Goal: Task Accomplishment & Management: Complete application form

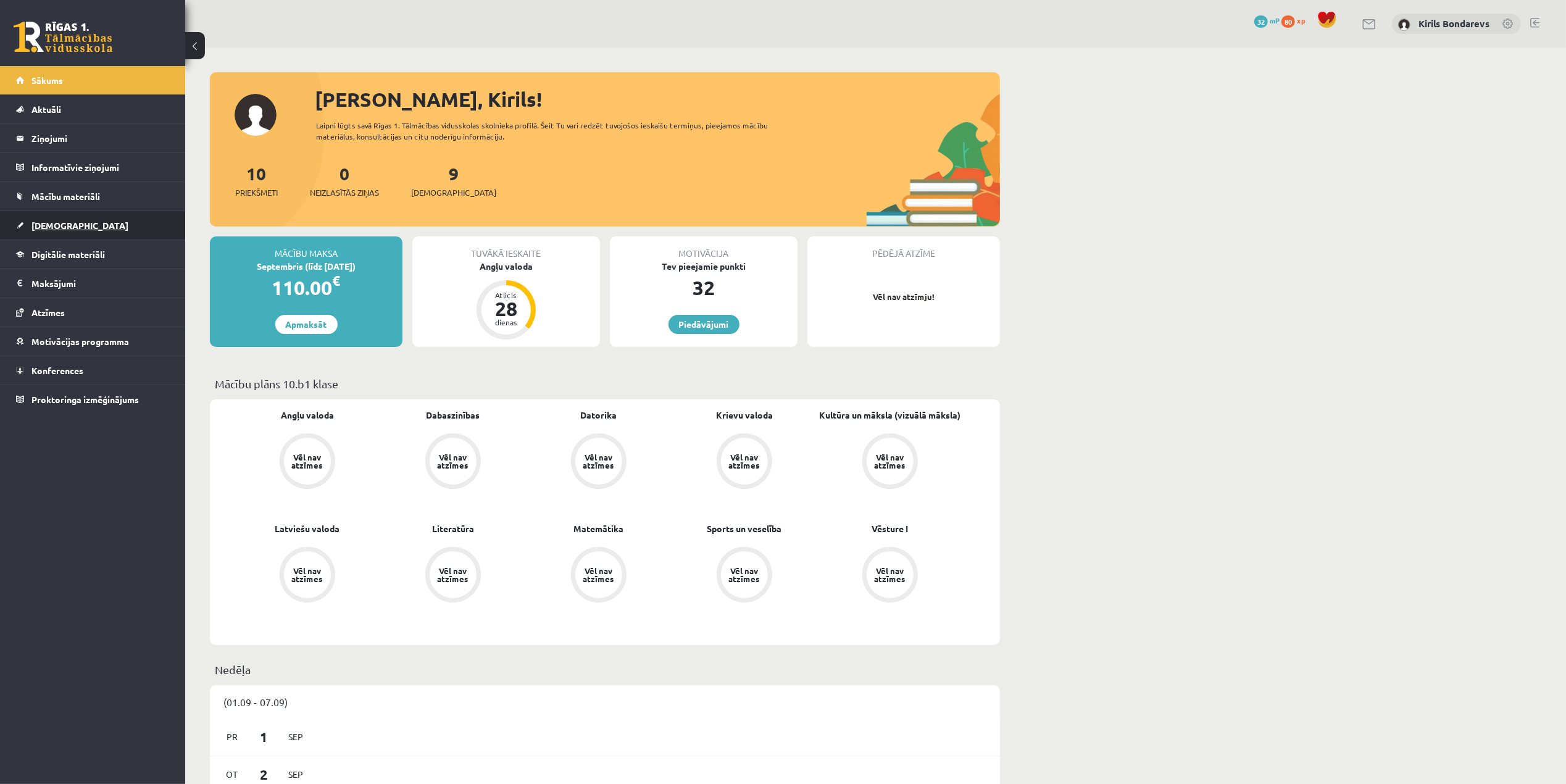
click at [34, 232] on link "[DEMOGRAPHIC_DATA]" at bounding box center [93, 225] width 154 height 29
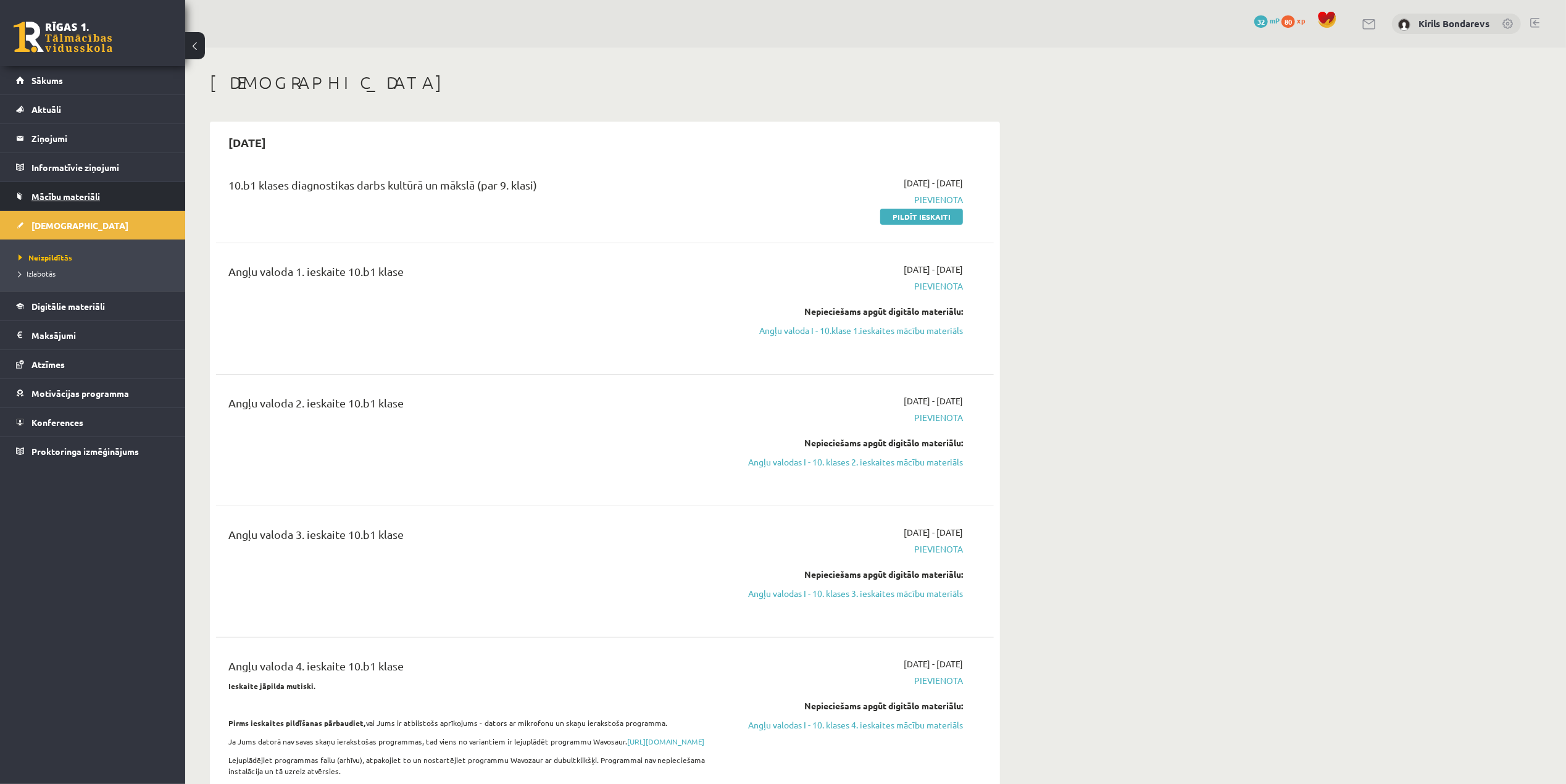
click at [48, 196] on span "Mācību materiāli" at bounding box center [66, 196] width 69 height 11
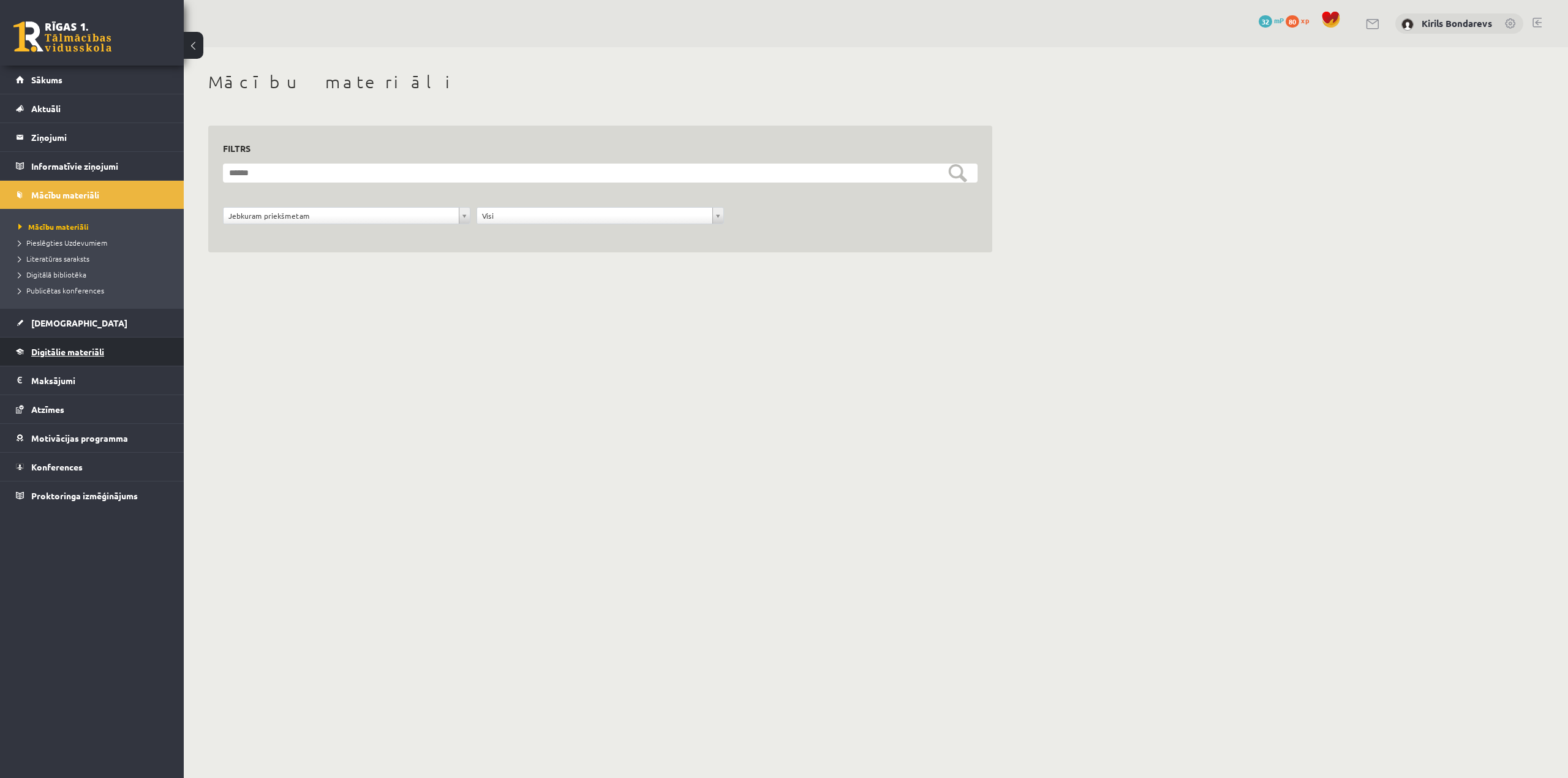
click at [54, 355] on span "Digitālie materiāli" at bounding box center [68, 352] width 73 height 11
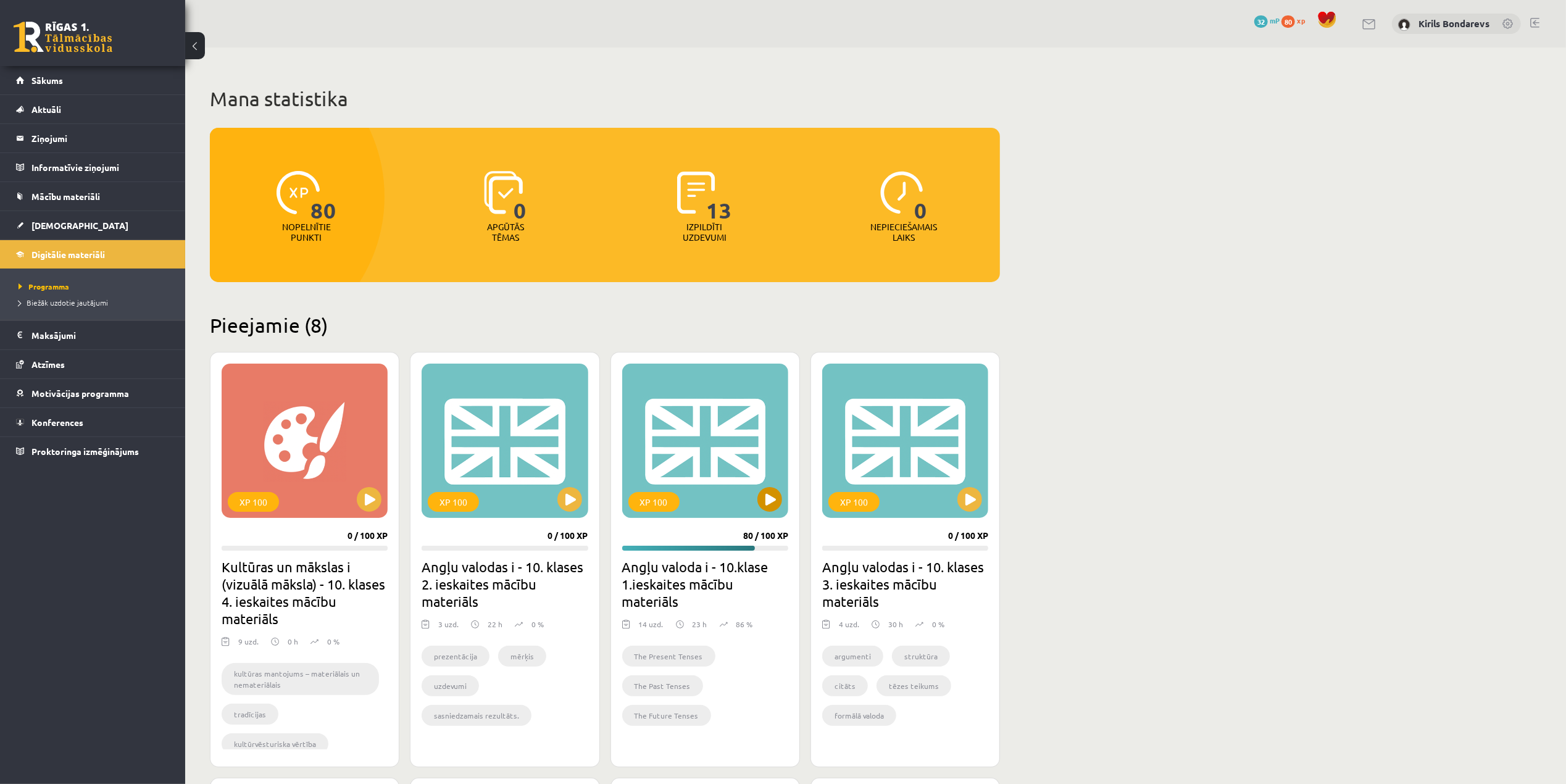
click at [784, 499] on div "XP 100" at bounding box center [705, 440] width 166 height 154
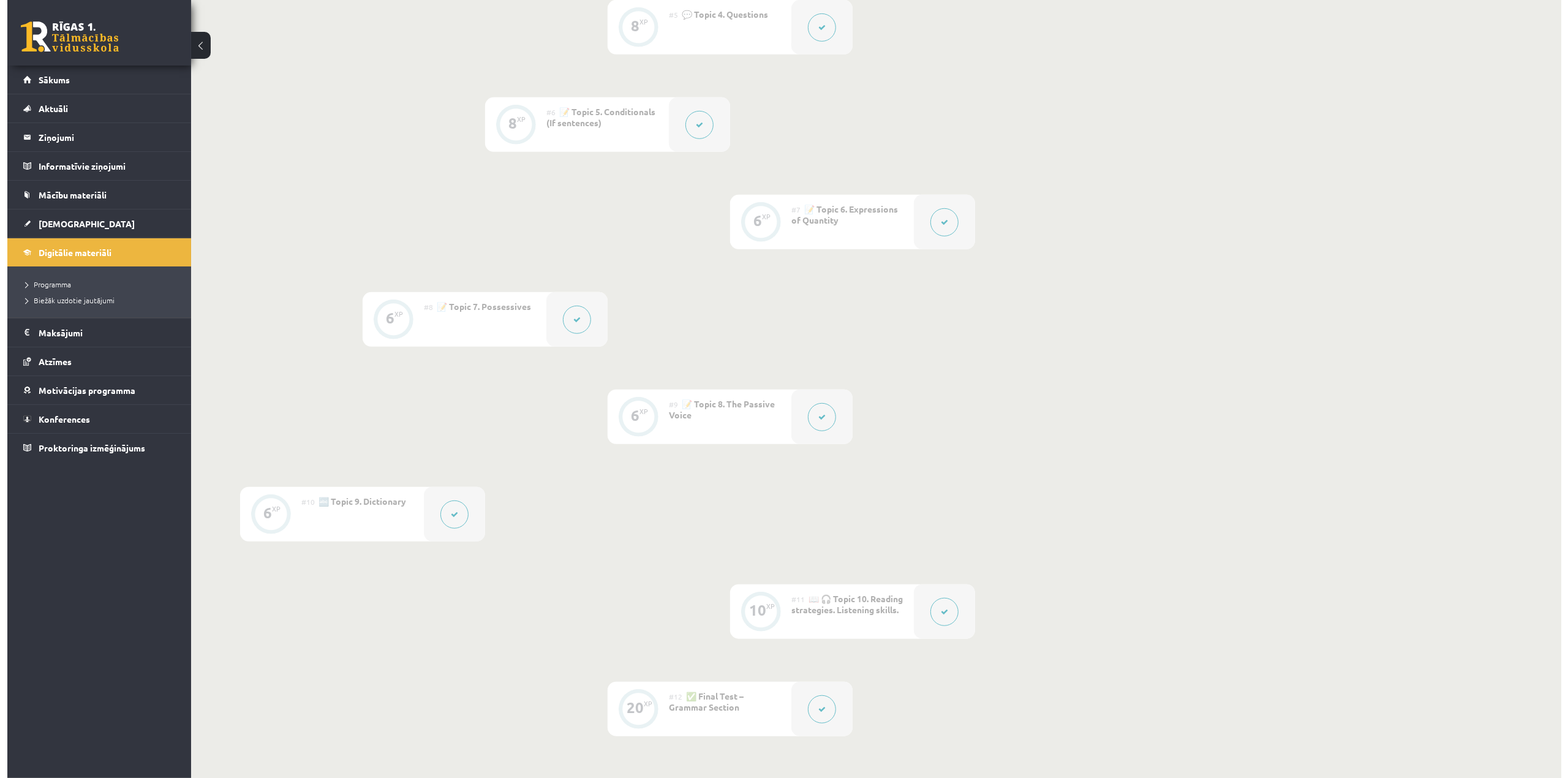
scroll to position [1062, 0]
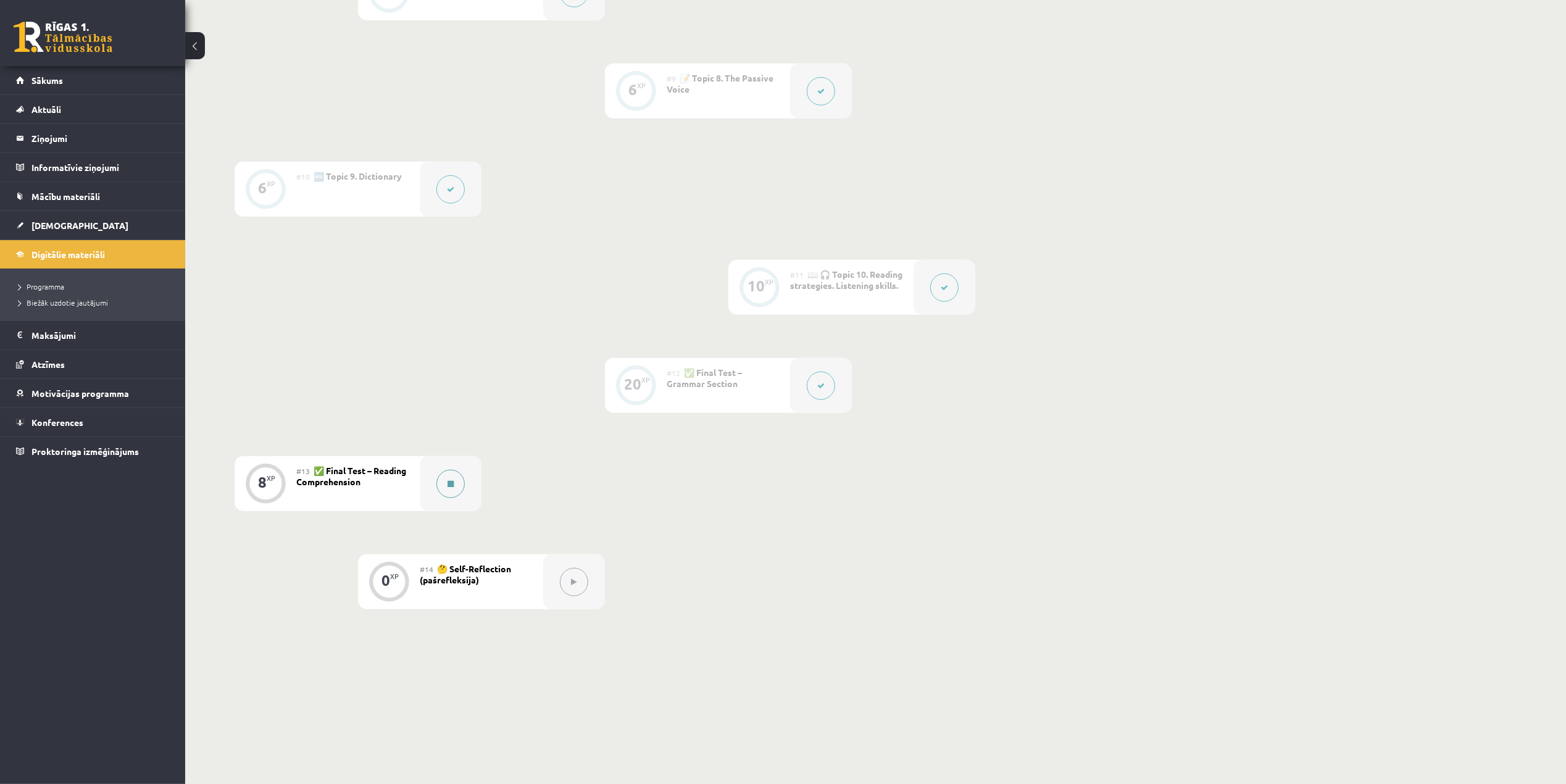
click at [437, 494] on div at bounding box center [451, 483] width 62 height 55
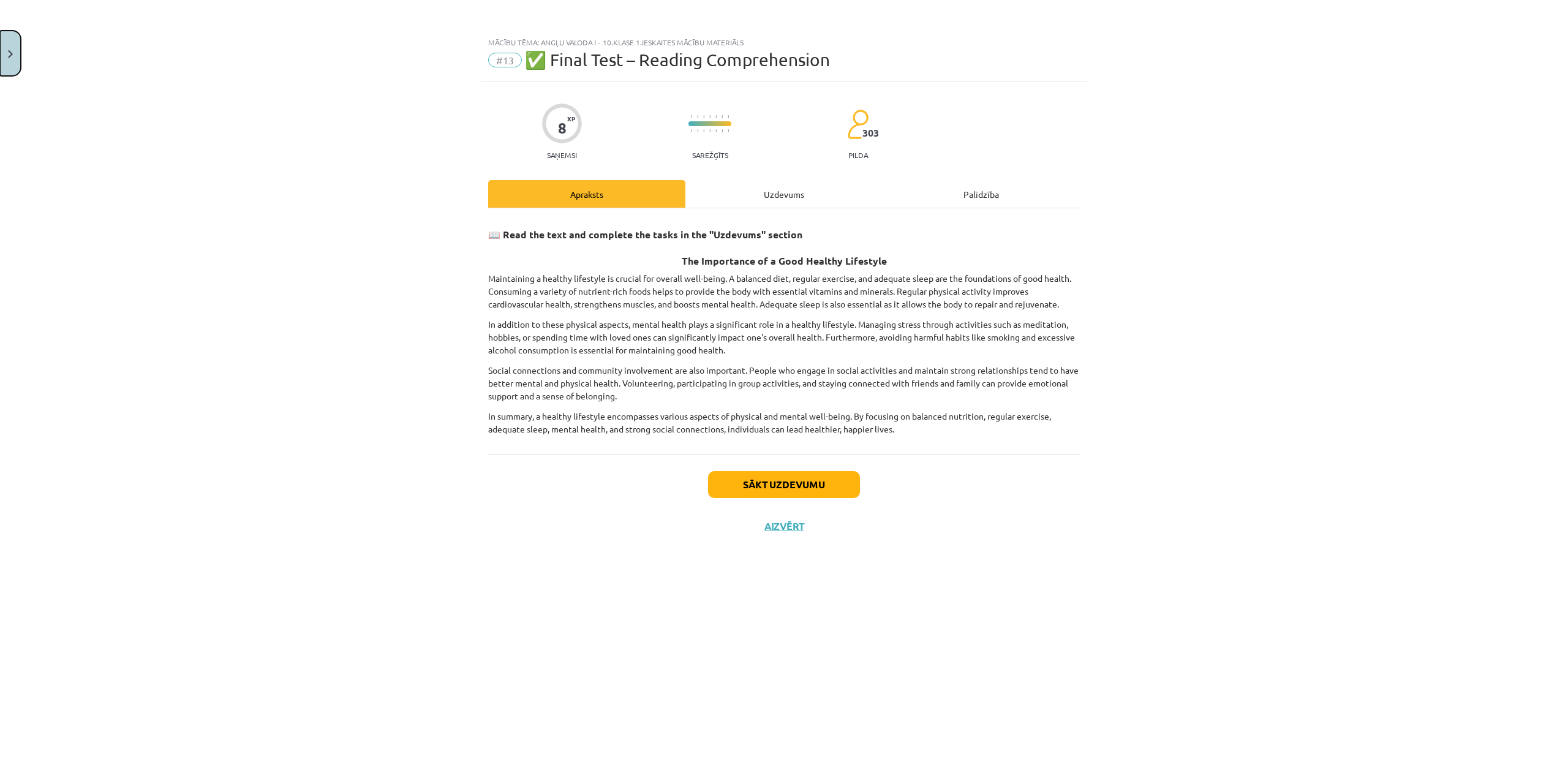
click at [0, 51] on button "Close" at bounding box center [11, 53] width 21 height 45
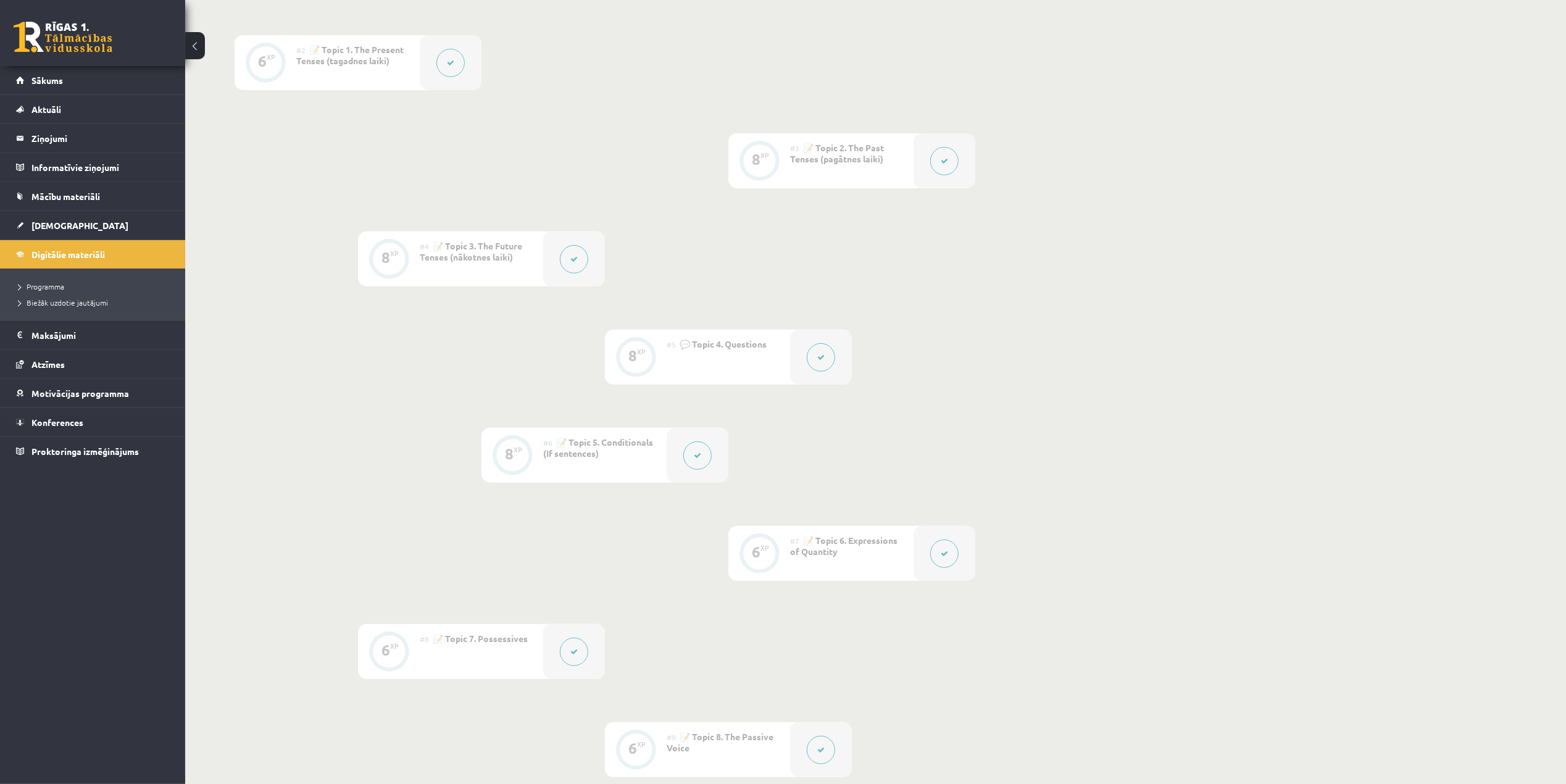
scroll to position [0, 0]
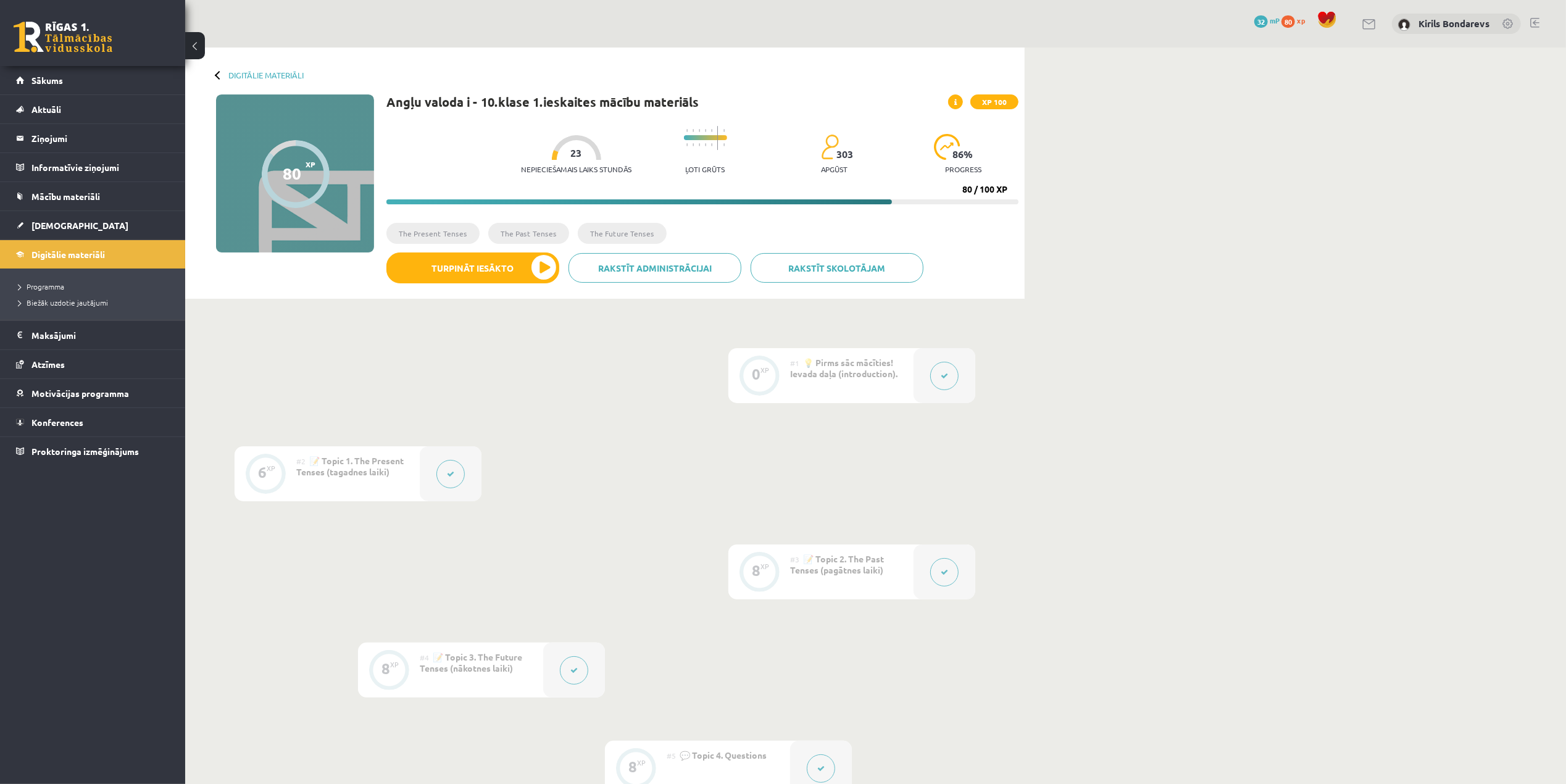
drag, startPoint x: 435, startPoint y: 149, endPoint x: 448, endPoint y: 151, distance: 13.2
click at [552, 151] on div at bounding box center [577, 147] width 49 height 24
drag, startPoint x: 440, startPoint y: 161, endPoint x: 447, endPoint y: 167, distance: 9.2
click at [521, 167] on div "Nepieciešamais laiks stundās 23" at bounding box center [576, 158] width 110 height 46
click at [521, 168] on p "Nepieciešamais laiks stundās" at bounding box center [576, 169] width 110 height 9
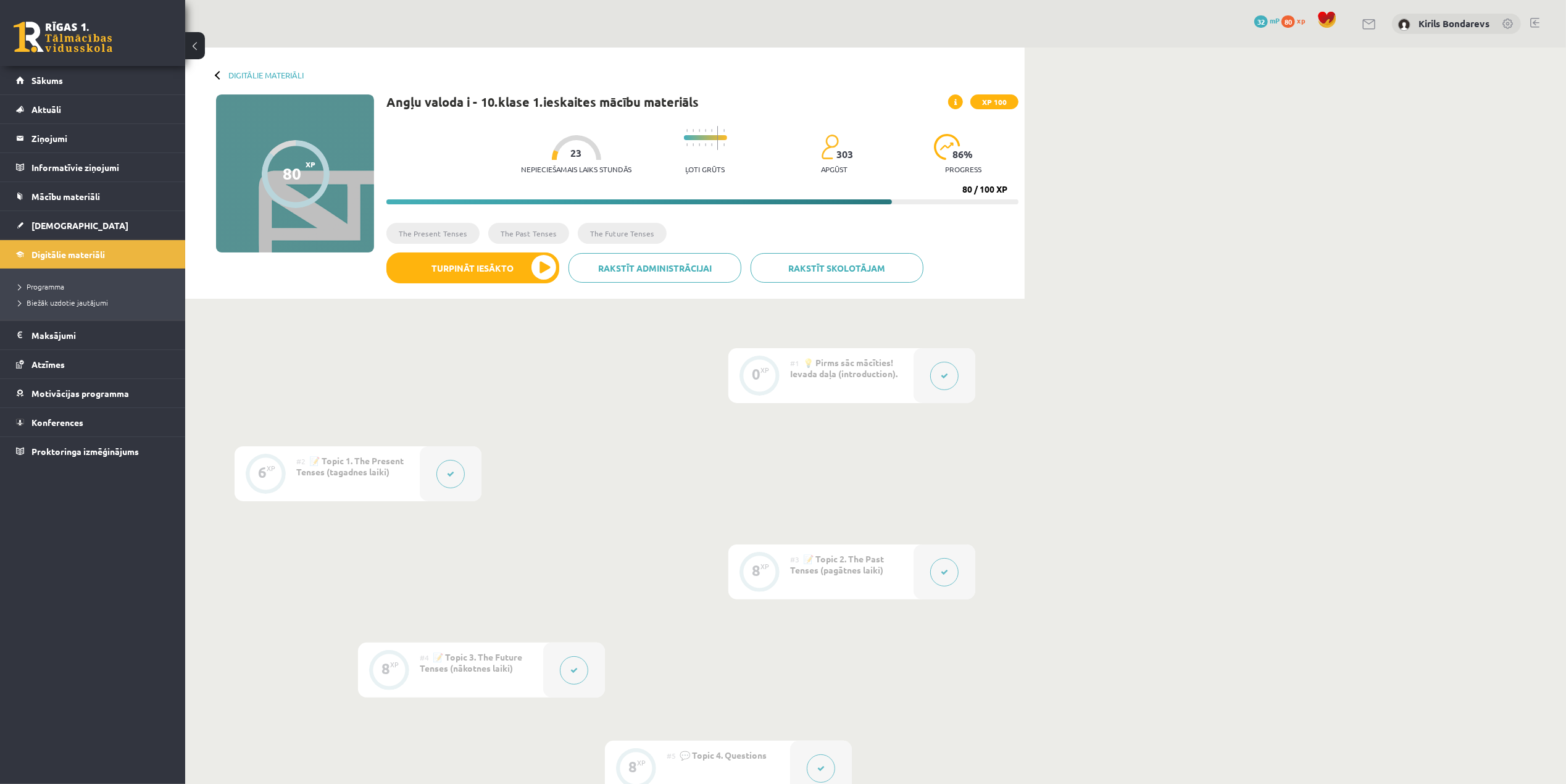
click at [552, 147] on div at bounding box center [577, 147] width 49 height 24
click at [571, 149] on span "23" at bounding box center [577, 154] width 11 height 11
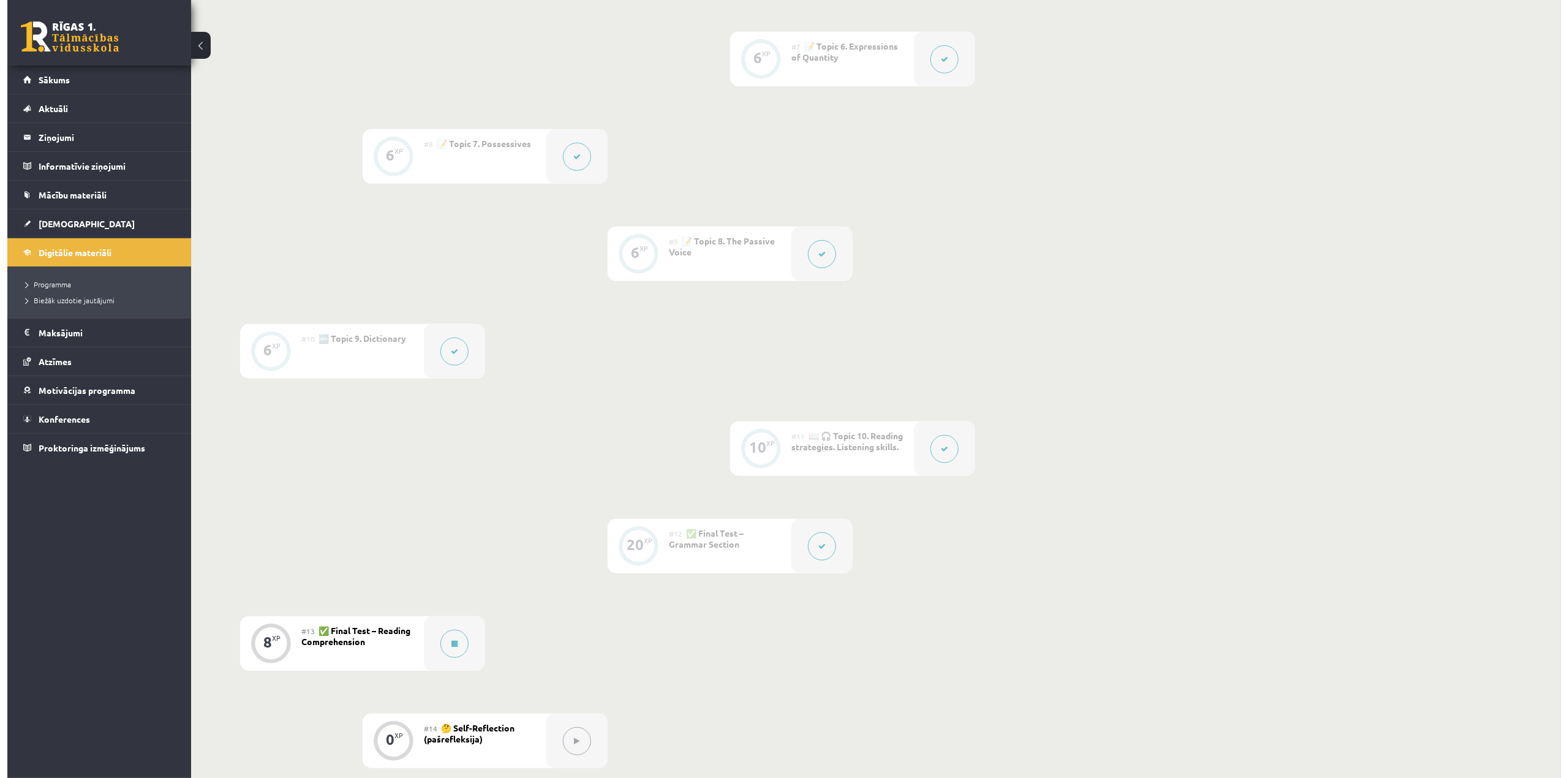
scroll to position [1103, 0]
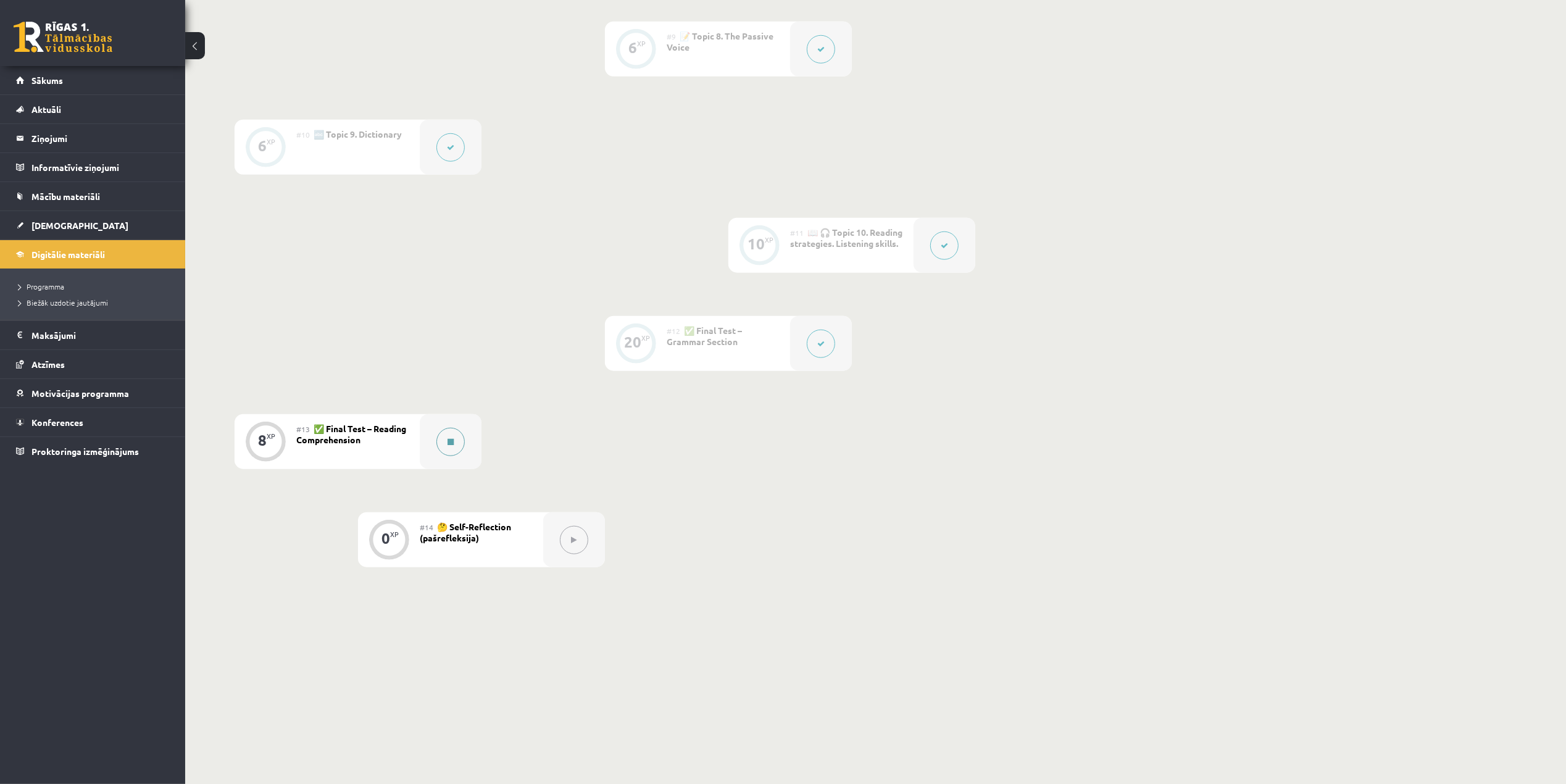
click at [448, 449] on button at bounding box center [450, 442] width 29 height 29
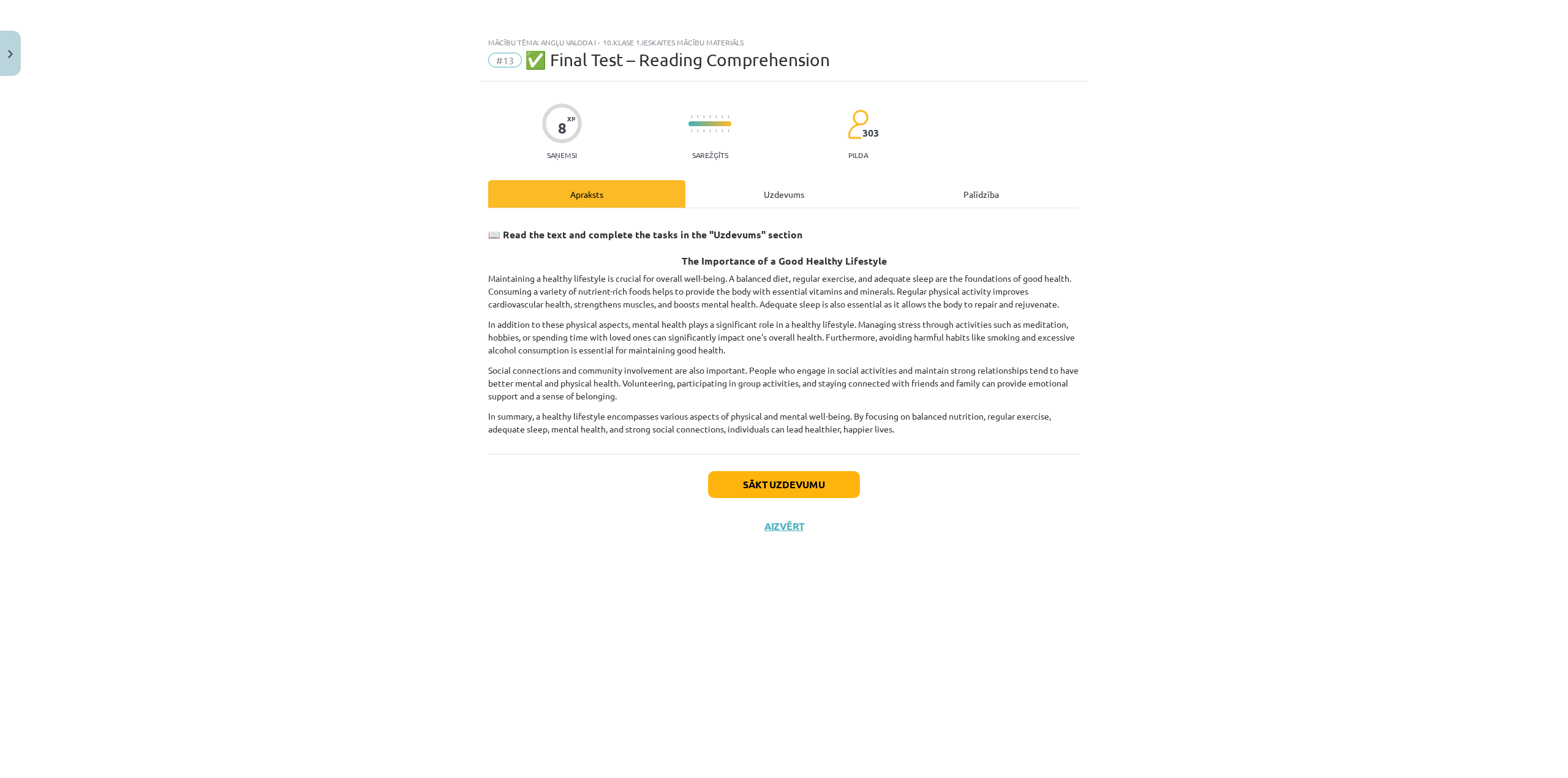
click at [760, 204] on div "Uzdevums" at bounding box center [784, 194] width 197 height 28
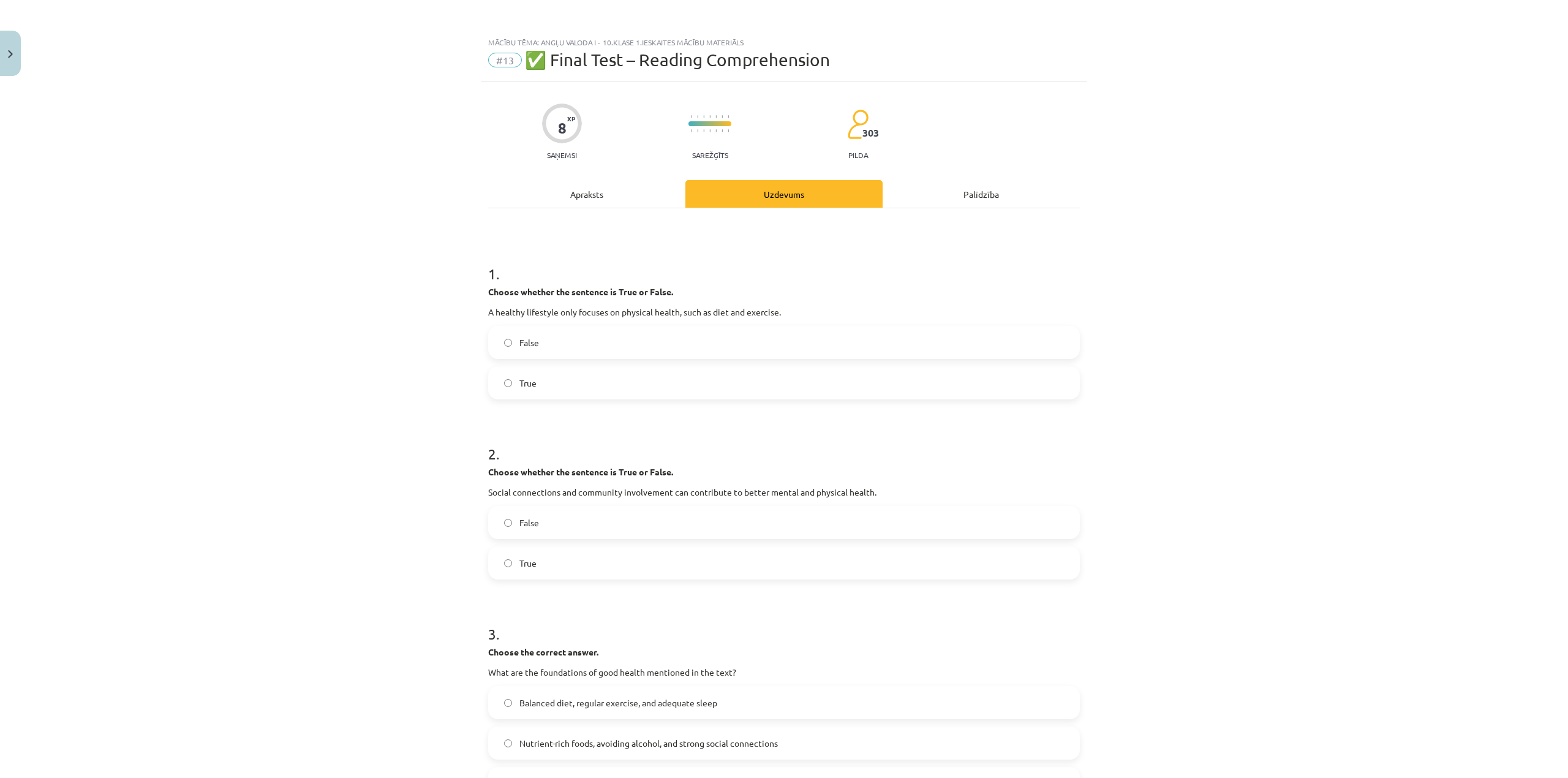
click at [576, 199] on div "Apraksts" at bounding box center [586, 194] width 197 height 28
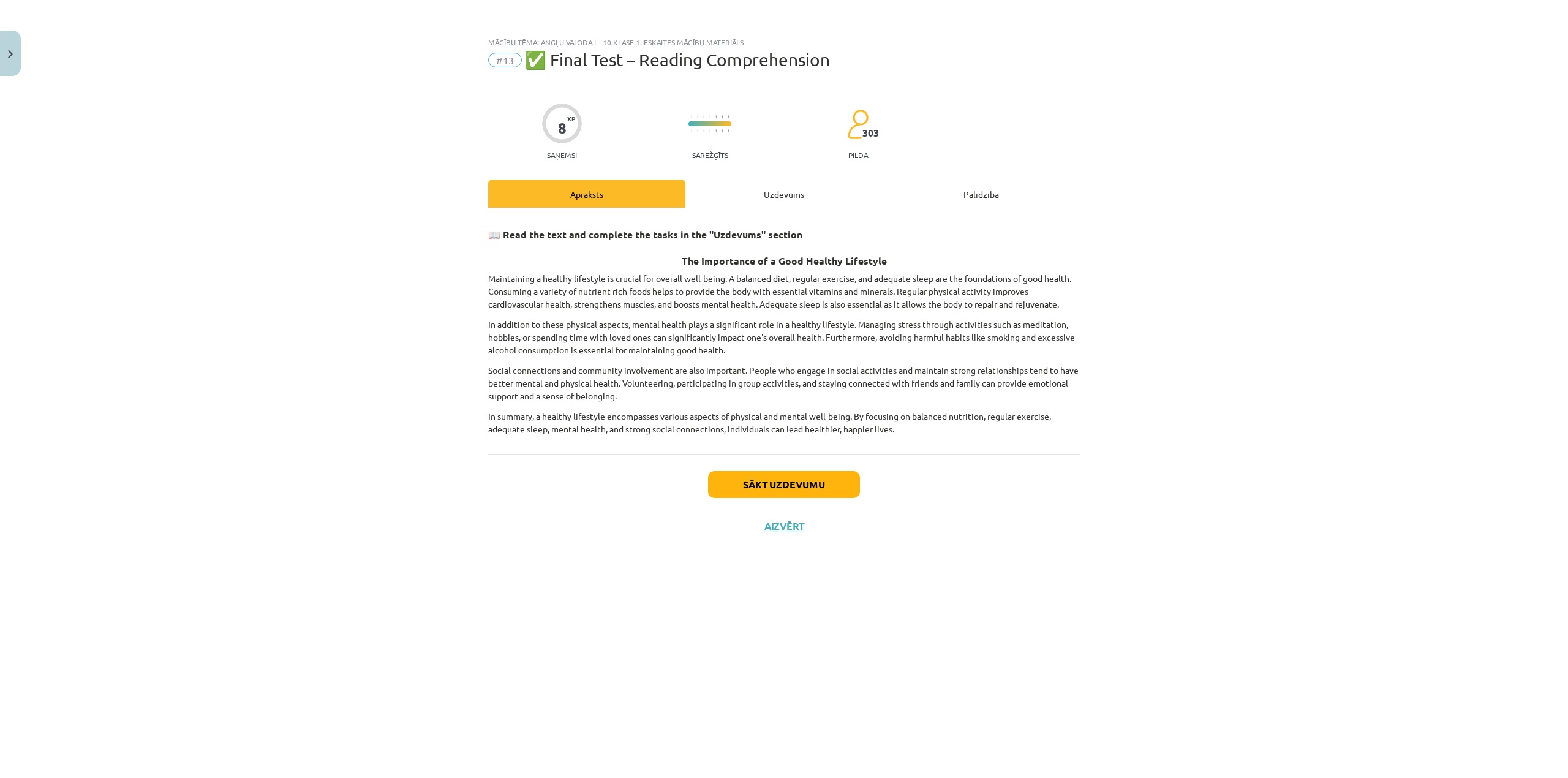
click at [825, 187] on div "Uzdevums" at bounding box center [784, 194] width 197 height 28
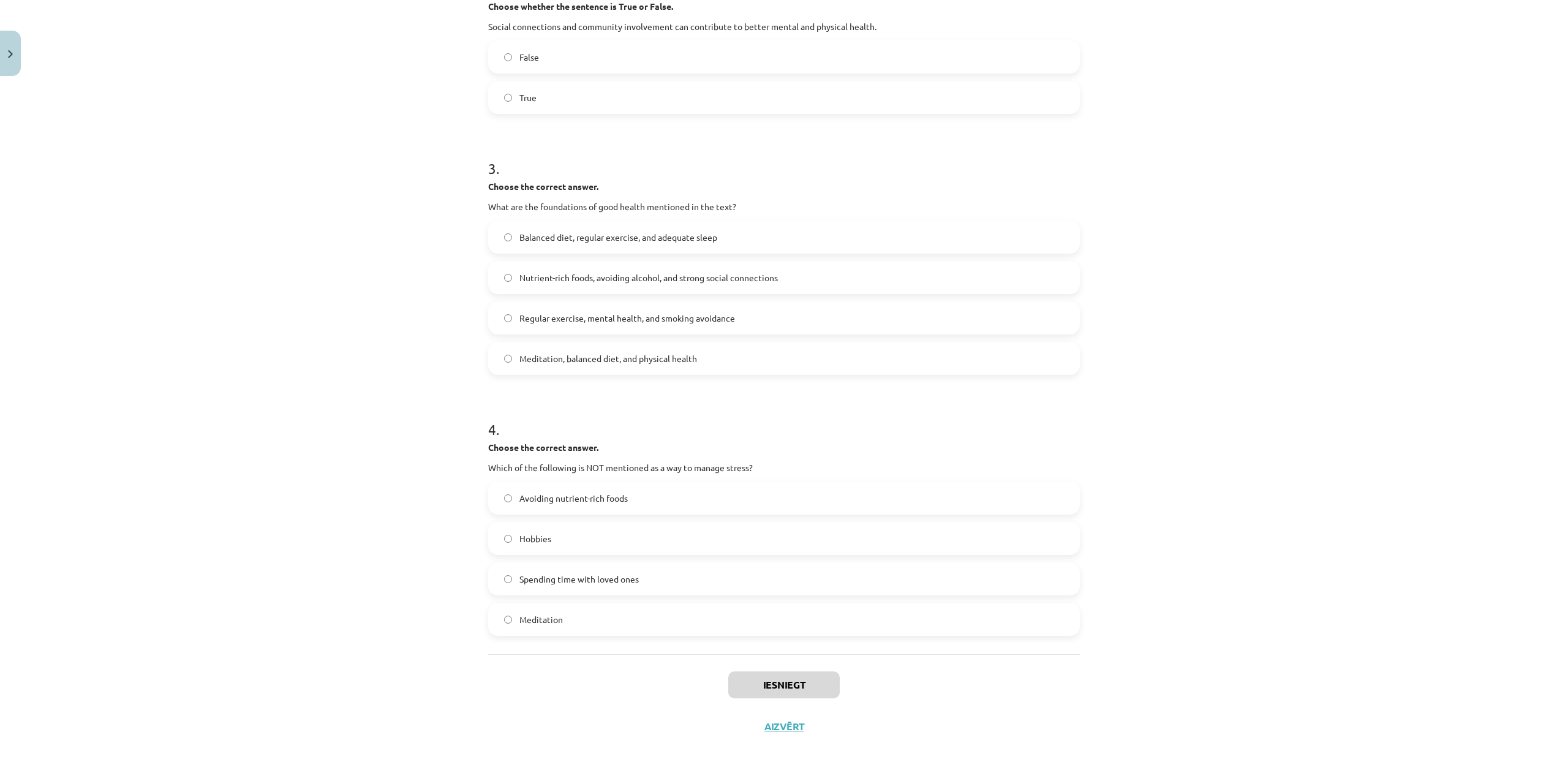
scroll to position [139, 0]
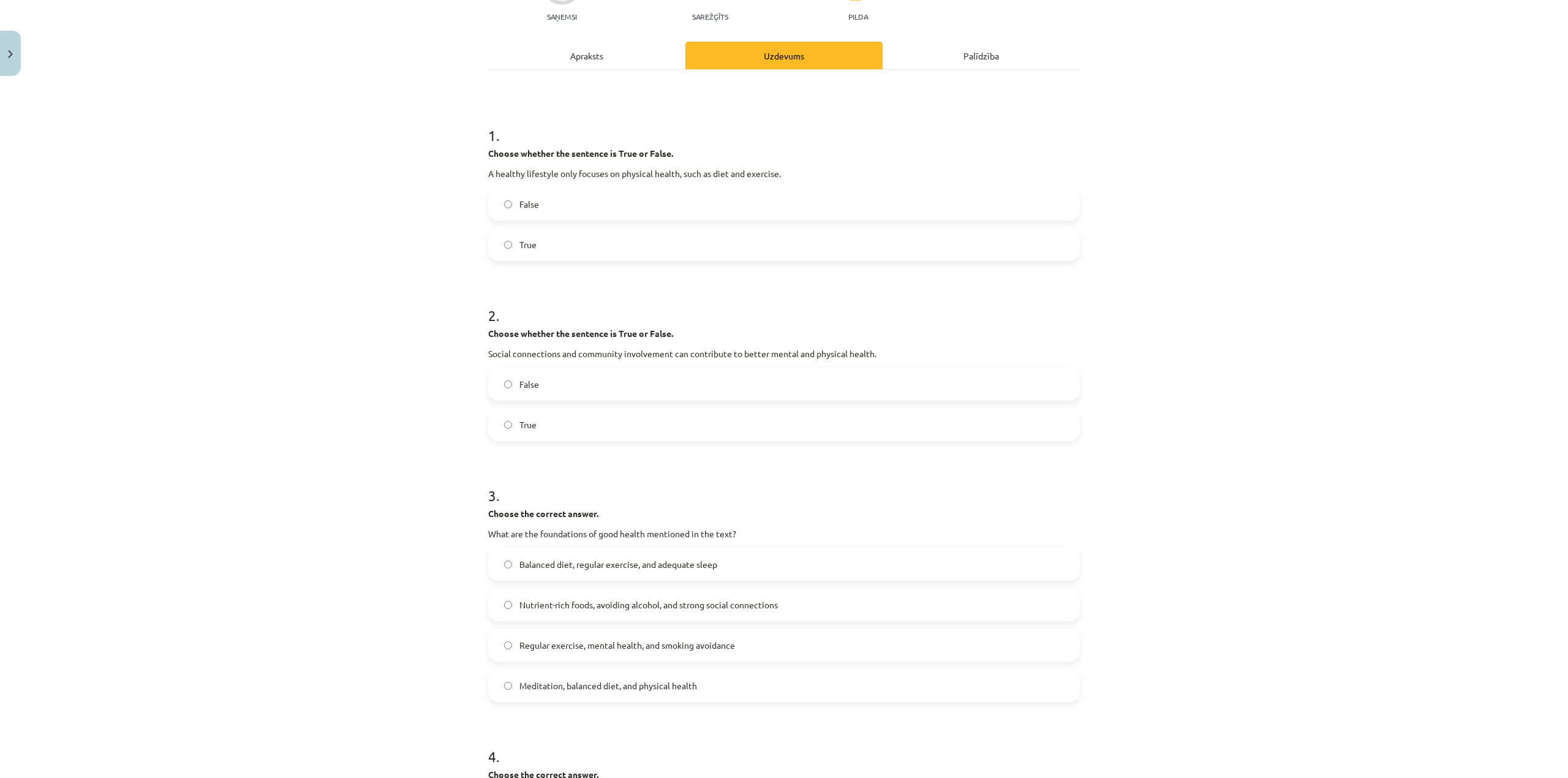
click at [555, 383] on label "False" at bounding box center [784, 384] width 589 height 31
click at [542, 420] on label "True" at bounding box center [784, 425] width 589 height 31
click at [506, 566] on label "Balanced diet, regular exercise, and adequate sleep" at bounding box center [784, 564] width 589 height 31
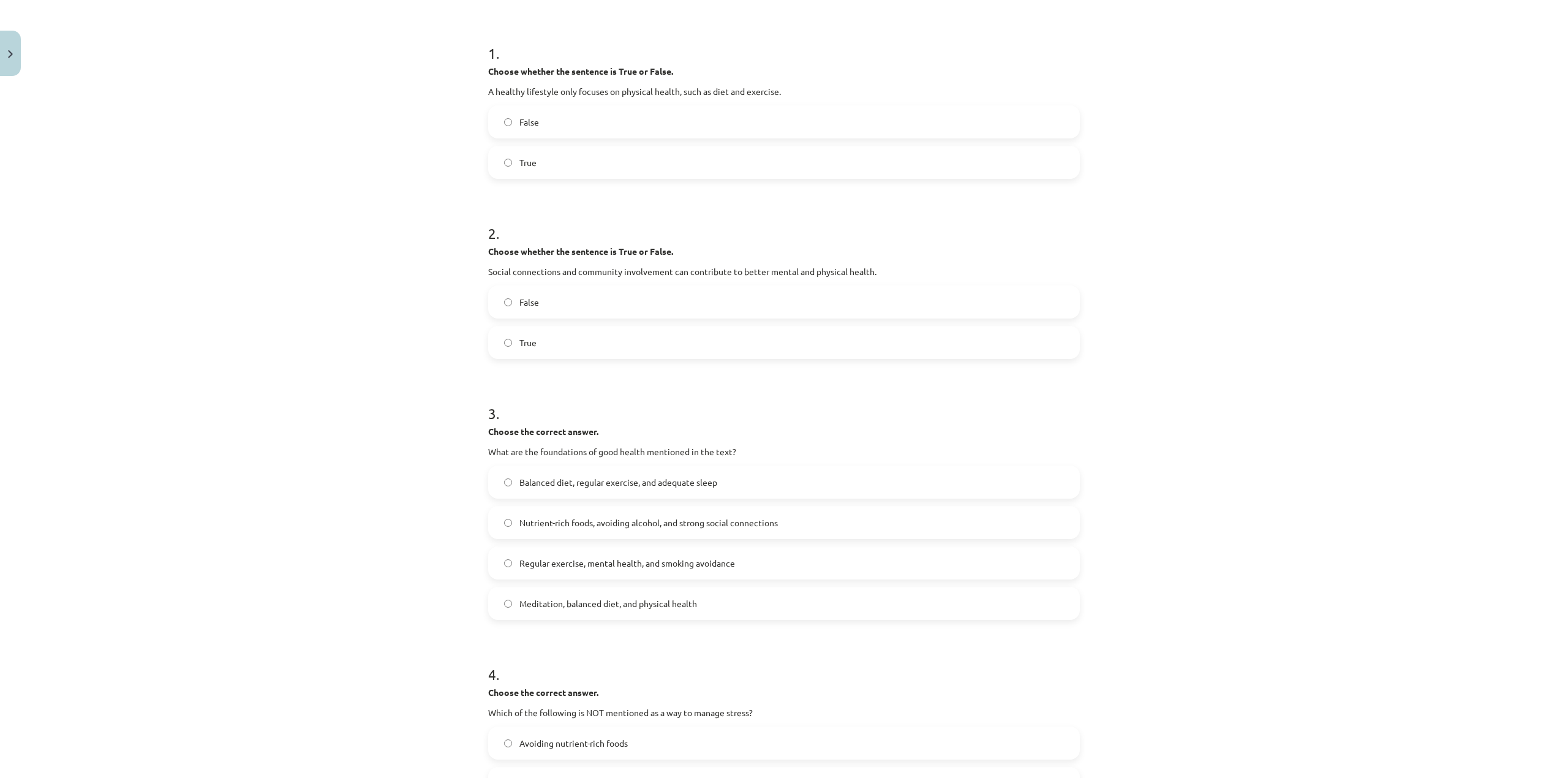
scroll to position [383, 0]
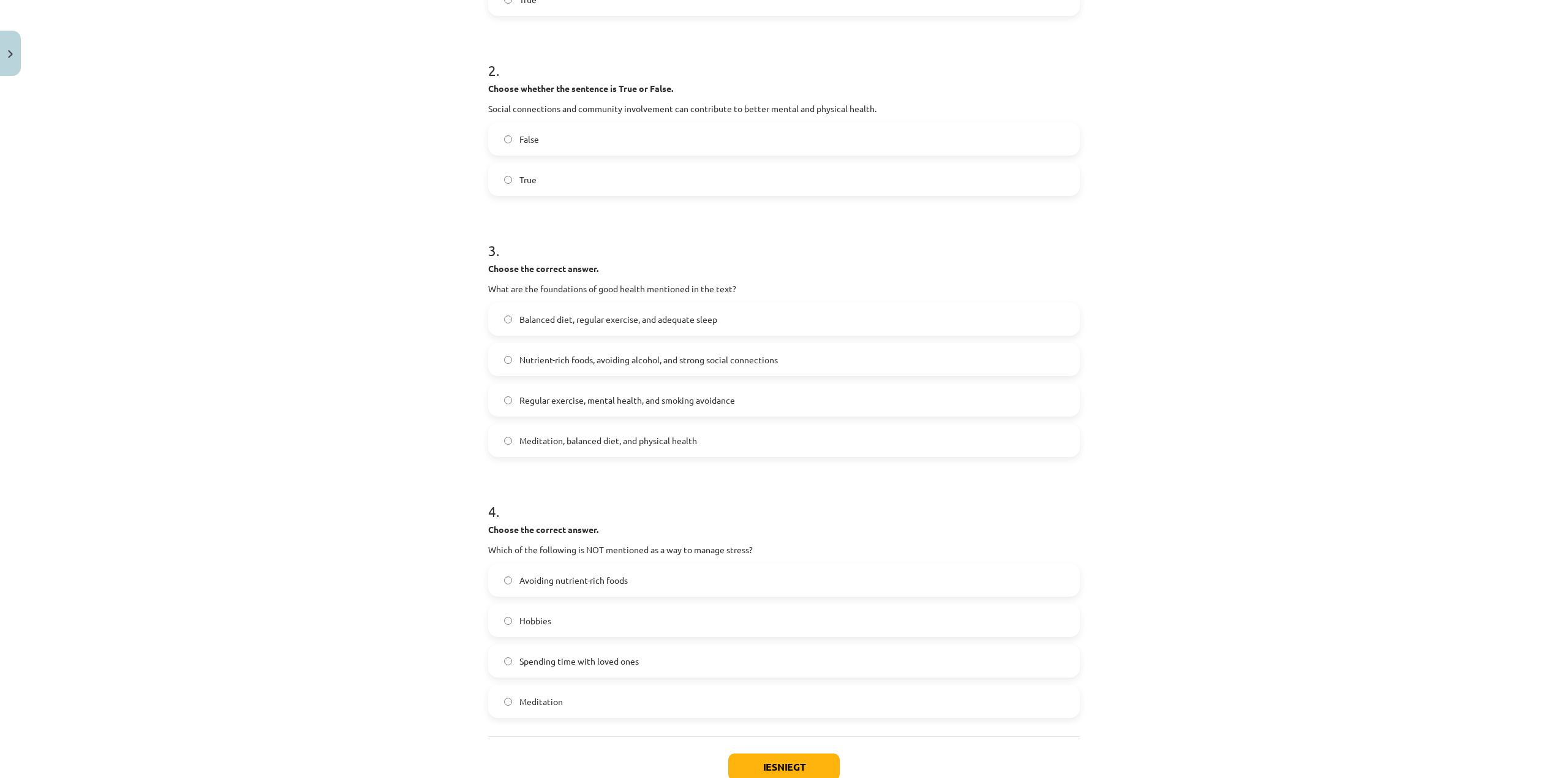
click at [598, 582] on span "Avoiding nutrient-rich foods" at bounding box center [574, 580] width 109 height 13
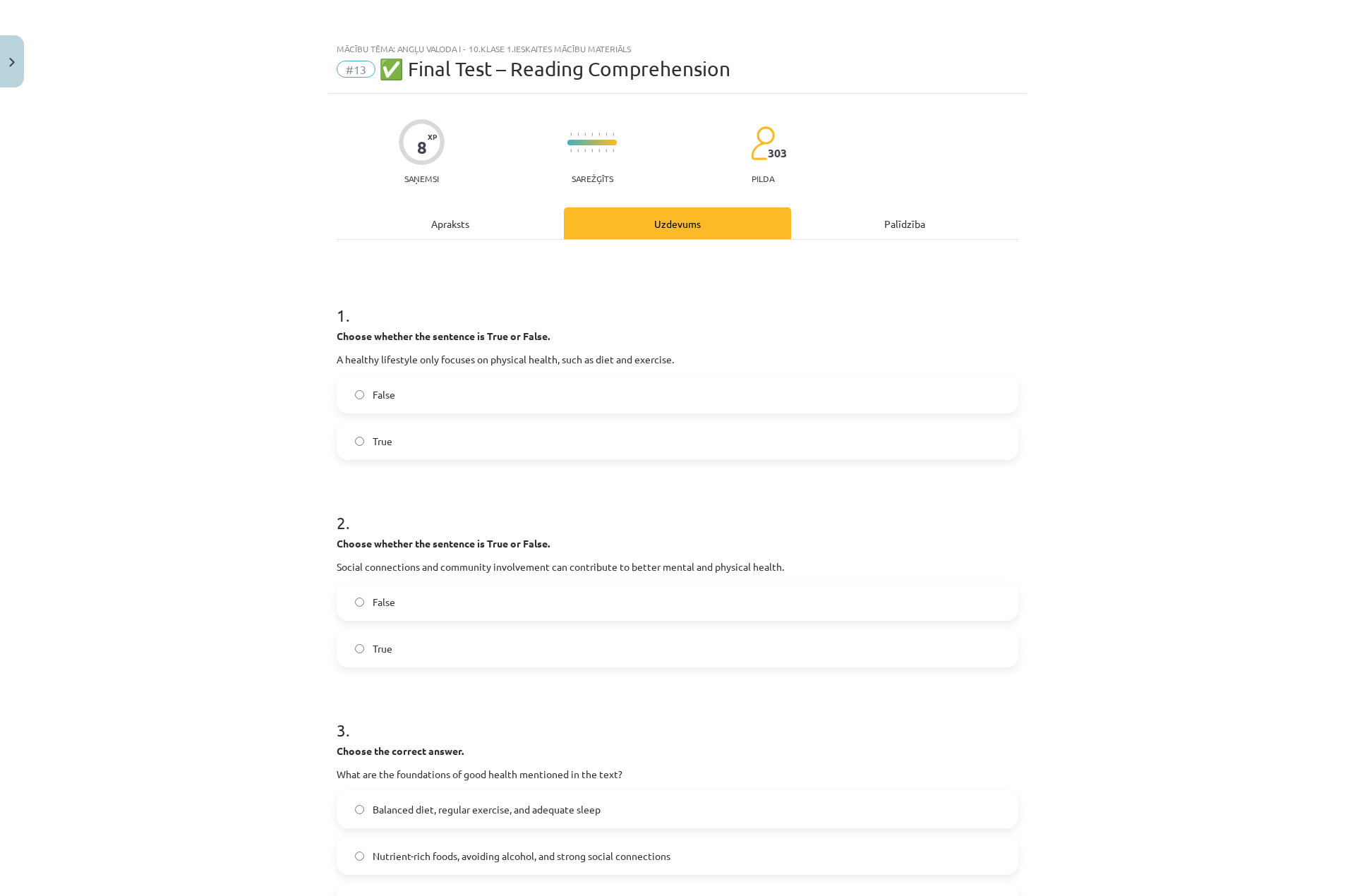
scroll to position [536, 0]
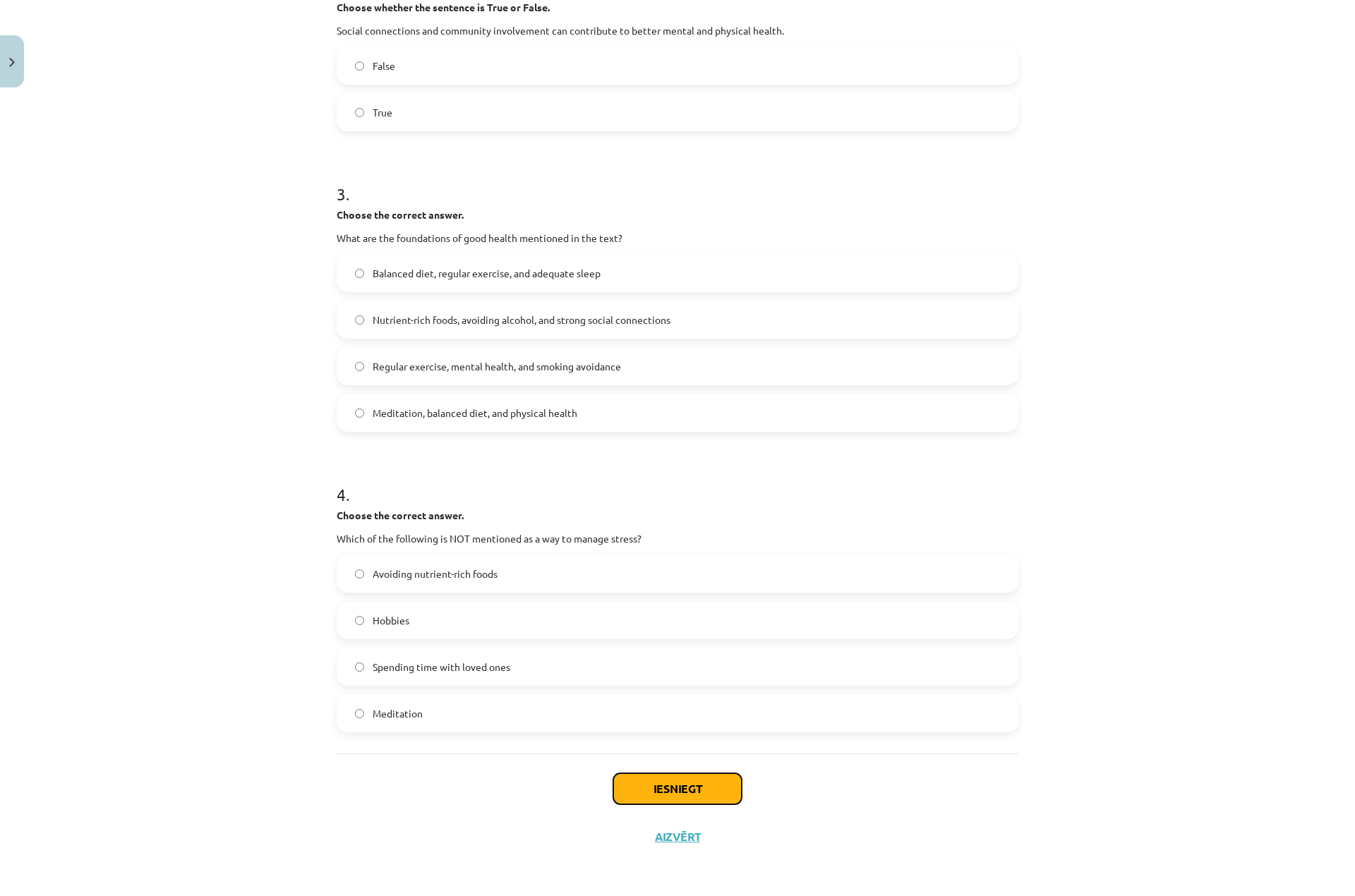
click at [678, 791] on button "Iesniegt" at bounding box center [678, 788] width 129 height 31
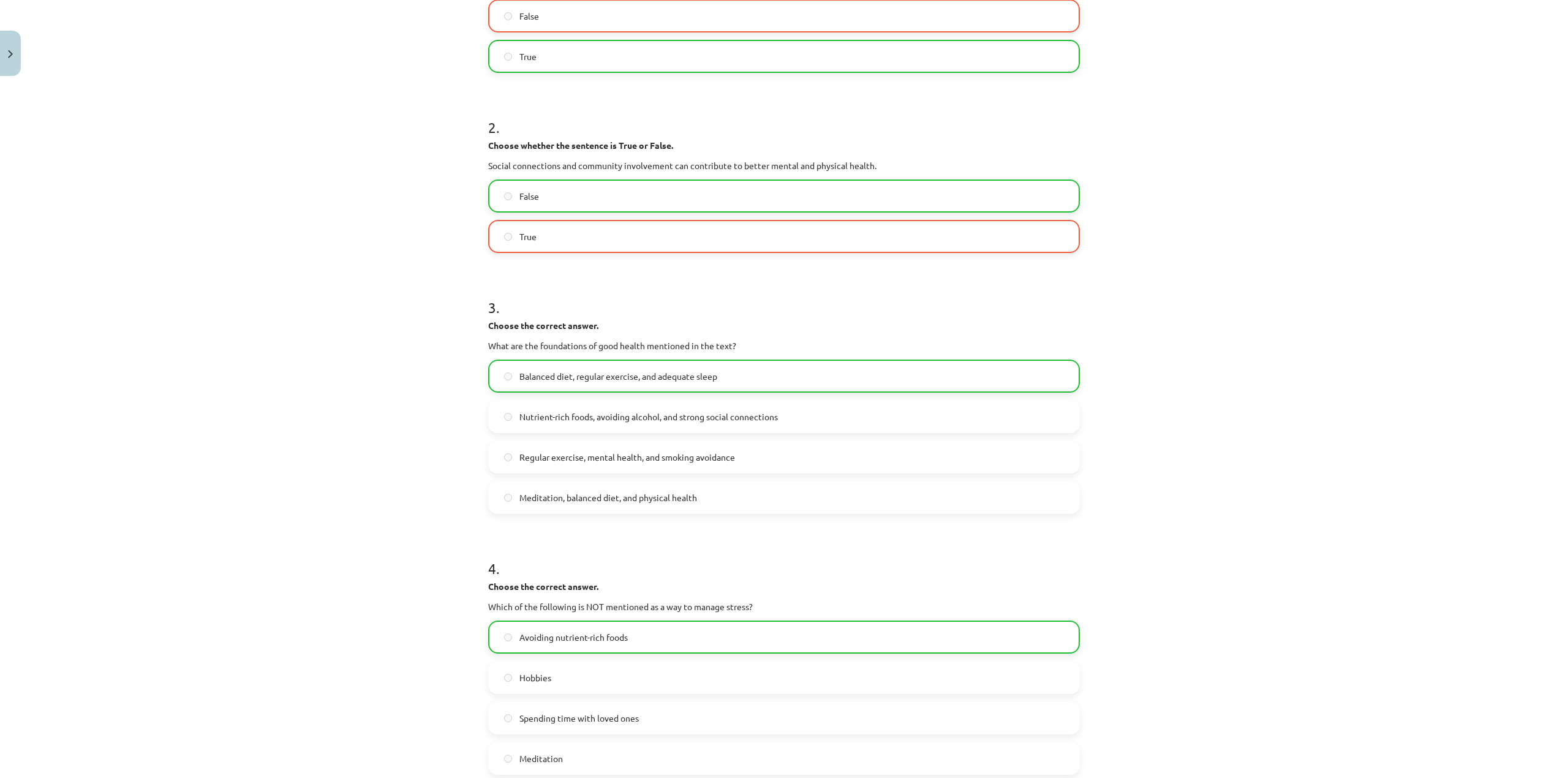
scroll to position [505, 0]
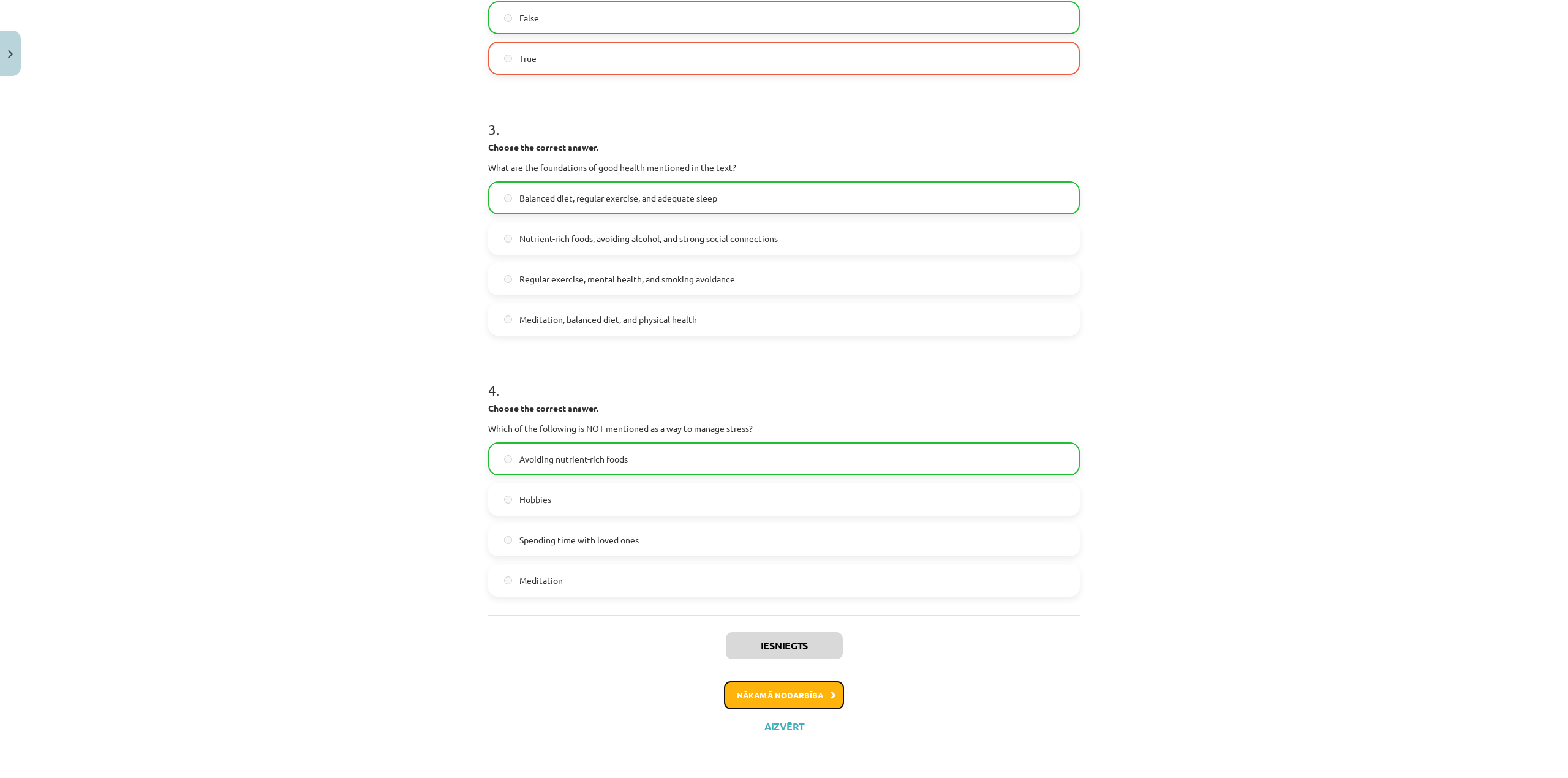
click at [803, 698] on button "Nākamā nodarbība" at bounding box center [784, 695] width 120 height 28
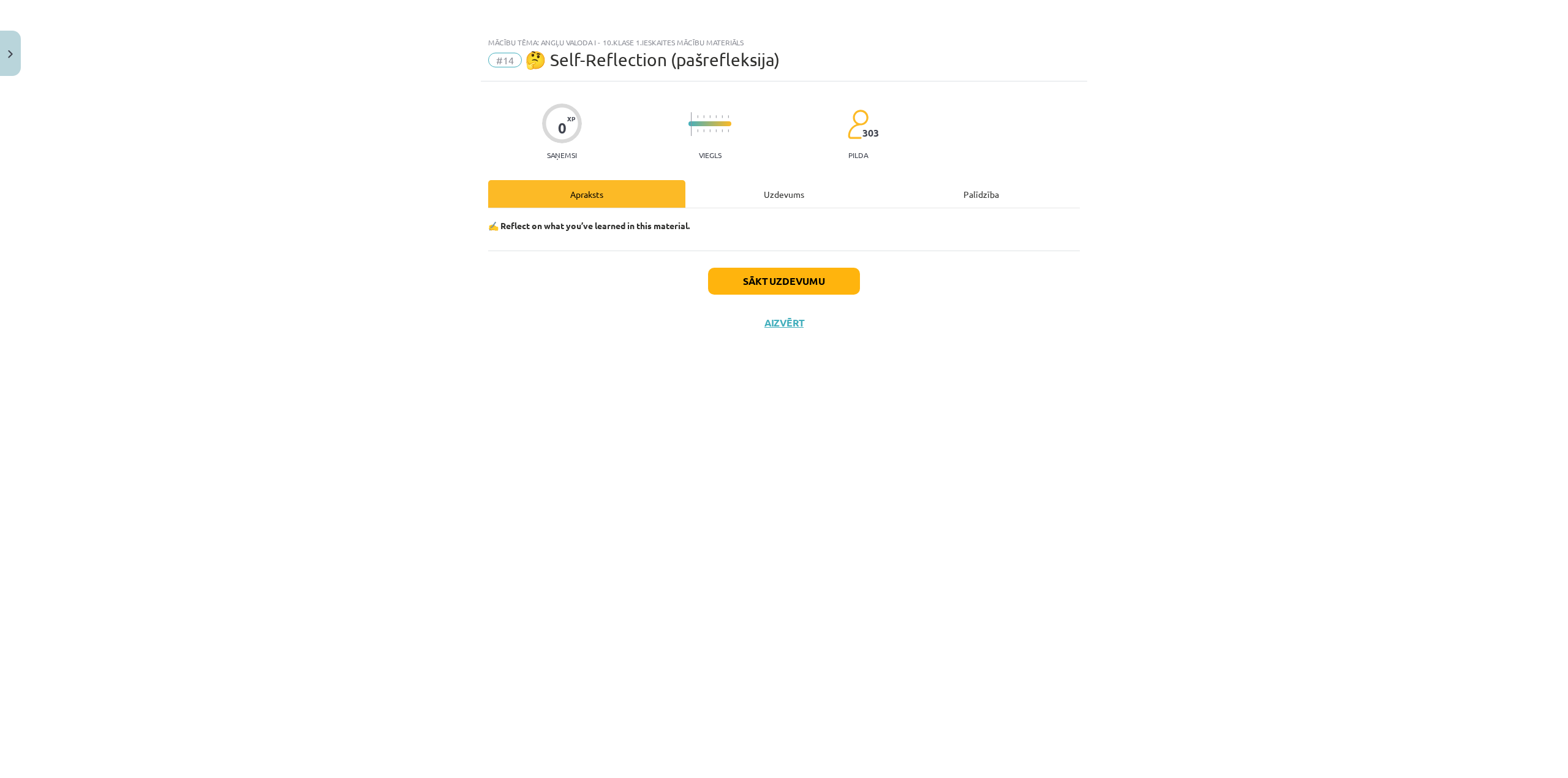
scroll to position [0, 0]
click at [777, 192] on div "Uzdevums" at bounding box center [784, 194] width 197 height 28
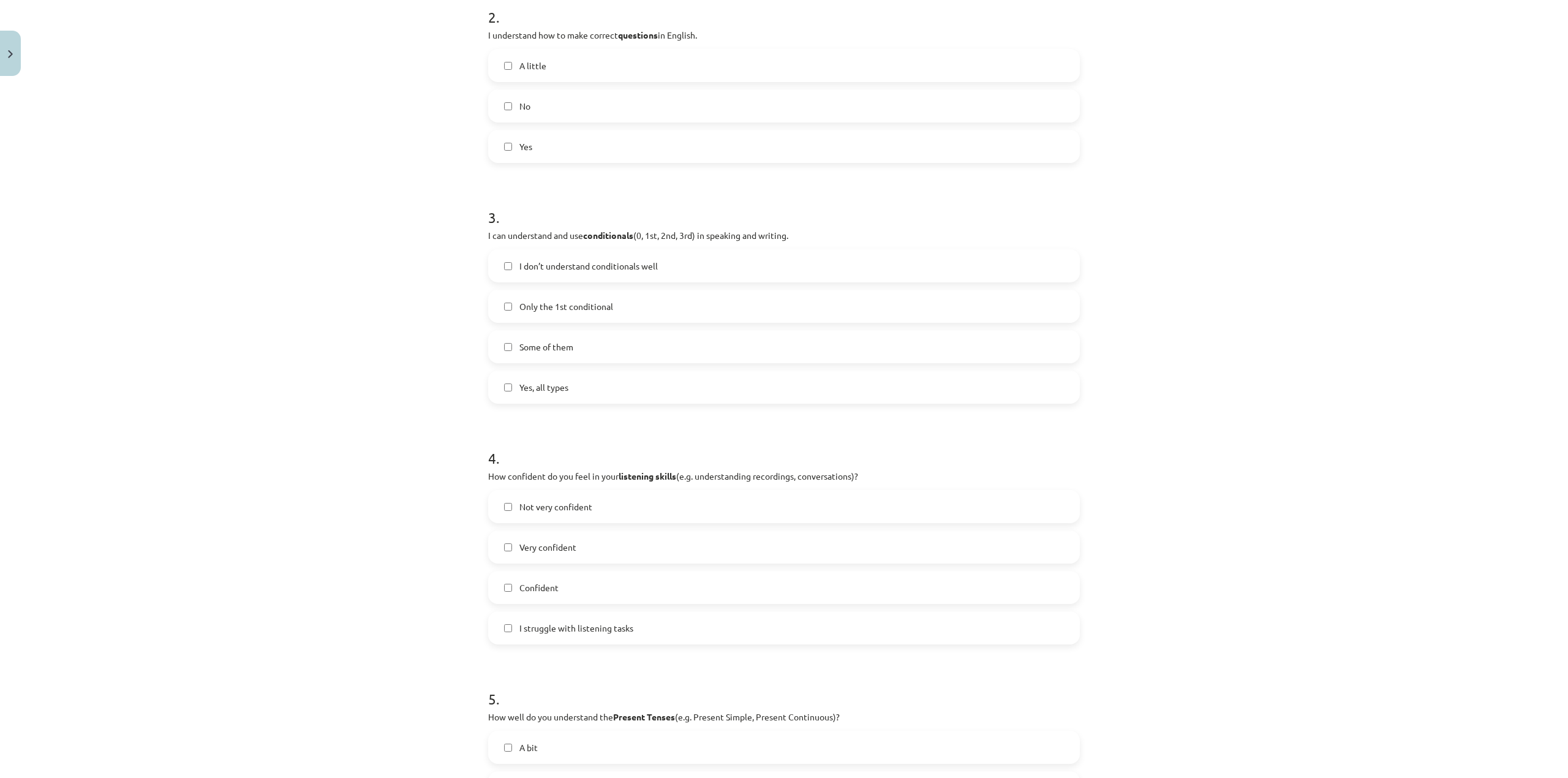
scroll to position [7, 0]
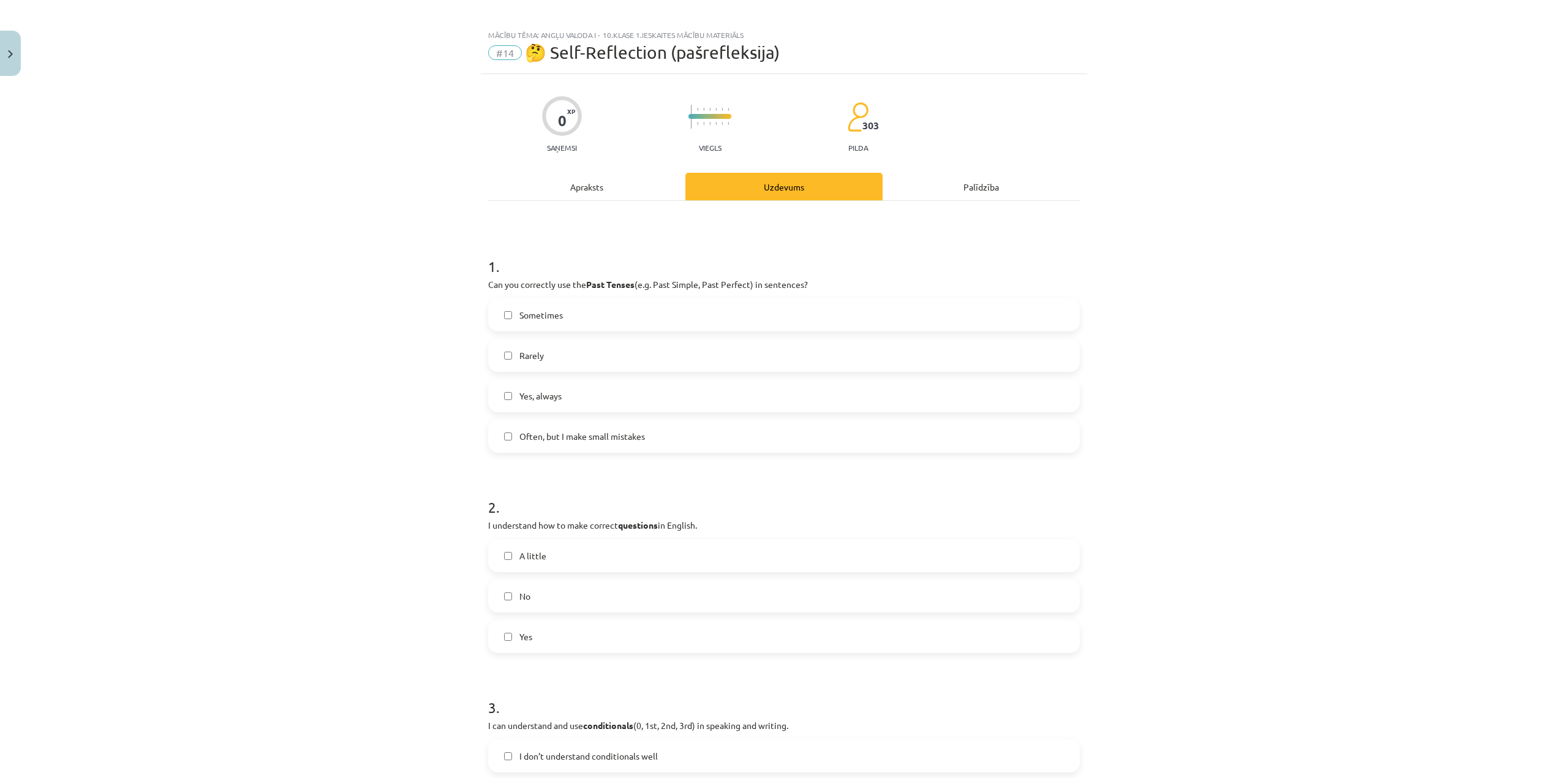
click at [557, 174] on div "Apraksts" at bounding box center [586, 186] width 197 height 28
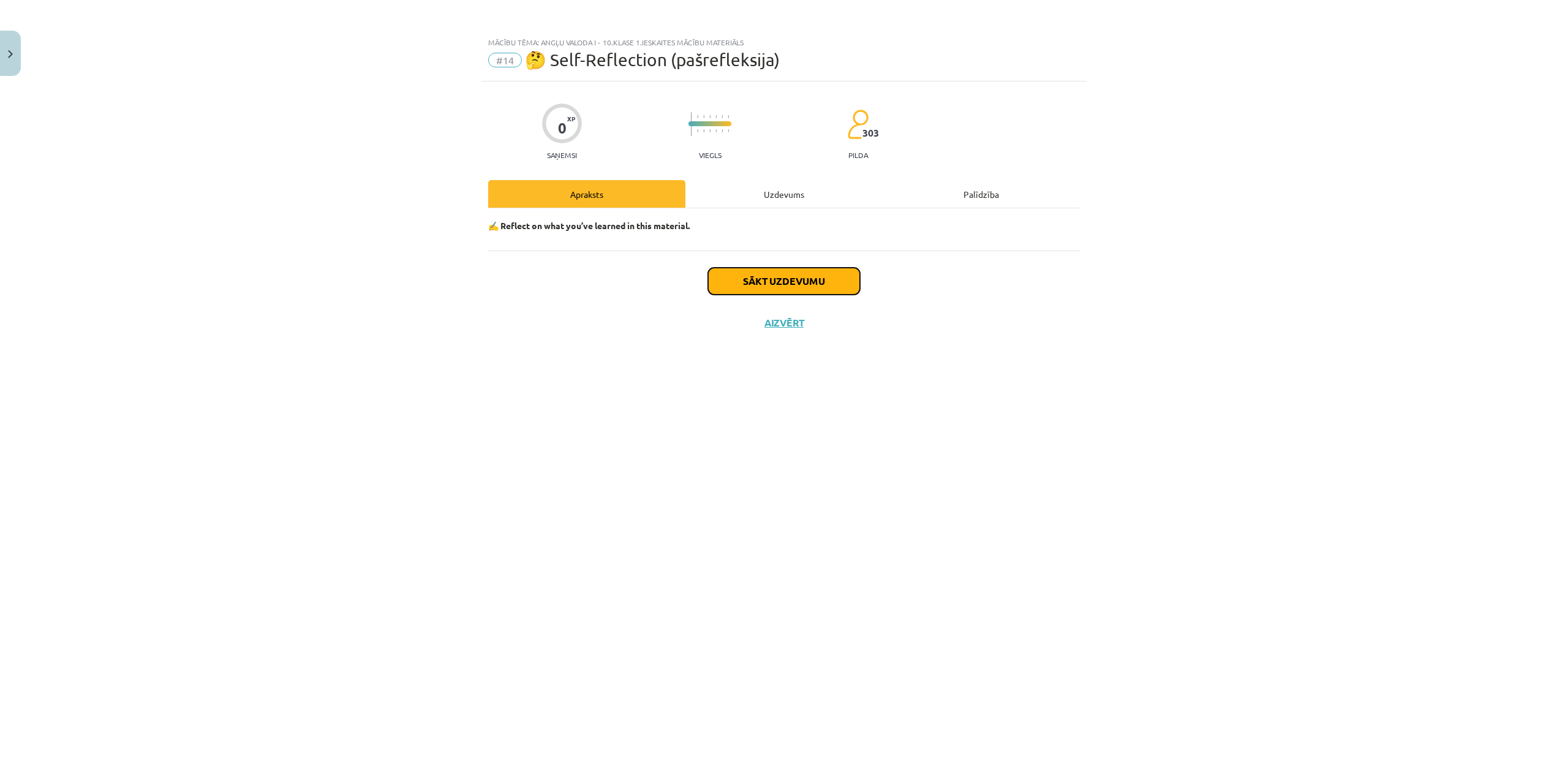
click at [751, 280] on button "Sākt uzdevumu" at bounding box center [784, 280] width 152 height 27
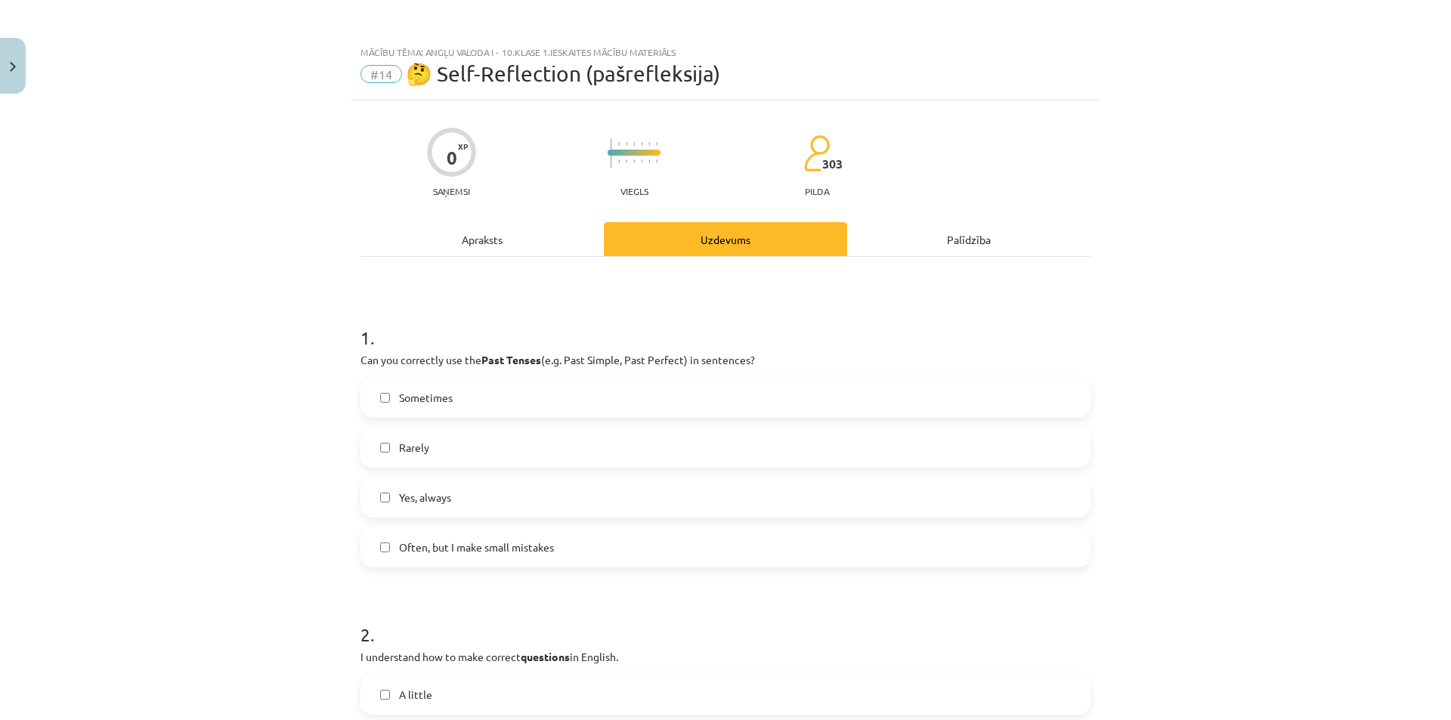
scroll to position [151, 0]
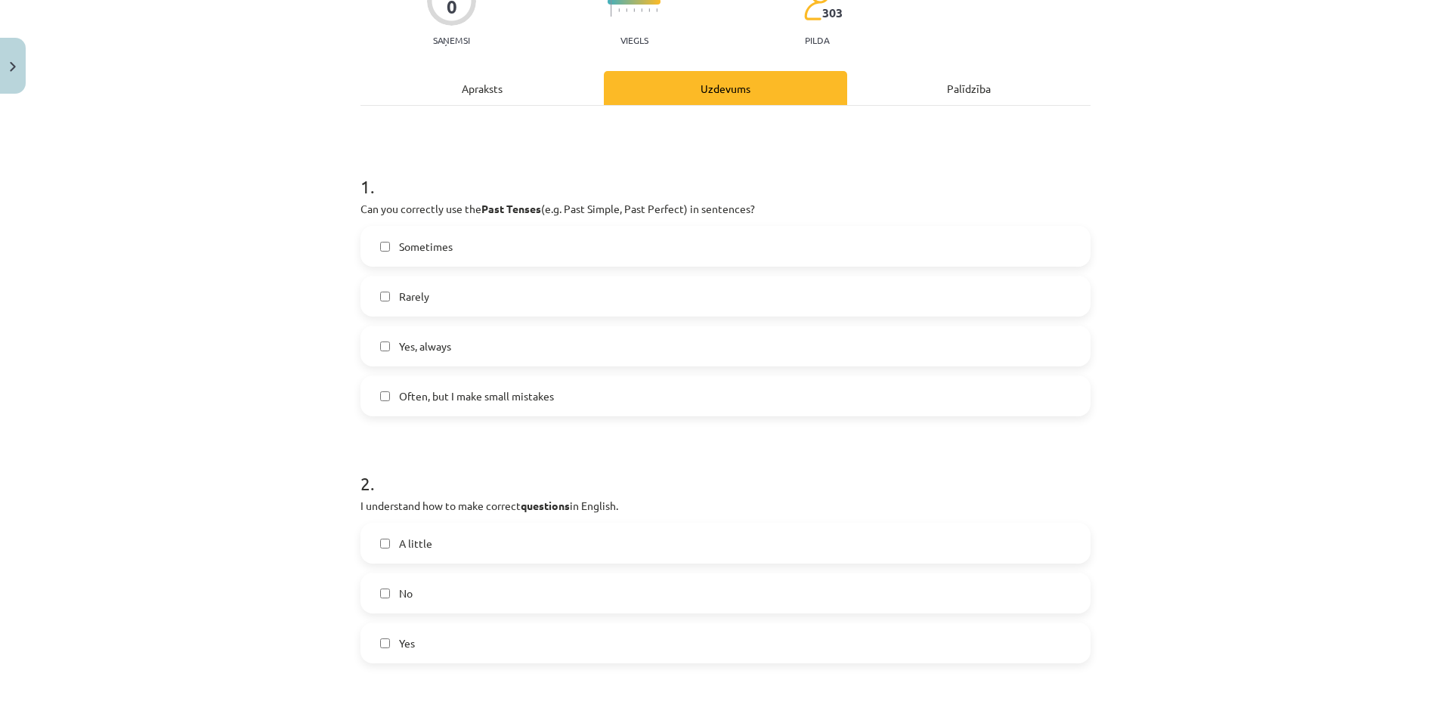
click at [413, 300] on span "Rarely" at bounding box center [414, 297] width 30 height 16
click at [399, 346] on span "Yes, always" at bounding box center [425, 347] width 52 height 16
click at [417, 336] on label "Yes, always" at bounding box center [725, 346] width 727 height 38
drag, startPoint x: 374, startPoint y: 289, endPoint x: 423, endPoint y: 320, distance: 58.1
click at [373, 289] on label "Rarely" at bounding box center [725, 296] width 727 height 38
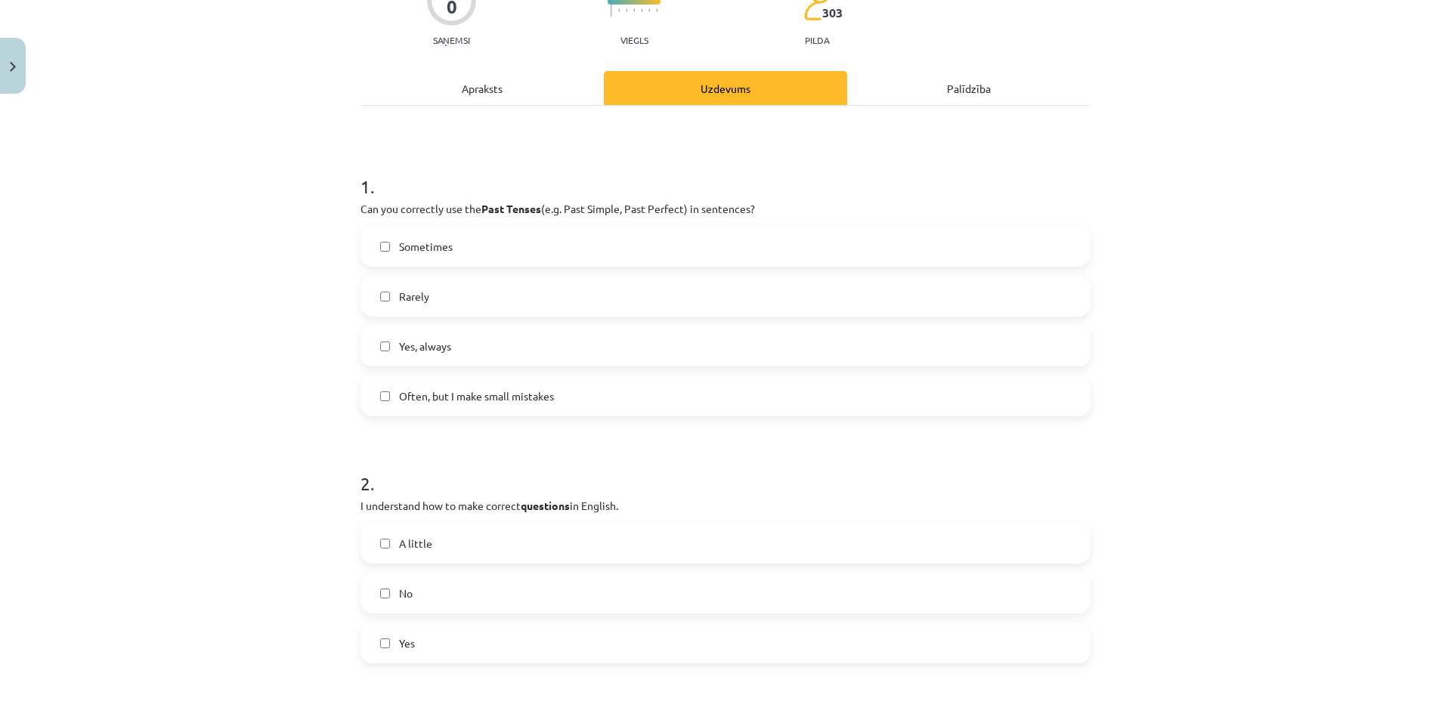
click at [412, 345] on span "Yes, always" at bounding box center [425, 347] width 52 height 16
click at [439, 400] on span "Often, but I make small mistakes" at bounding box center [476, 396] width 155 height 16
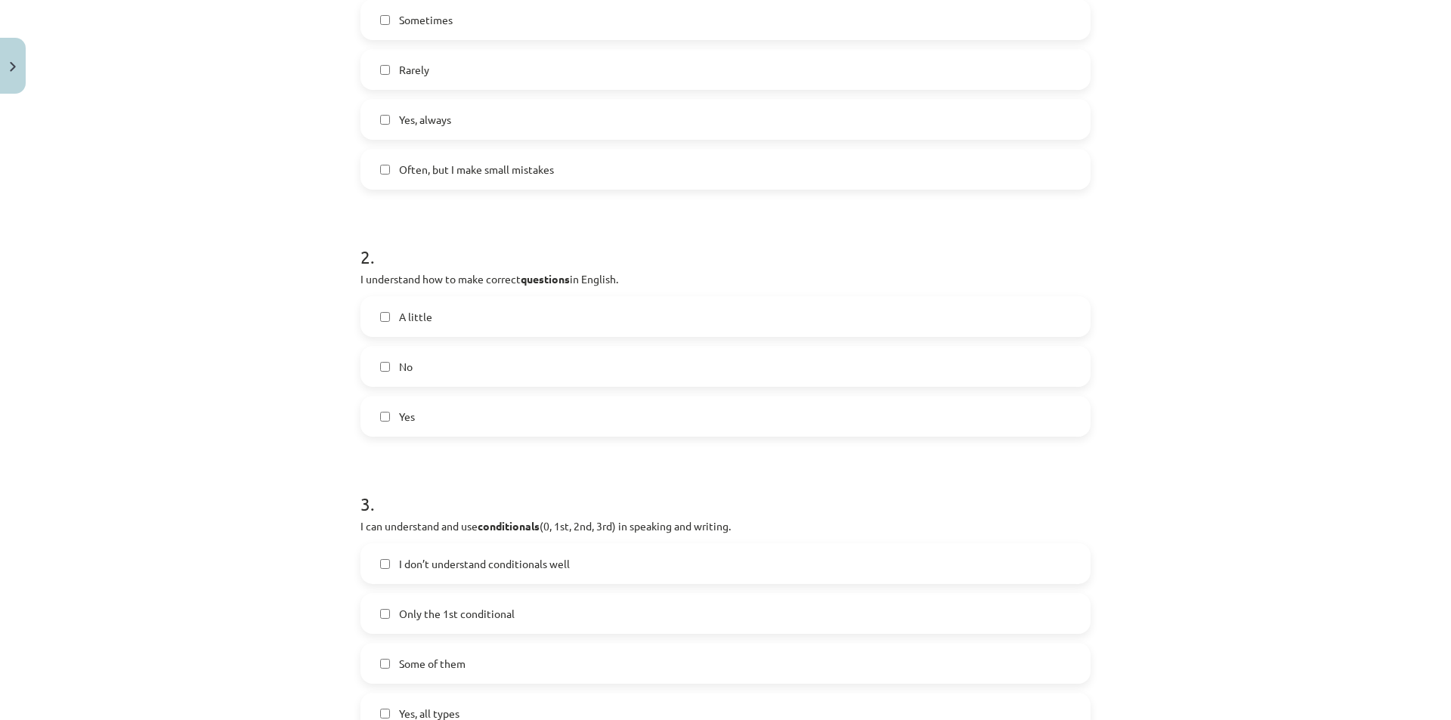
click at [406, 323] on span "A little" at bounding box center [415, 317] width 33 height 16
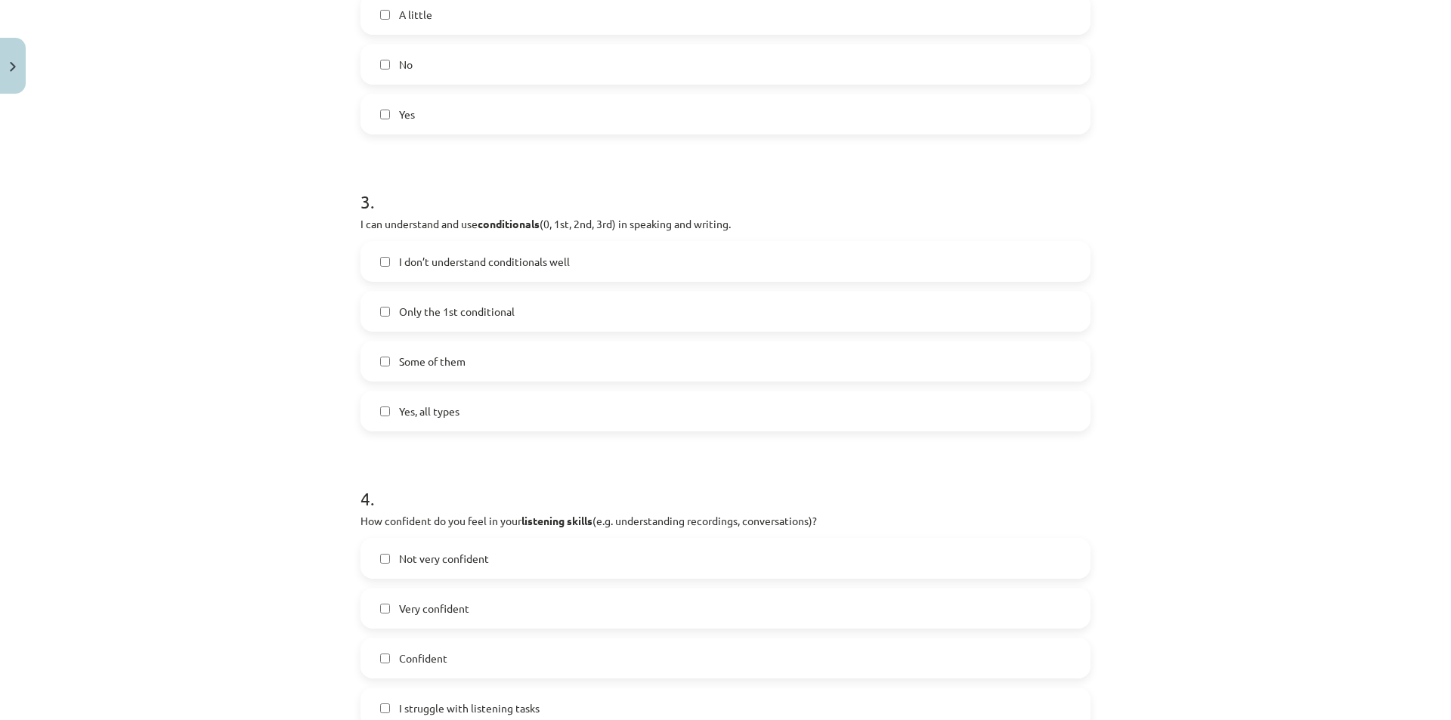
click at [399, 116] on span "Yes" at bounding box center [407, 115] width 16 height 16
click at [384, 26] on label "A little" at bounding box center [725, 14] width 727 height 38
click at [469, 363] on label "Some of them" at bounding box center [725, 361] width 727 height 38
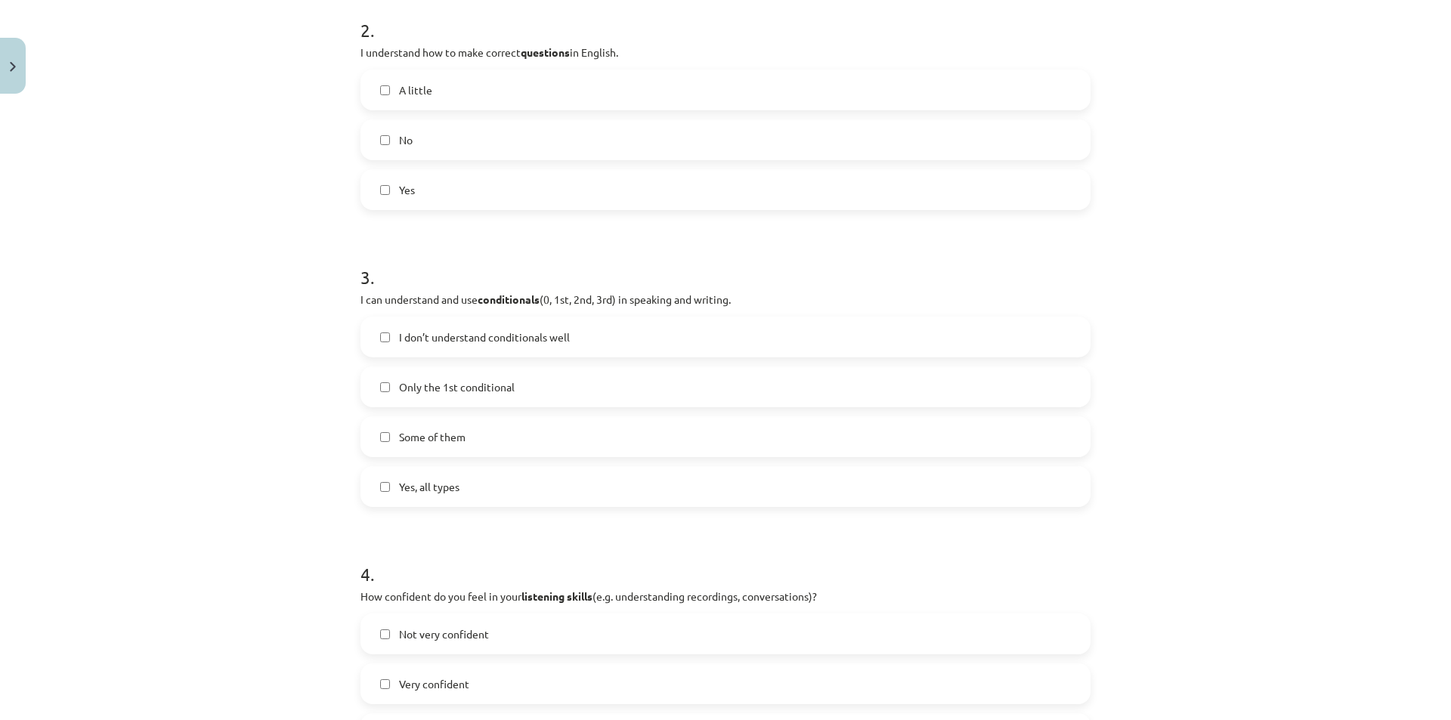
scroll to position [982, 0]
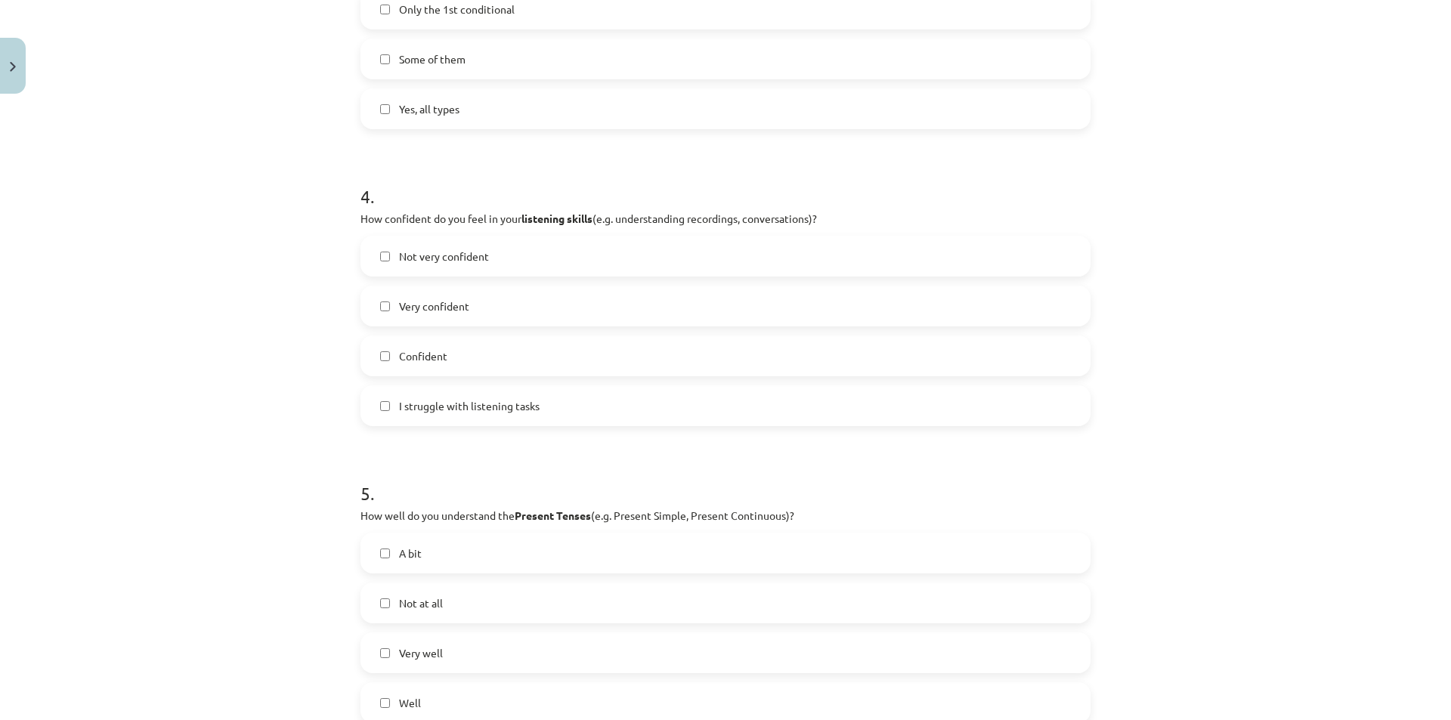
click at [370, 353] on label "Confident" at bounding box center [725, 356] width 727 height 38
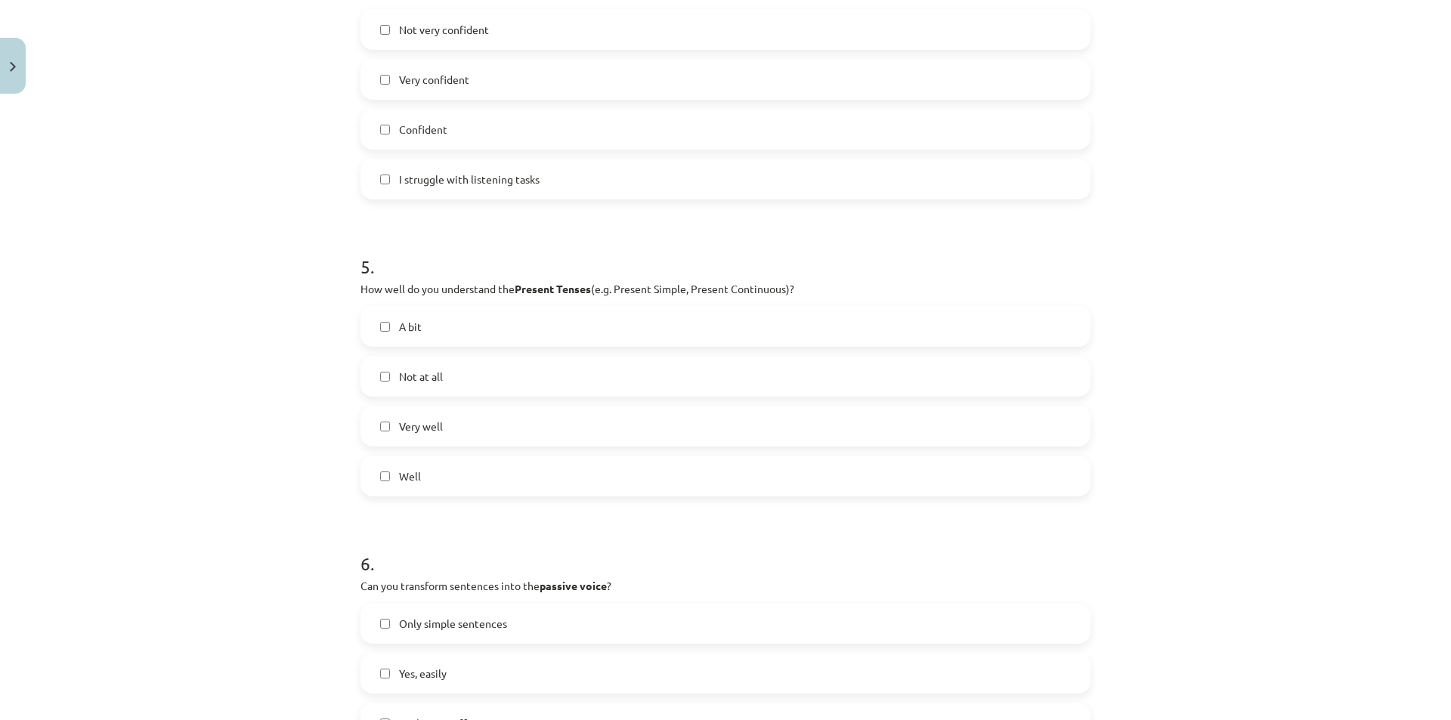
click at [384, 429] on label "Very well" at bounding box center [725, 426] width 727 height 38
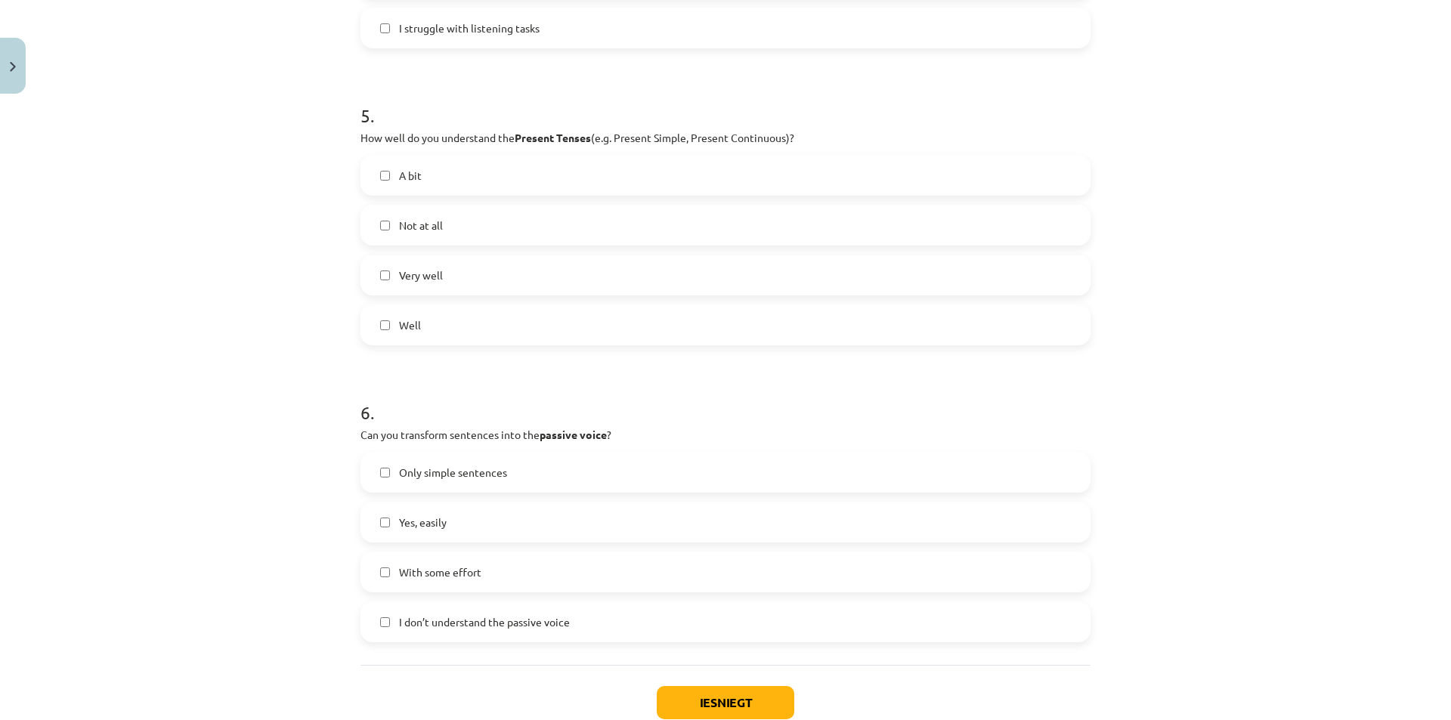
click at [375, 313] on label "Well" at bounding box center [725, 325] width 727 height 38
click at [373, 273] on label "Very well" at bounding box center [725, 275] width 727 height 38
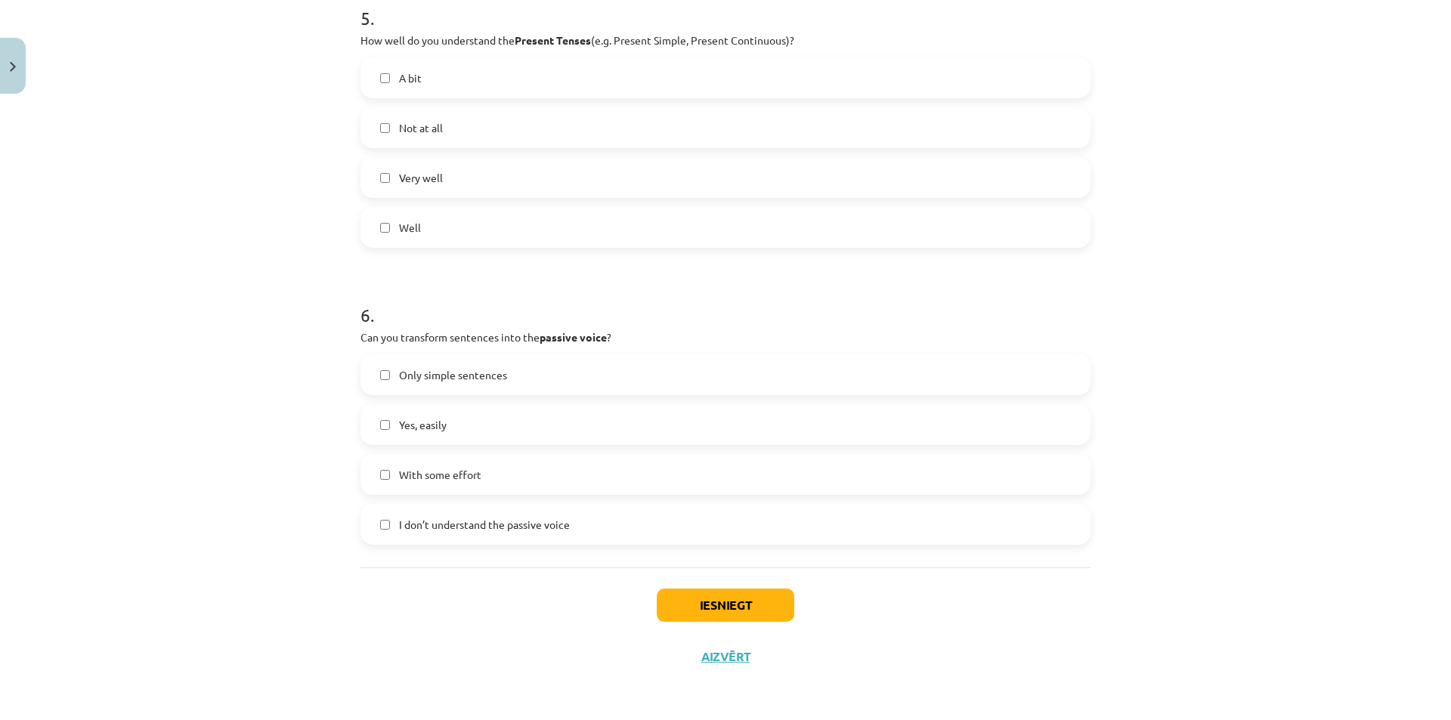
click at [404, 472] on span "With some effort" at bounding box center [440, 475] width 82 height 16
click at [697, 598] on button "Iesniegt" at bounding box center [726, 605] width 138 height 33
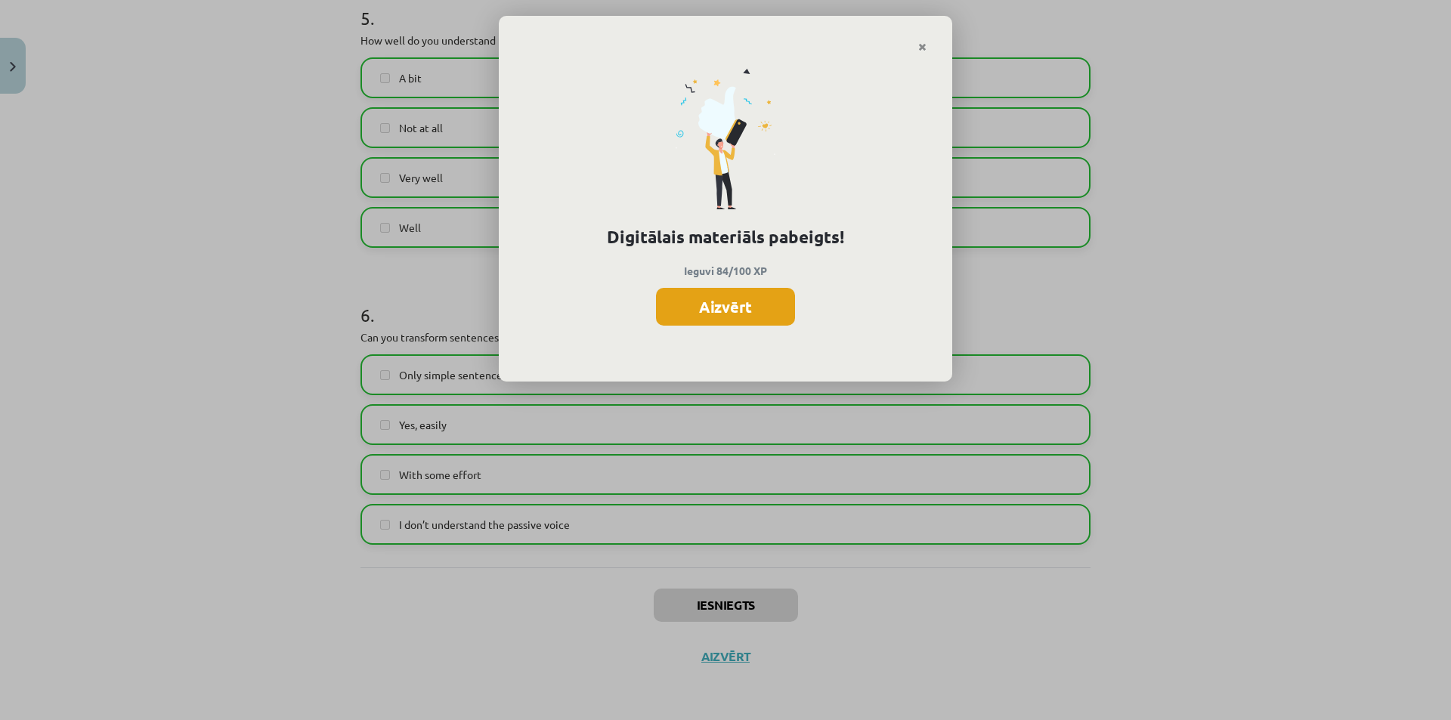
click at [697, 300] on button "Aizvērt" at bounding box center [725, 307] width 139 height 38
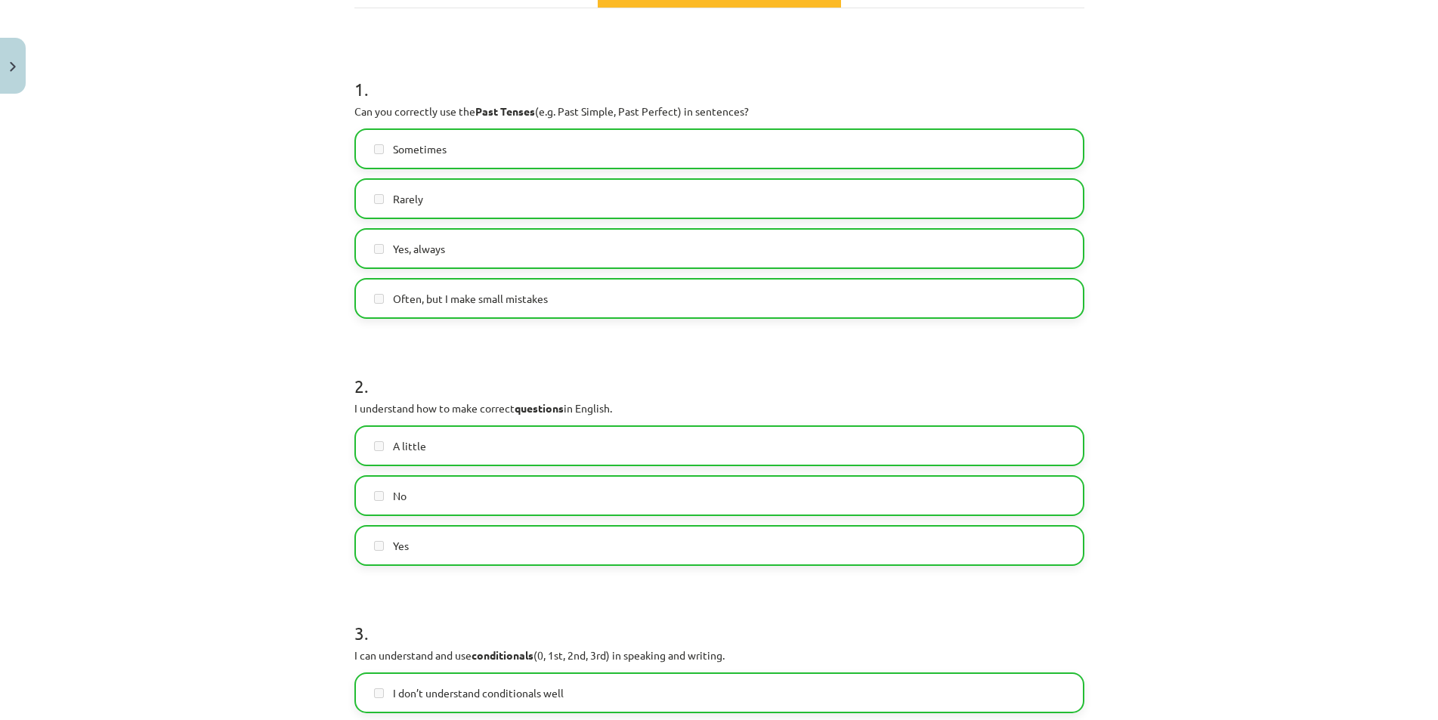
scroll to position [0, 0]
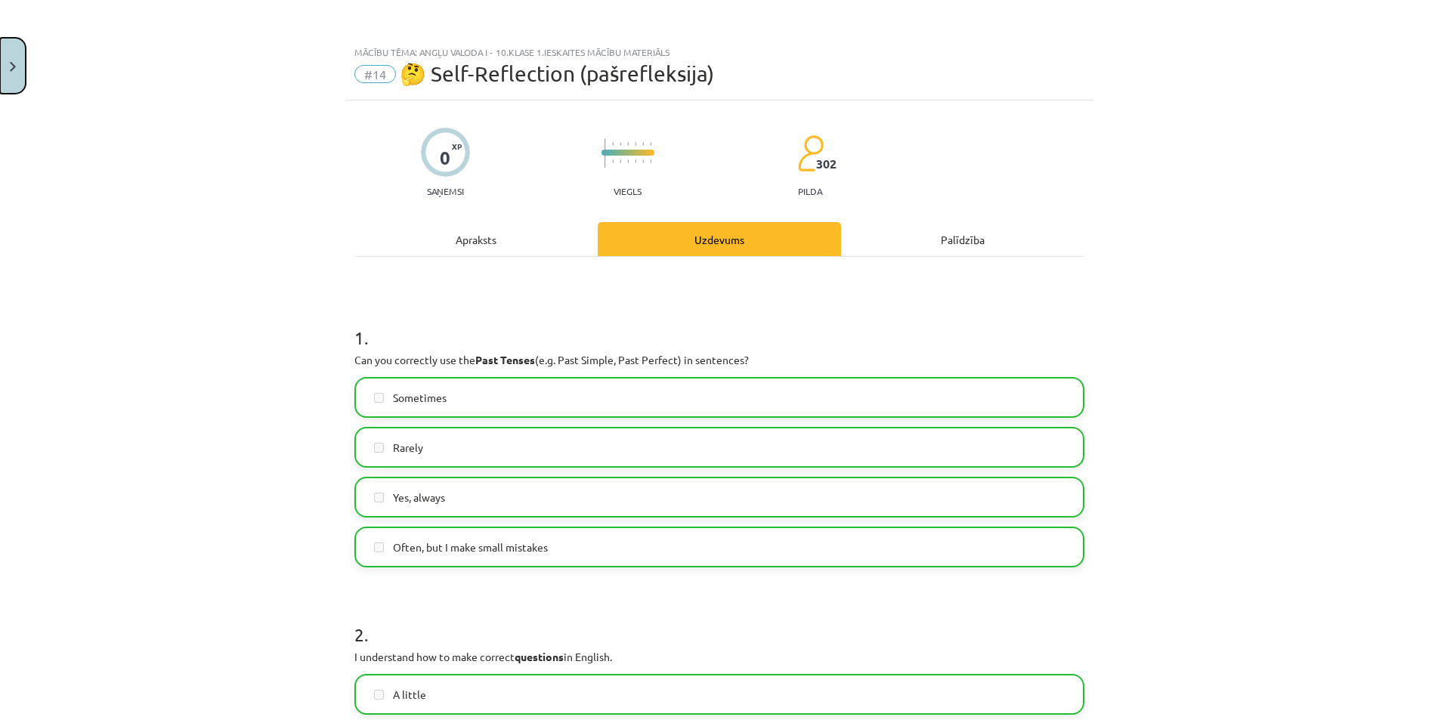
click at [10, 63] on img "Close" at bounding box center [13, 67] width 6 height 10
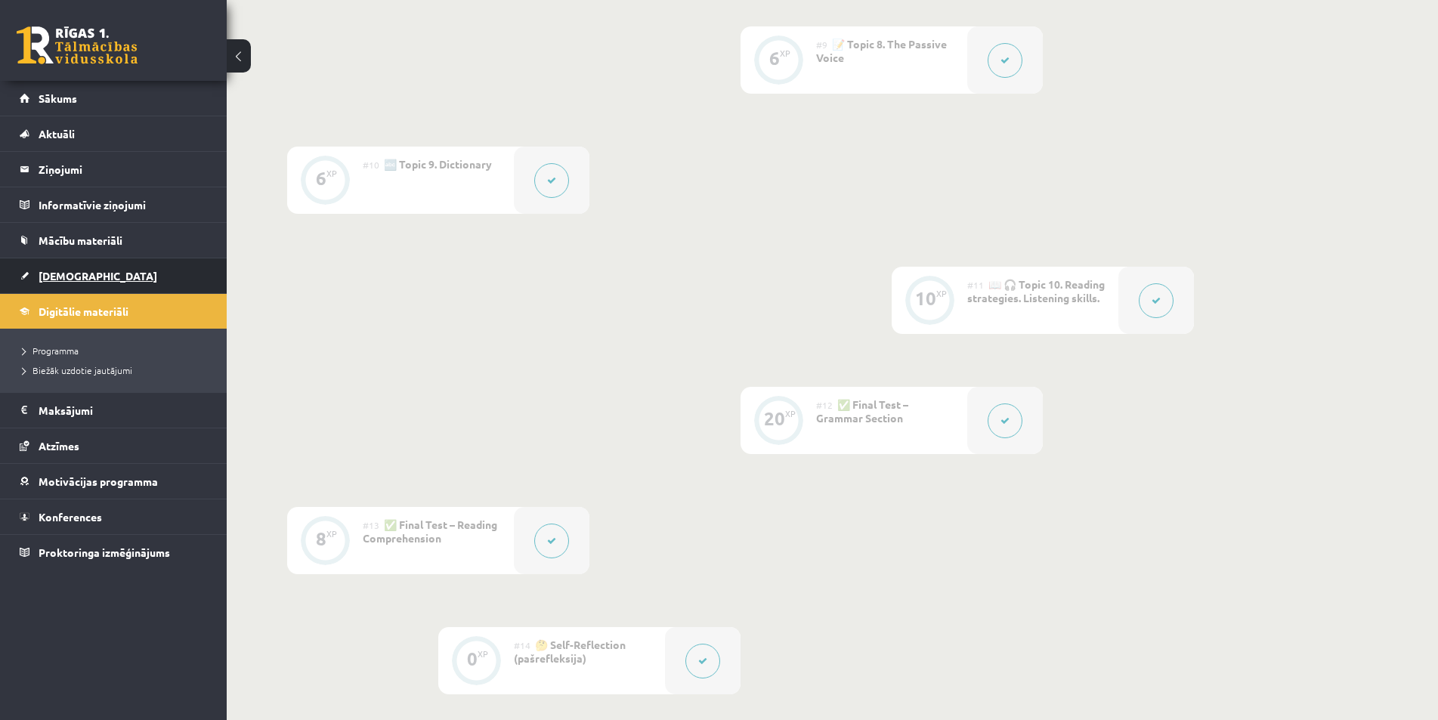
click at [71, 277] on span "[DEMOGRAPHIC_DATA]" at bounding box center [98, 276] width 119 height 14
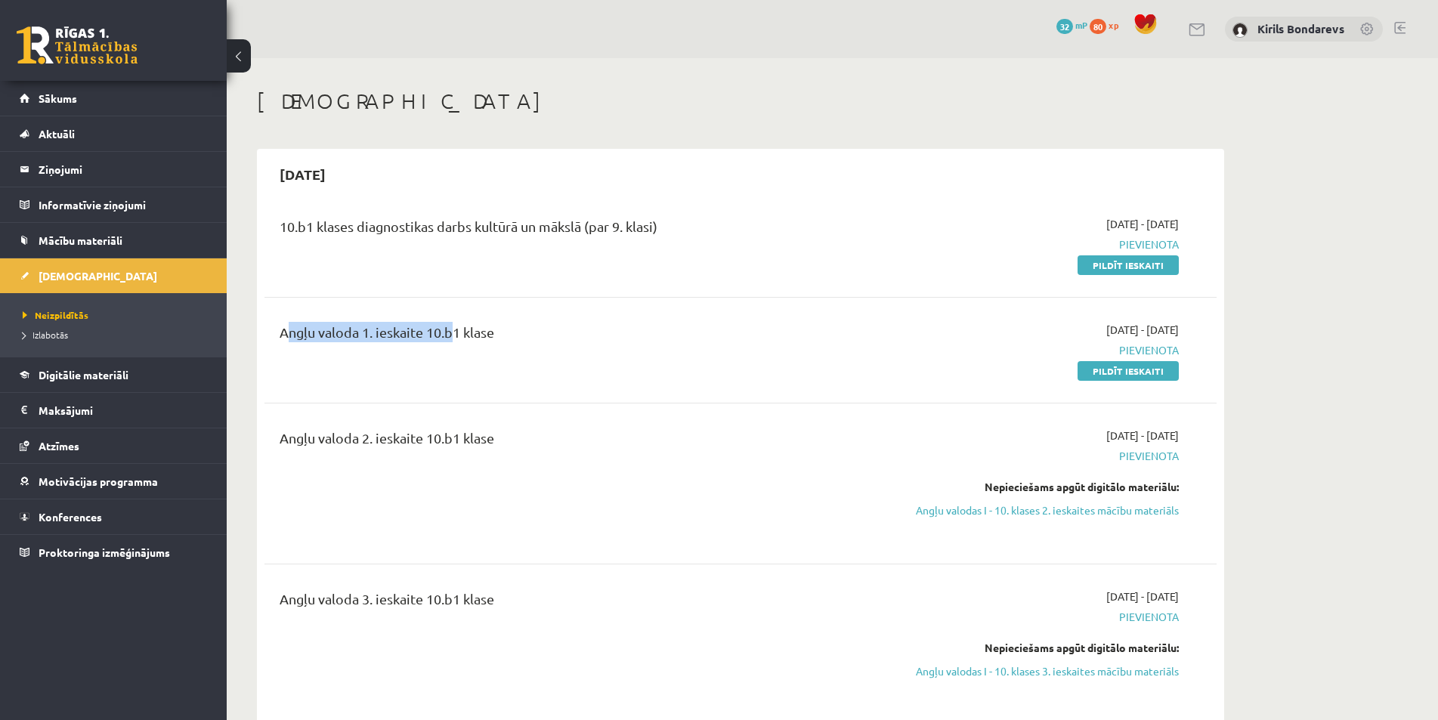
drag, startPoint x: 363, startPoint y: 328, endPoint x: 477, endPoint y: 335, distance: 113.6
click at [465, 335] on div "Angļu valoda 1. ieskaite 10.b1 klase" at bounding box center [576, 336] width 592 height 28
click at [1007, 368] on div "2025-09-01 - 2025-09-30 Pievienota Pildīt ieskaiti" at bounding box center [1037, 350] width 308 height 57
click at [1146, 373] on link "Pildīt ieskaiti" at bounding box center [1128, 371] width 101 height 20
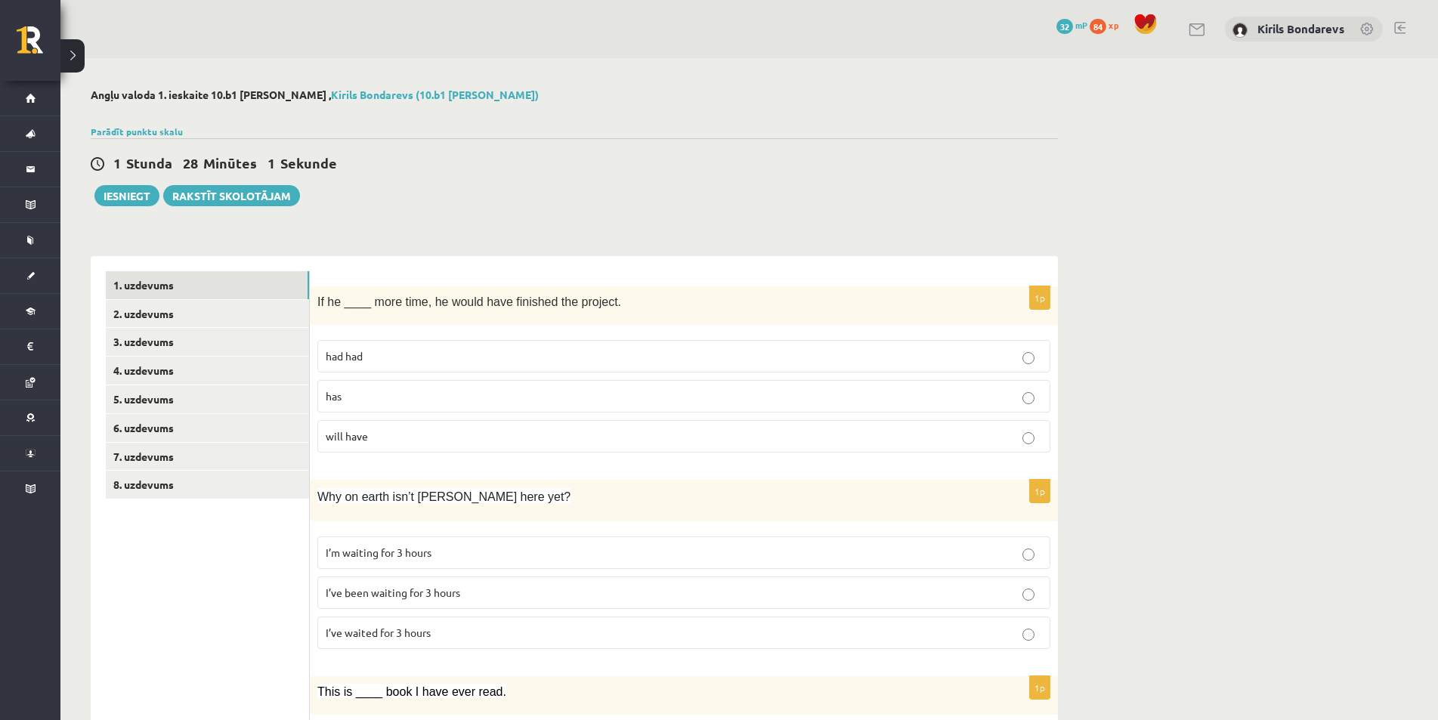
click at [395, 444] on p "will have" at bounding box center [684, 436] width 716 height 16
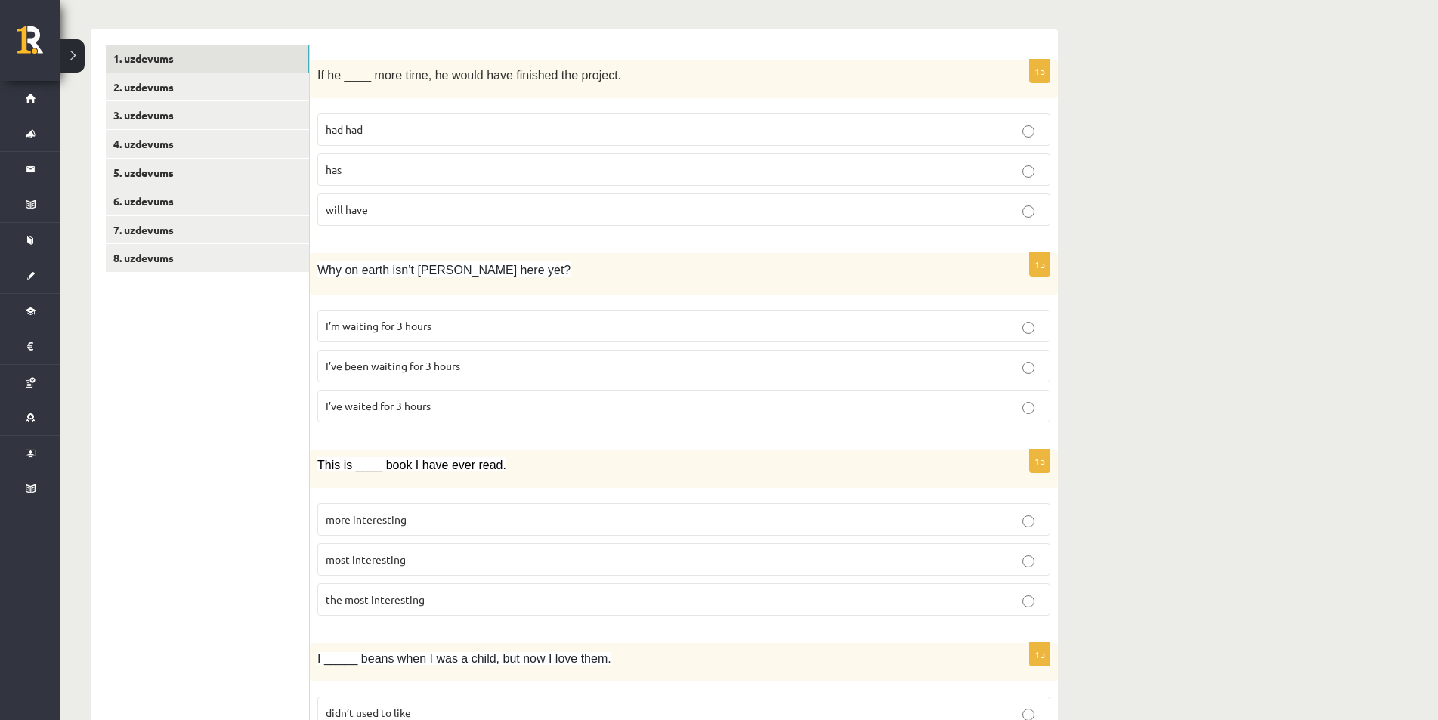
scroll to position [151, 0]
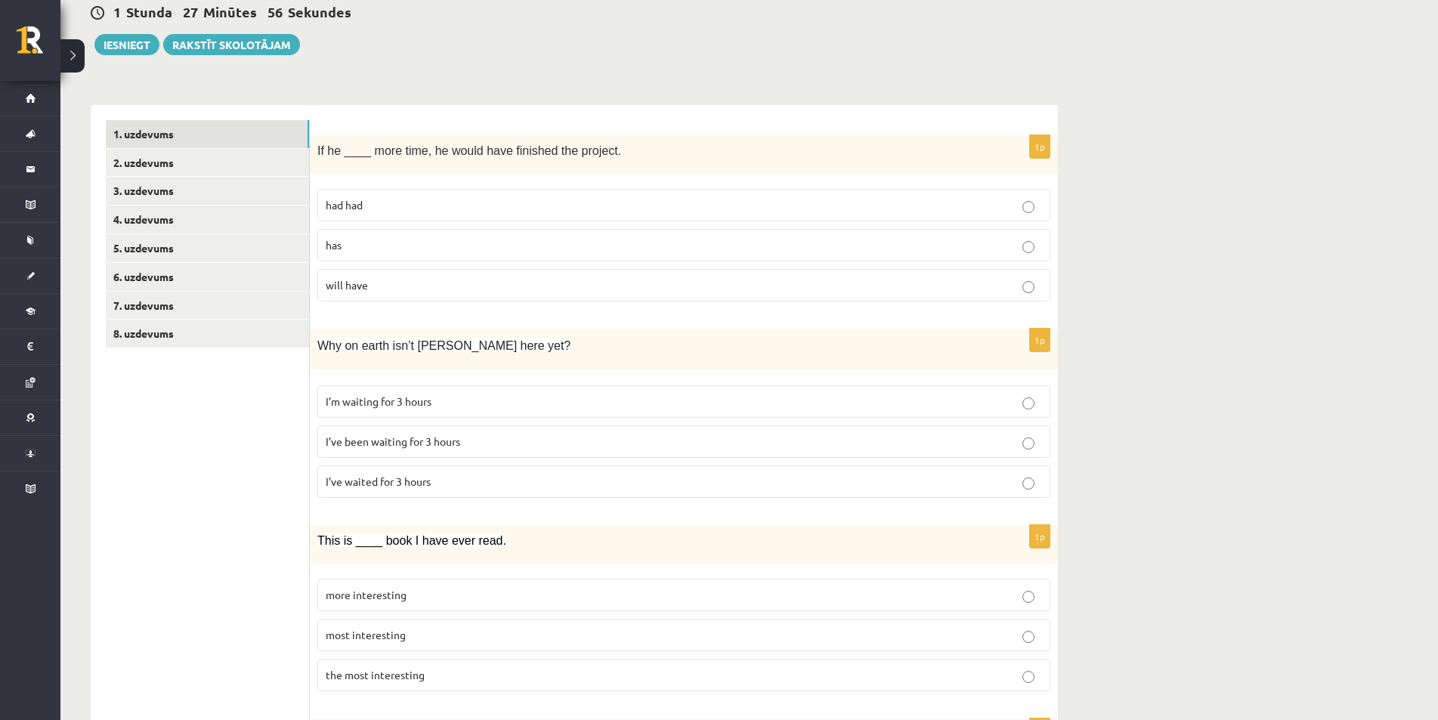
click at [391, 247] on p "has" at bounding box center [684, 245] width 716 height 16
click at [389, 199] on p "had had" at bounding box center [684, 205] width 716 height 16
click at [447, 444] on span "I’ve been waiting for 3 hours" at bounding box center [393, 442] width 135 height 14
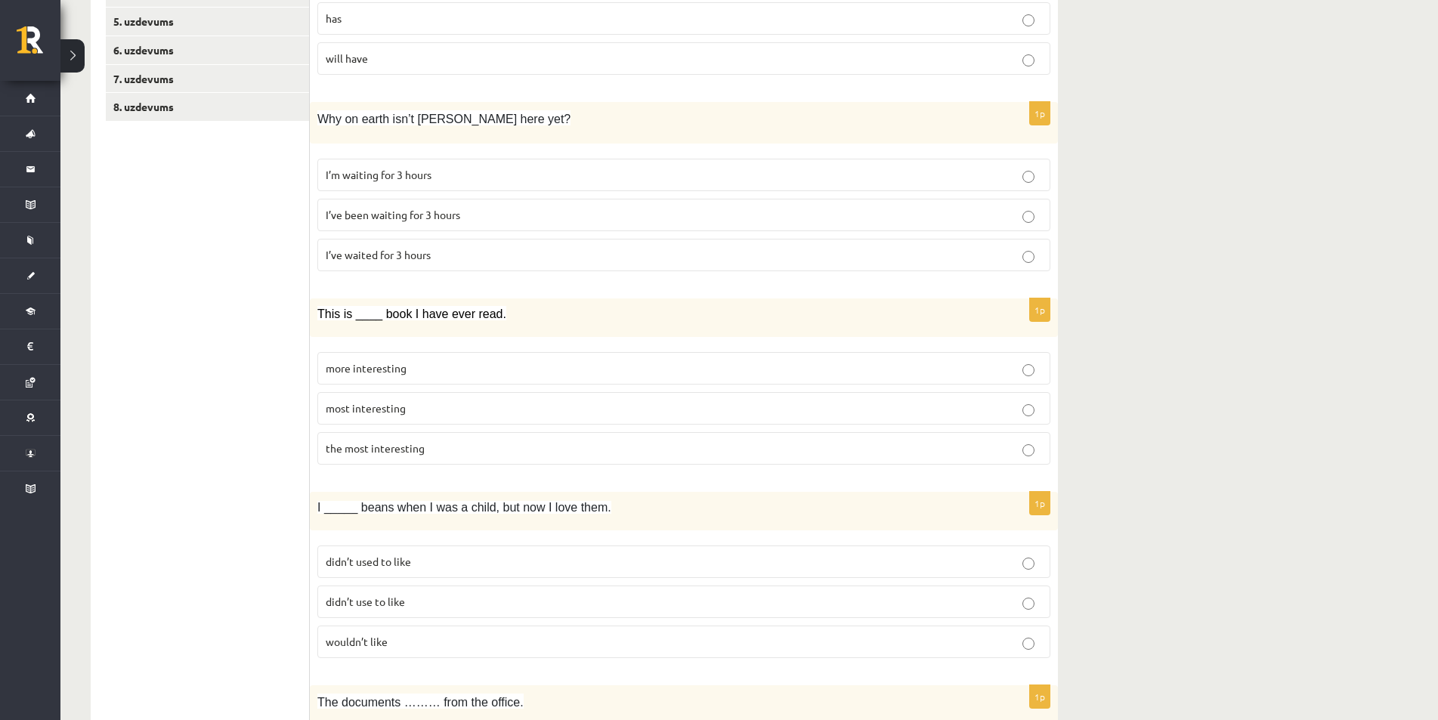
scroll to position [453, 0]
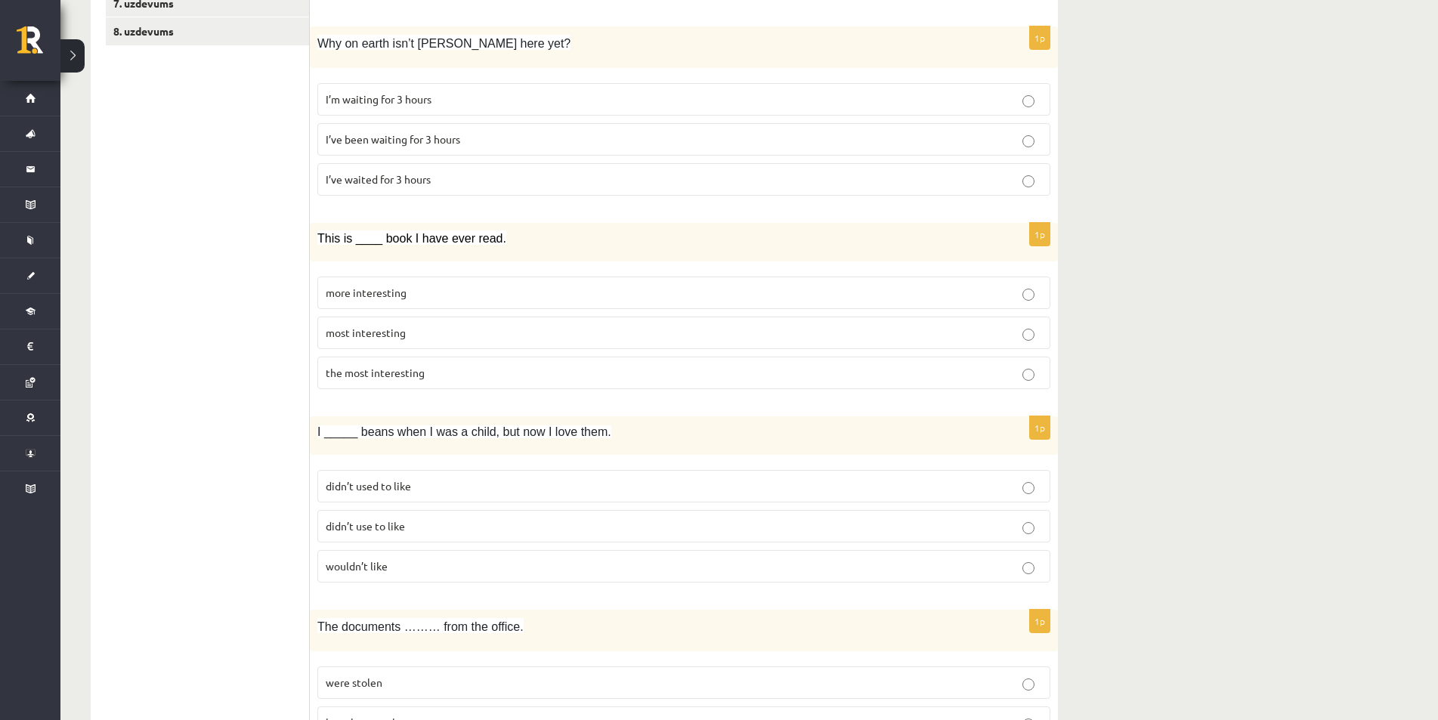
click at [400, 369] on span "the most interesting" at bounding box center [375, 373] width 99 height 14
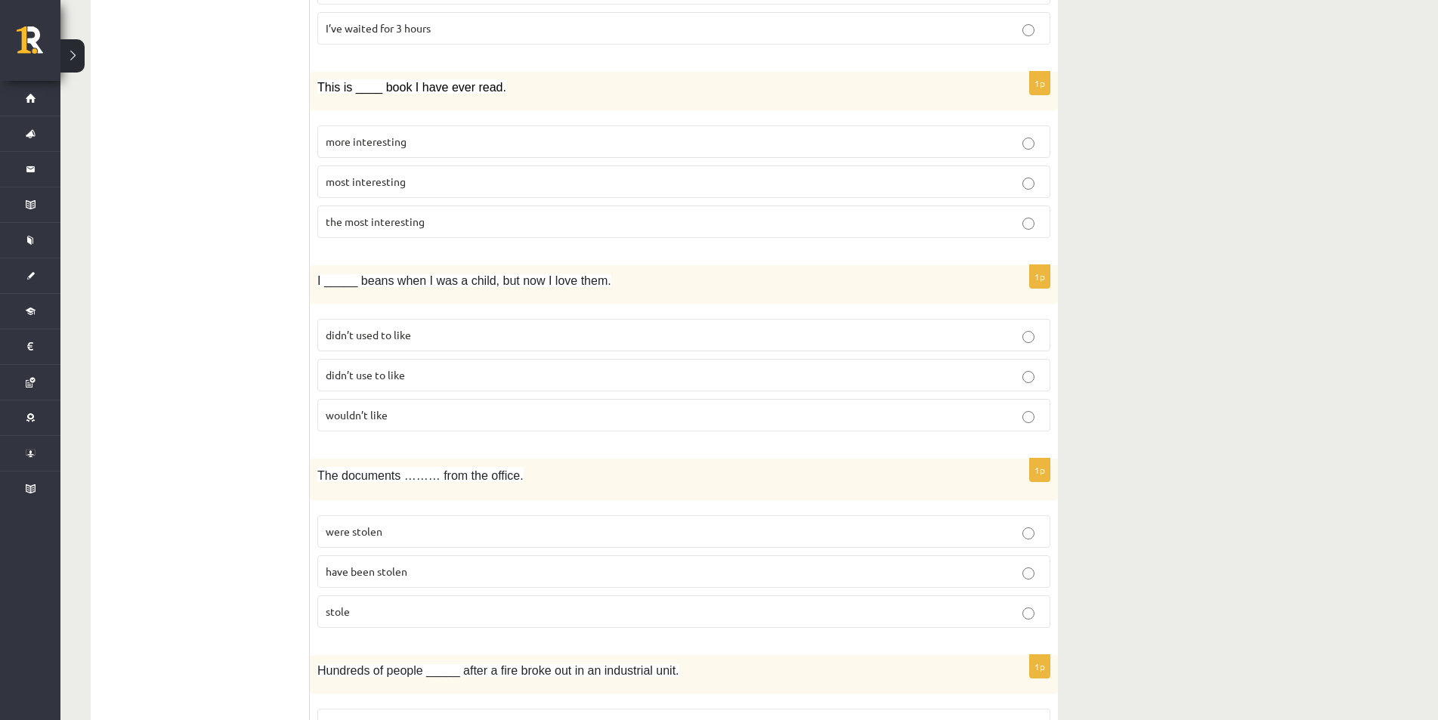
scroll to position [831, 0]
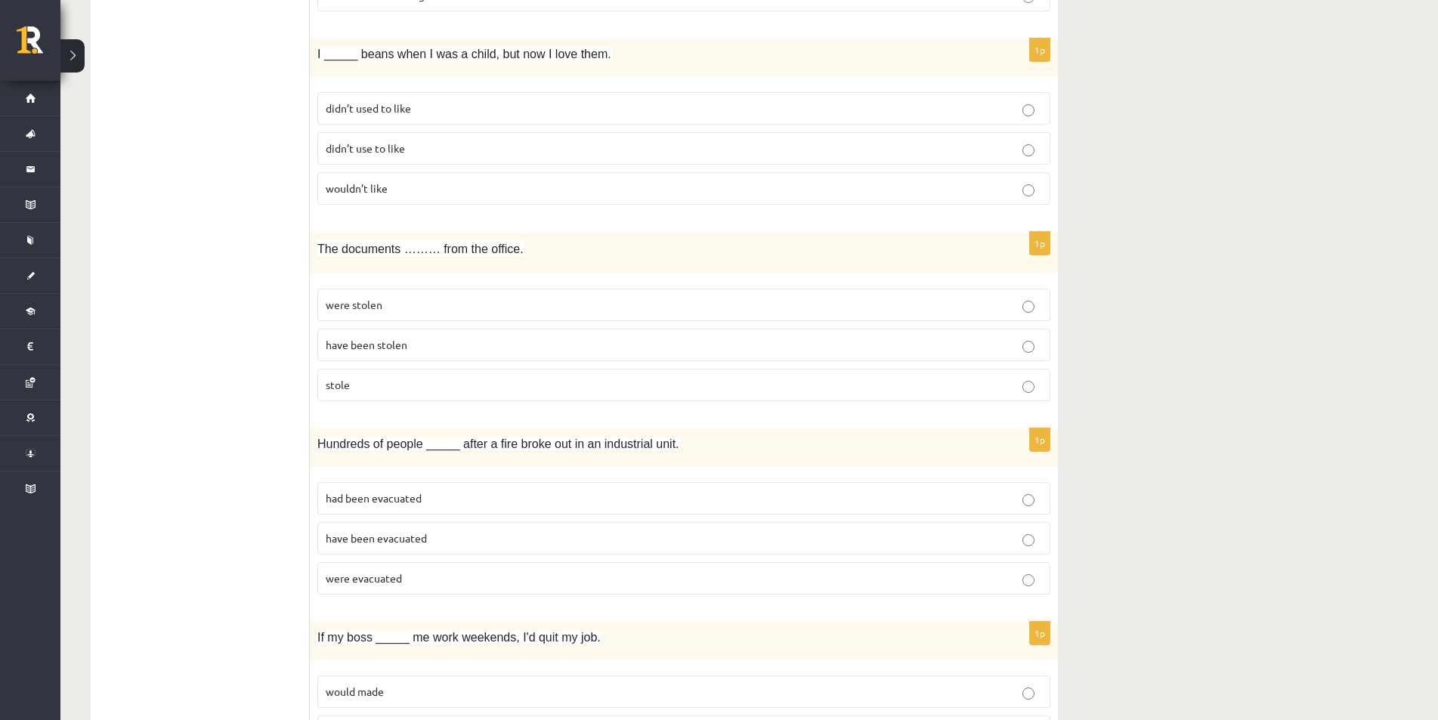
click at [383, 148] on span "didn’t use to like" at bounding box center [365, 148] width 79 height 14
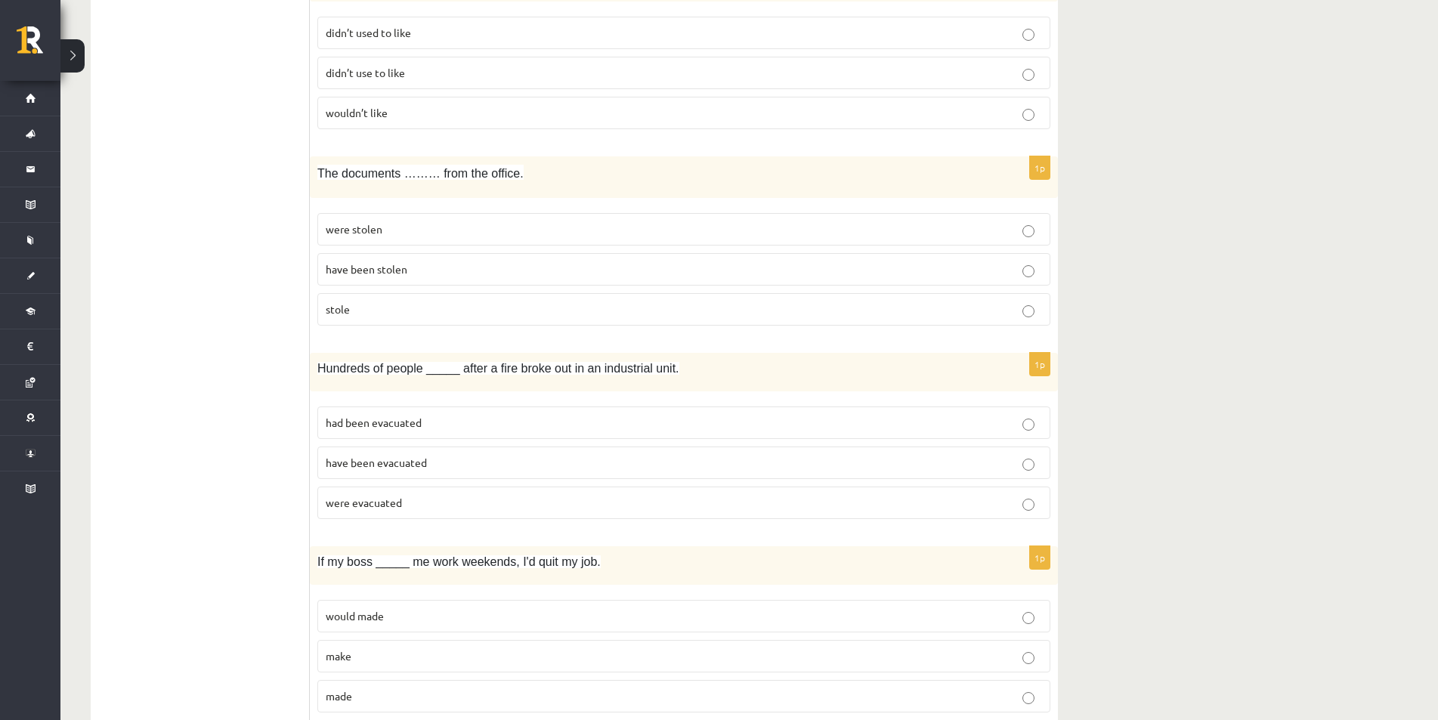
click at [401, 227] on p "were stolen" at bounding box center [684, 229] width 716 height 16
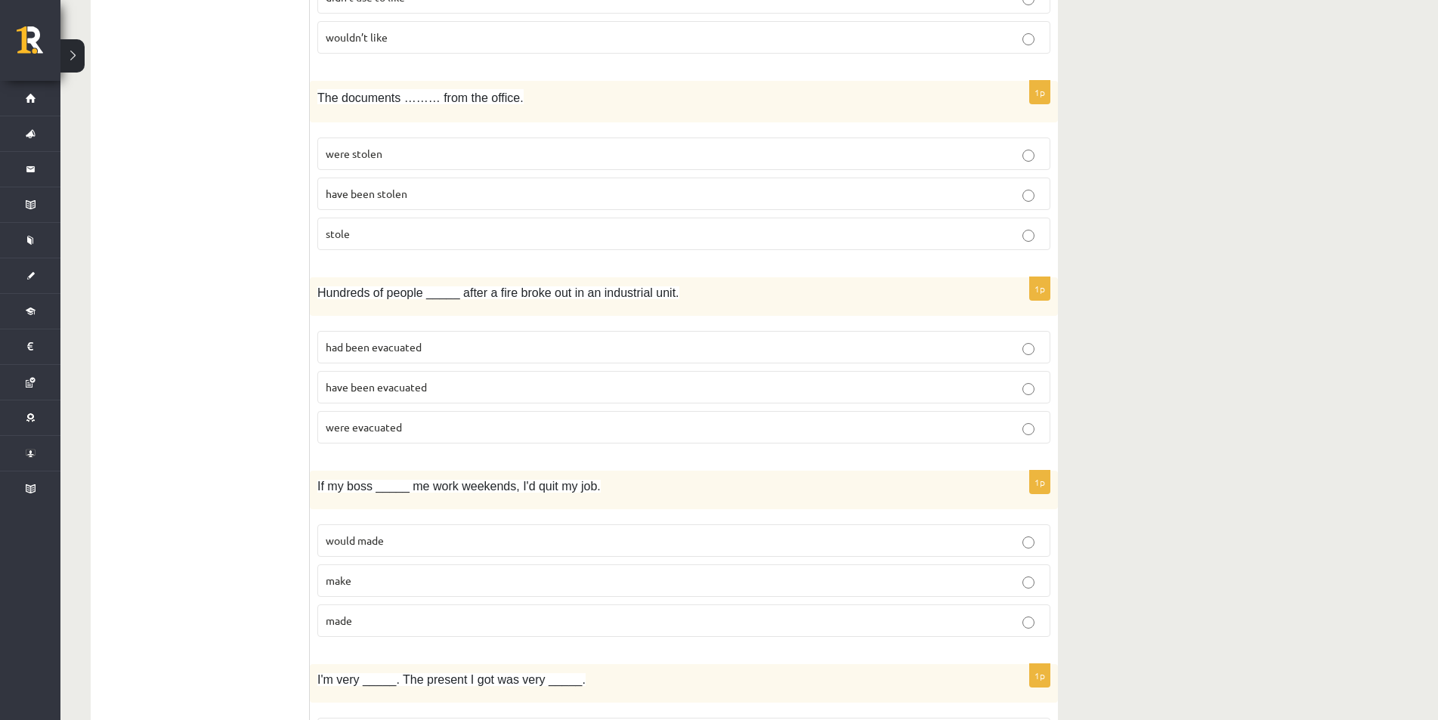
click at [388, 431] on span "were evacuated" at bounding box center [364, 427] width 76 height 14
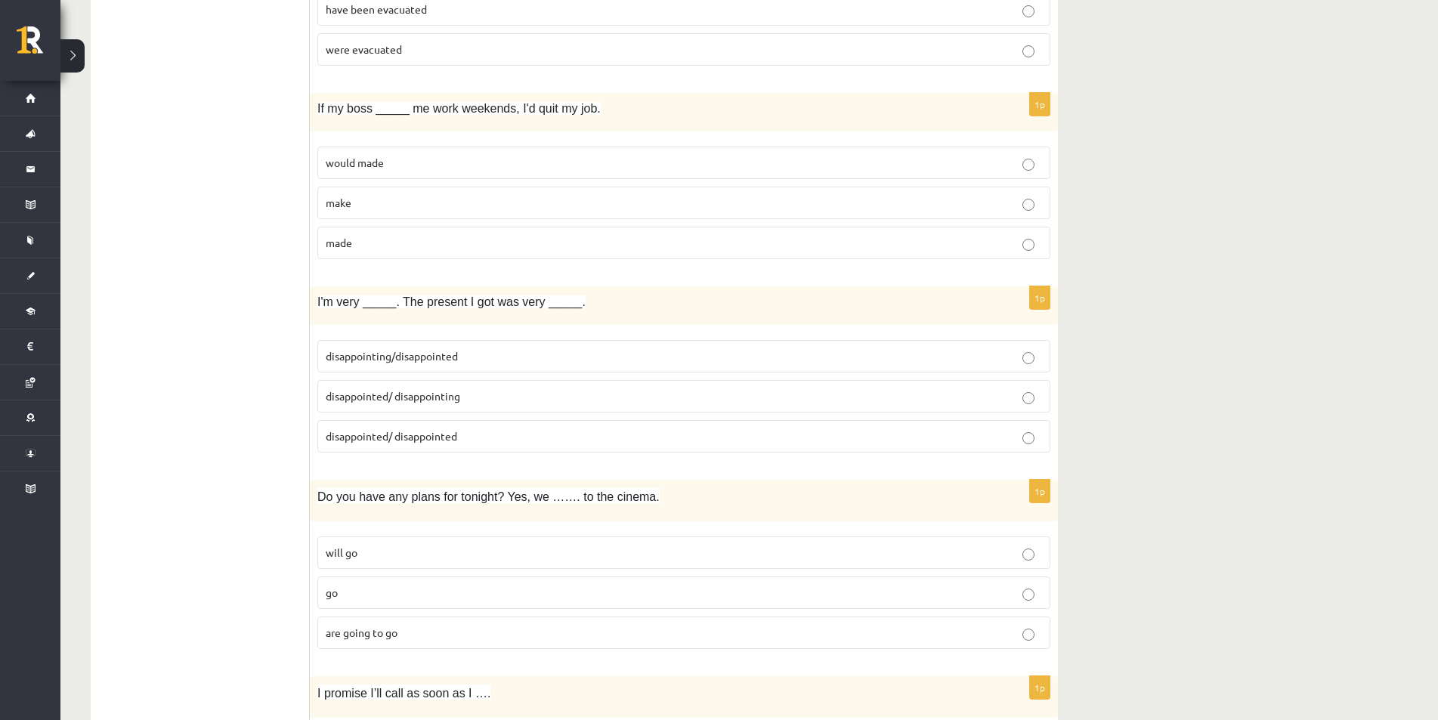
scroll to position [1436, 0]
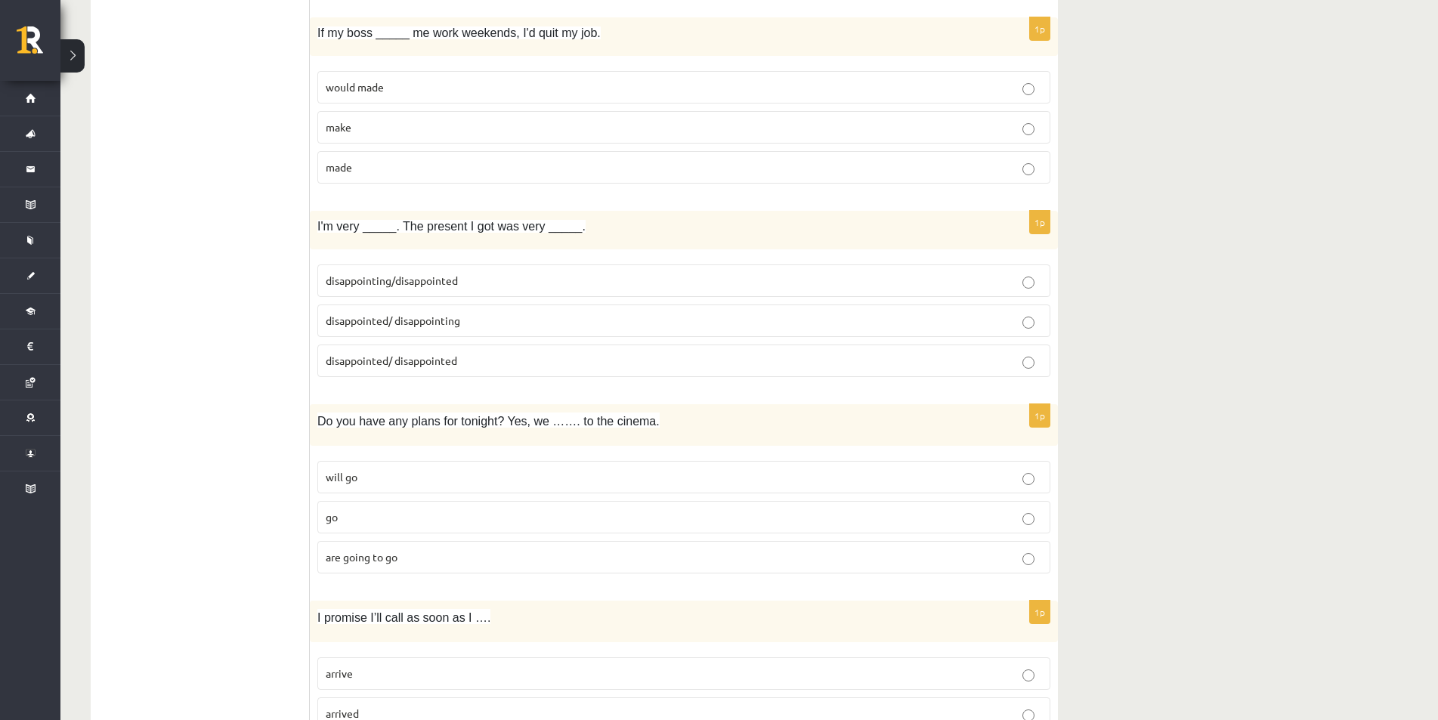
click at [362, 163] on p "made" at bounding box center [684, 167] width 716 height 16
click at [441, 331] on label "disappointed/ disappointing" at bounding box center [683, 321] width 733 height 32
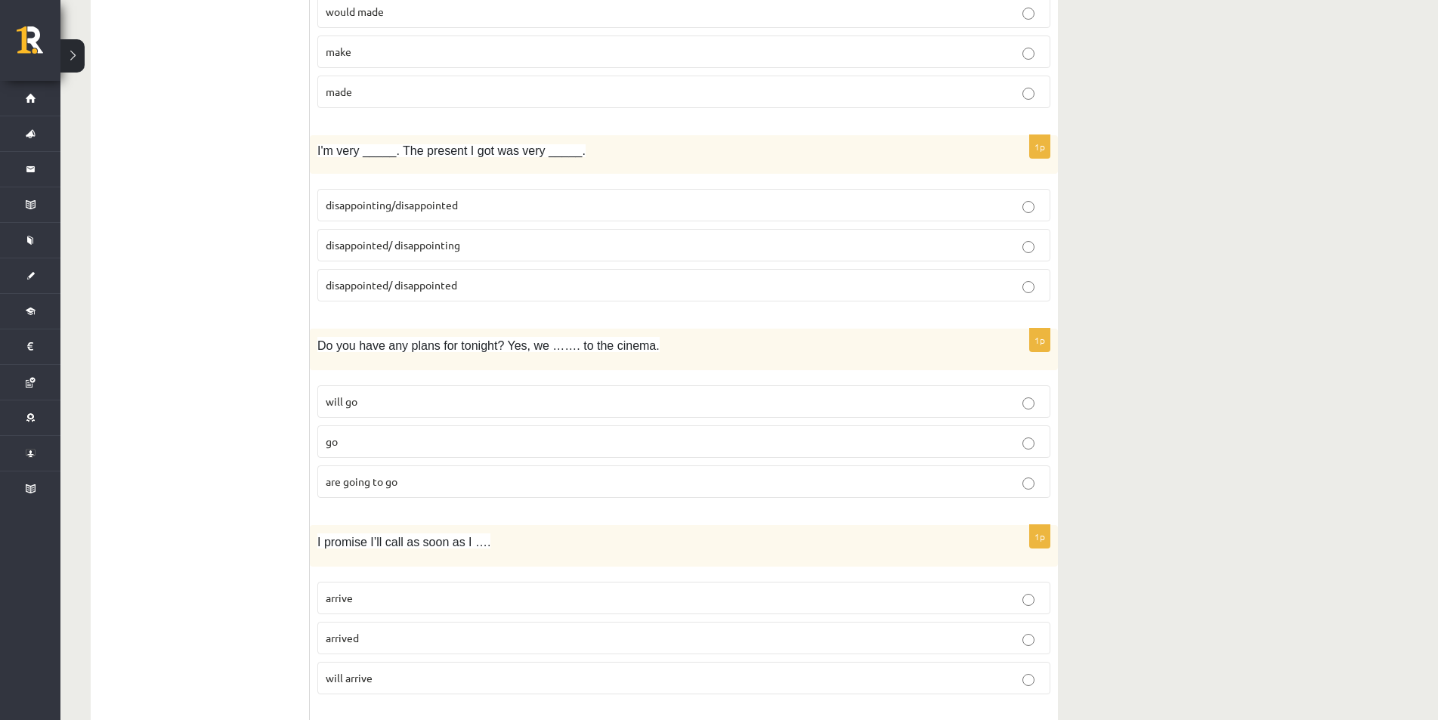
scroll to position [1587, 0]
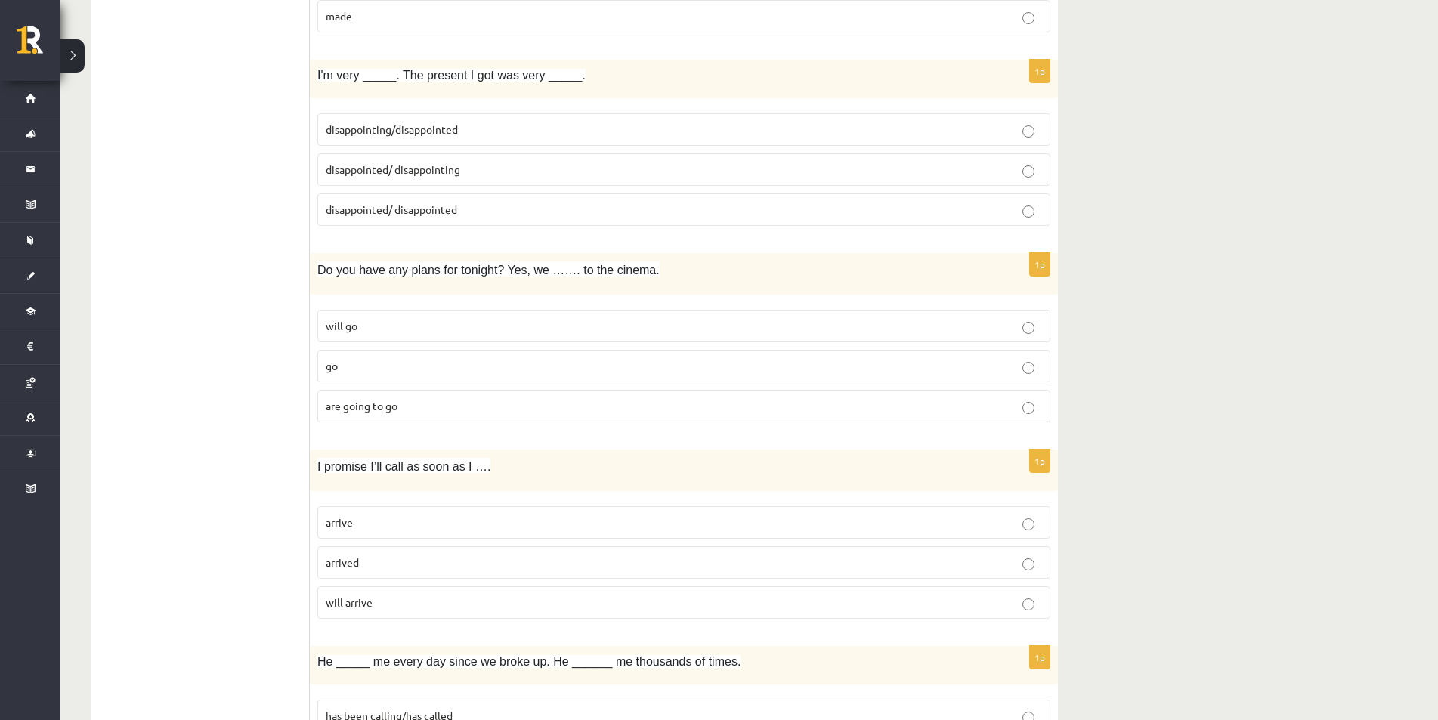
drag, startPoint x: 370, startPoint y: 426, endPoint x: 359, endPoint y: 423, distance: 11.7
click at [366, 426] on fieldset "will go go are going to go" at bounding box center [683, 364] width 733 height 125
click at [348, 413] on span "are going to go" at bounding box center [362, 406] width 72 height 14
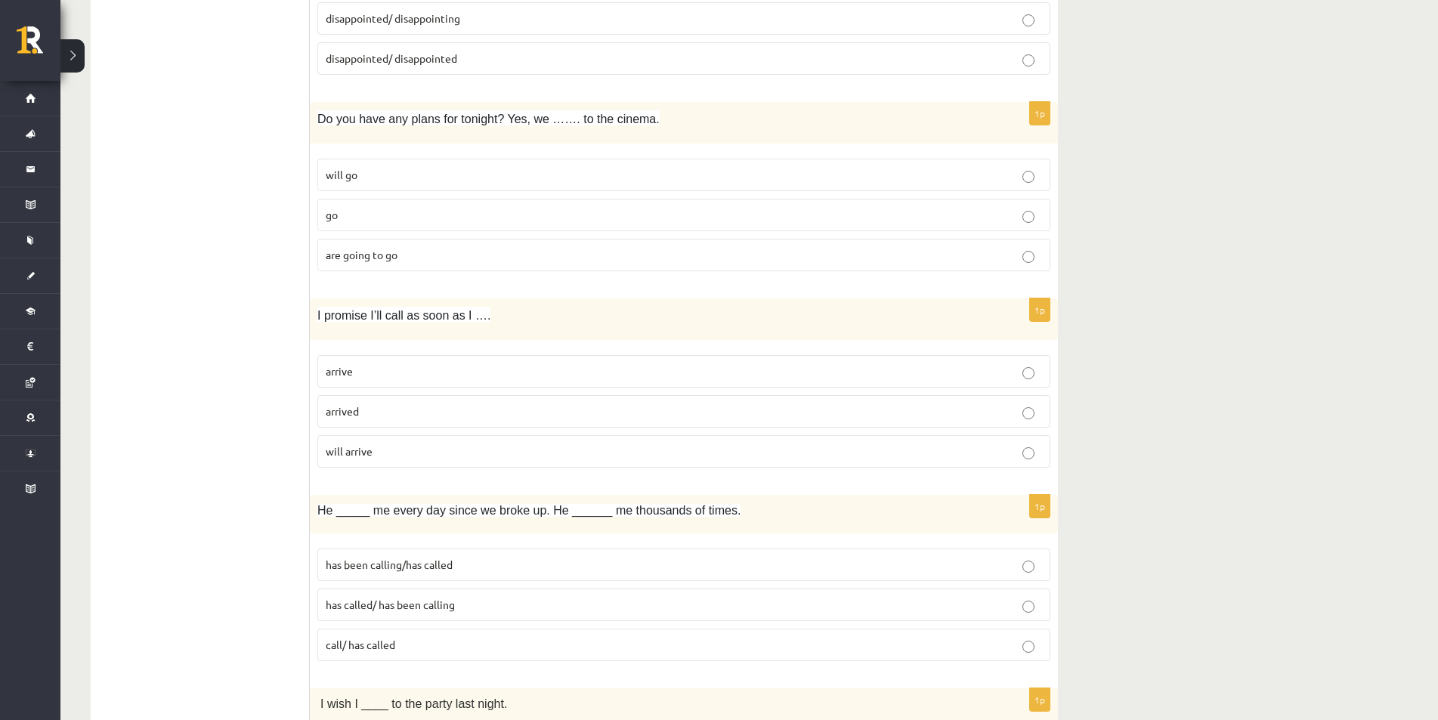
scroll to position [1889, 0]
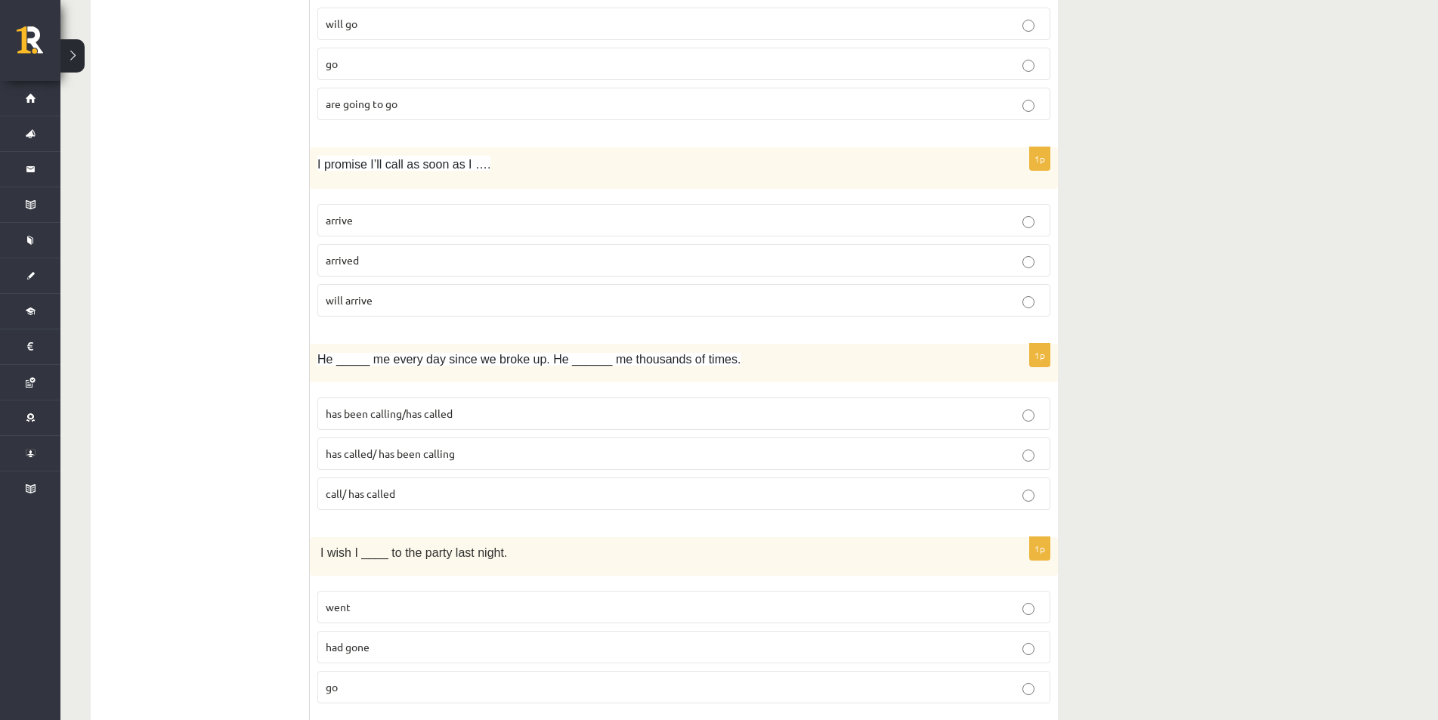
click at [360, 227] on p "arrive" at bounding box center [684, 220] width 716 height 16
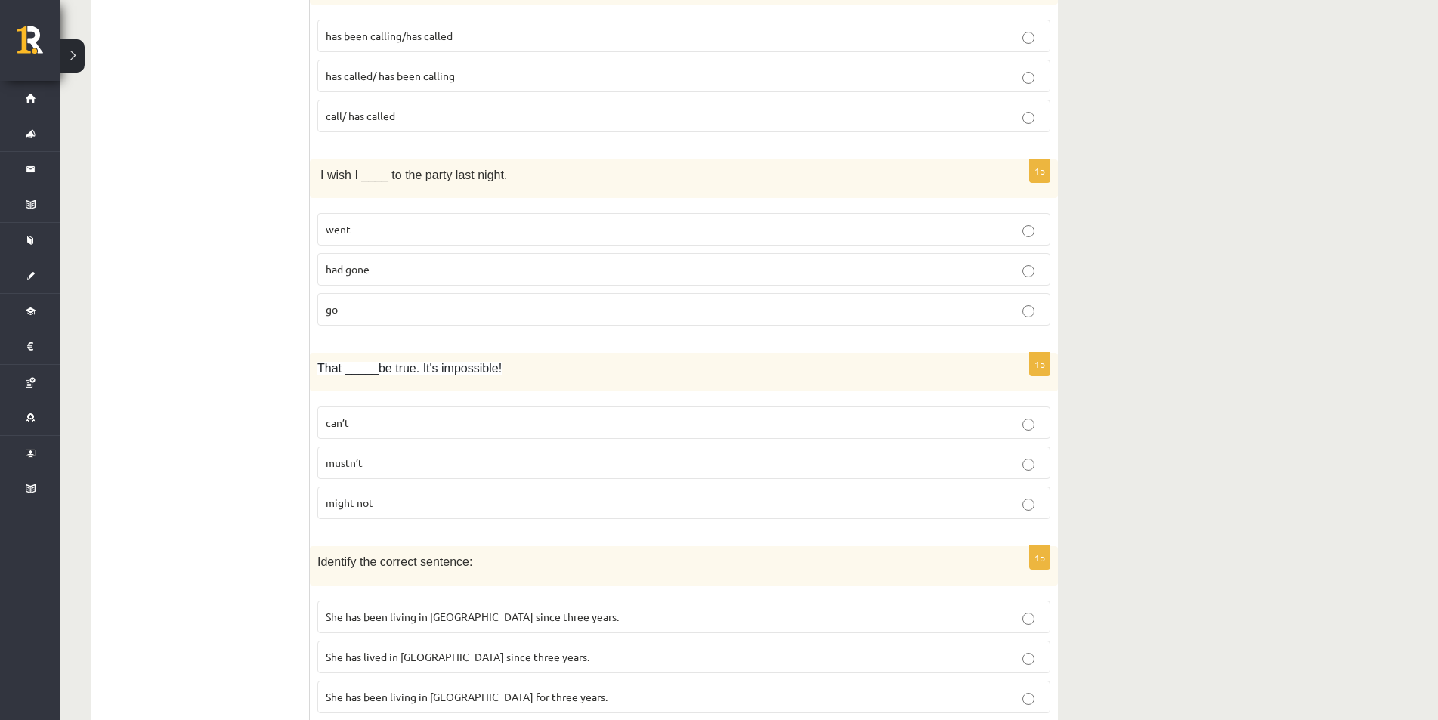
scroll to position [2191, 0]
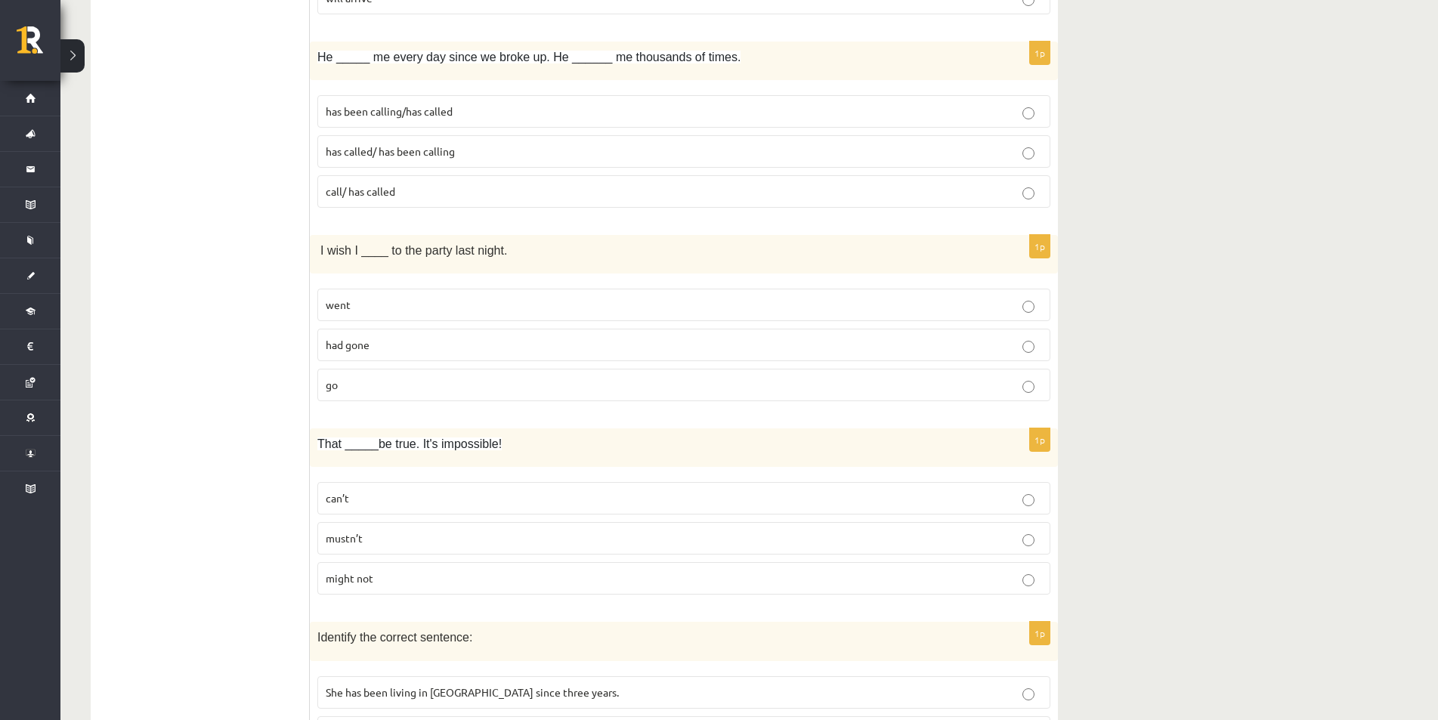
click at [447, 114] on span "has been calling/has called" at bounding box center [389, 111] width 127 height 14
click at [421, 356] on label "had gone" at bounding box center [683, 345] width 733 height 32
click at [420, 496] on p "can’t" at bounding box center [684, 498] width 716 height 16
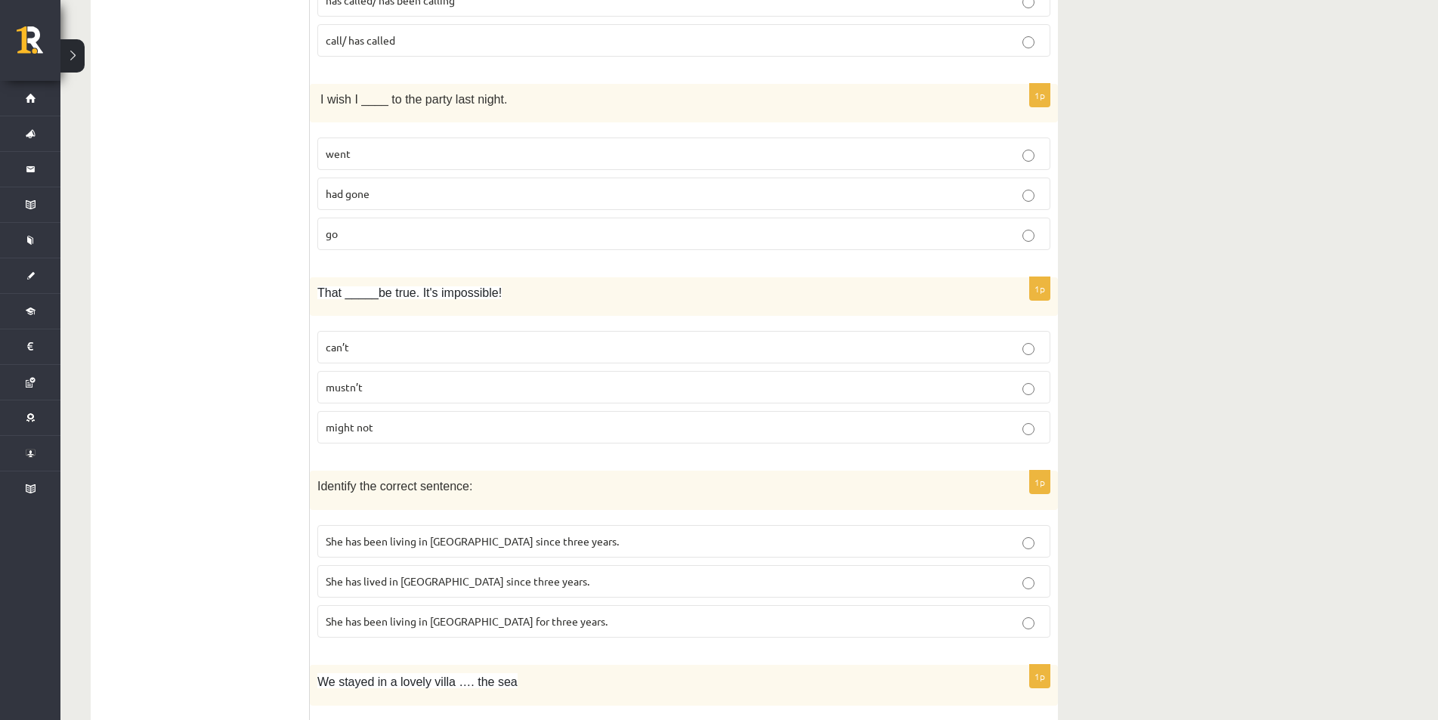
scroll to position [2418, 0]
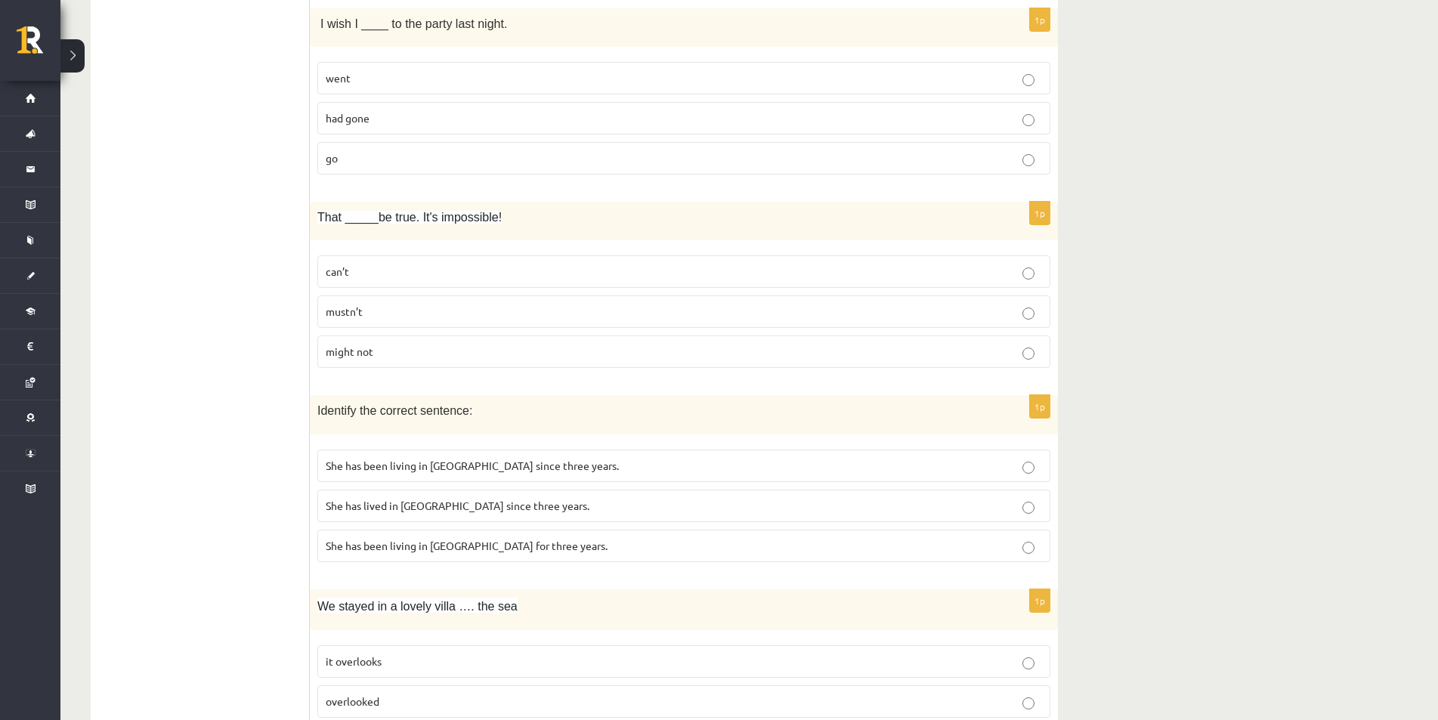
click at [464, 546] on span "She has been living in [GEOGRAPHIC_DATA] for three years." at bounding box center [467, 546] width 282 height 14
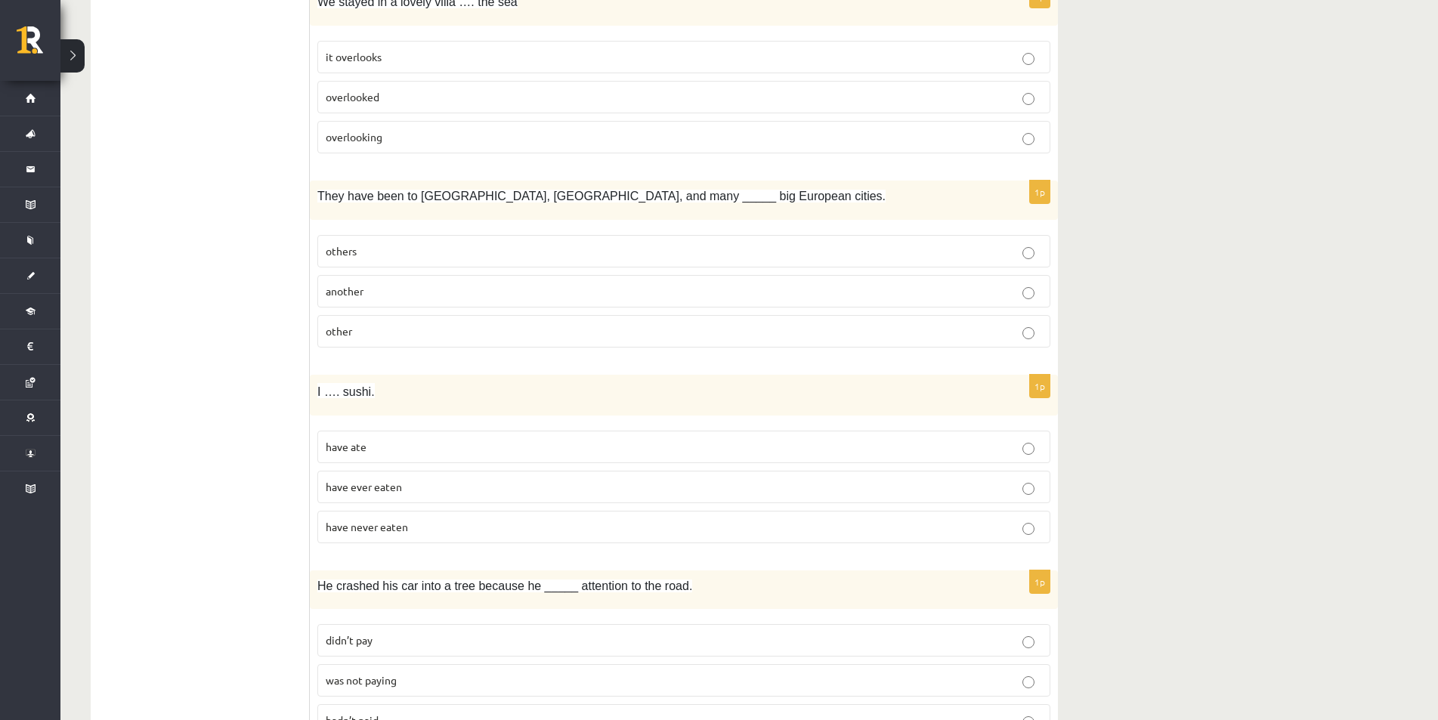
scroll to position [2947, 0]
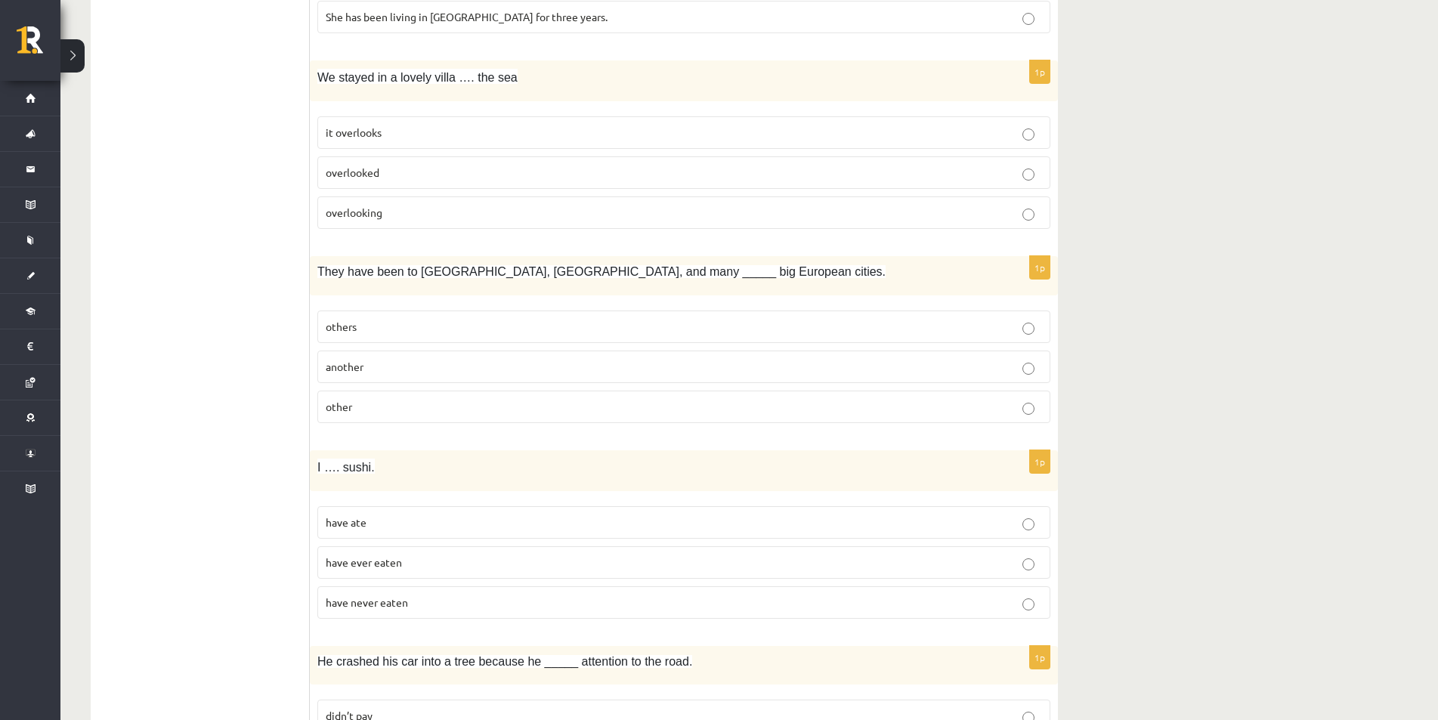
click at [354, 205] on label "overlooking" at bounding box center [683, 212] width 733 height 32
click at [385, 408] on p "other" at bounding box center [684, 407] width 716 height 16
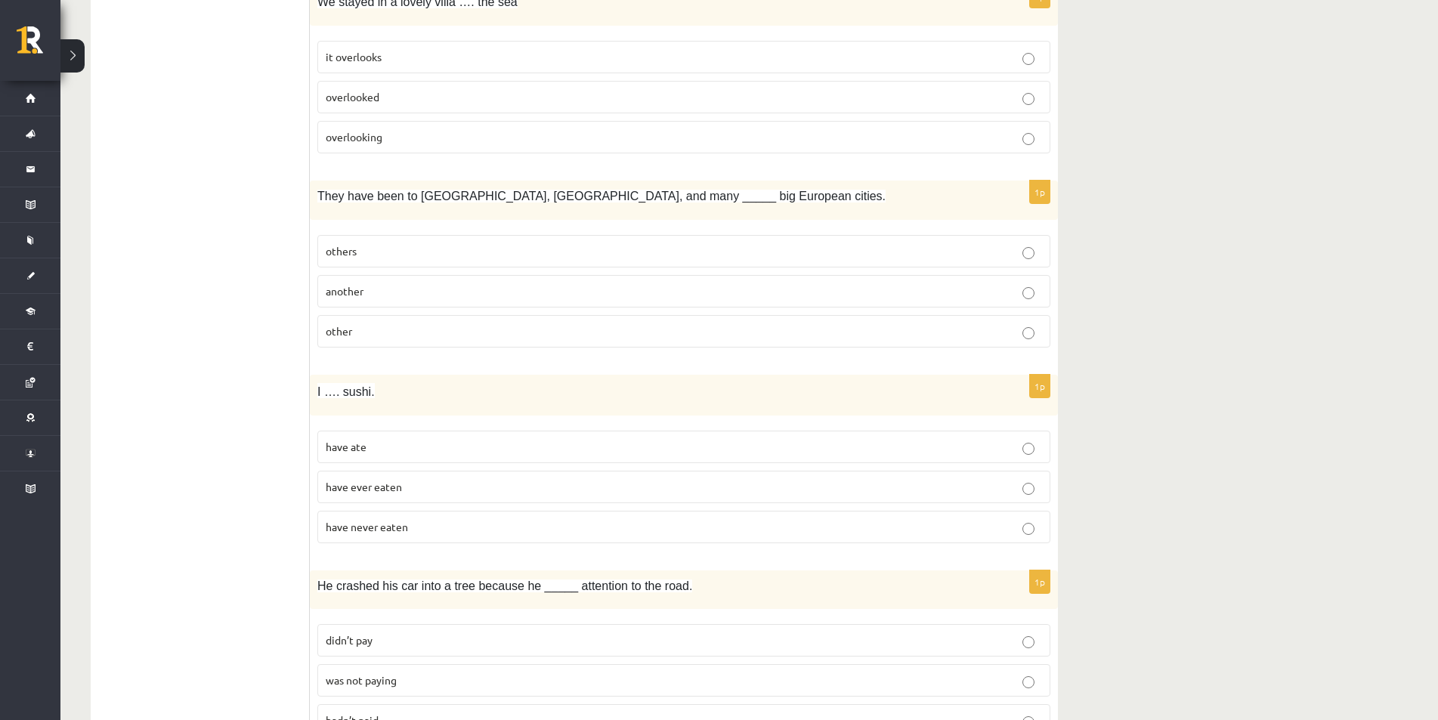
click at [402, 528] on span "have never eaten" at bounding box center [367, 527] width 82 height 14
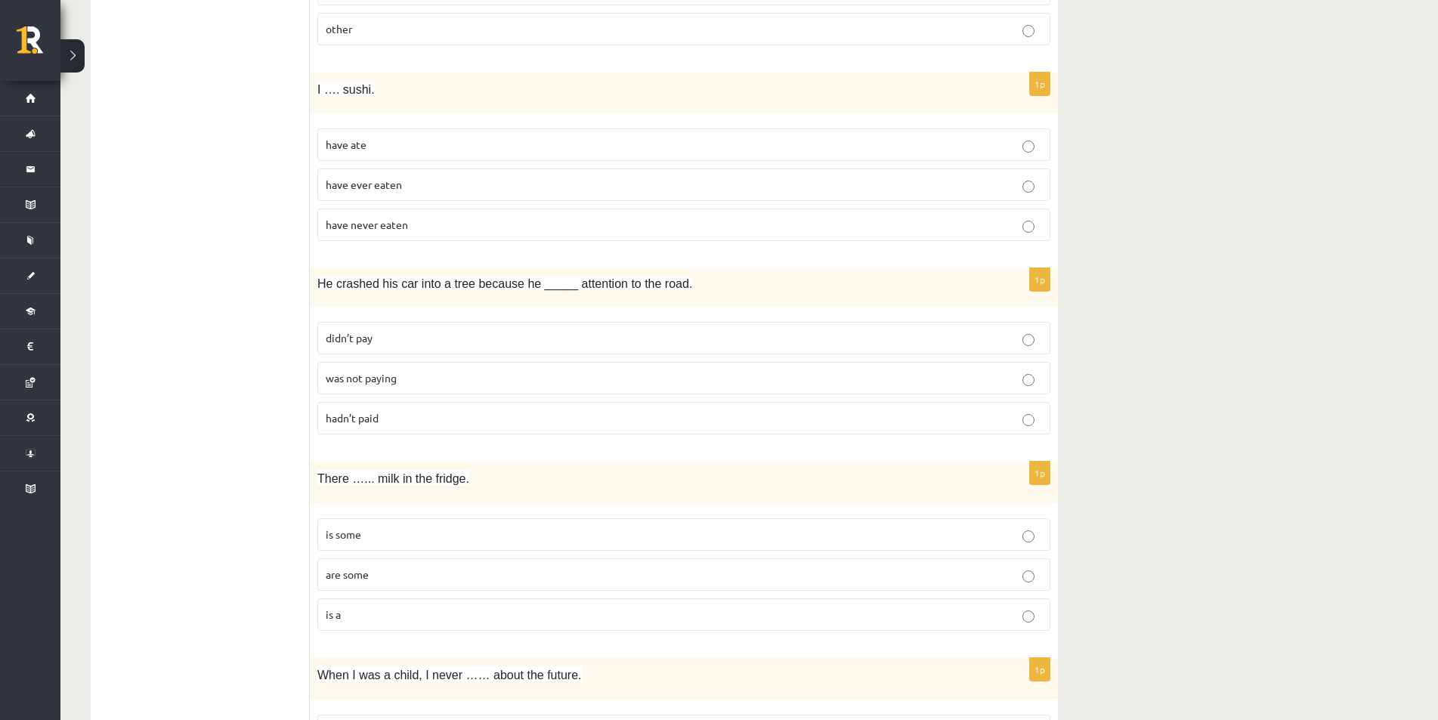
scroll to position [3400, 0]
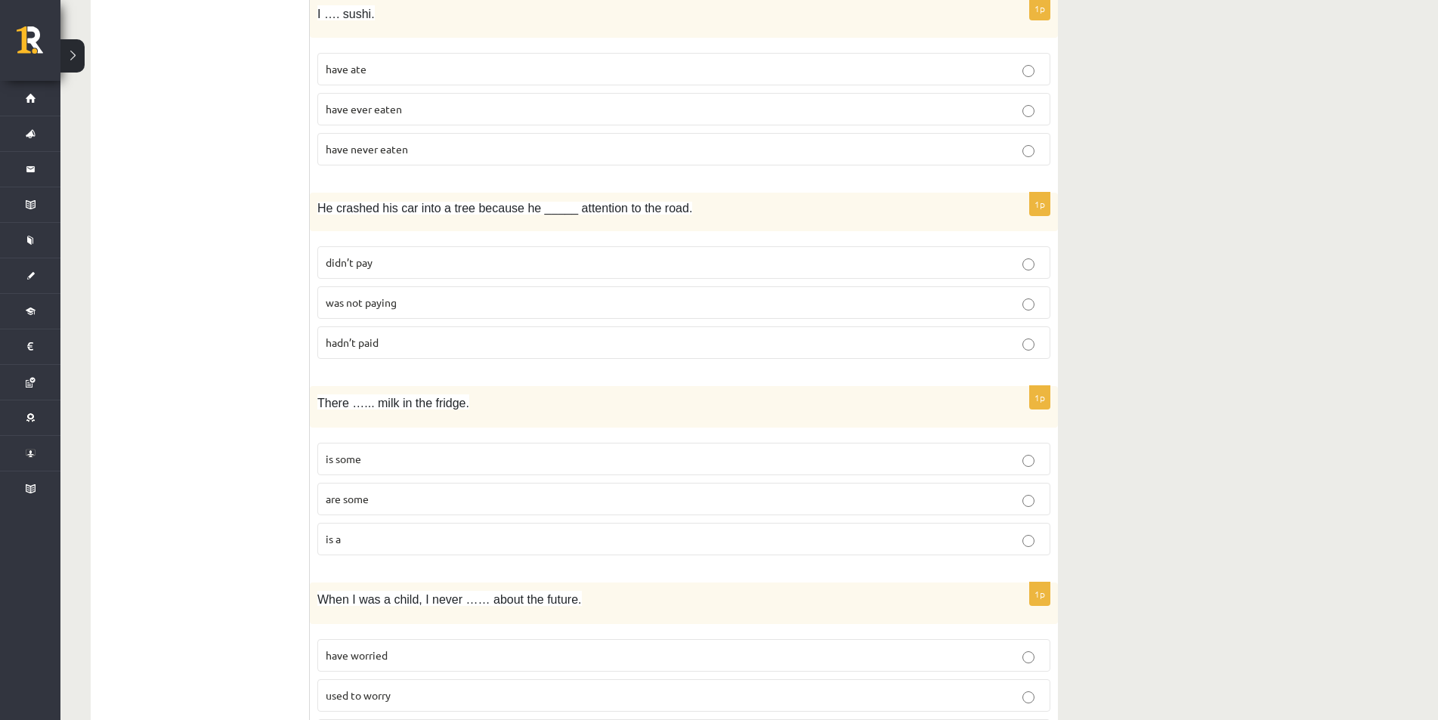
click at [377, 263] on p "didn’t pay" at bounding box center [684, 263] width 716 height 16
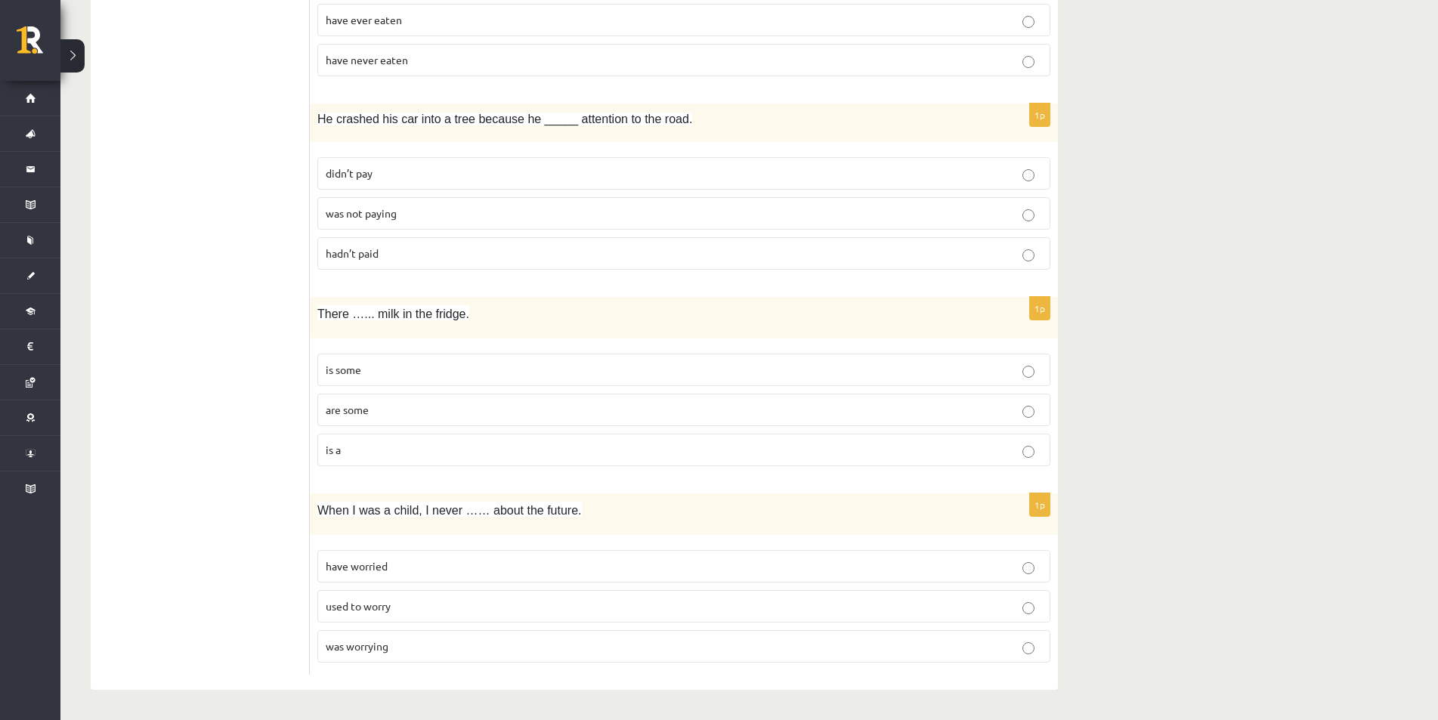
click at [642, 363] on p "is some" at bounding box center [684, 370] width 716 height 16
click at [360, 608] on span "used to worry" at bounding box center [358, 606] width 65 height 14
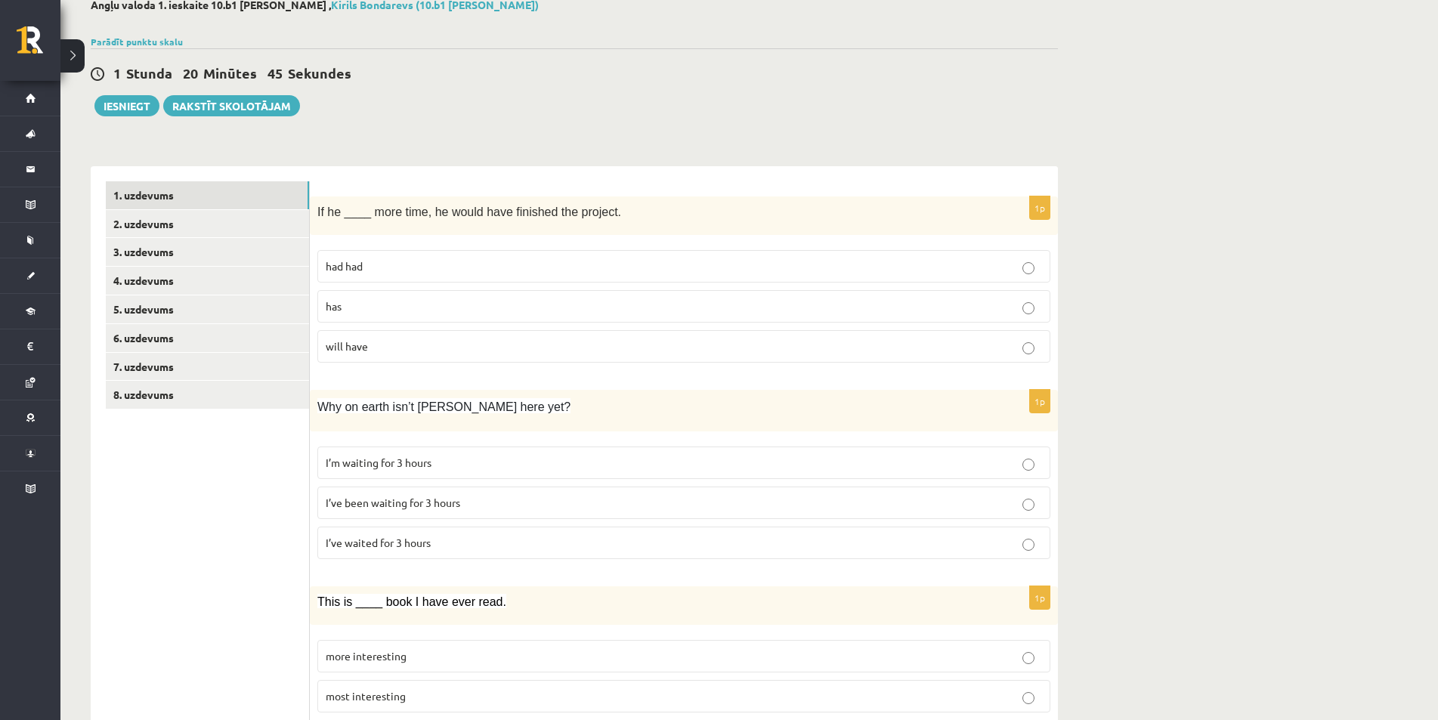
scroll to position [14, 0]
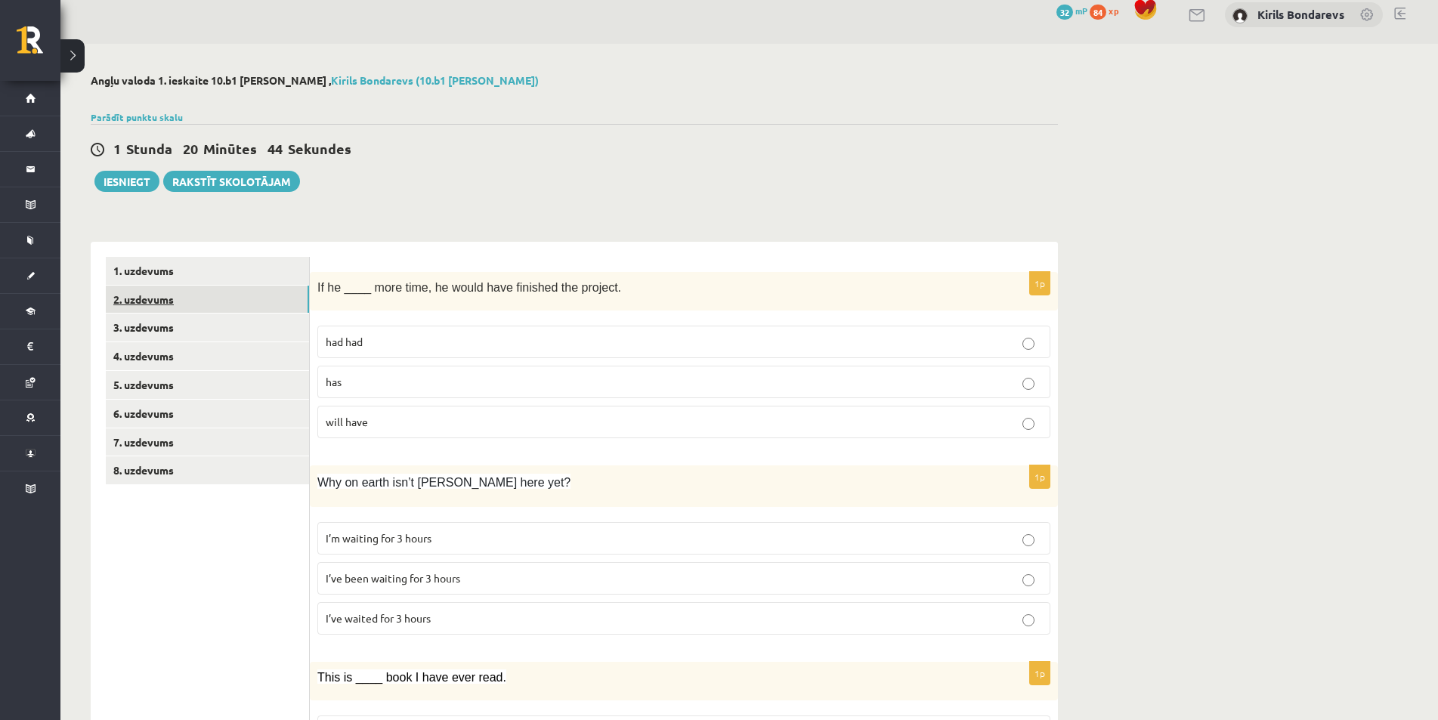
click at [131, 301] on link "2. uzdevums" at bounding box center [207, 300] width 203 height 28
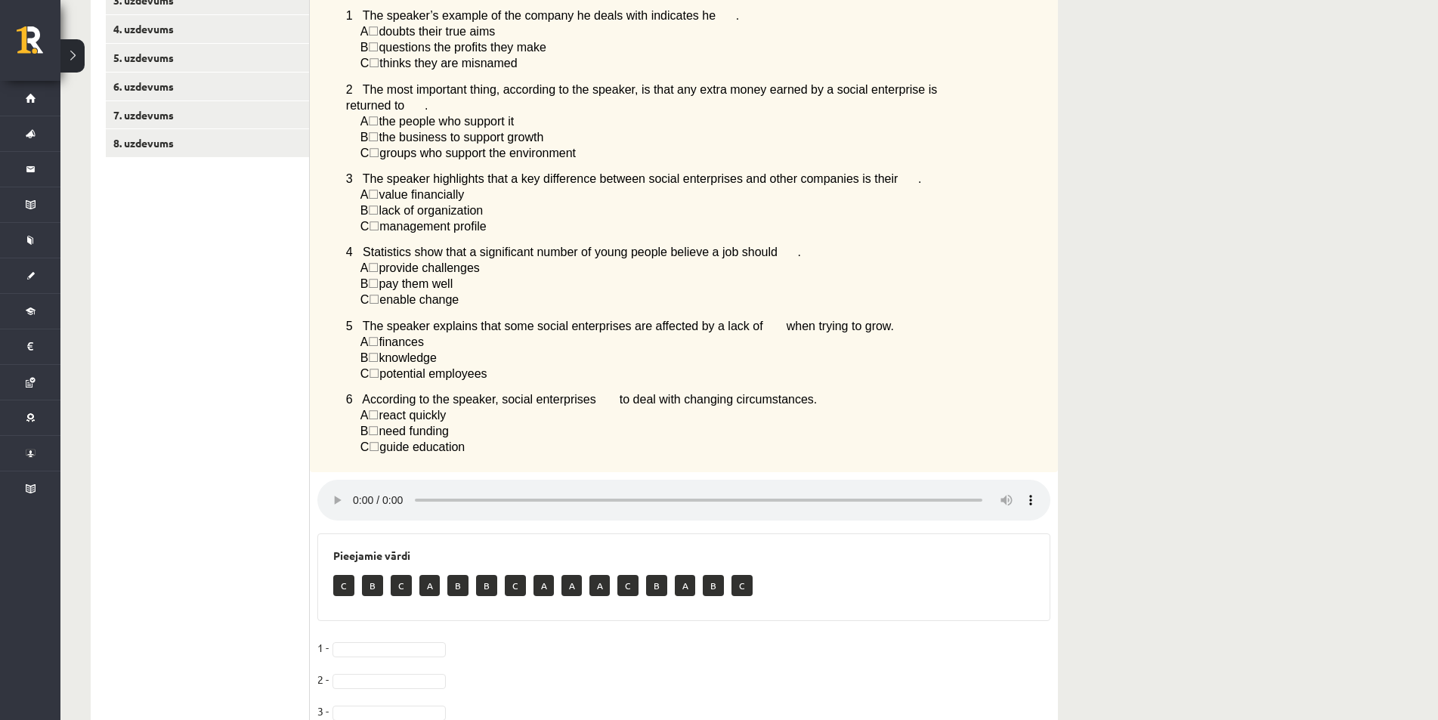
scroll to position [190, 0]
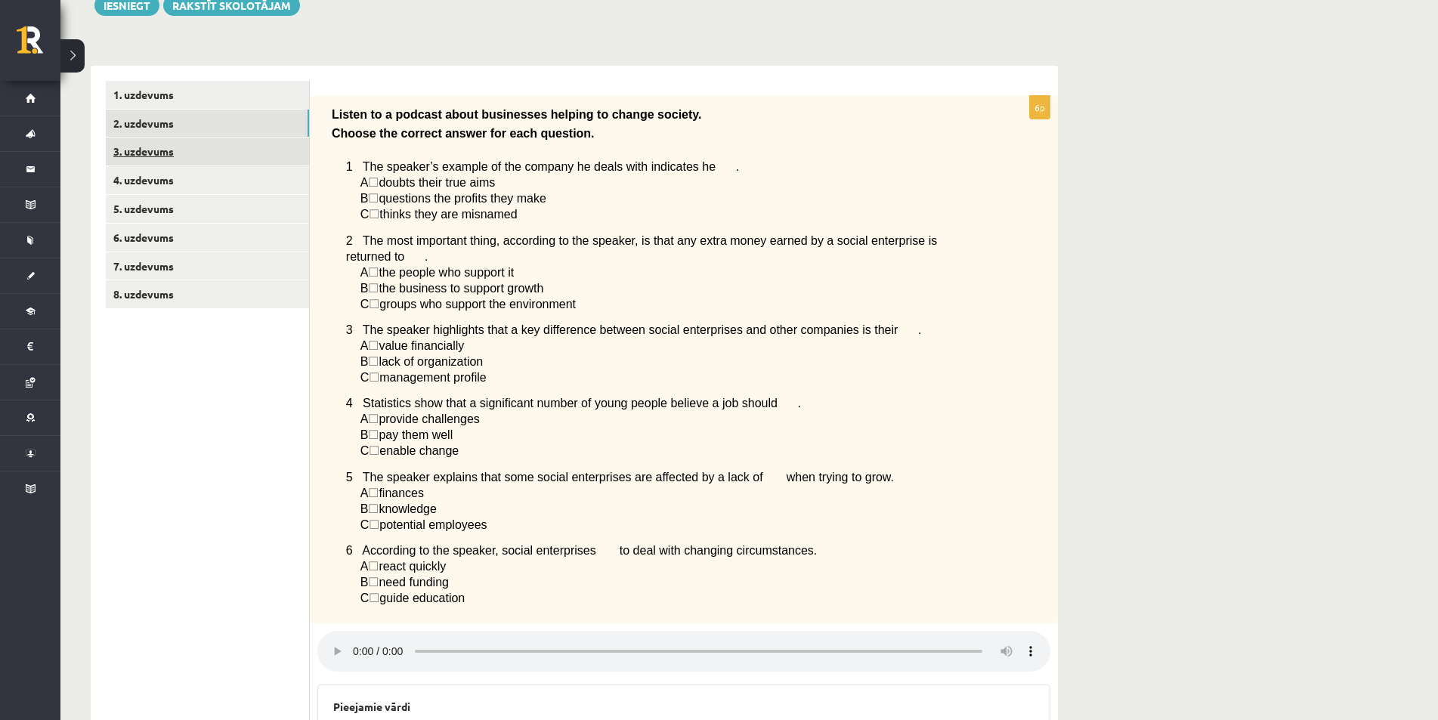
click at [178, 152] on link "3. uzdevums" at bounding box center [207, 152] width 203 height 28
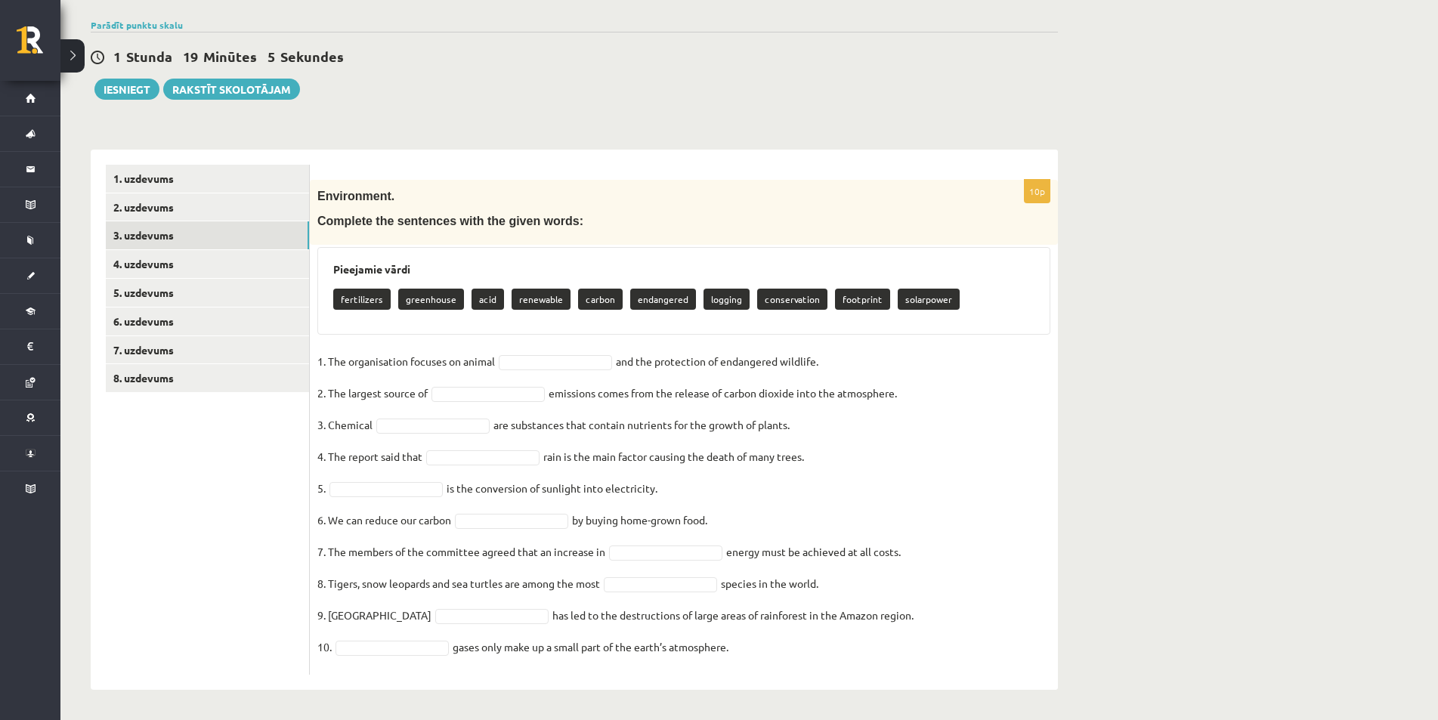
scroll to position [107, 0]
drag, startPoint x: 790, startPoint y: 298, endPoint x: 786, endPoint y: 305, distance: 8.8
click at [786, 305] on p "conservation" at bounding box center [792, 299] width 70 height 21
drag, startPoint x: 755, startPoint y: 297, endPoint x: 809, endPoint y: 299, distance: 54.5
click at [809, 299] on p "conservation" at bounding box center [792, 299] width 70 height 21
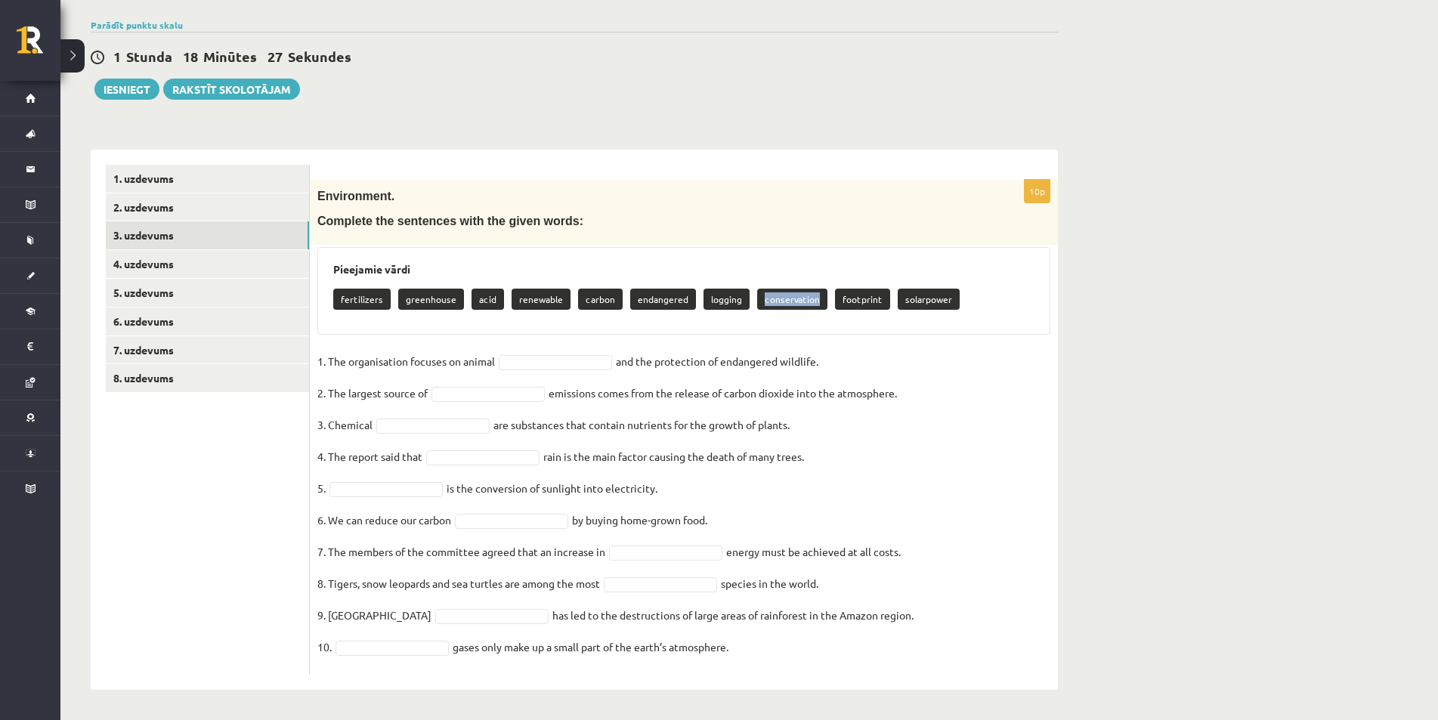
copy p "conservation"
click at [530, 354] on fieldset "1. The organisation focuses on animal and the protection of endangered wildlife…" at bounding box center [683, 508] width 733 height 317
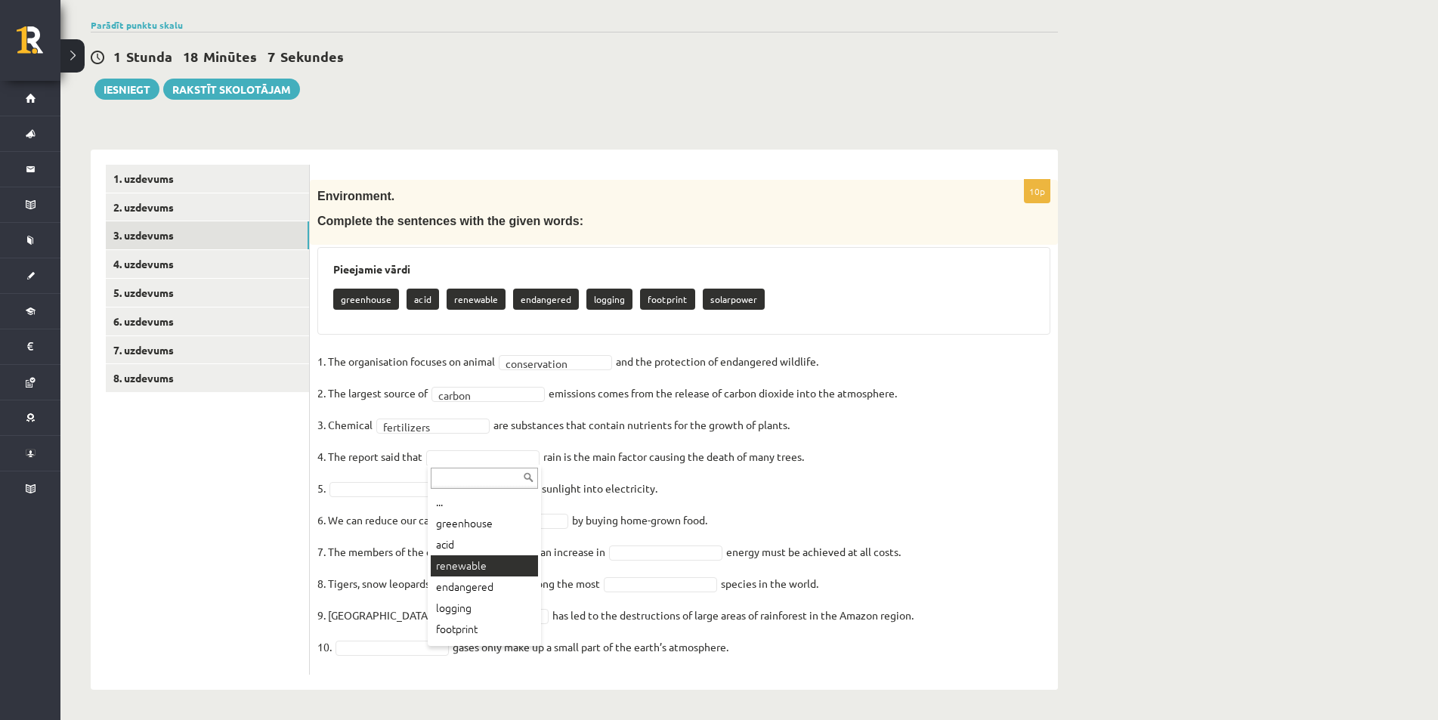
scroll to position [18, 0]
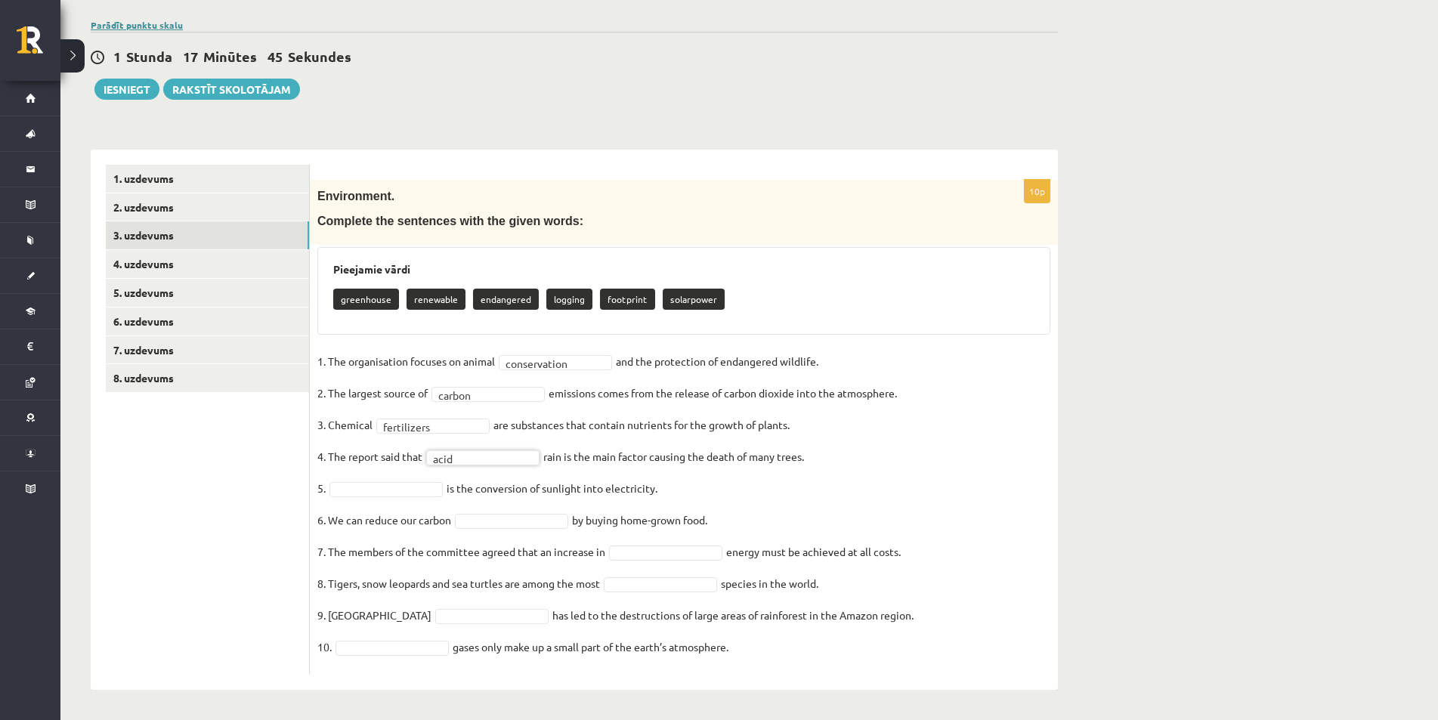
click at [141, 19] on link "Parādīt punktu skalu" at bounding box center [137, 25] width 92 height 12
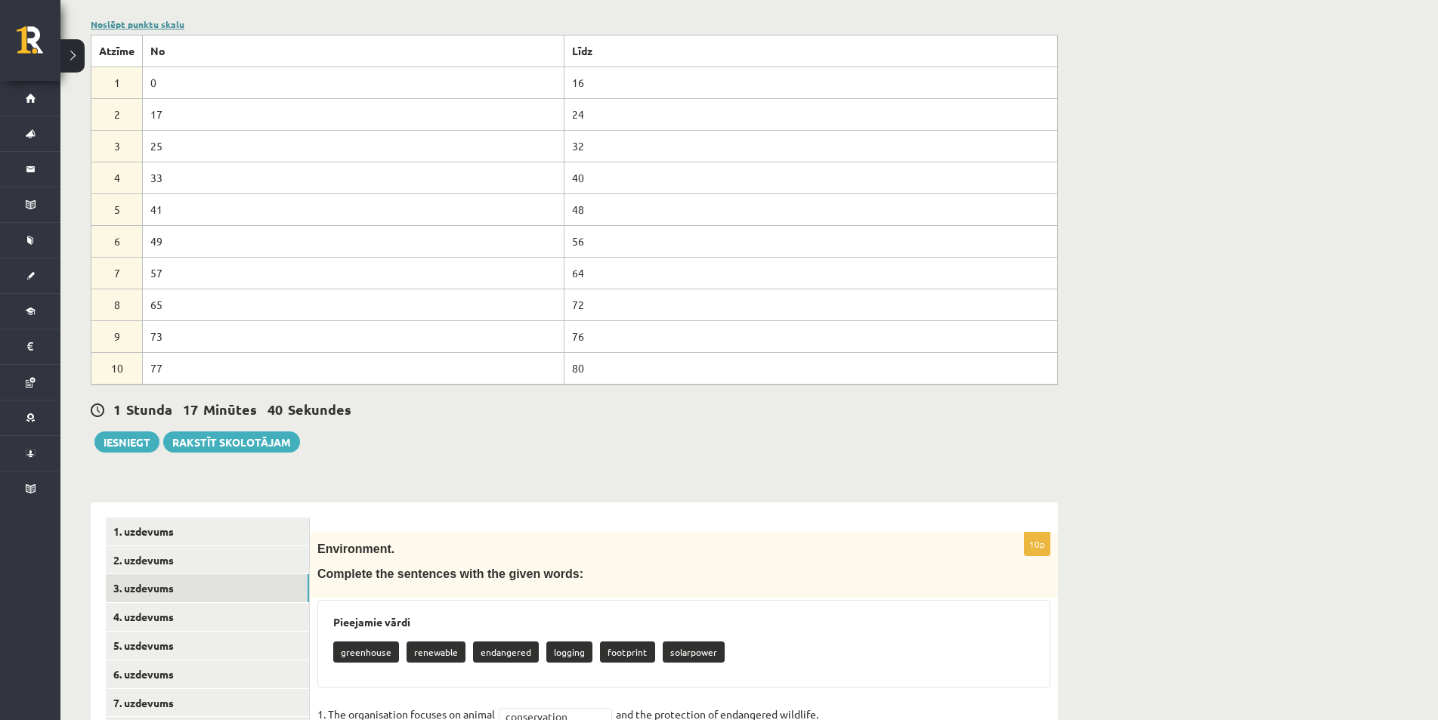
click at [135, 25] on link "Noslēpt punktu skalu" at bounding box center [138, 24] width 94 height 12
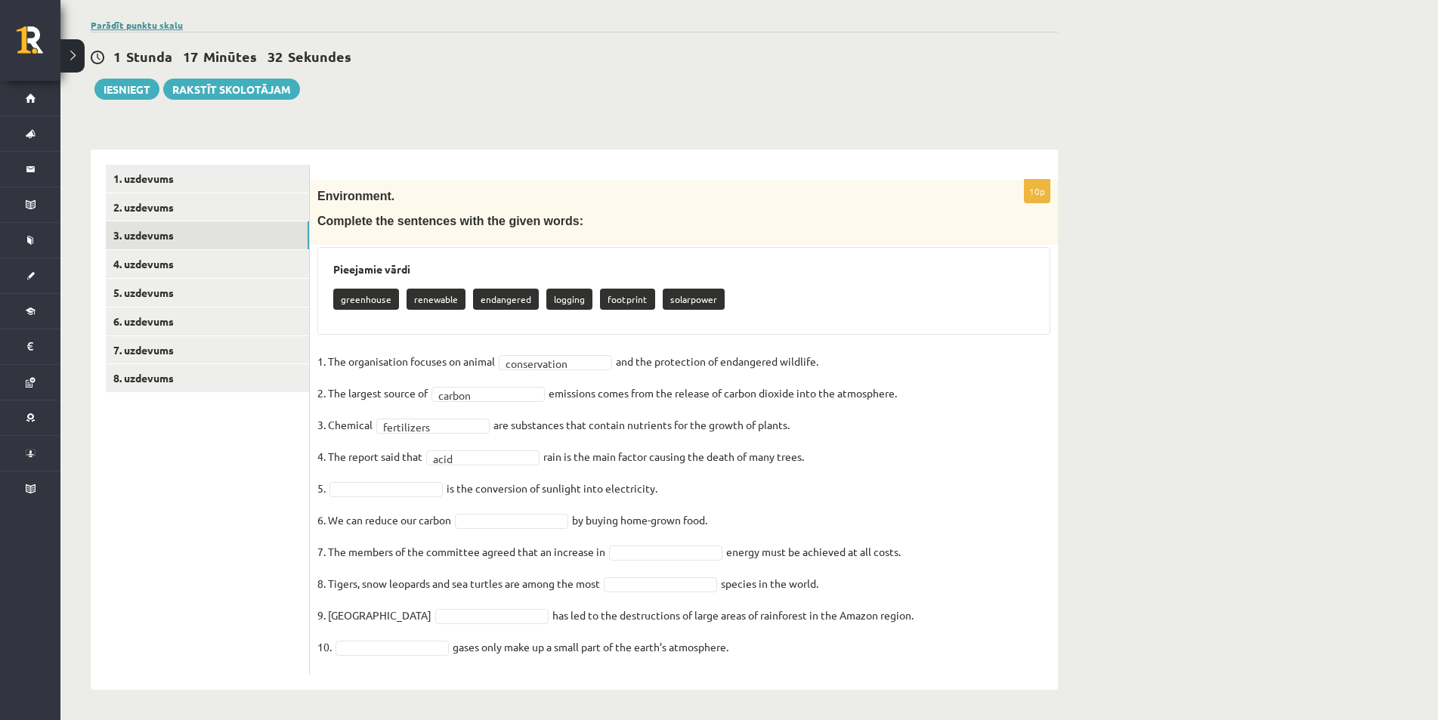
click at [119, 25] on link "Parādīt punktu skalu" at bounding box center [137, 25] width 92 height 12
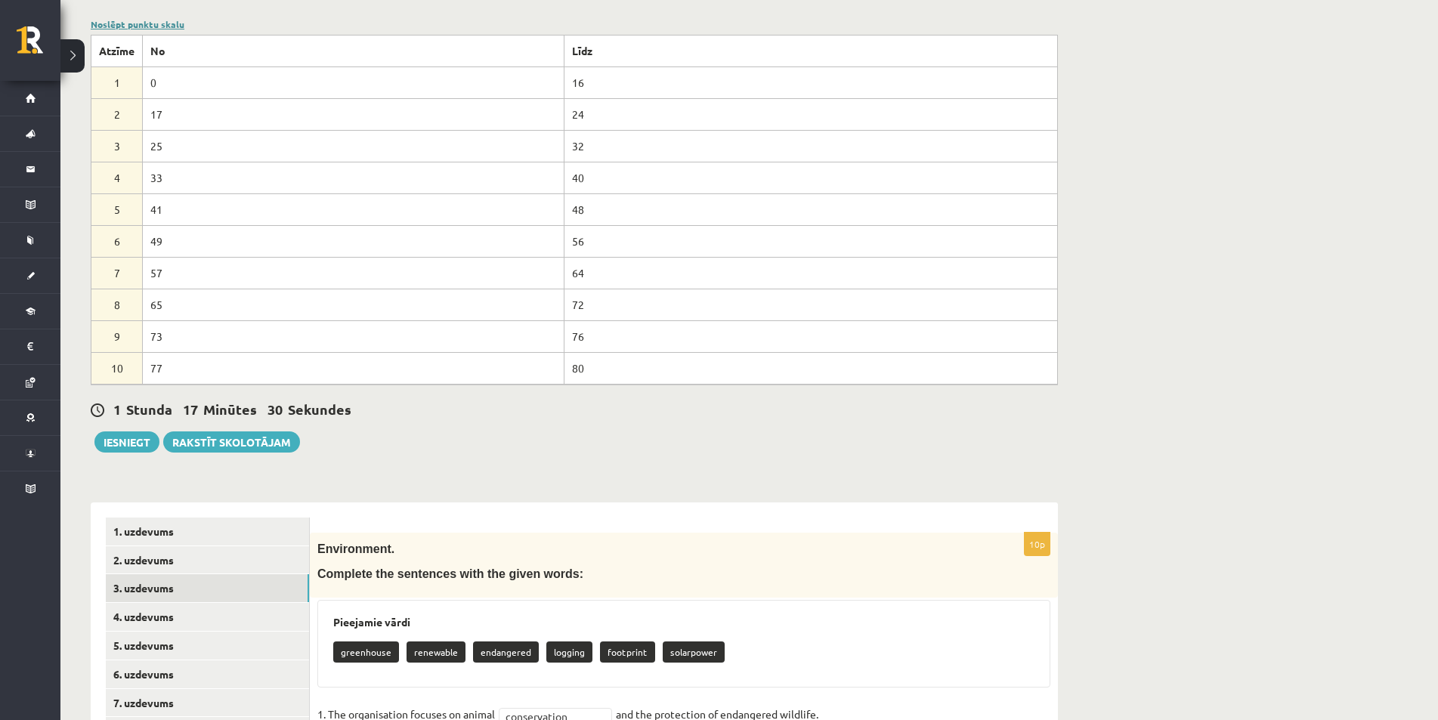
click at [119, 25] on link "Noslēpt punktu skalu" at bounding box center [138, 24] width 94 height 12
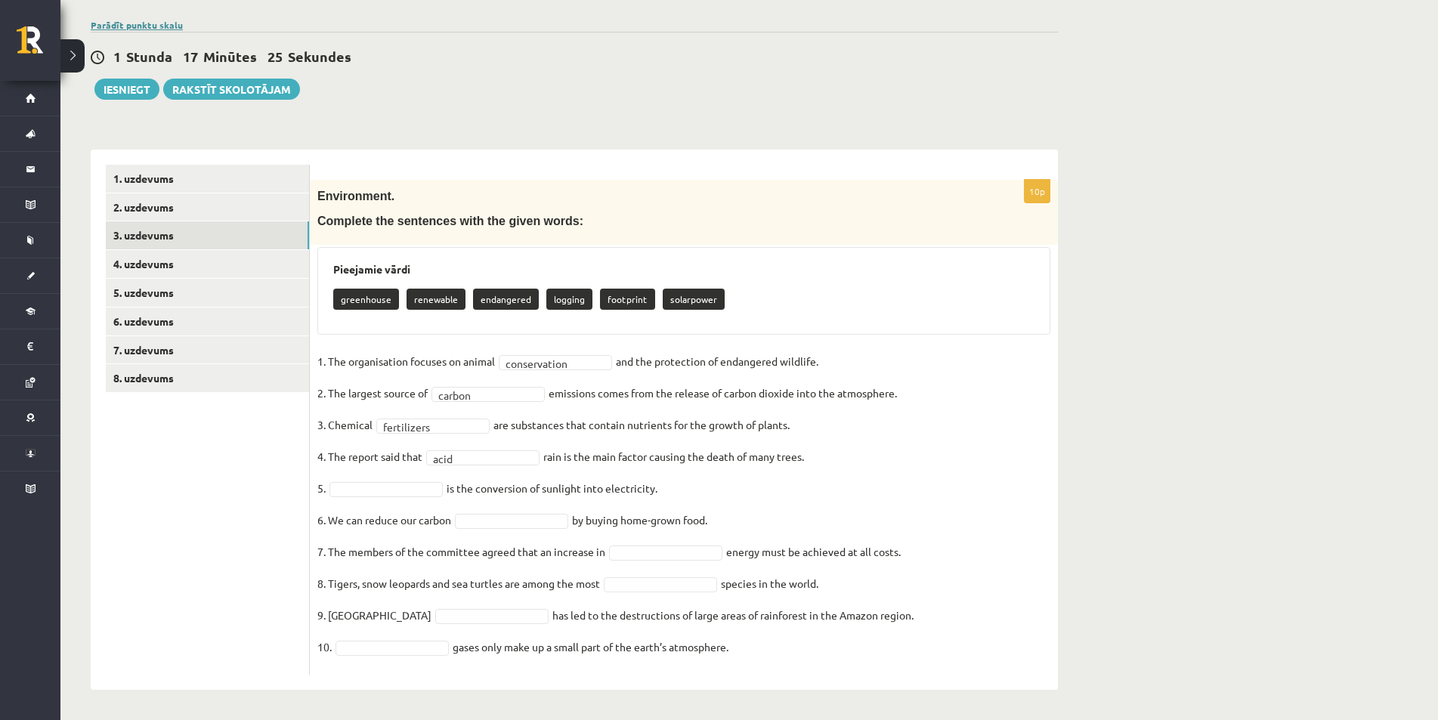
click at [136, 25] on link "Parādīt punktu skalu" at bounding box center [137, 25] width 92 height 12
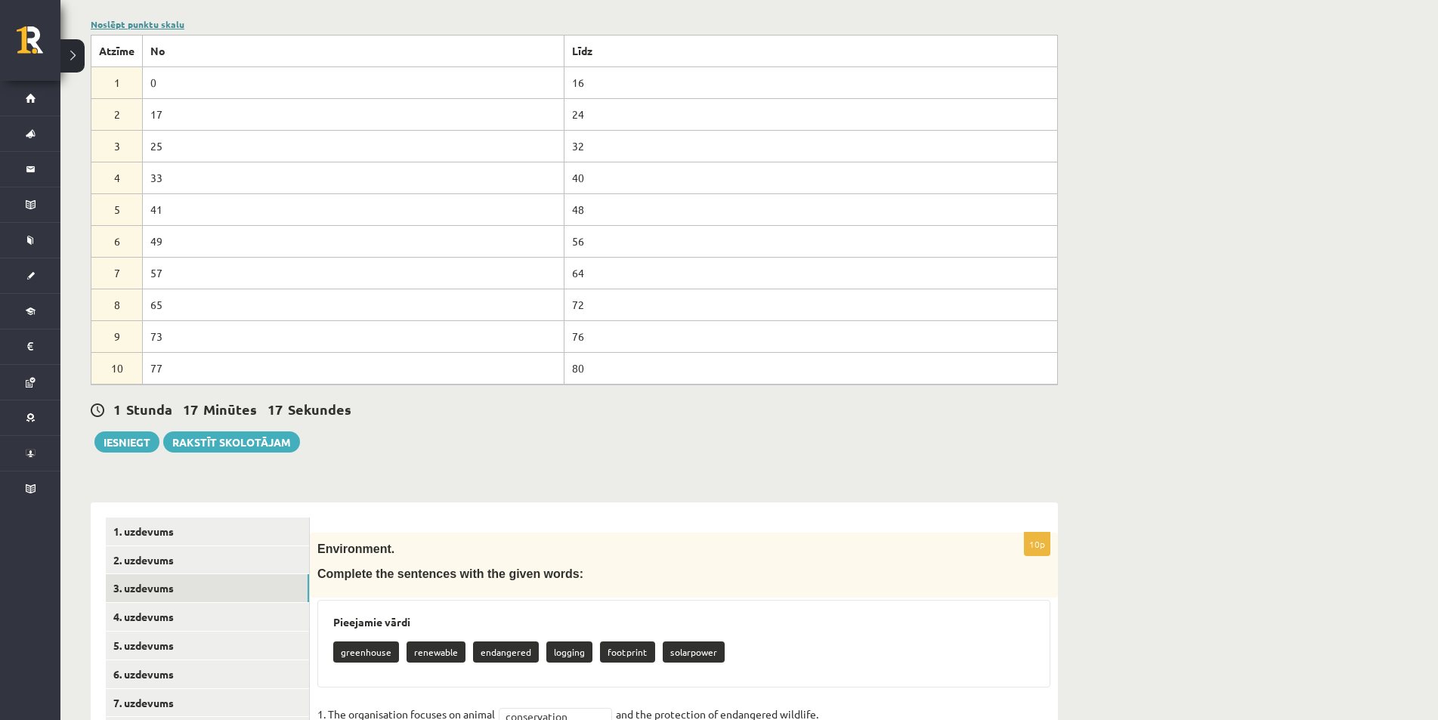
click at [136, 28] on link "Noslēpt punktu skalu" at bounding box center [138, 24] width 94 height 12
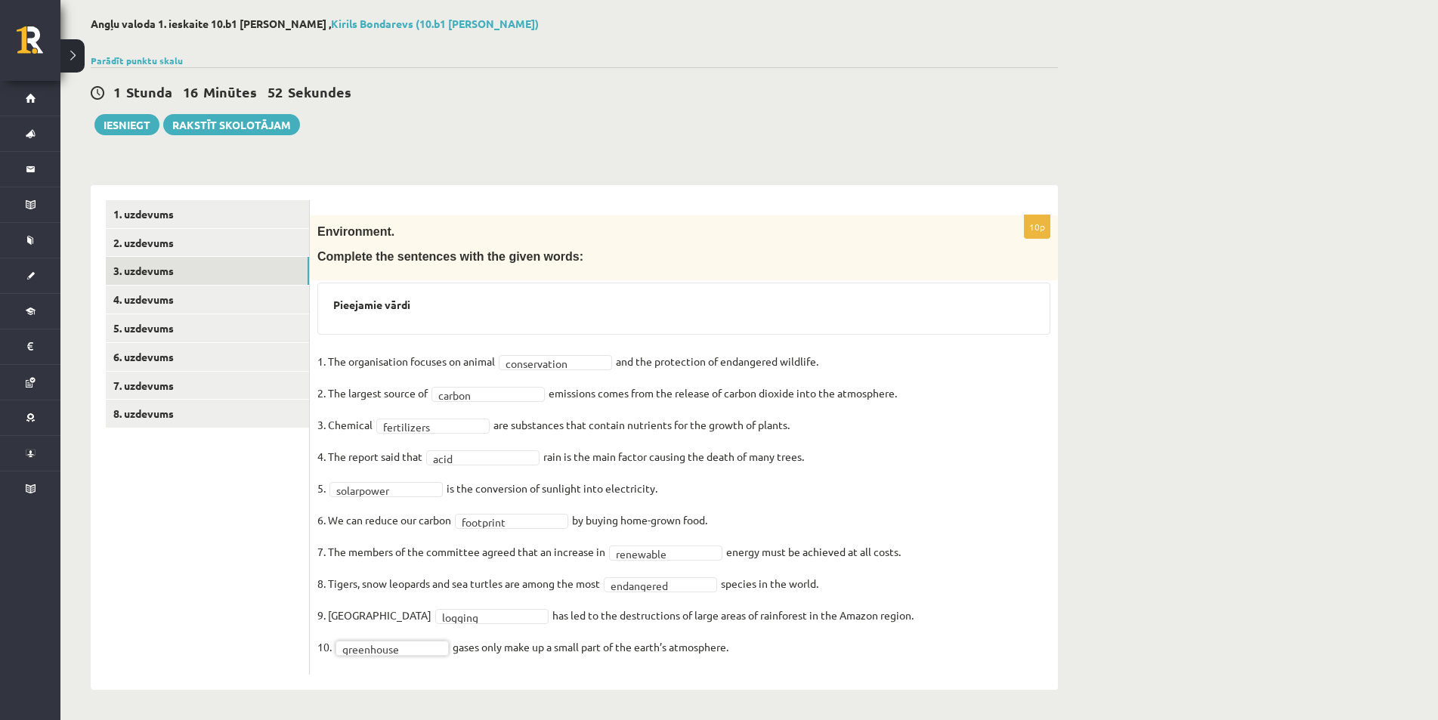
scroll to position [72, 0]
click at [156, 302] on link "4. uzdevums" at bounding box center [207, 300] width 203 height 28
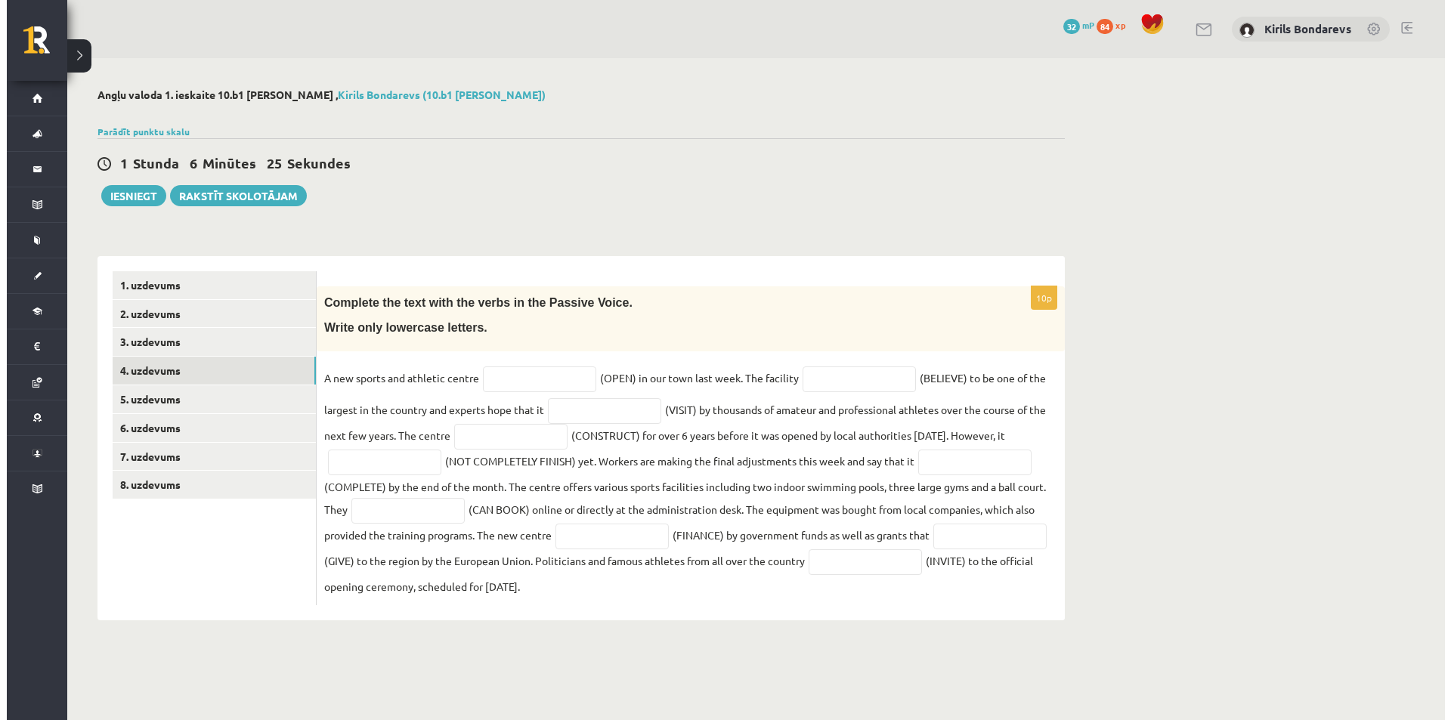
scroll to position [0, 0]
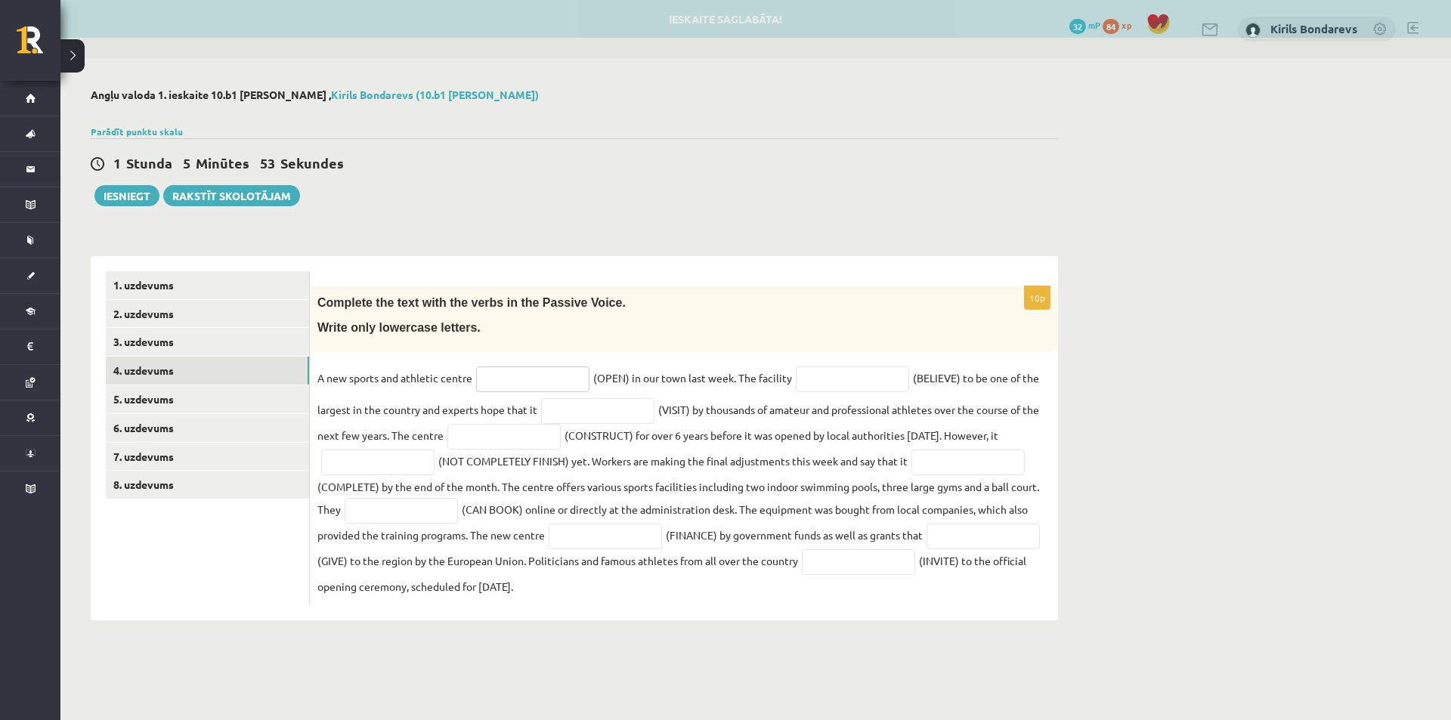
click at [531, 390] on input "text" at bounding box center [532, 379] width 113 height 26
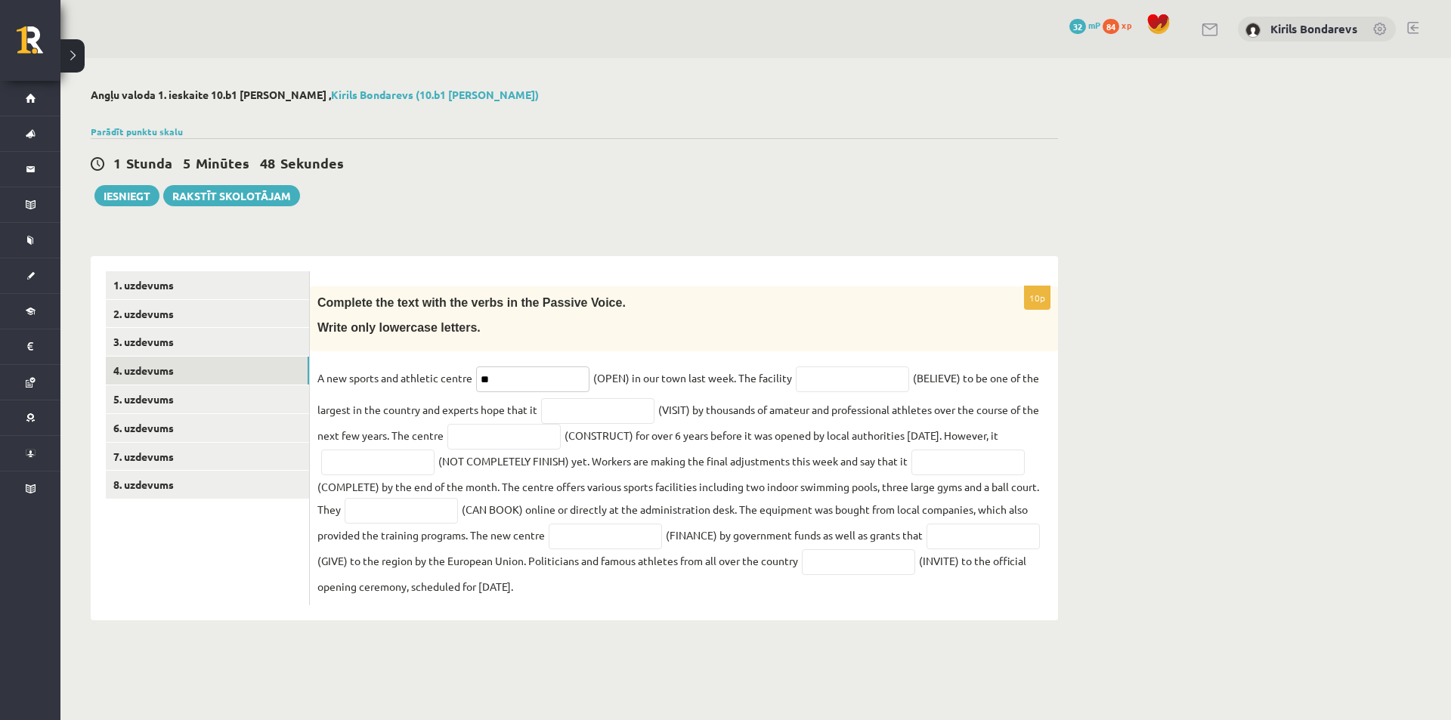
type input "*"
type input "**********"
click at [567, 424] on input "text" at bounding box center [597, 411] width 113 height 26
type input "*"
click at [838, 370] on input "text" at bounding box center [852, 379] width 113 height 26
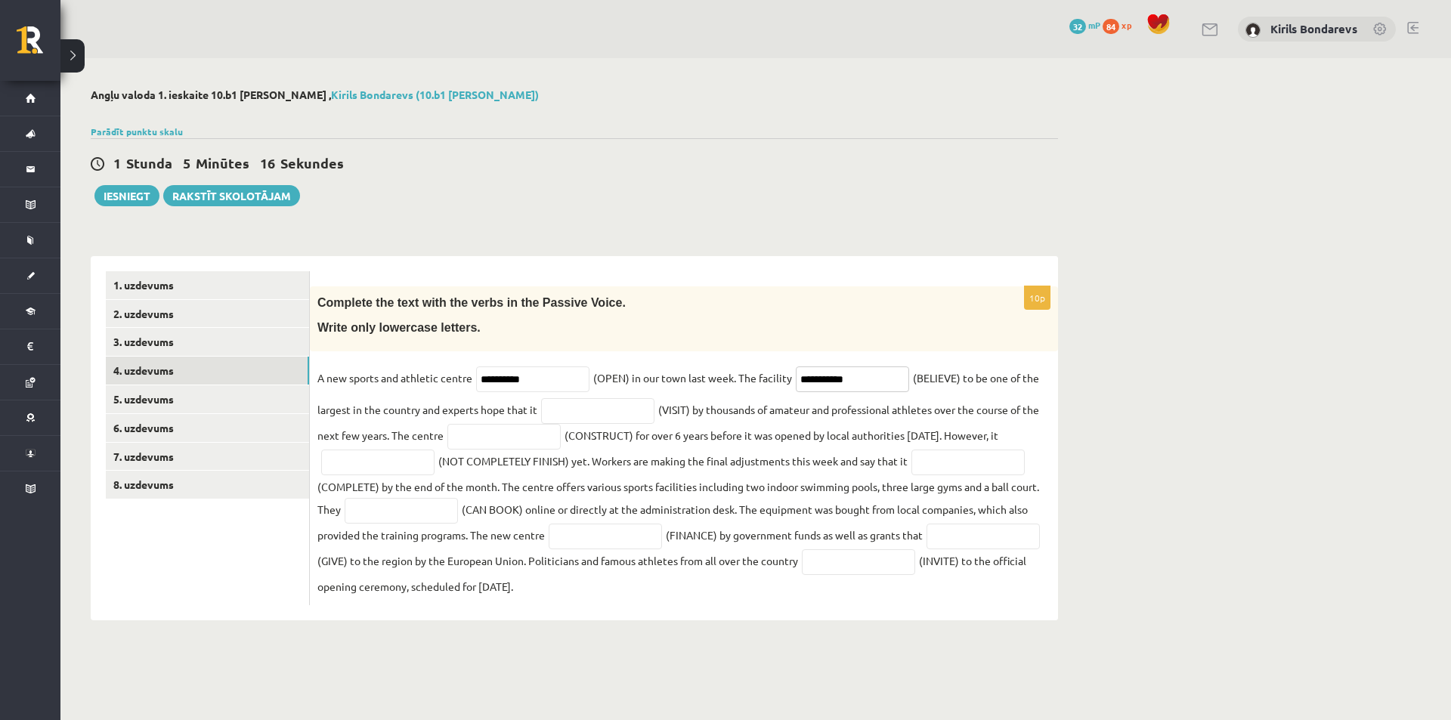
type input "**********"
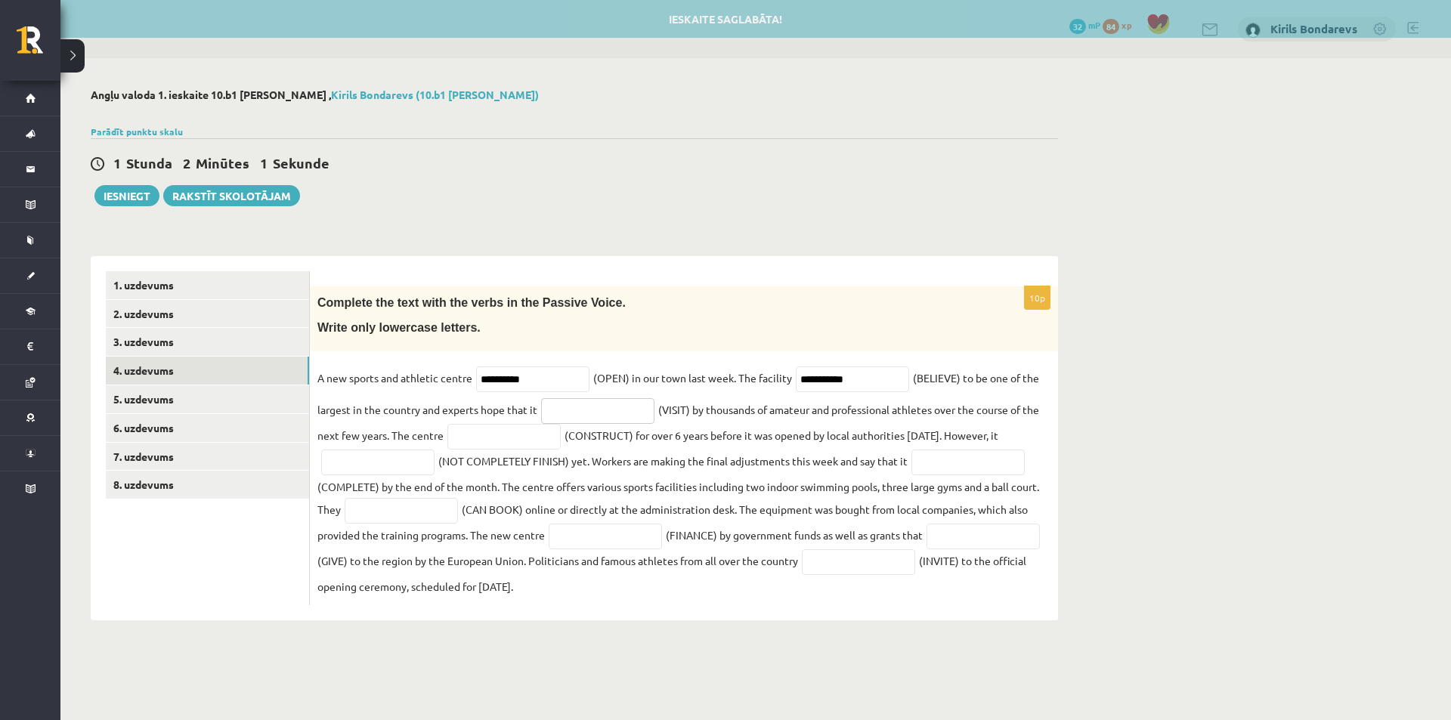
click at [566, 416] on input "text" at bounding box center [597, 411] width 113 height 26
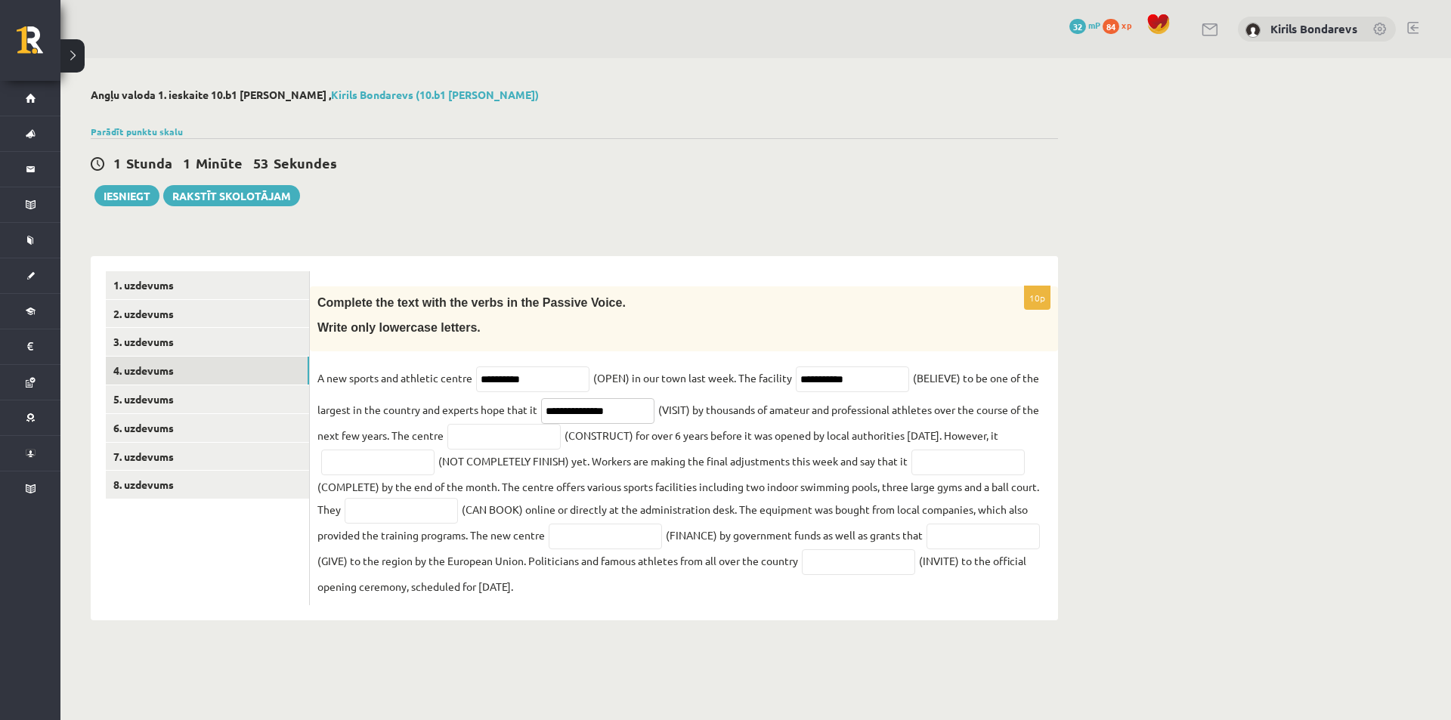
type input "**********"
click at [512, 451] on fieldset "**********" at bounding box center [683, 481] width 733 height 231
click at [497, 437] on input "text" at bounding box center [503, 437] width 113 height 26
type input "**********"
click at [401, 468] on input "text" at bounding box center [377, 463] width 113 height 26
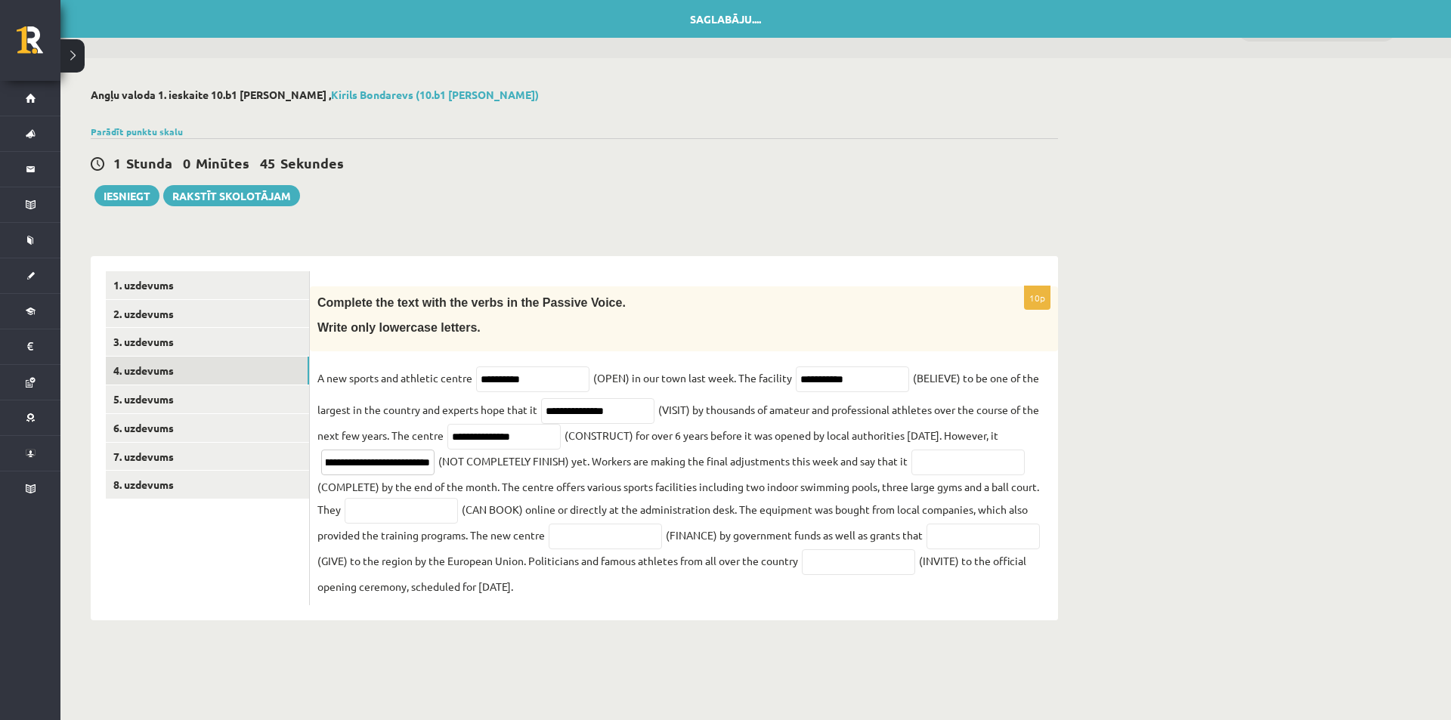
scroll to position [0, 54]
type input "**********"
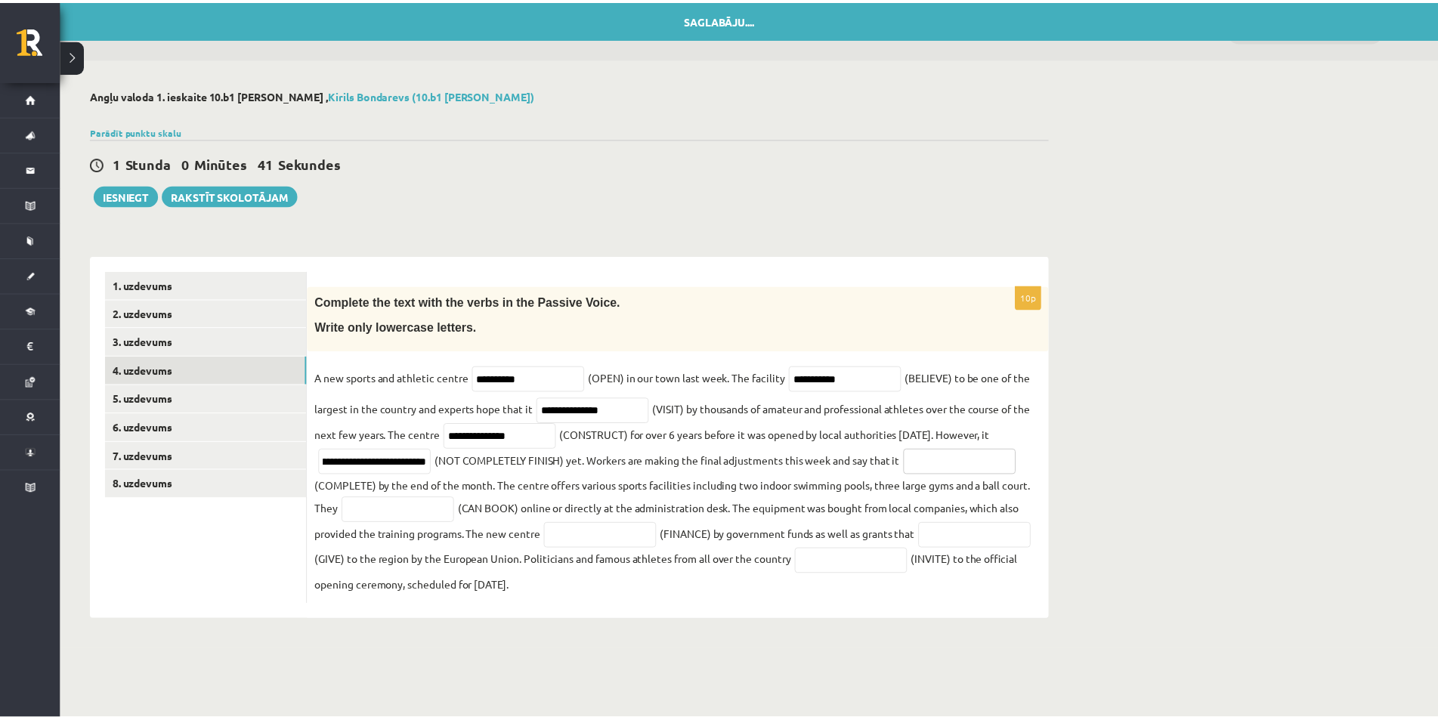
scroll to position [0, 0]
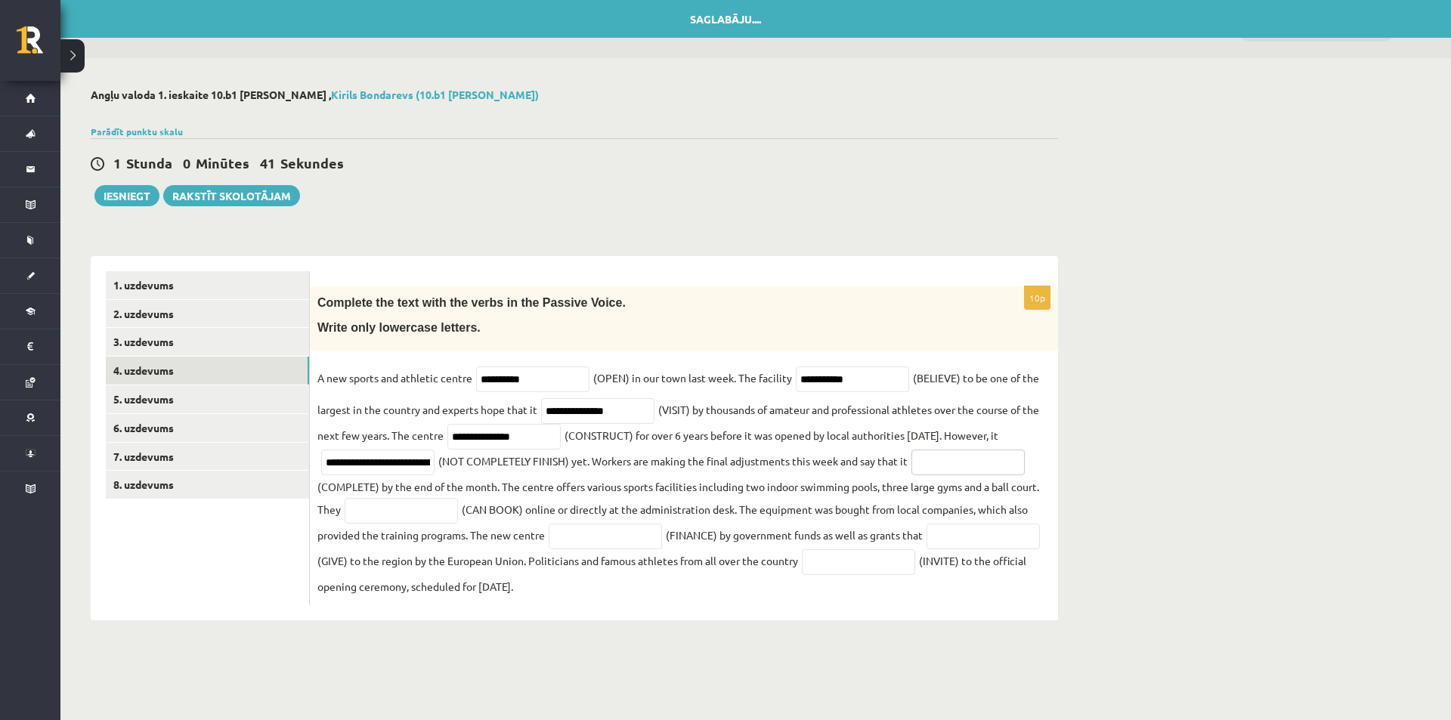
click at [945, 460] on input "text" at bounding box center [967, 463] width 113 height 26
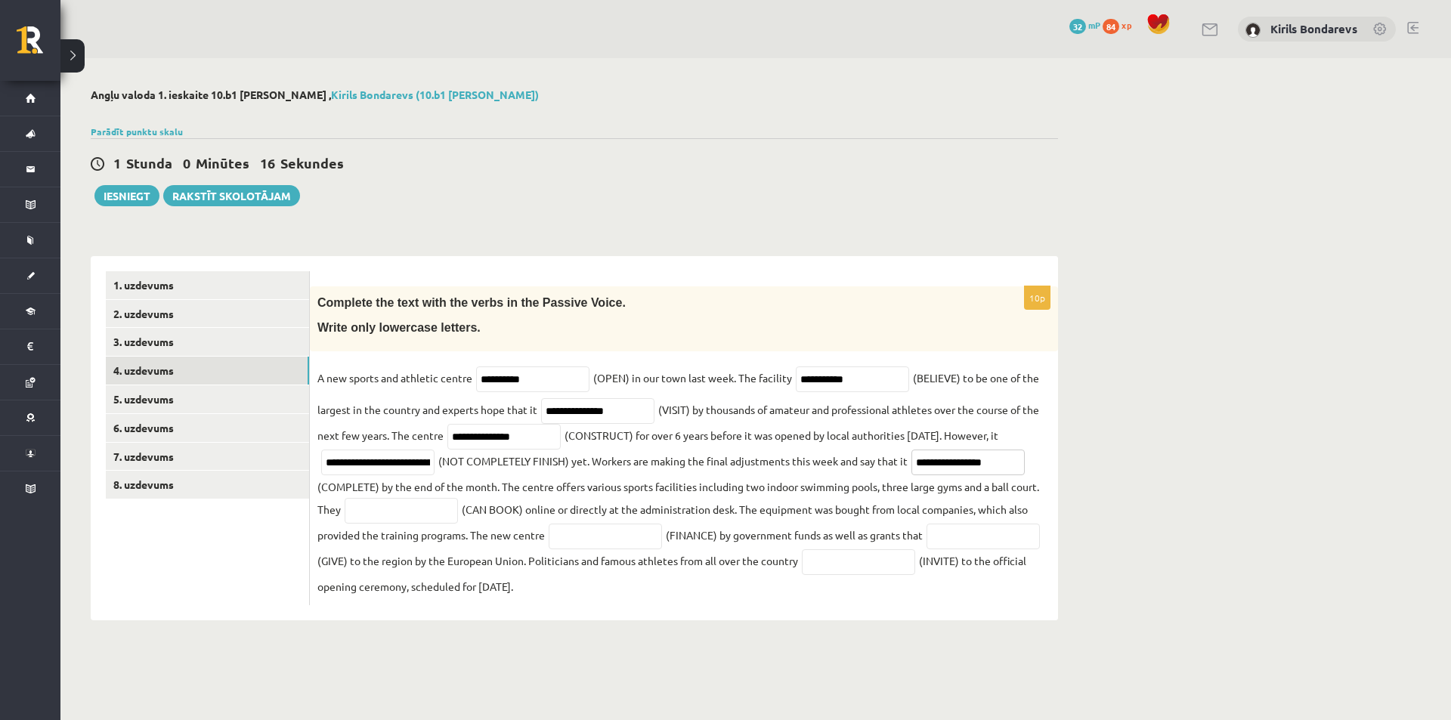
type input "**********"
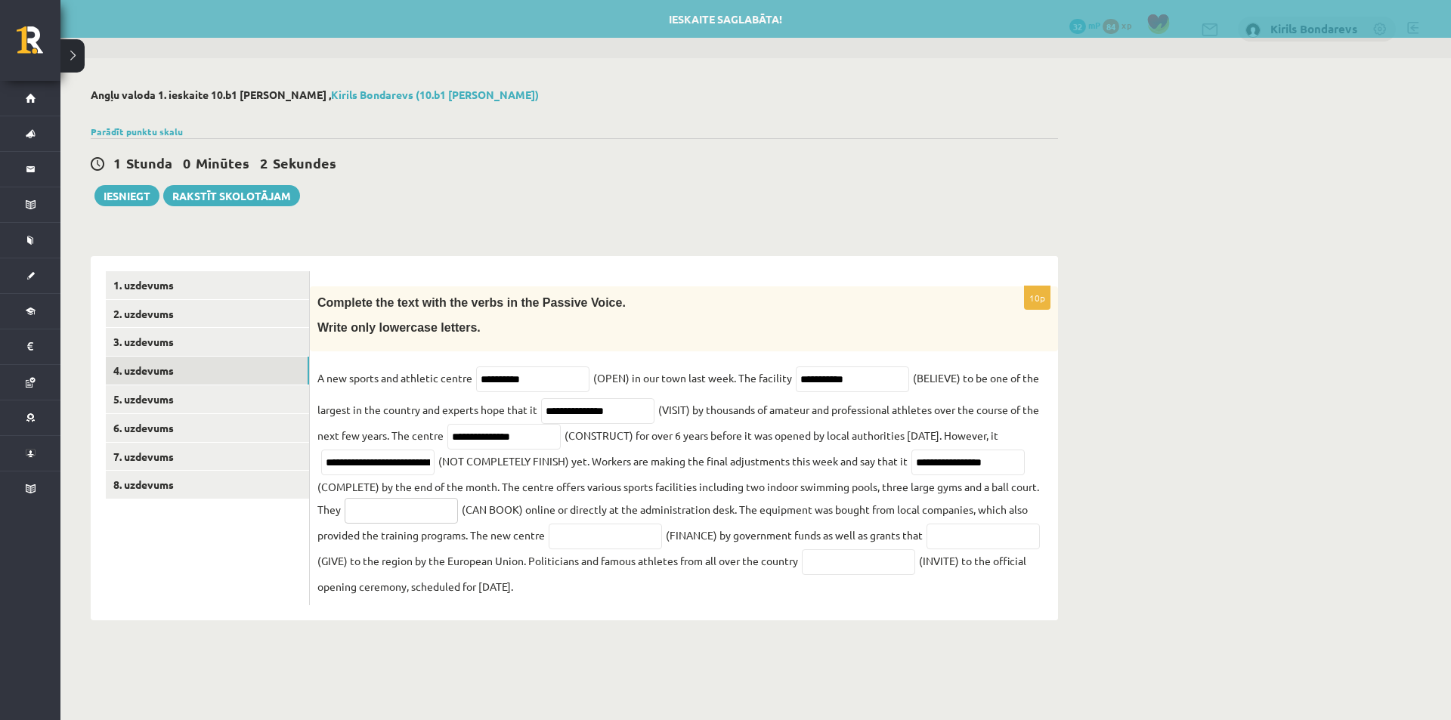
click at [403, 513] on input "text" at bounding box center [401, 511] width 113 height 26
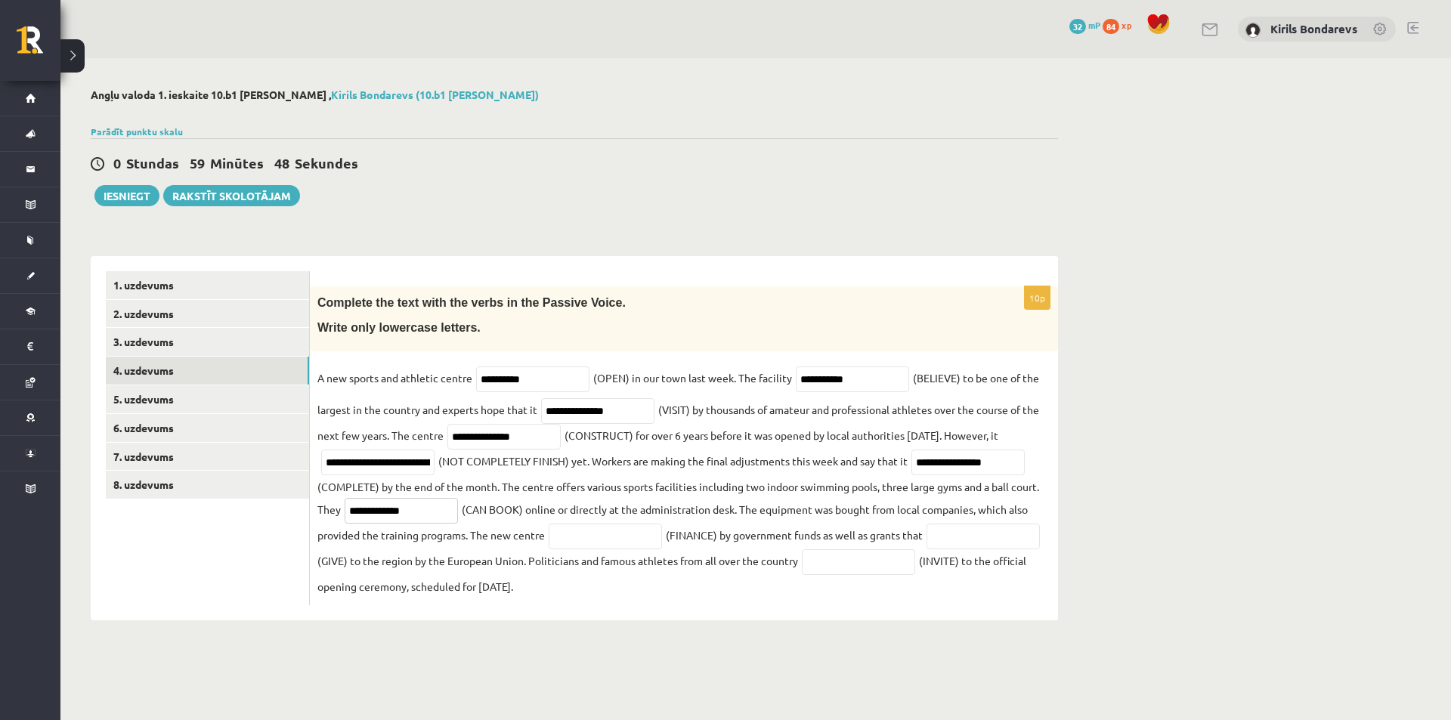
type input "**********"
click at [636, 544] on input "text" at bounding box center [605, 537] width 113 height 26
type input "**********"
click at [926, 549] on input "text" at bounding box center [982, 537] width 113 height 26
drag, startPoint x: 384, startPoint y: 564, endPoint x: 372, endPoint y: 564, distance: 12.1
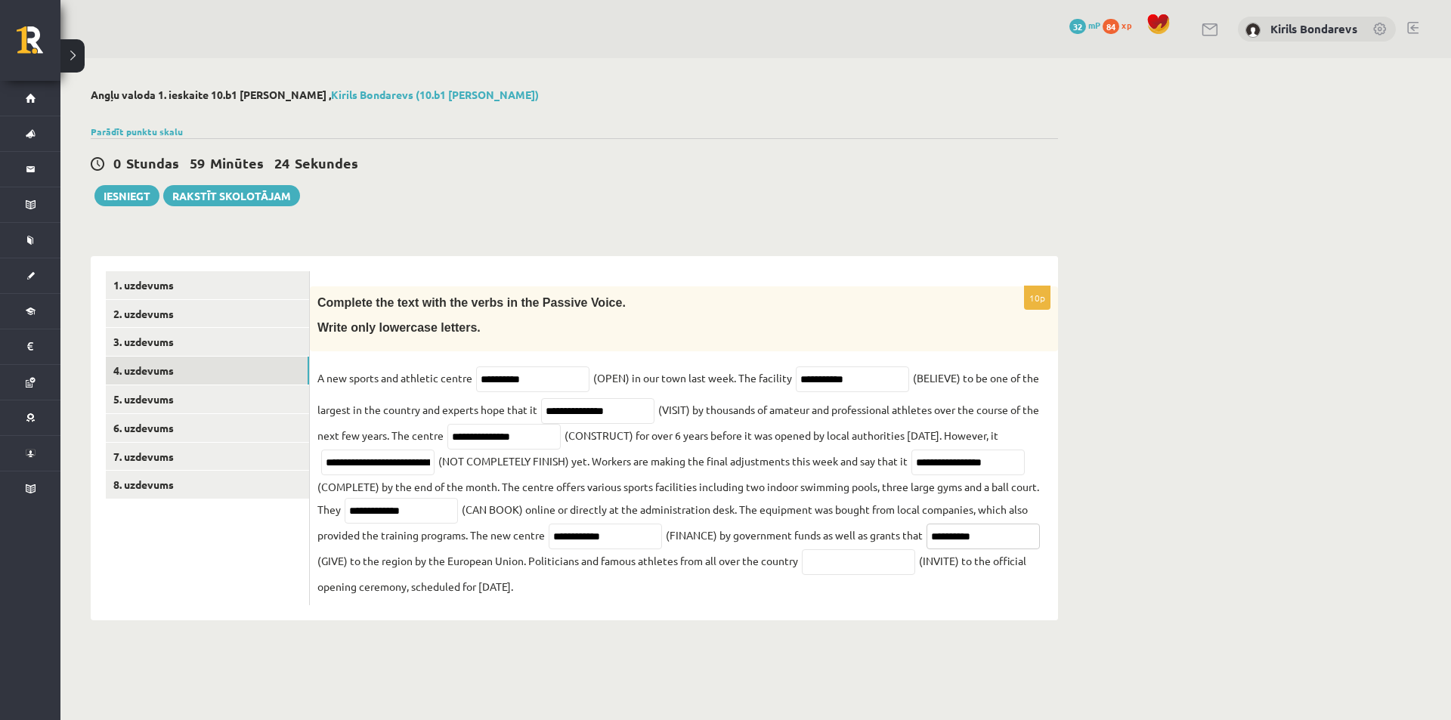
click at [926, 549] on input "**********" at bounding box center [982, 537] width 113 height 26
drag, startPoint x: 407, startPoint y: 561, endPoint x: 376, endPoint y: 562, distance: 31.0
click at [926, 549] on input "**********" at bounding box center [982, 537] width 113 height 26
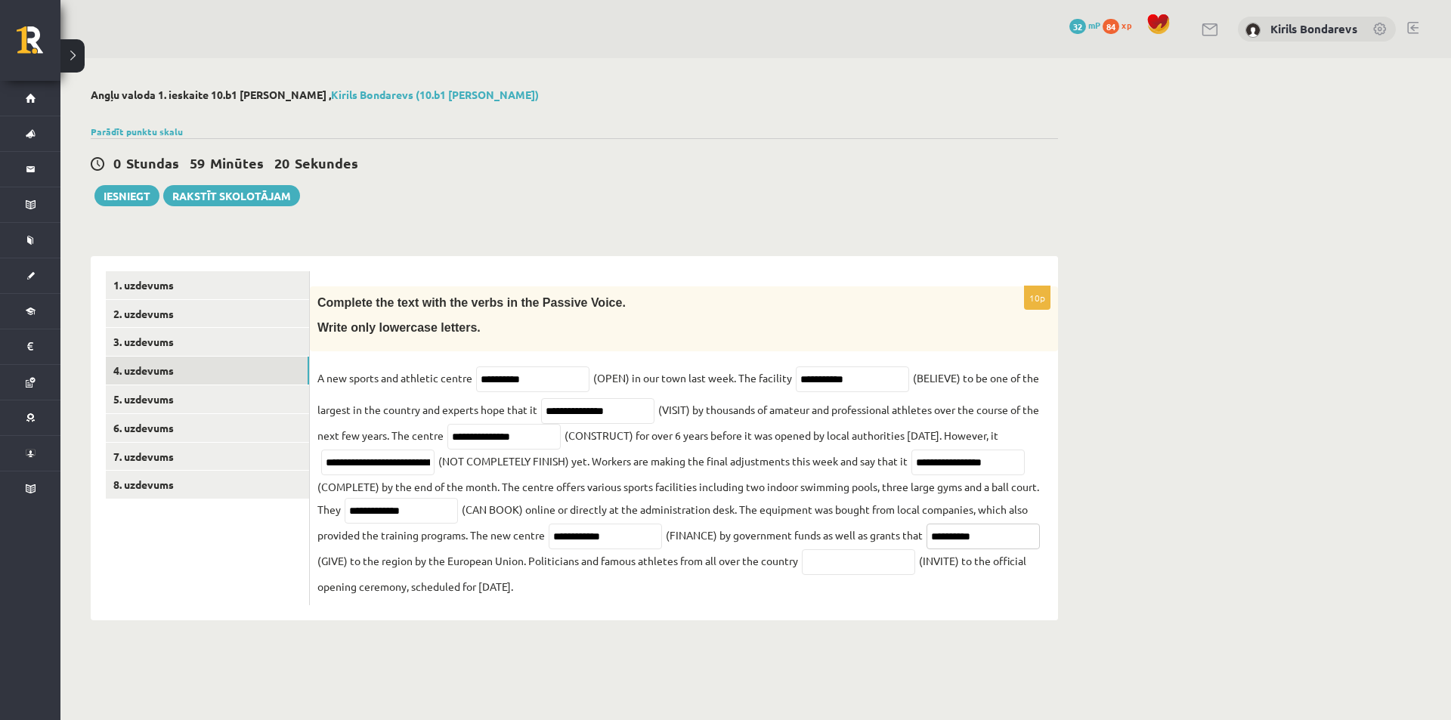
type input "**********"
click at [969, 579] on fieldset "**********" at bounding box center [683, 481] width 733 height 231
click at [915, 572] on input "text" at bounding box center [858, 562] width 113 height 26
type input "**********"
click at [808, 567] on fieldset "**********" at bounding box center [683, 481] width 733 height 231
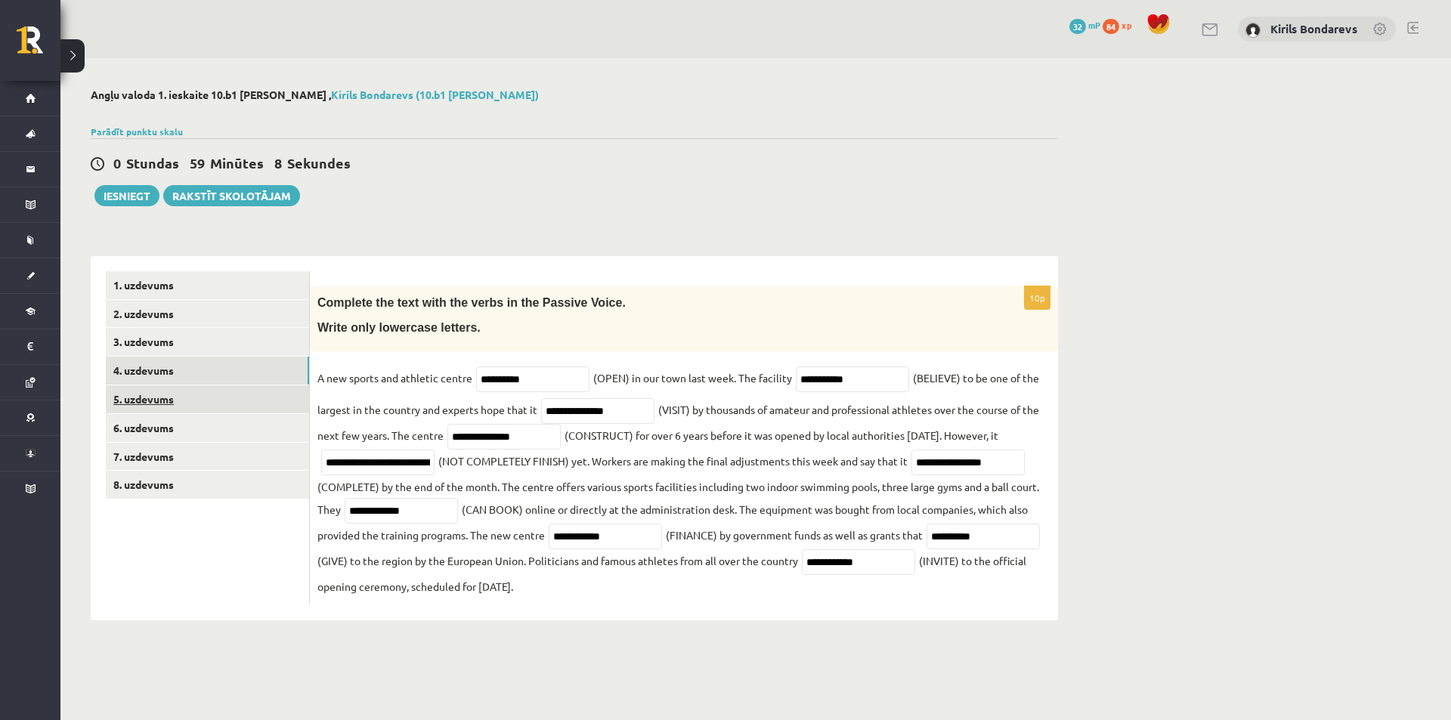
click at [150, 403] on link "5. uzdevums" at bounding box center [207, 399] width 203 height 28
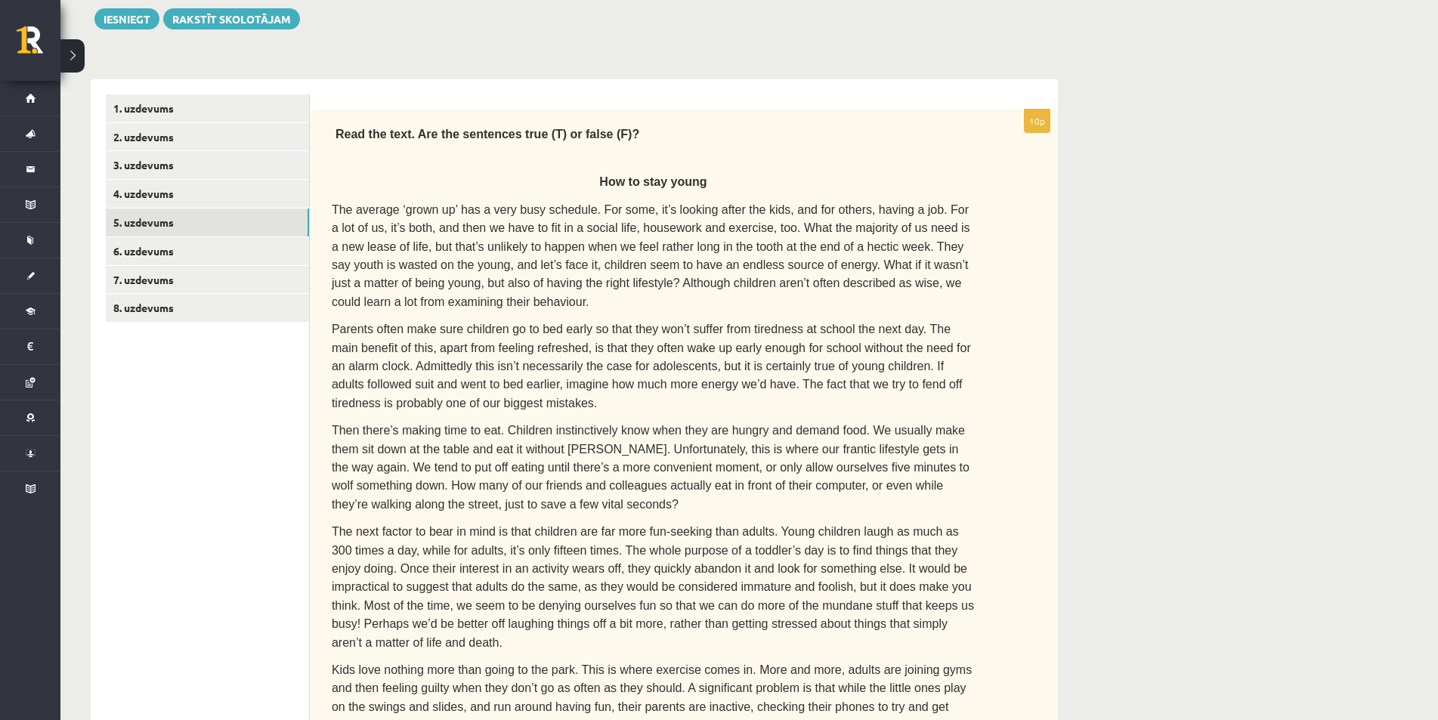
scroll to position [101, 0]
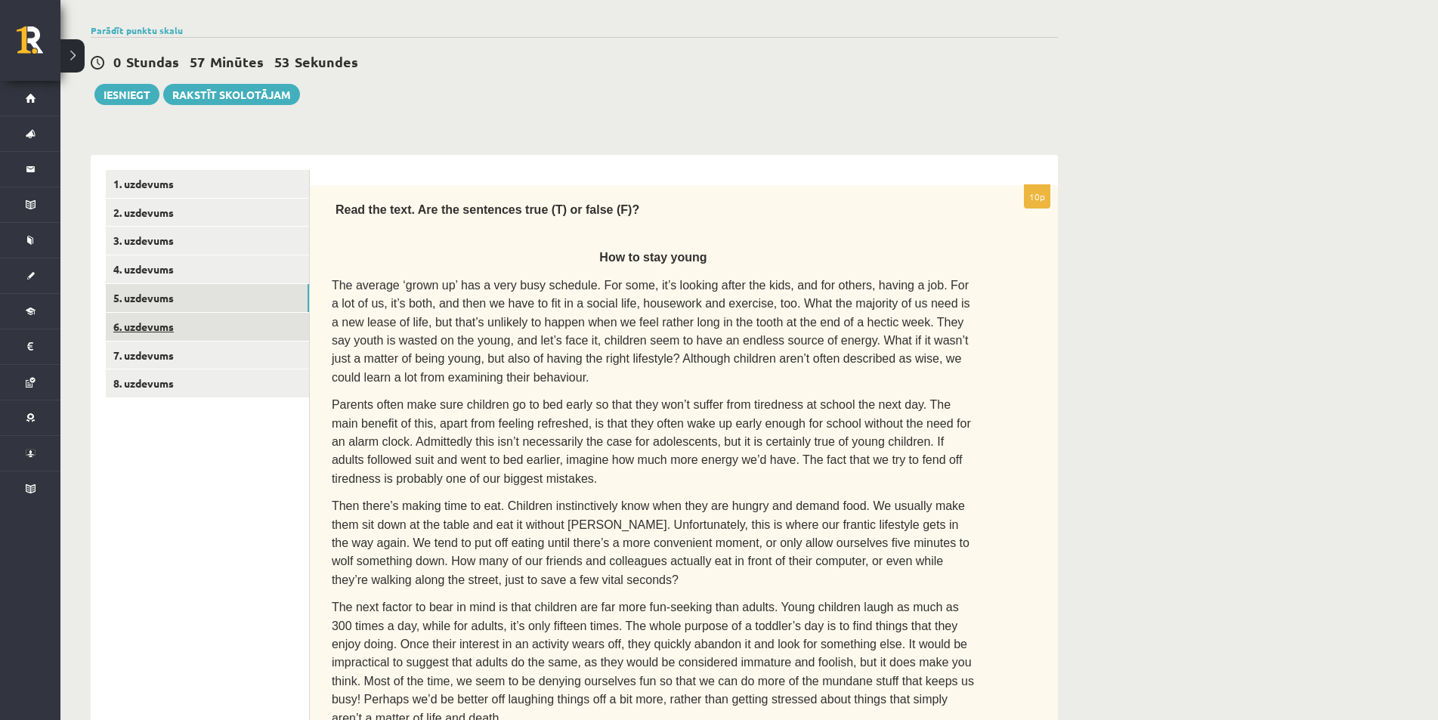
click at [162, 326] on link "6. uzdevums" at bounding box center [207, 327] width 203 height 28
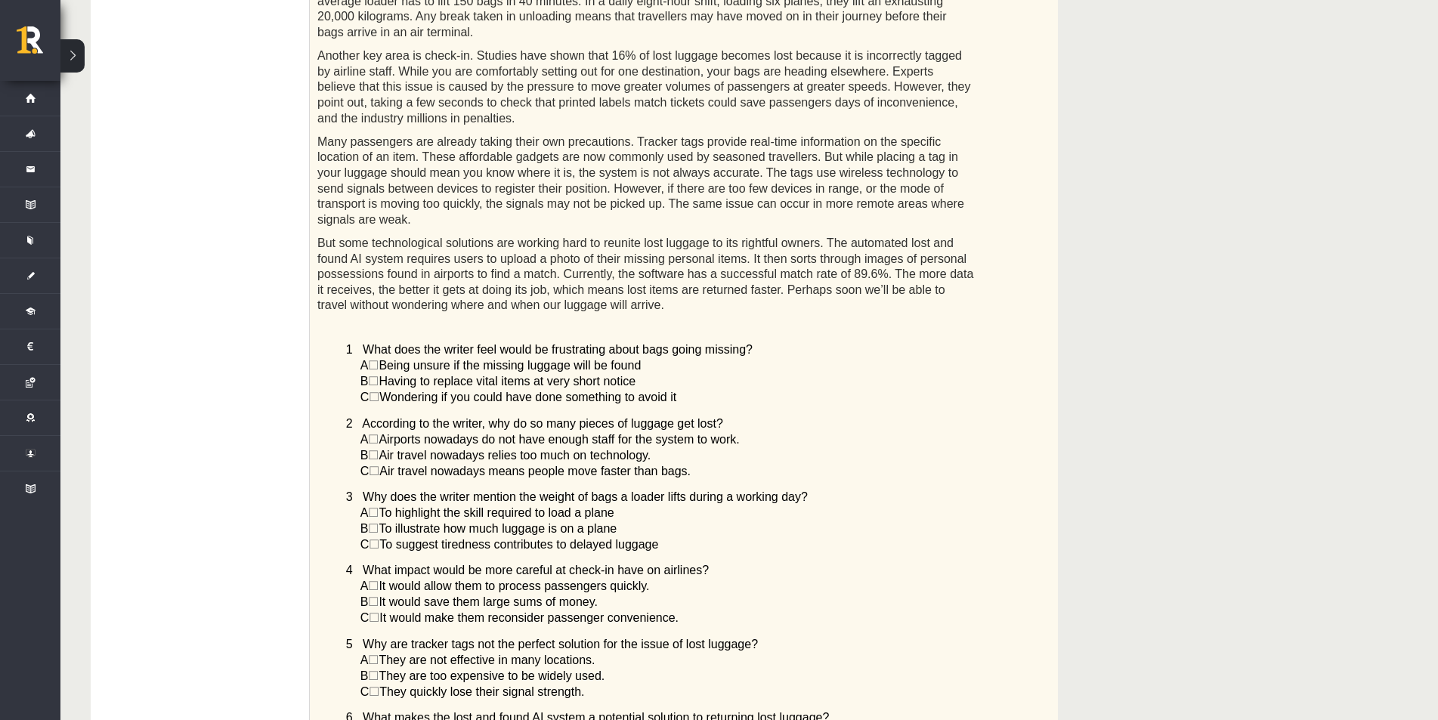
scroll to position [268, 0]
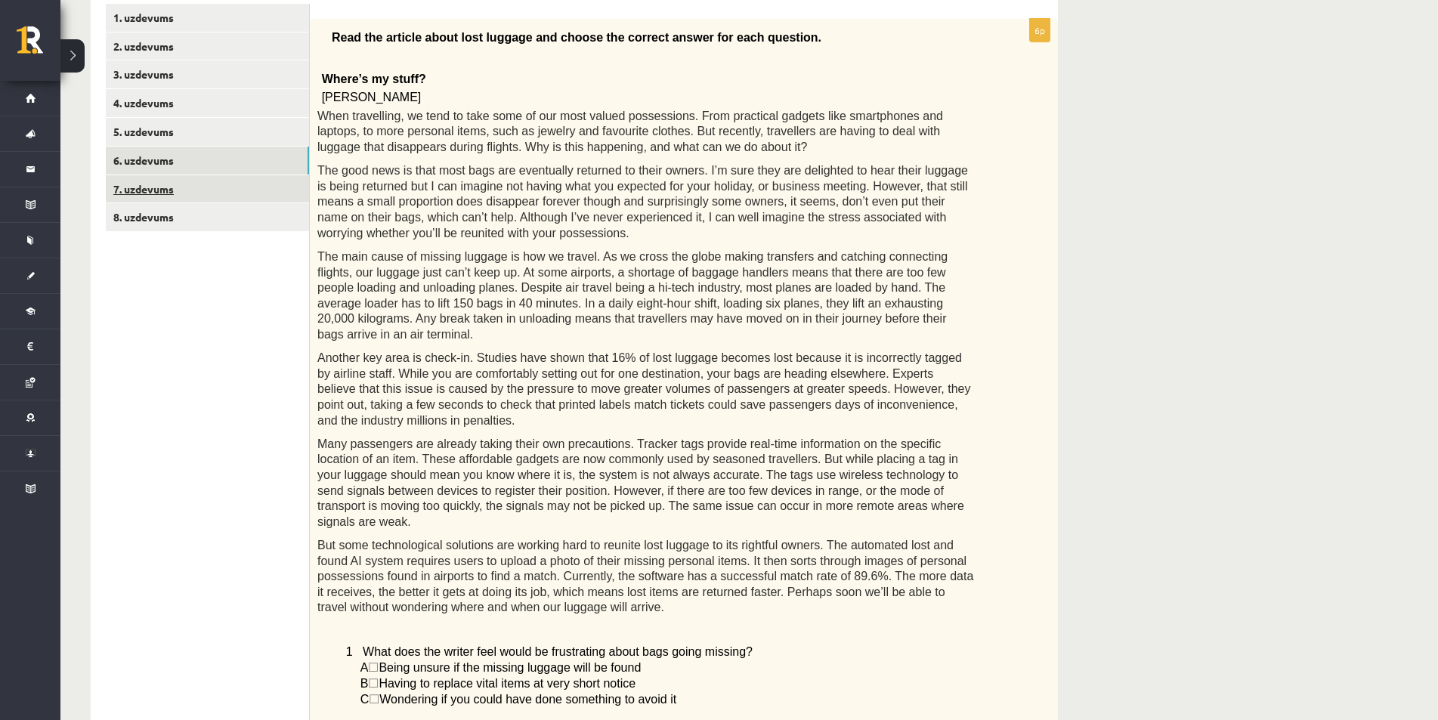
click at [151, 190] on link "7. uzdevums" at bounding box center [207, 189] width 203 height 28
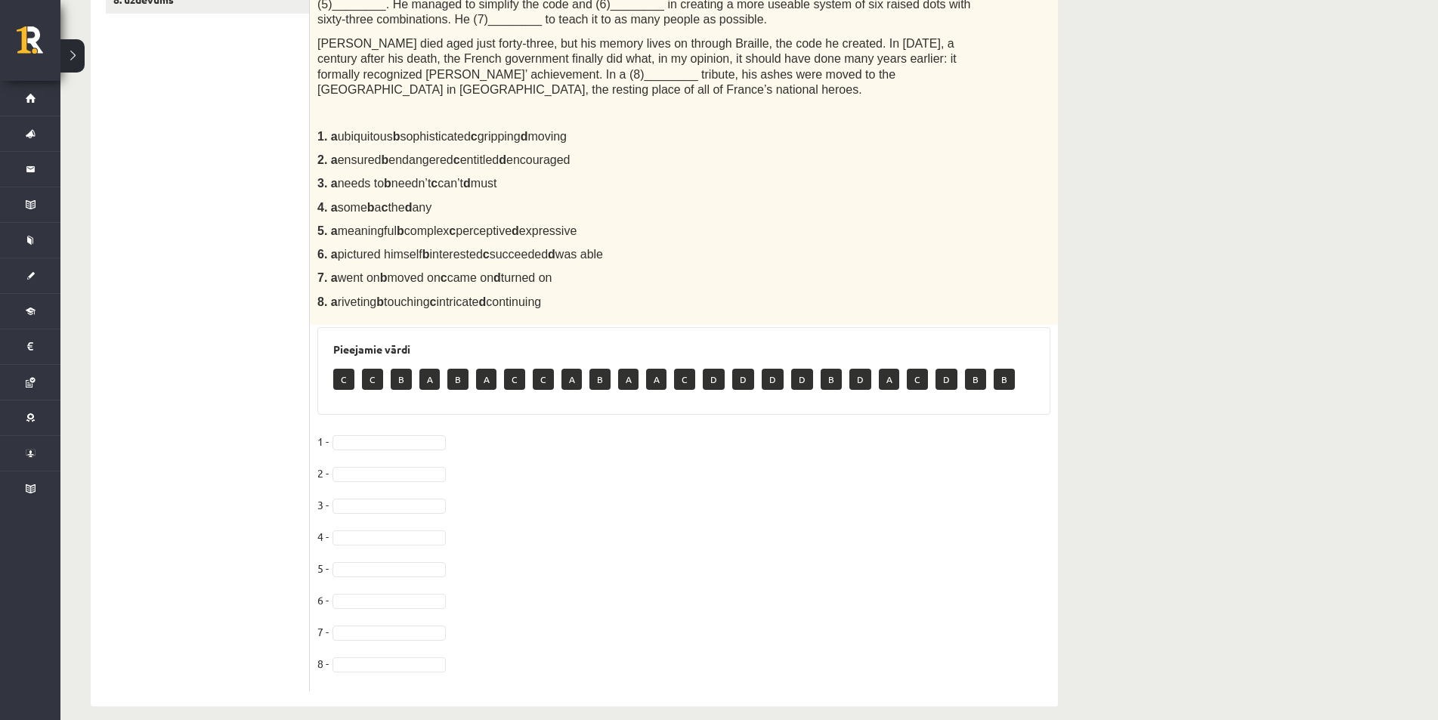
scroll to position [32, 0]
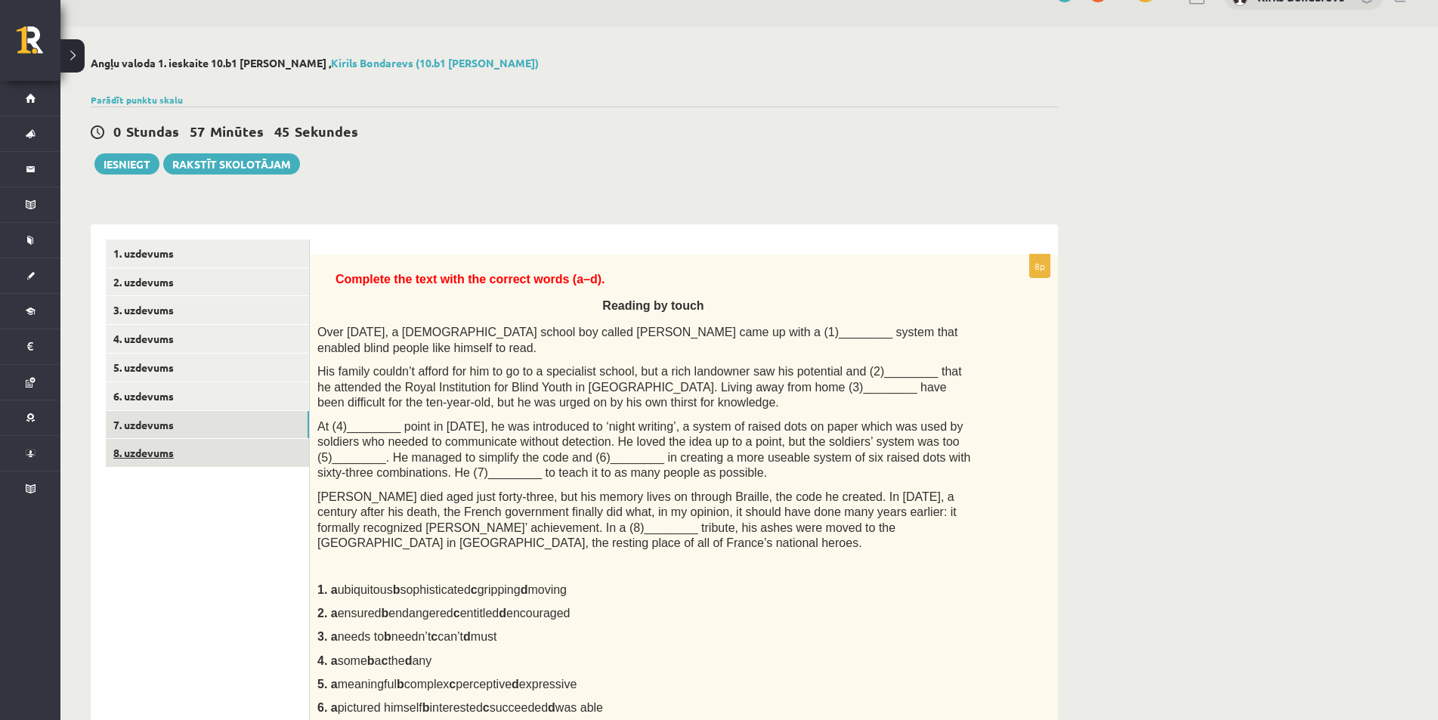
click at [147, 460] on link "8. uzdevums" at bounding box center [207, 453] width 203 height 28
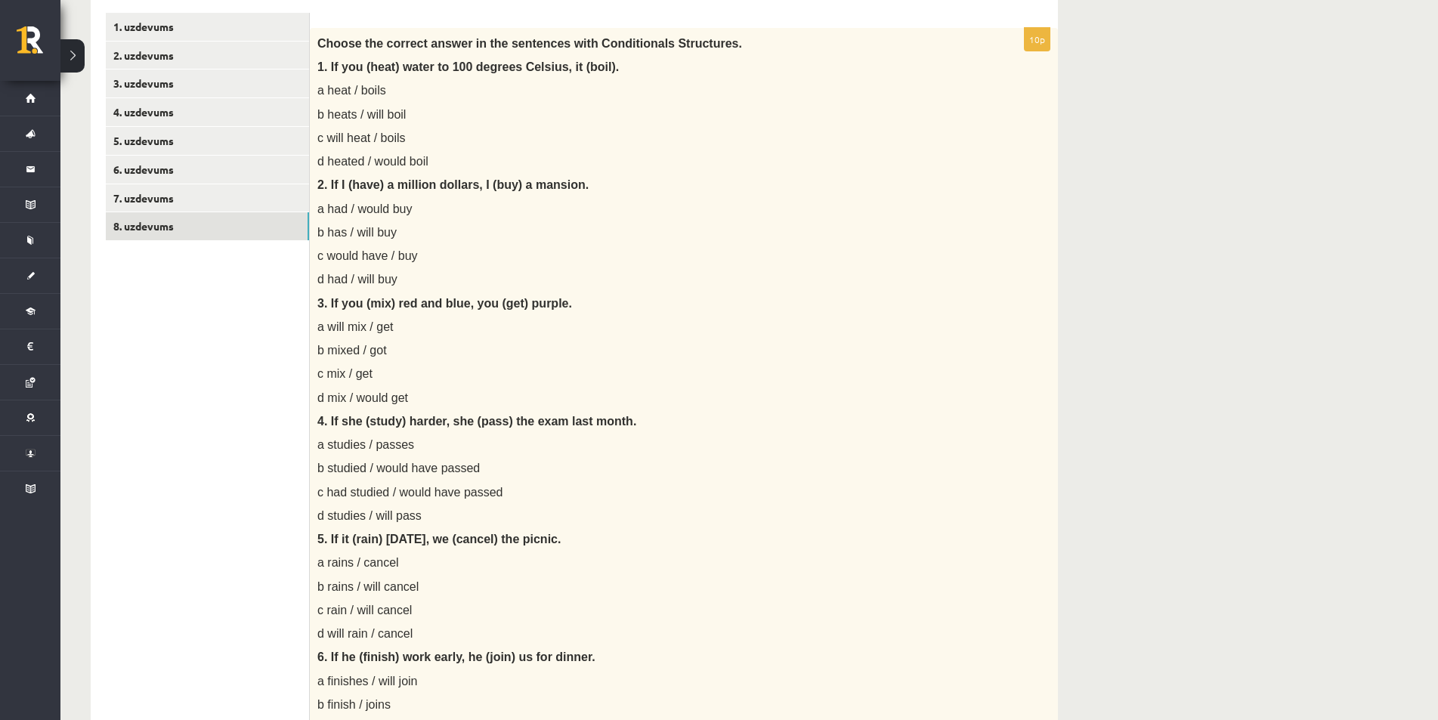
scroll to position [0, 0]
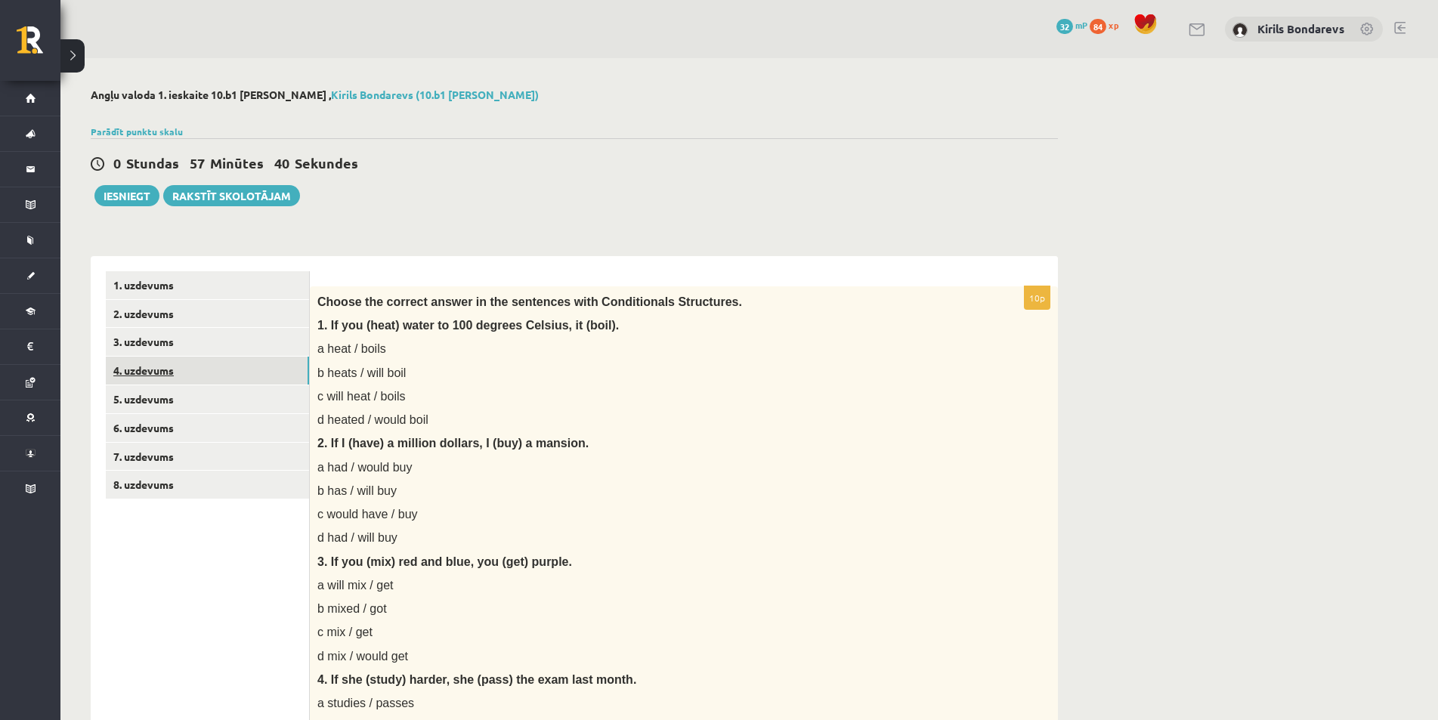
click at [125, 375] on link "4. uzdevums" at bounding box center [207, 371] width 203 height 28
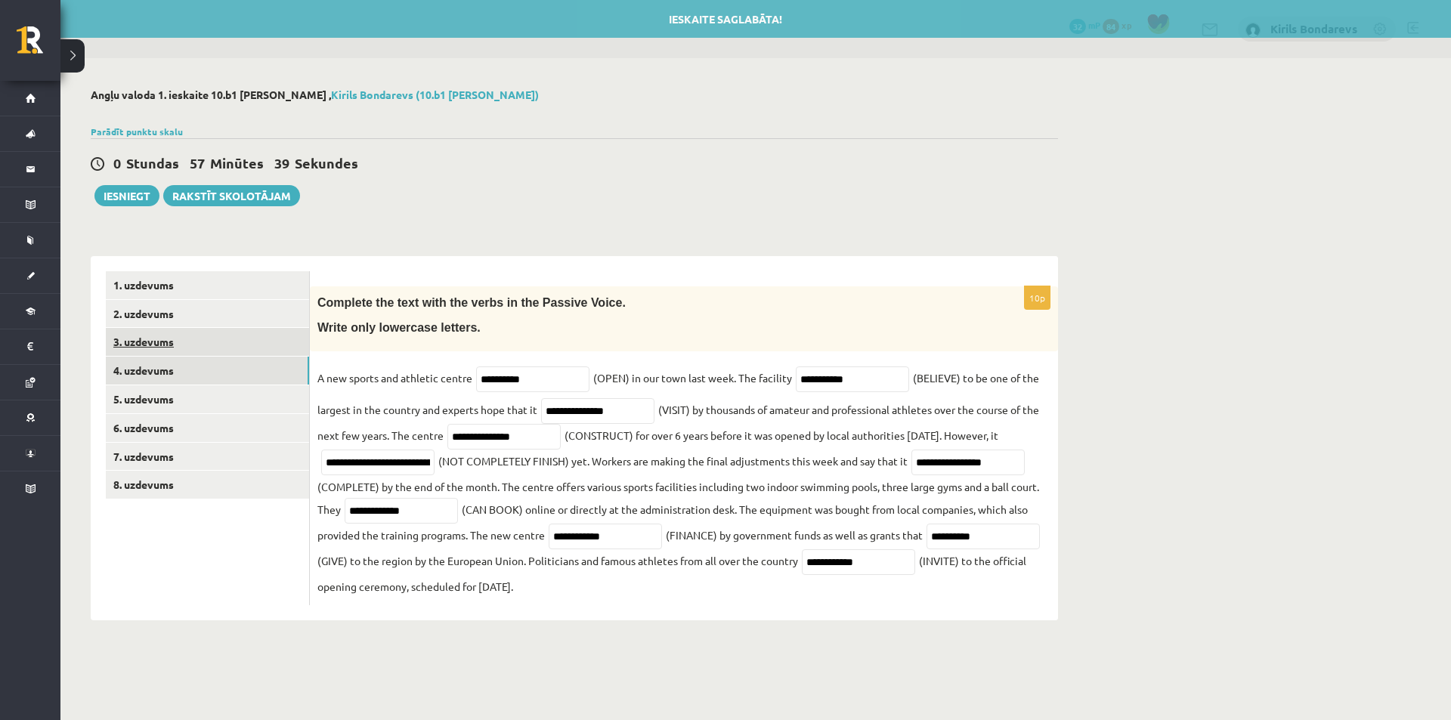
click at [146, 344] on link "3. uzdevums" at bounding box center [207, 342] width 203 height 28
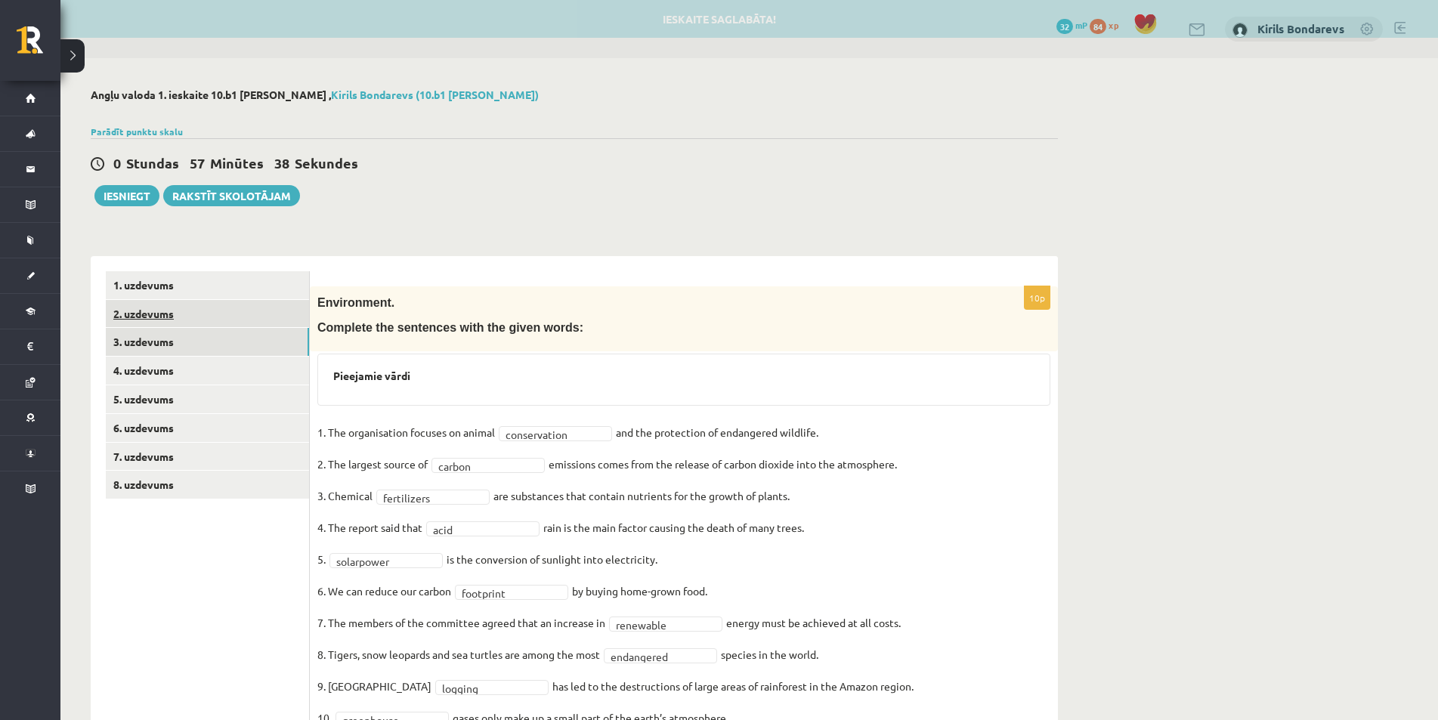
click at [133, 311] on link "2. uzdevums" at bounding box center [207, 314] width 203 height 28
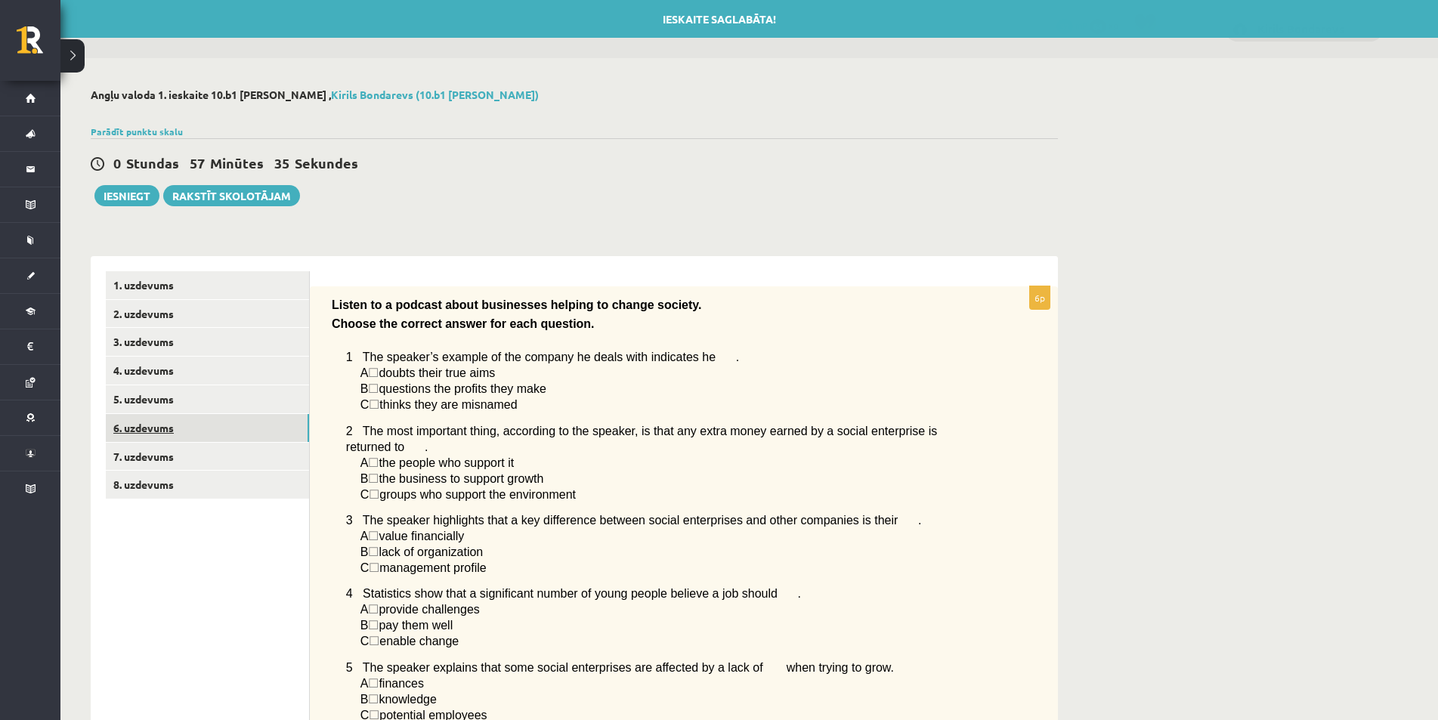
click at [175, 426] on link "6. uzdevums" at bounding box center [207, 428] width 203 height 28
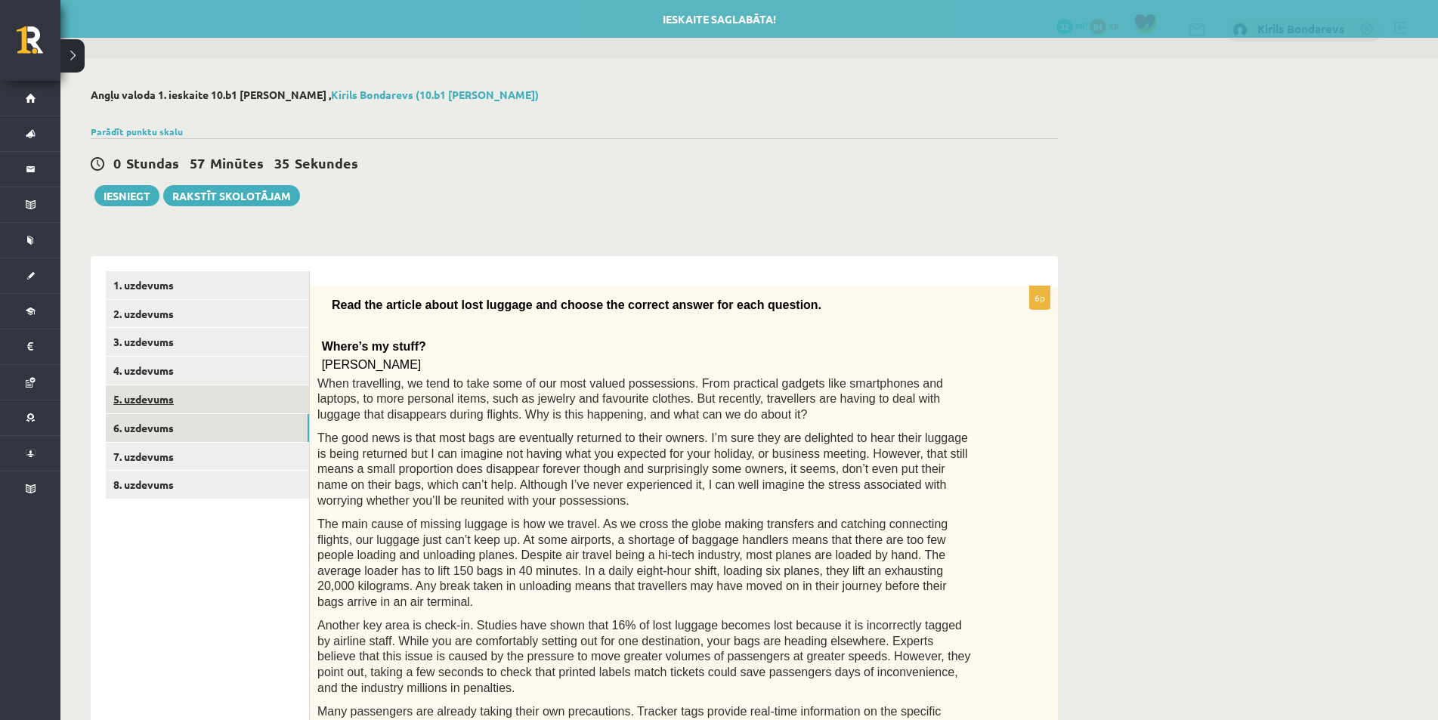
click at [135, 401] on link "5. uzdevums" at bounding box center [207, 399] width 203 height 28
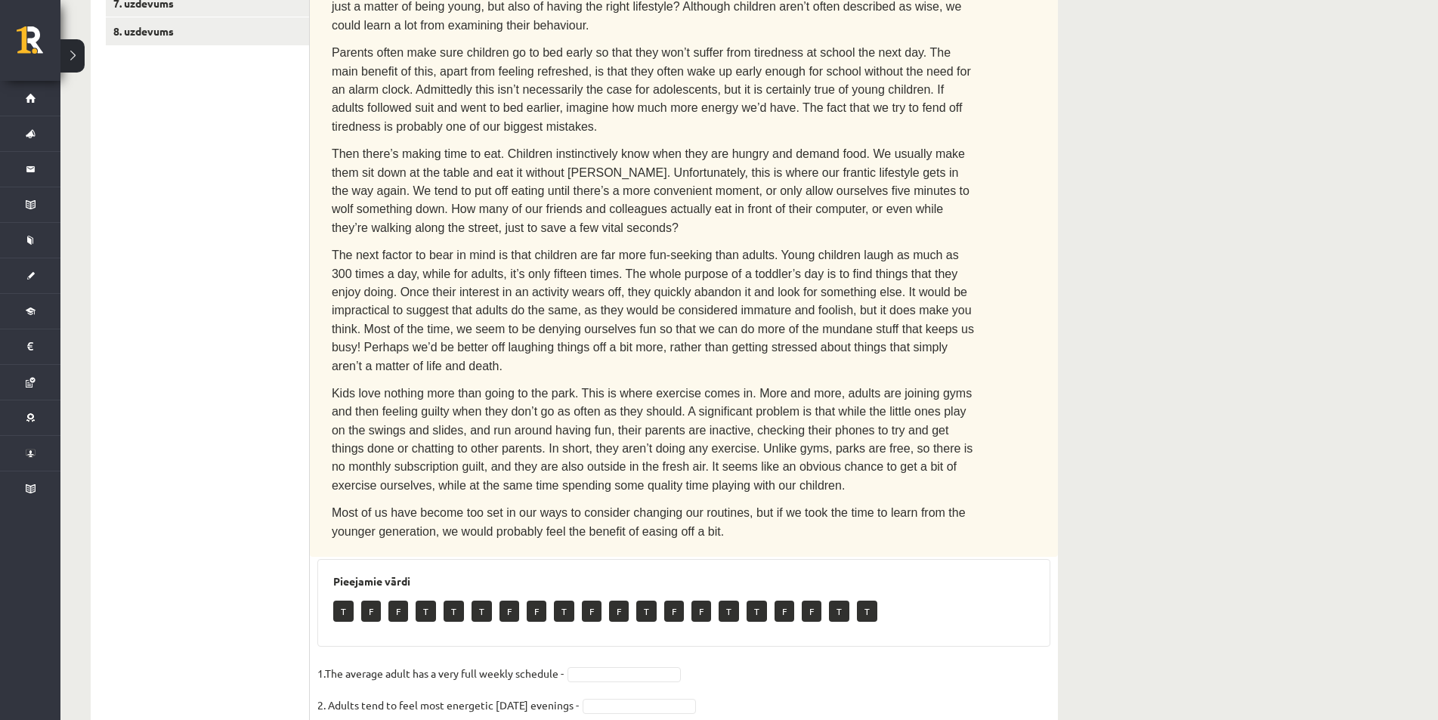
scroll to position [76, 0]
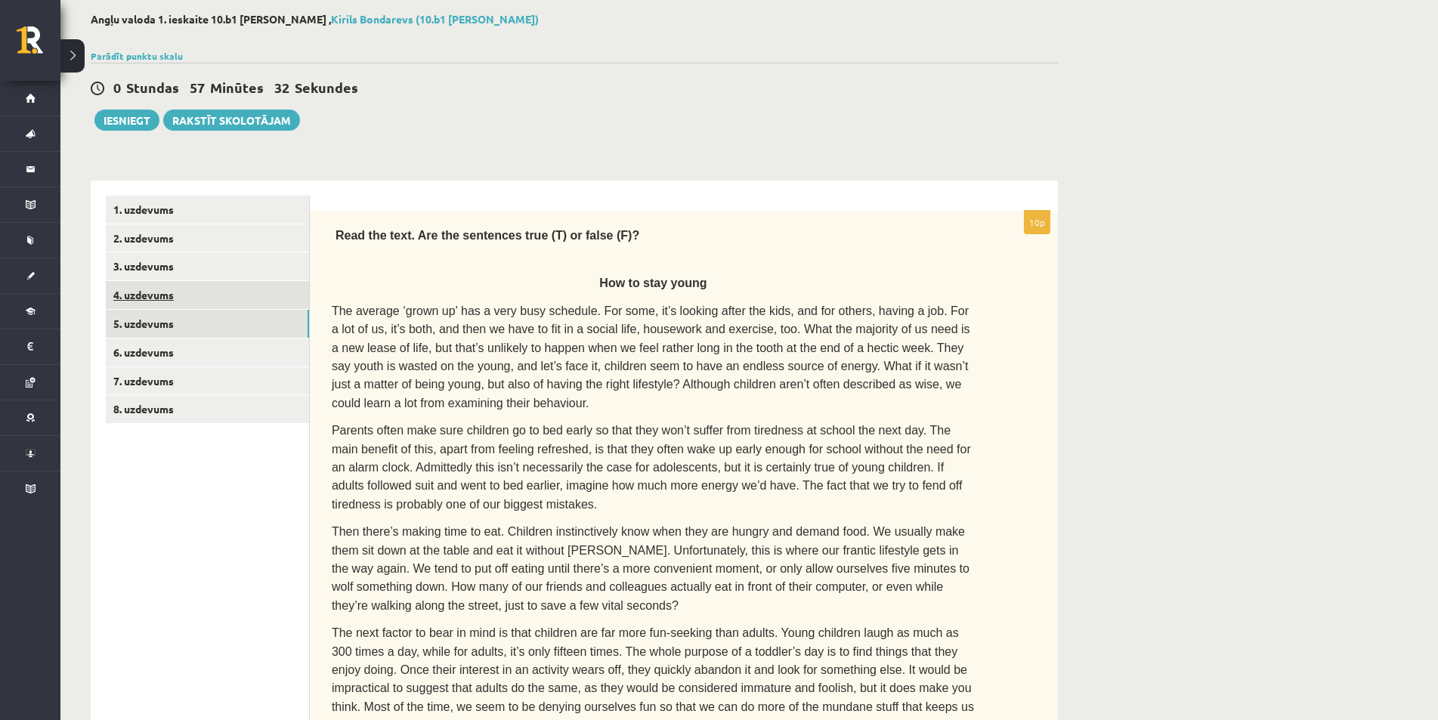
click at [148, 292] on link "4. uzdevums" at bounding box center [207, 295] width 203 height 28
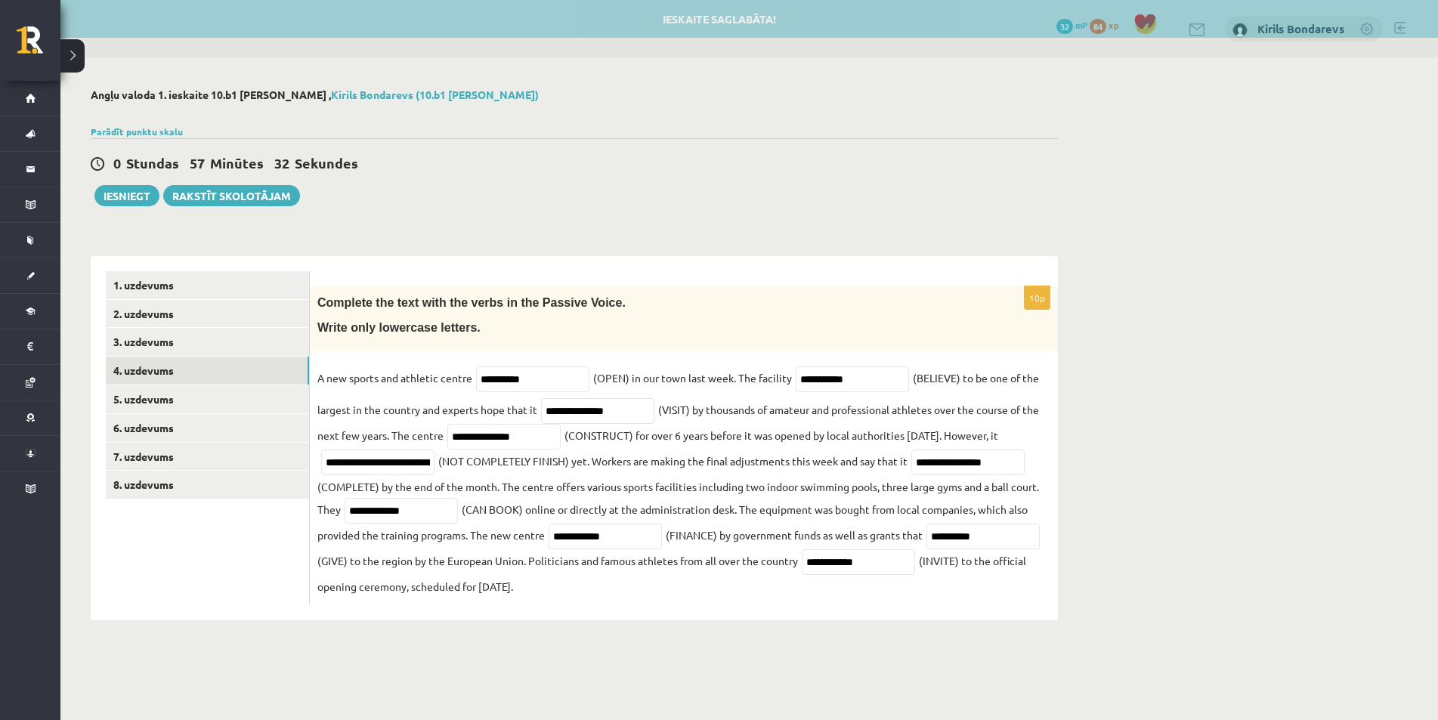
scroll to position [0, 0]
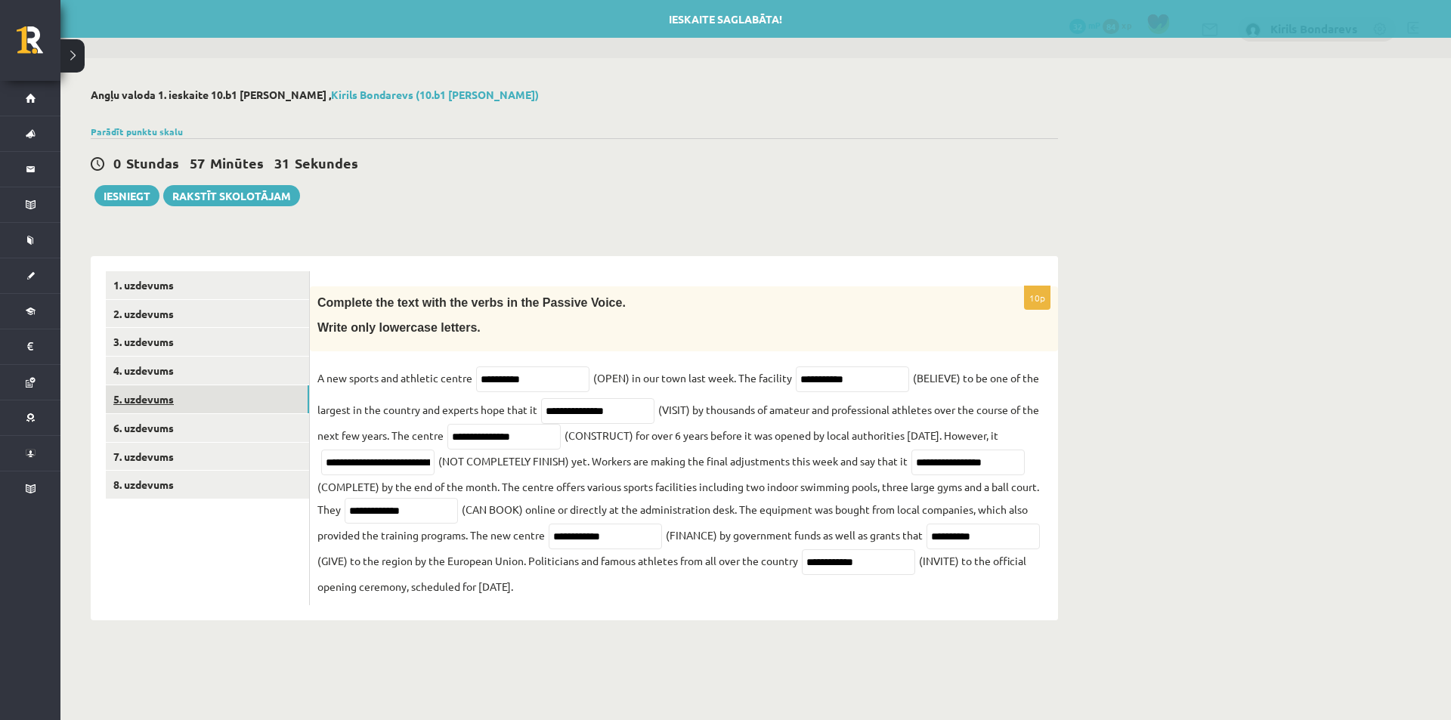
click at [150, 393] on link "5. uzdevums" at bounding box center [207, 399] width 203 height 28
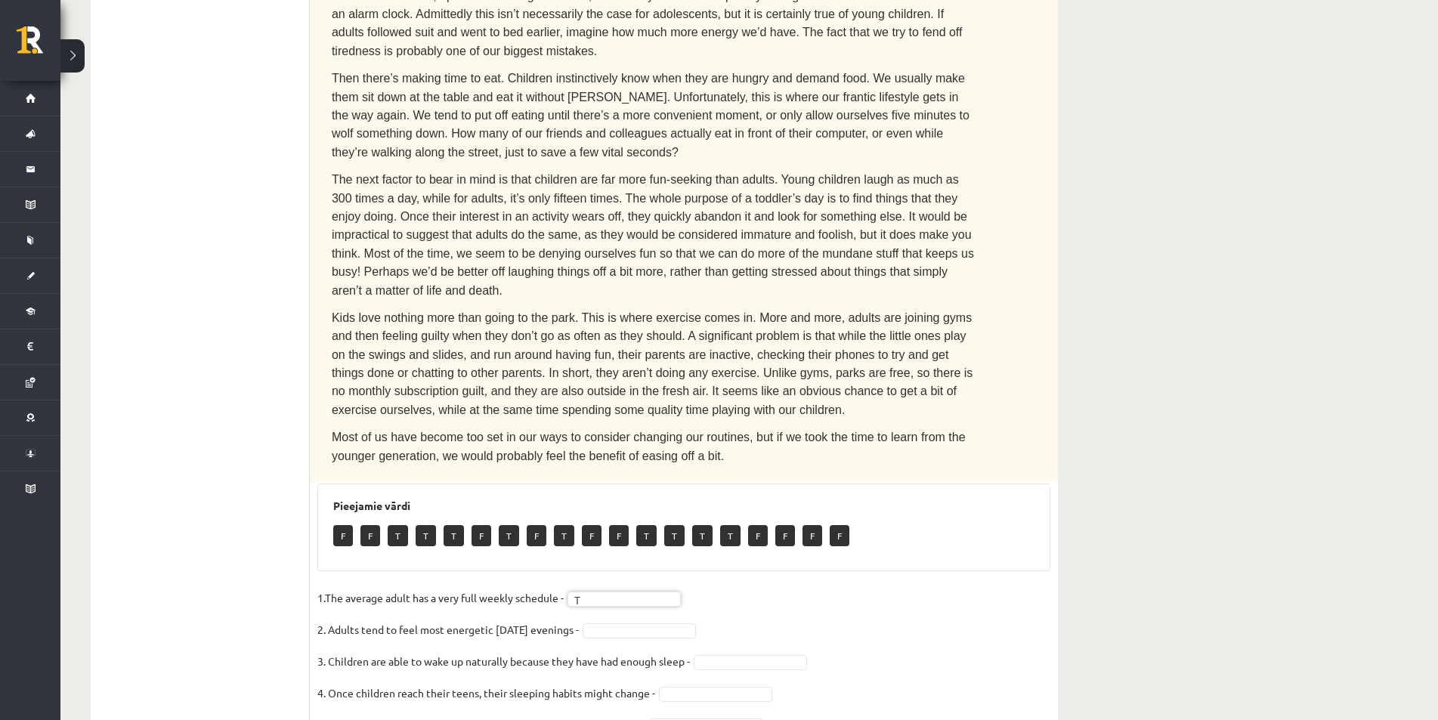
scroll to position [76, 0]
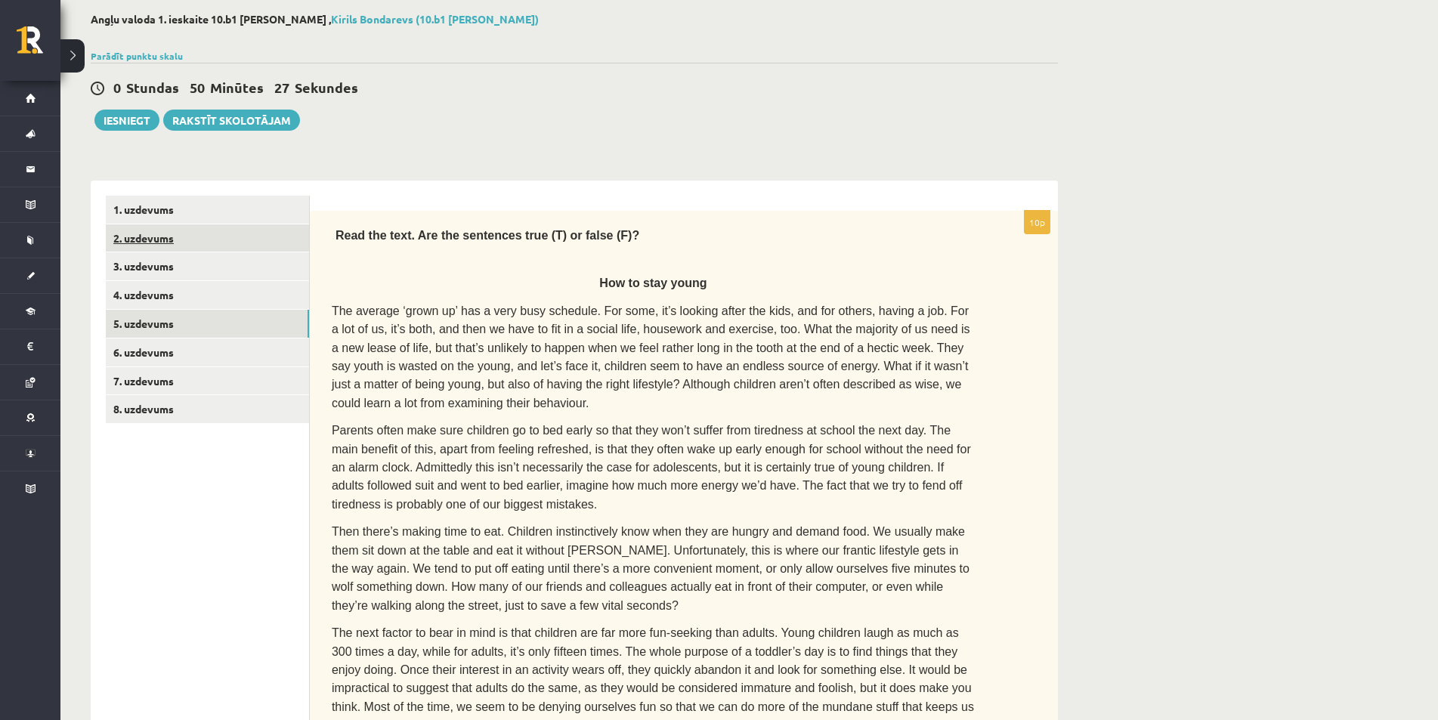
click at [152, 233] on link "2. uzdevums" at bounding box center [207, 238] width 203 height 28
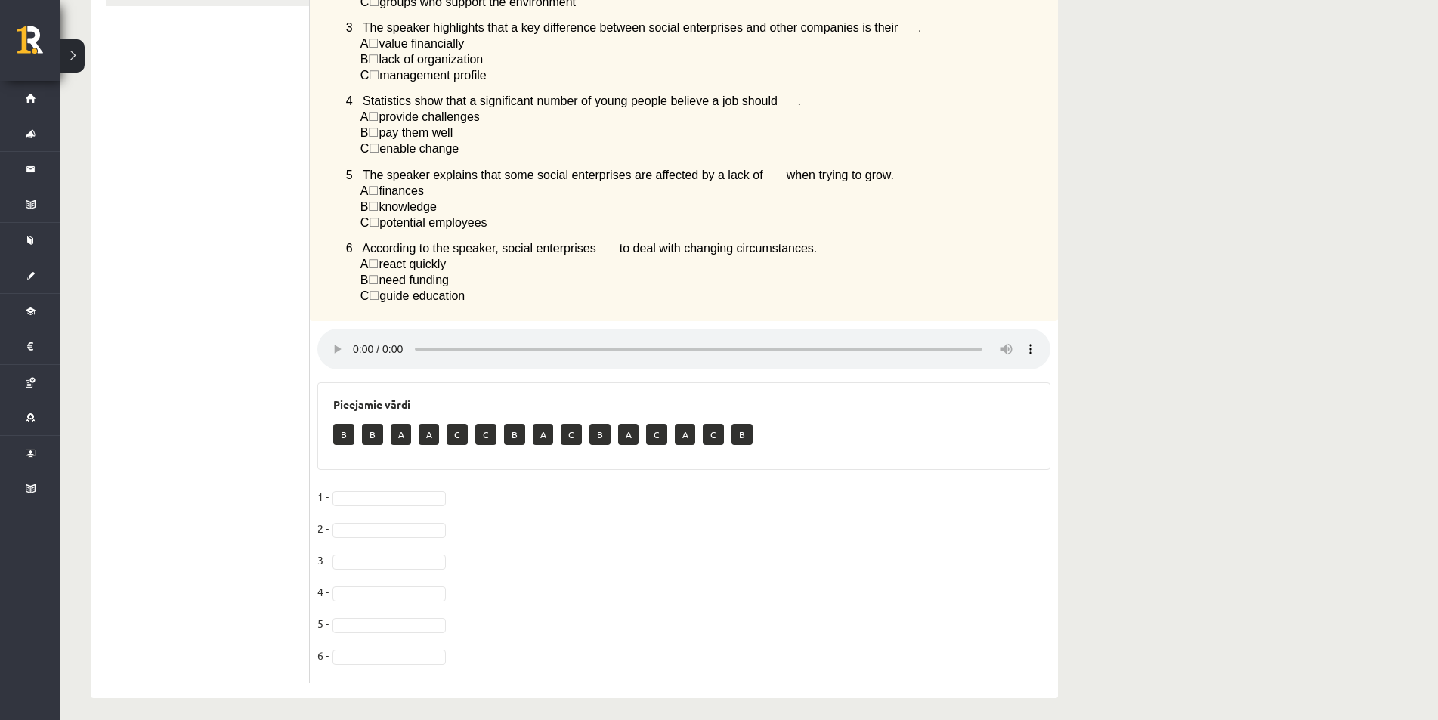
scroll to position [39, 0]
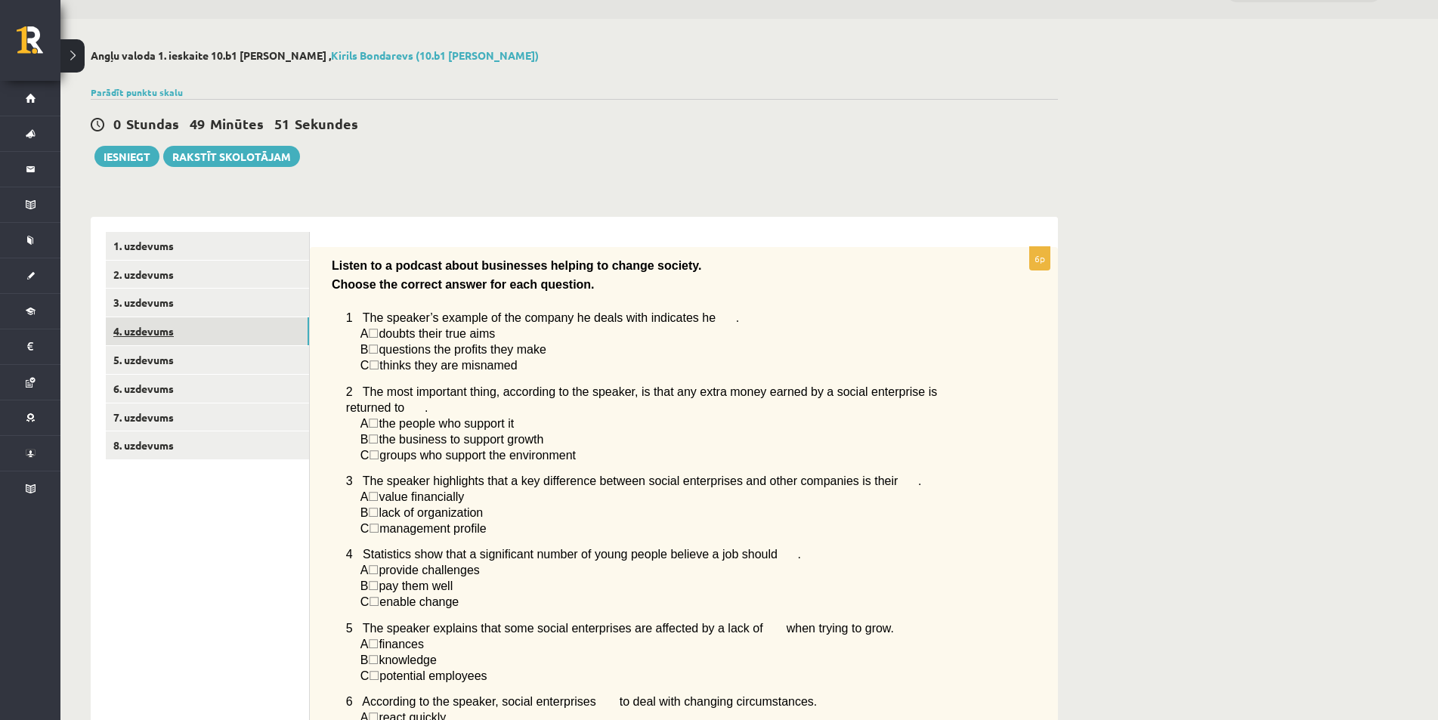
click at [136, 332] on link "4. uzdevums" at bounding box center [207, 331] width 203 height 28
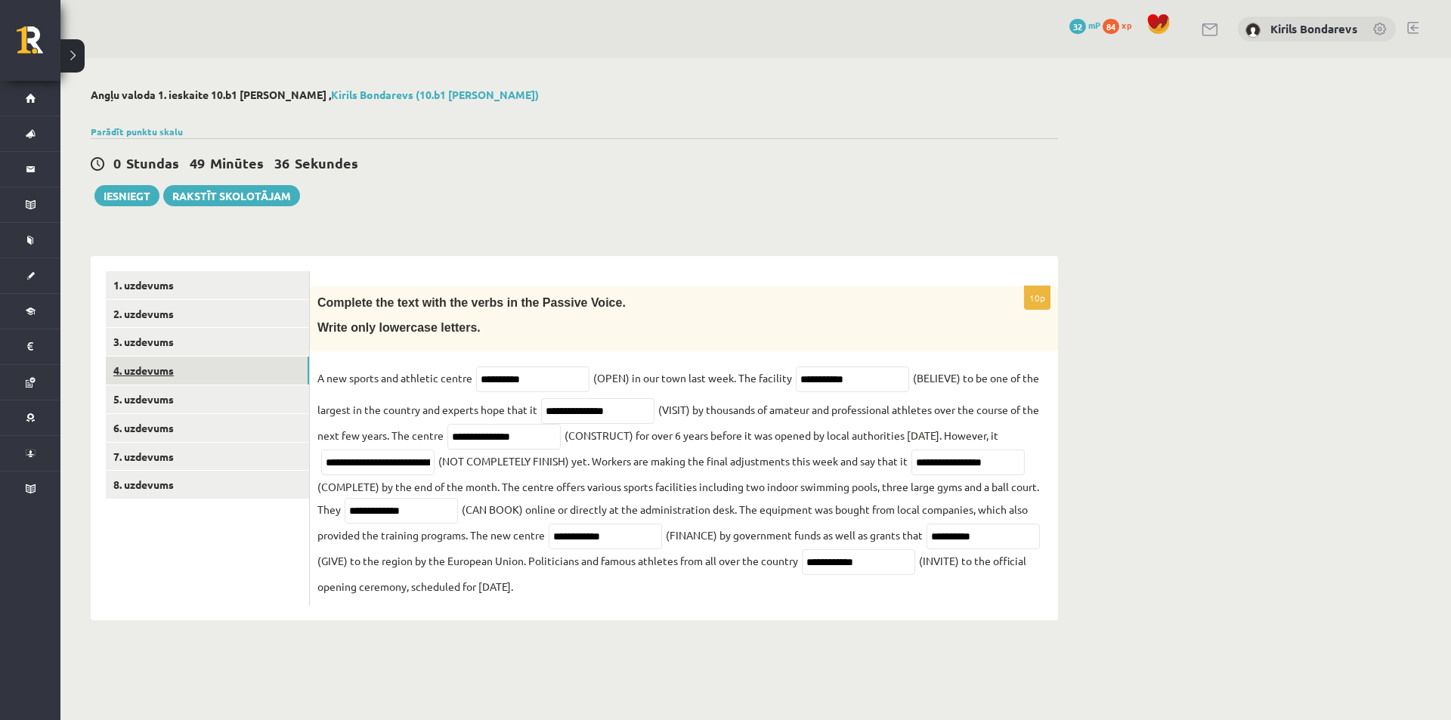
click at [177, 382] on link "4. uzdevums" at bounding box center [207, 371] width 203 height 28
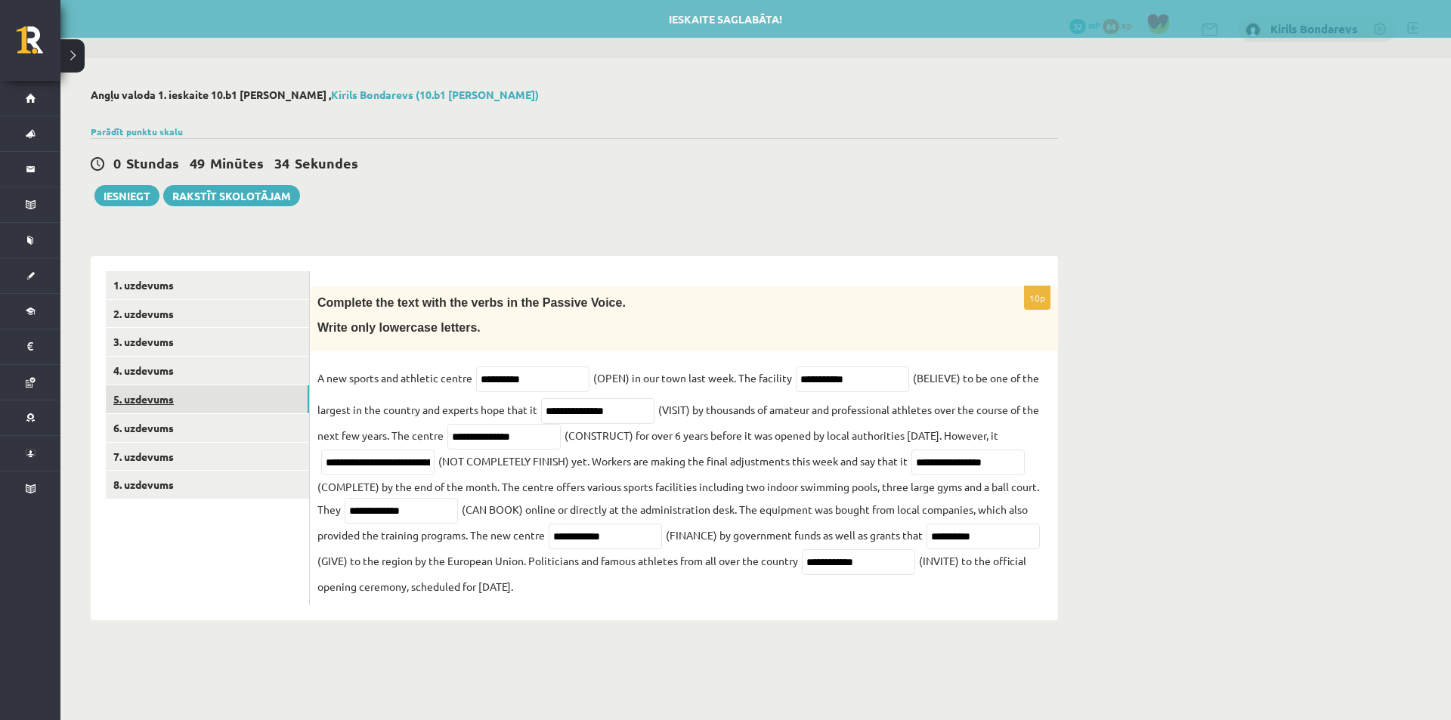
click at [157, 401] on link "5. uzdevums" at bounding box center [207, 399] width 203 height 28
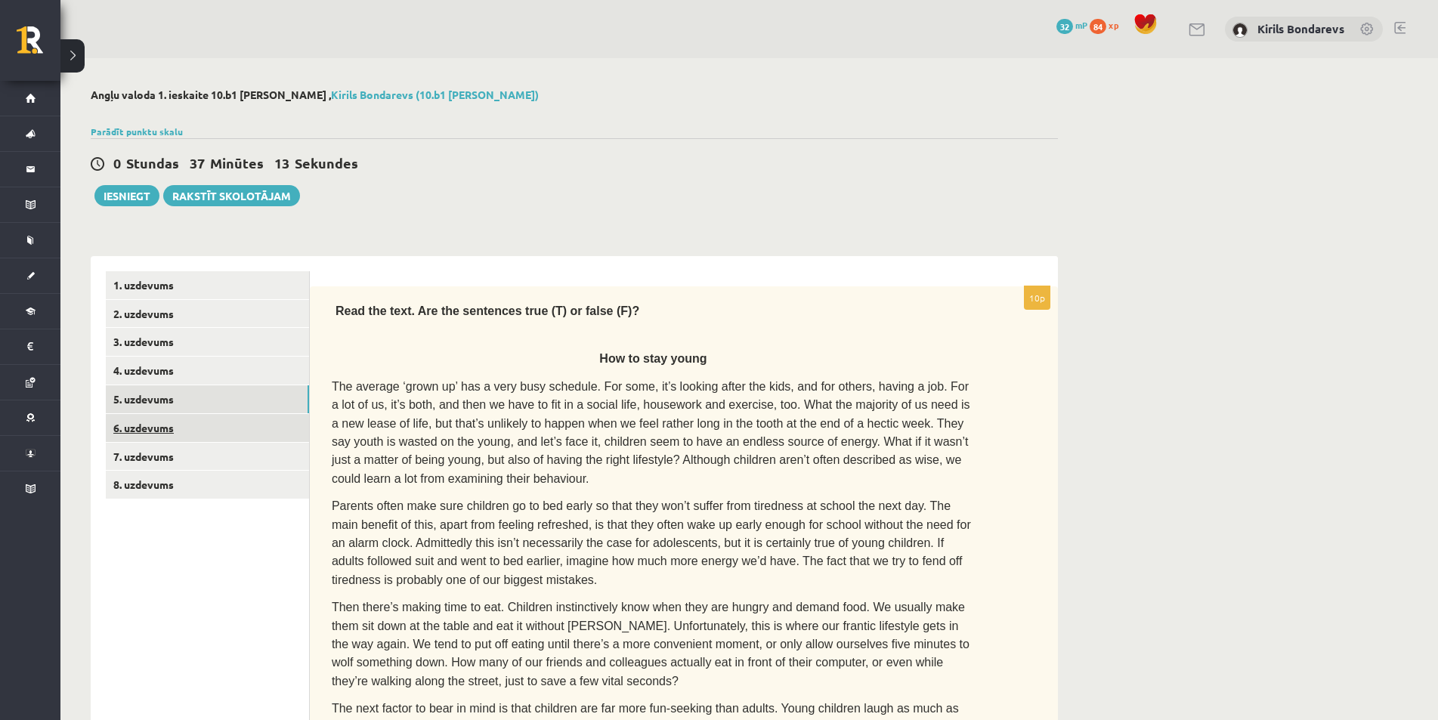
click at [114, 422] on link "6. uzdevums" at bounding box center [207, 428] width 203 height 28
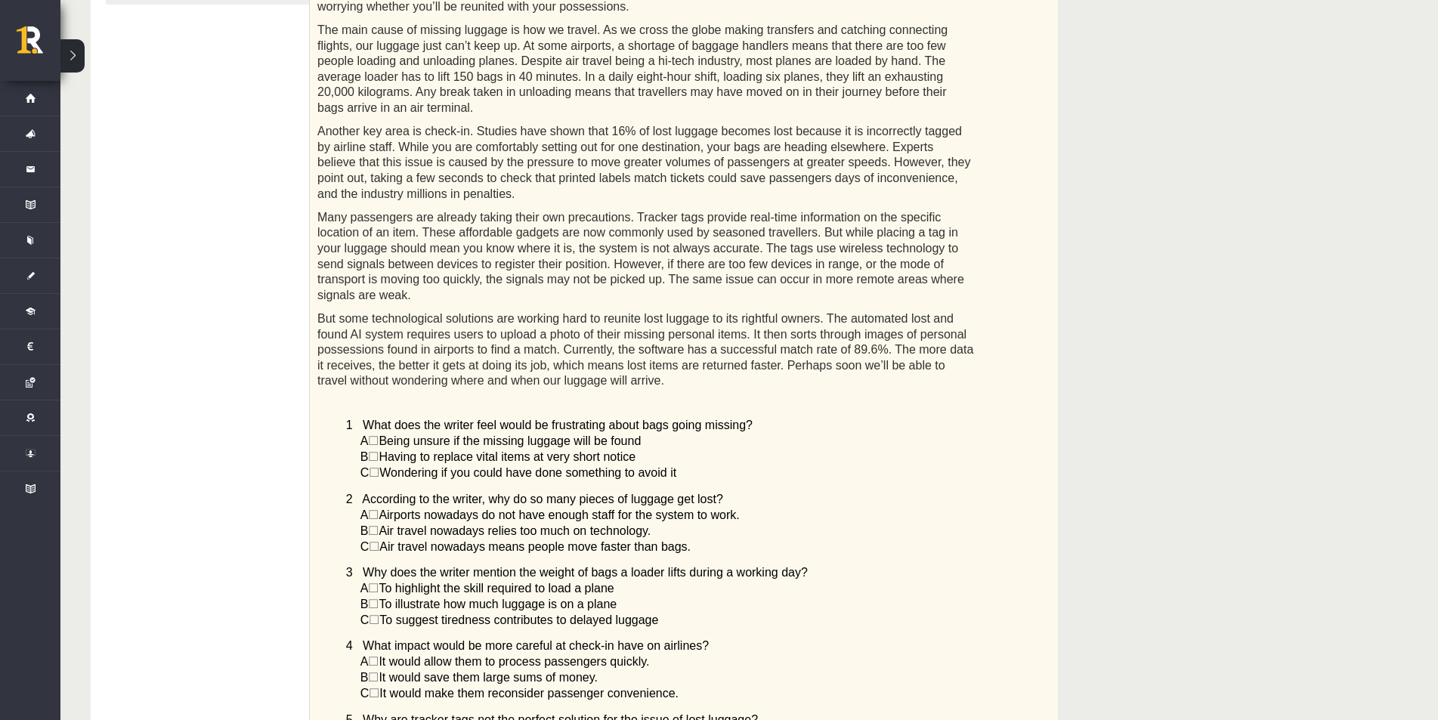
scroll to position [116, 0]
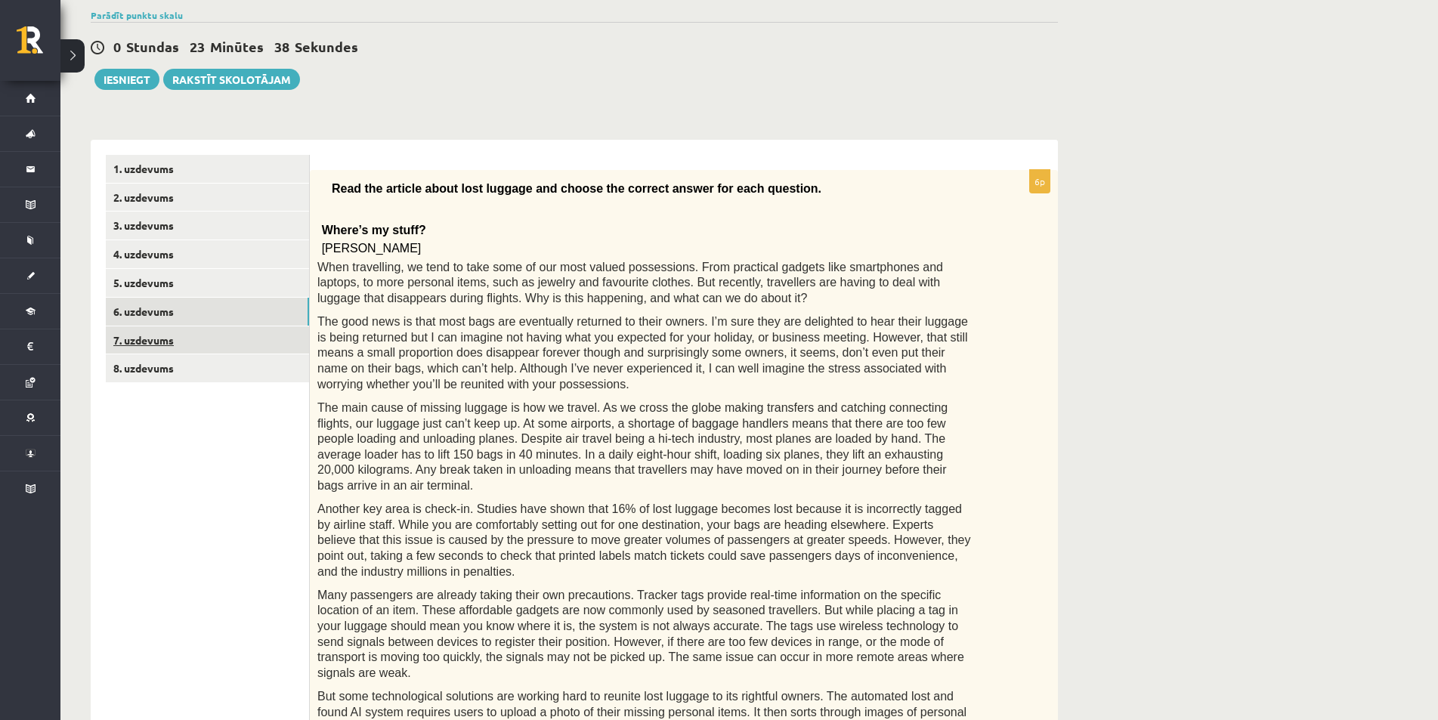
click at [152, 339] on link "7. uzdevums" at bounding box center [207, 340] width 203 height 28
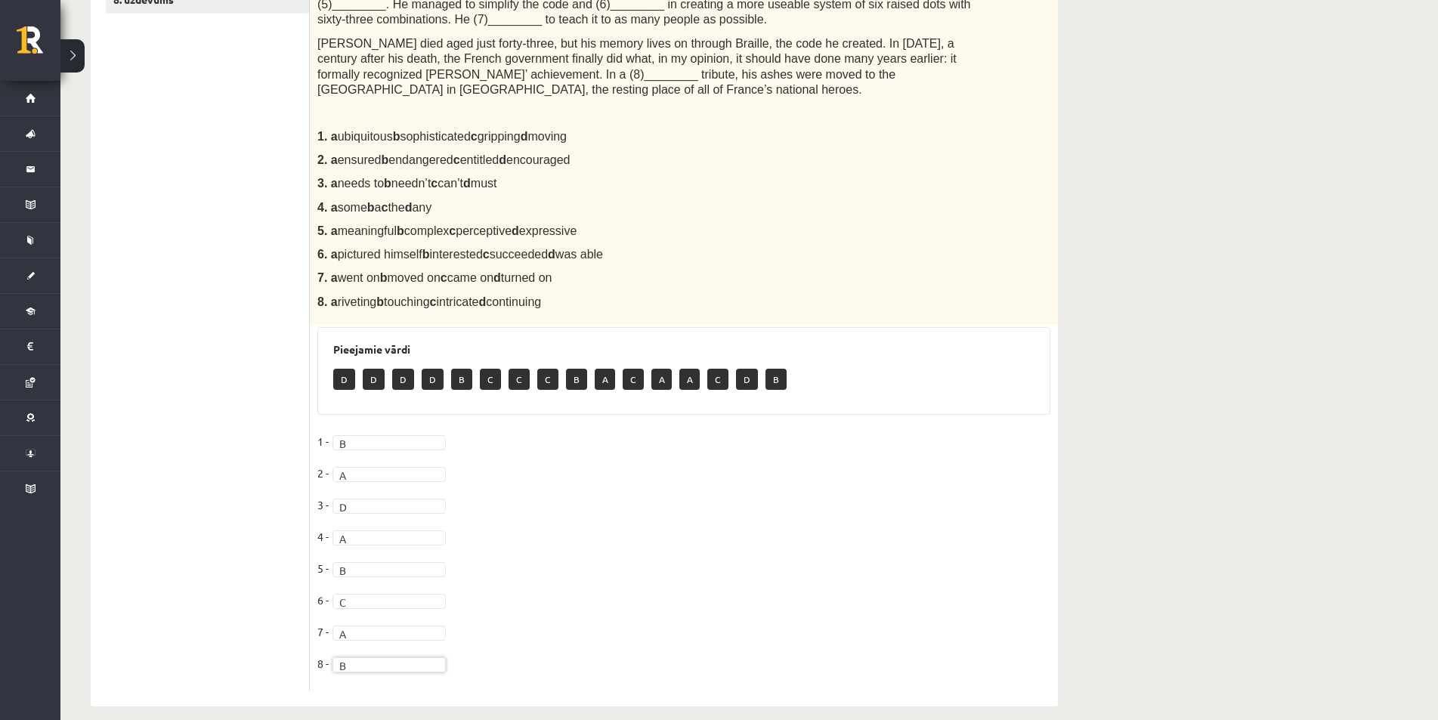
scroll to position [183, 0]
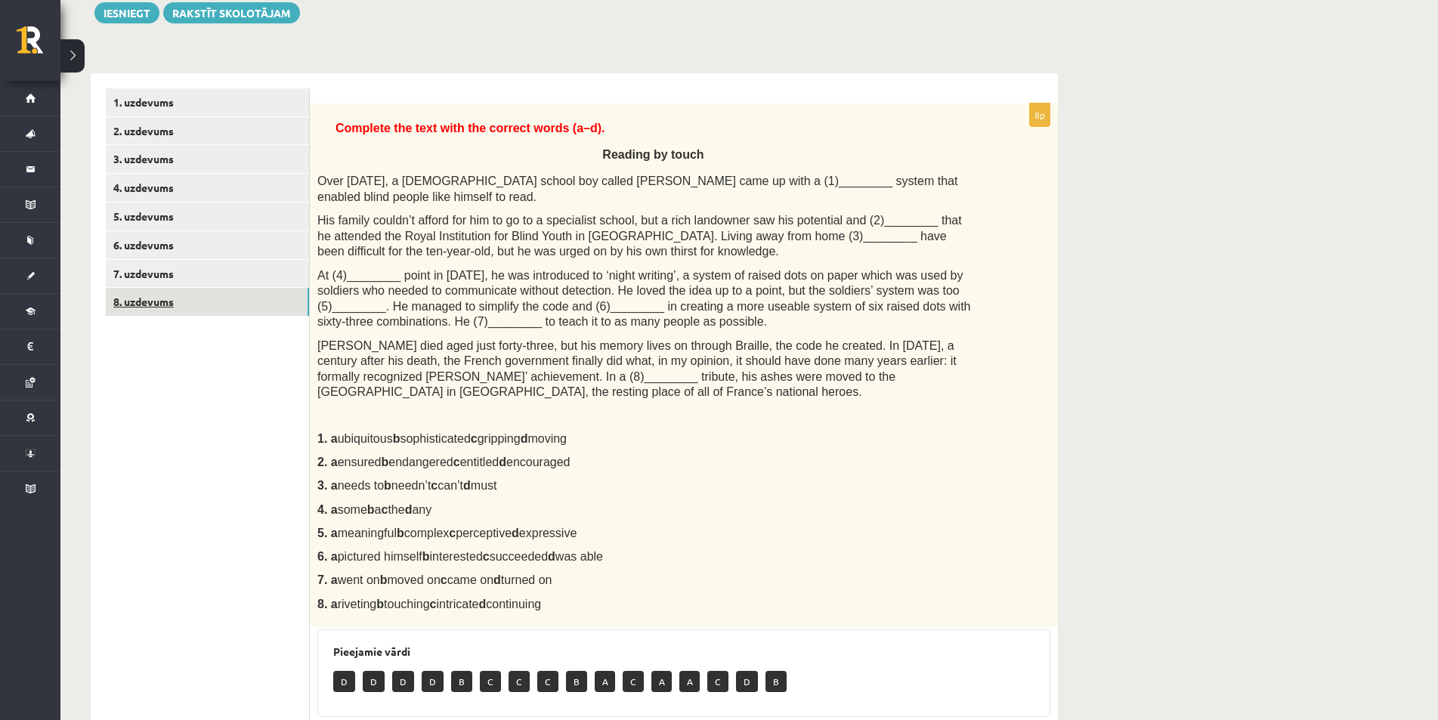
click at [181, 304] on link "8. uzdevums" at bounding box center [207, 302] width 203 height 28
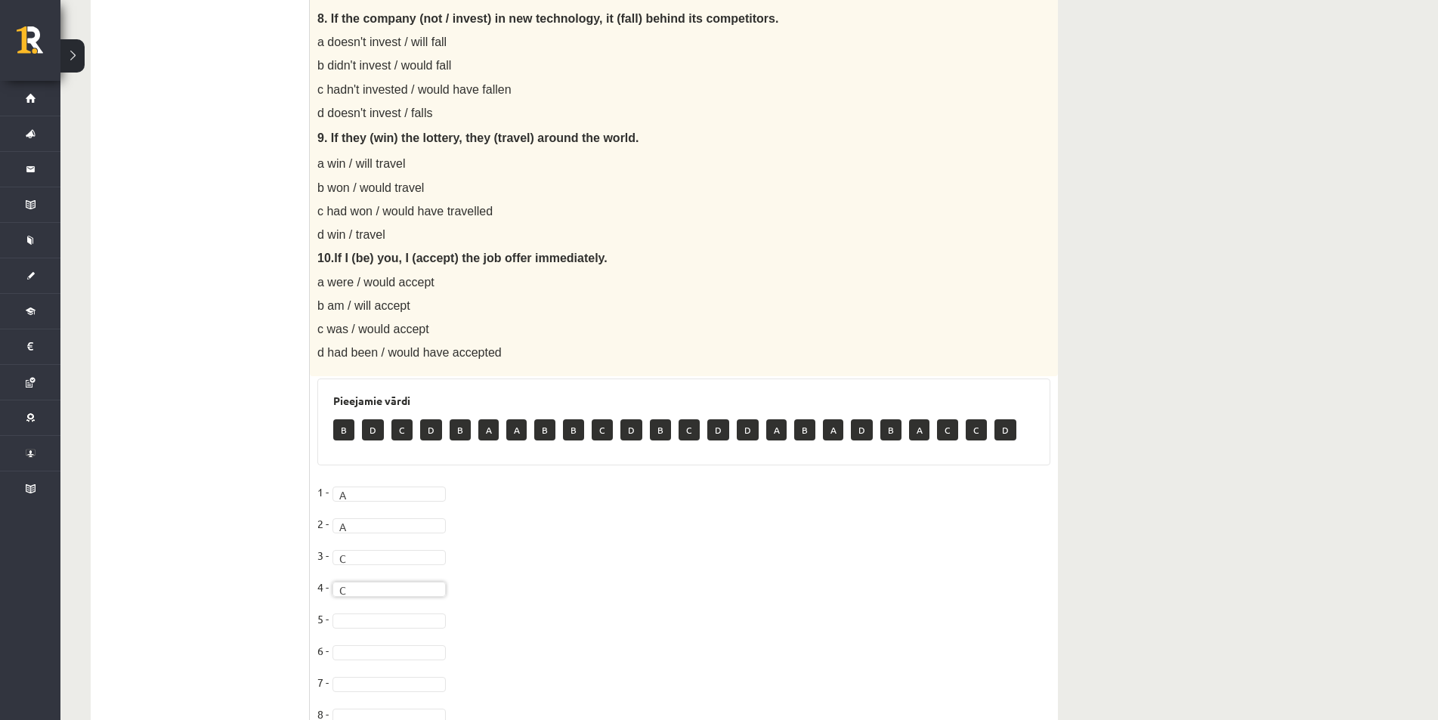
scroll to position [1264, 0]
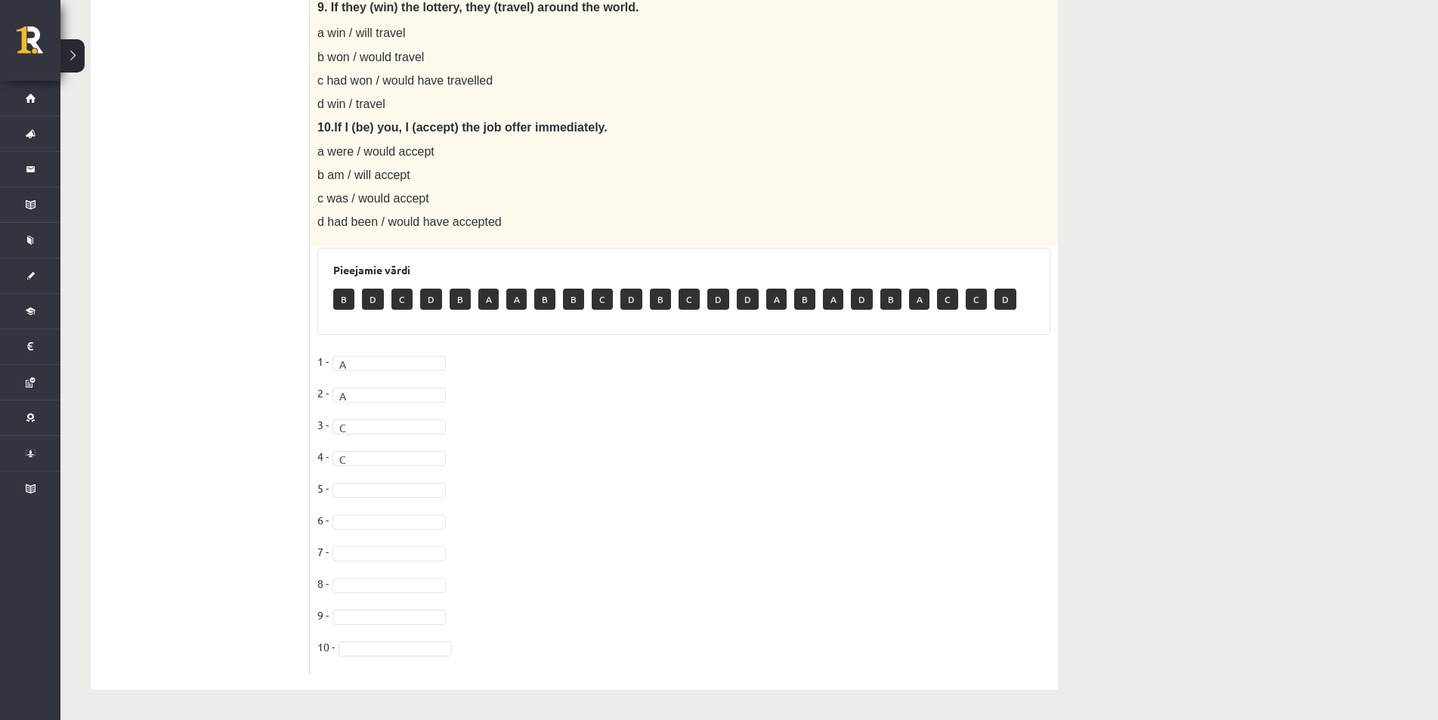
click at [357, 480] on fieldset "1 - A * 2 - A * 3 - C * 4 - C * 5 - 6 - 7 - 8 - 9 - 10 -" at bounding box center [683, 508] width 733 height 317
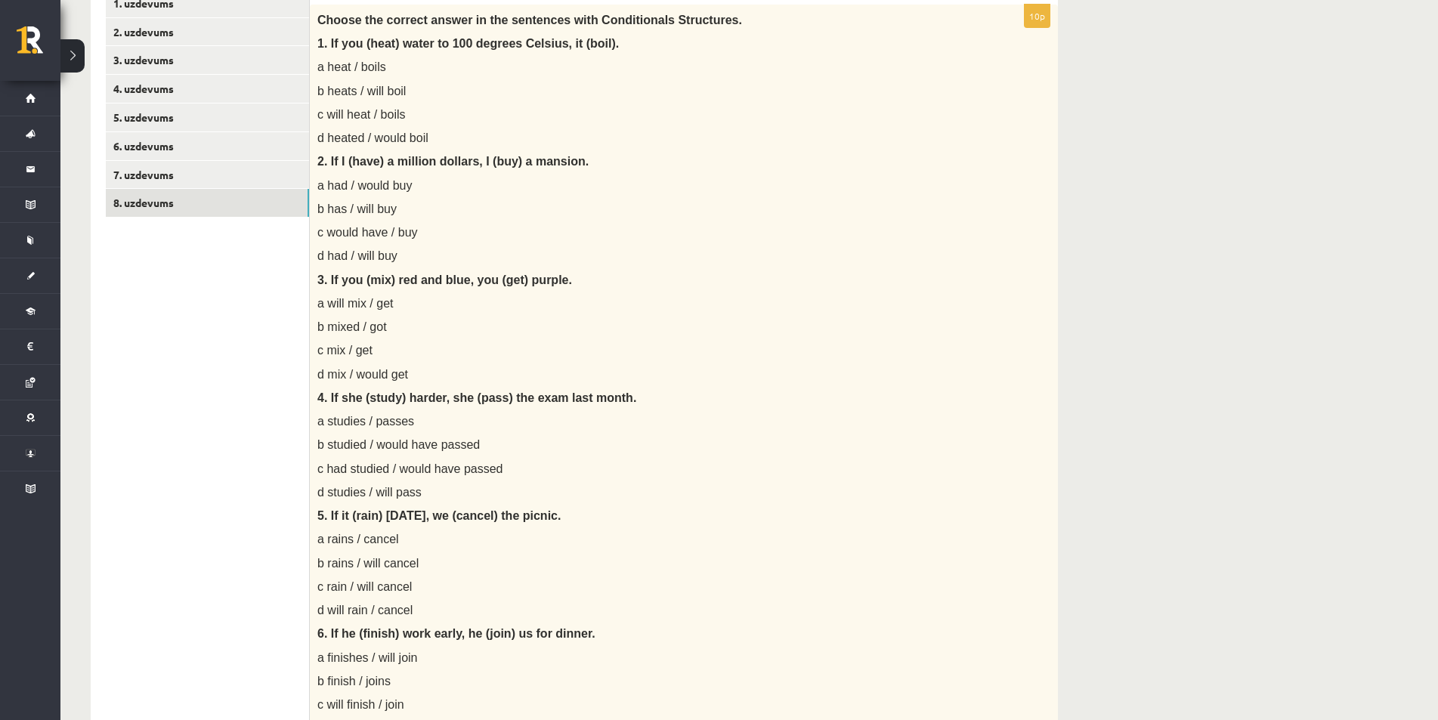
scroll to position [0, 0]
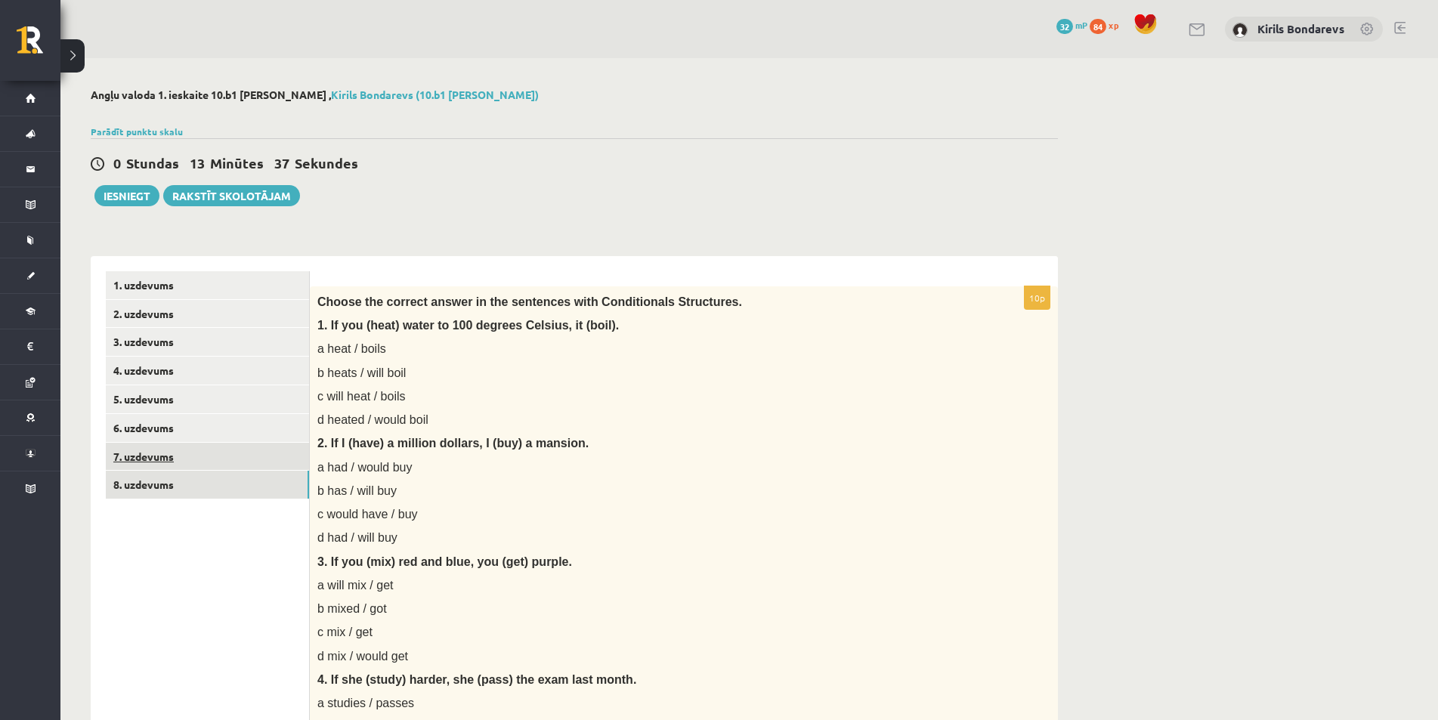
click at [142, 457] on link "7. uzdevums" at bounding box center [207, 457] width 203 height 28
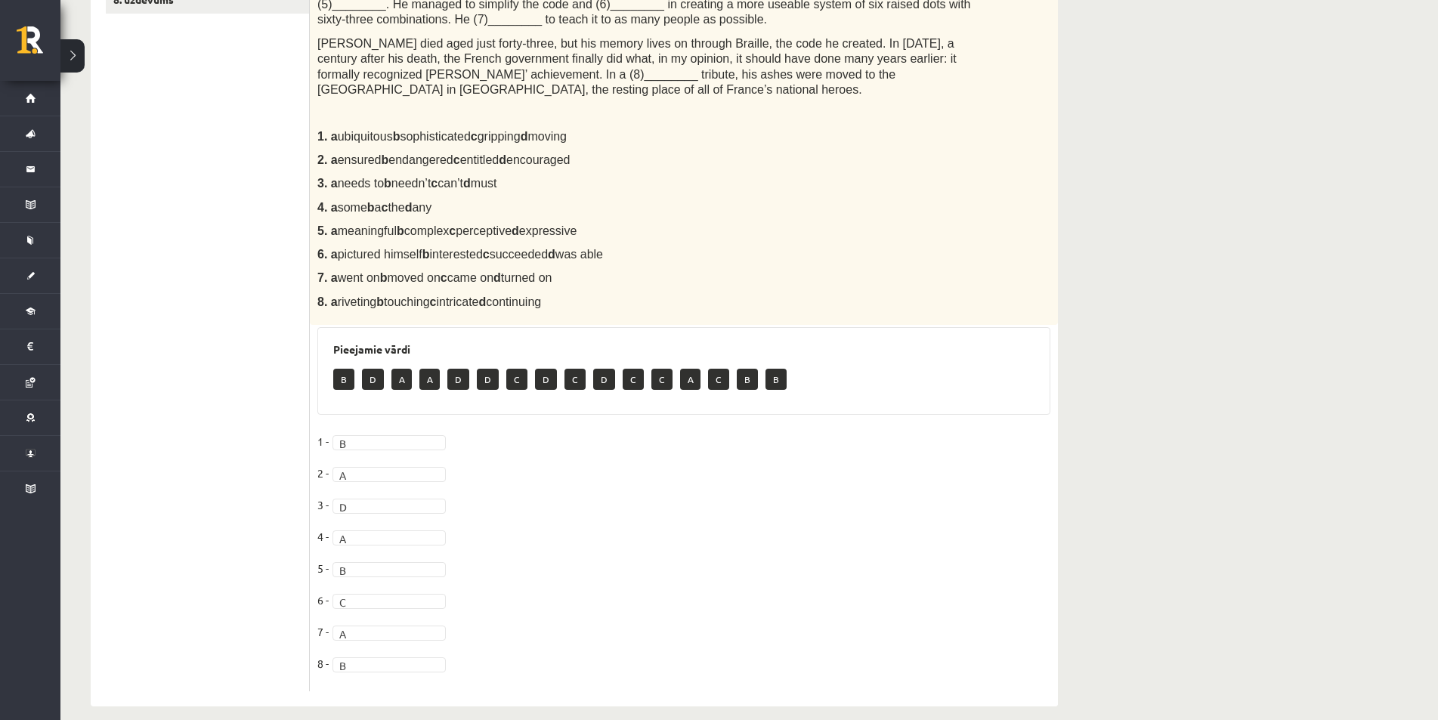
scroll to position [107, 0]
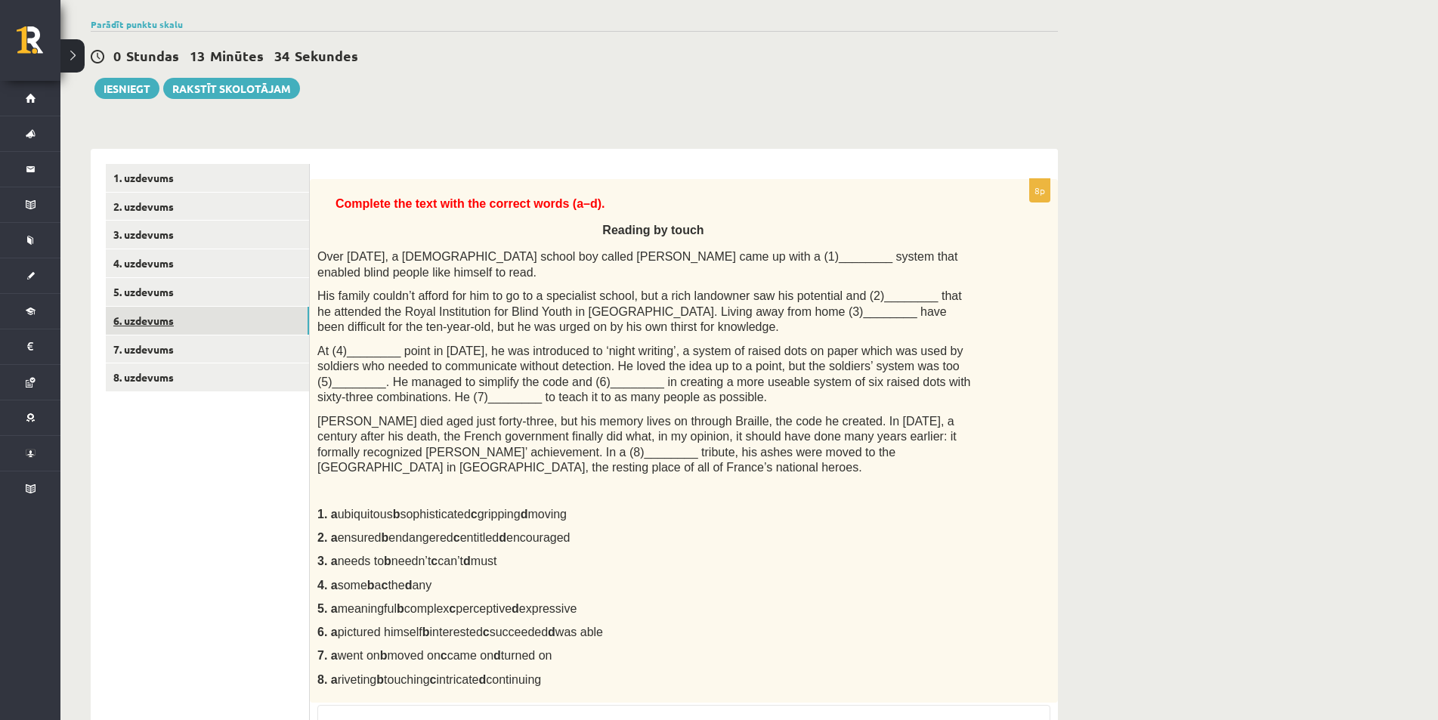
click at [140, 313] on link "6. uzdevums" at bounding box center [207, 321] width 203 height 28
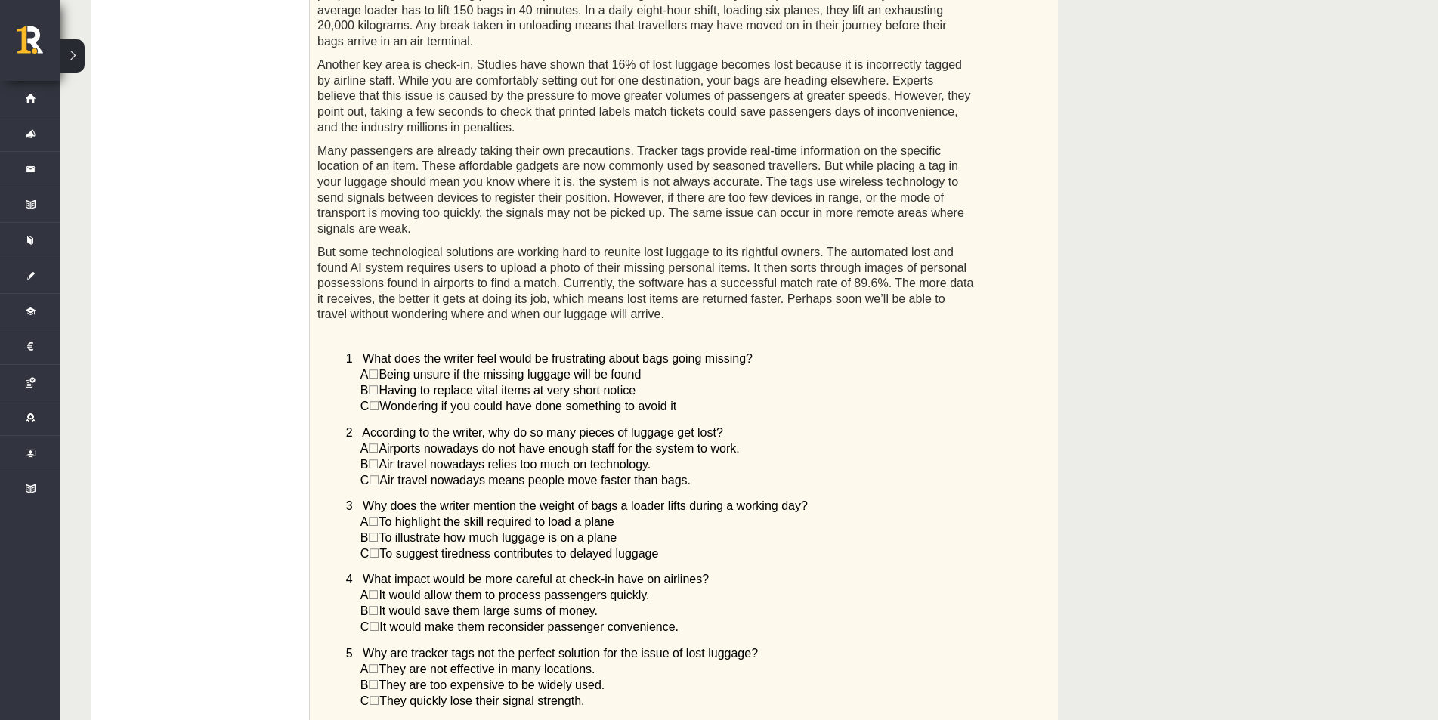
scroll to position [258, 0]
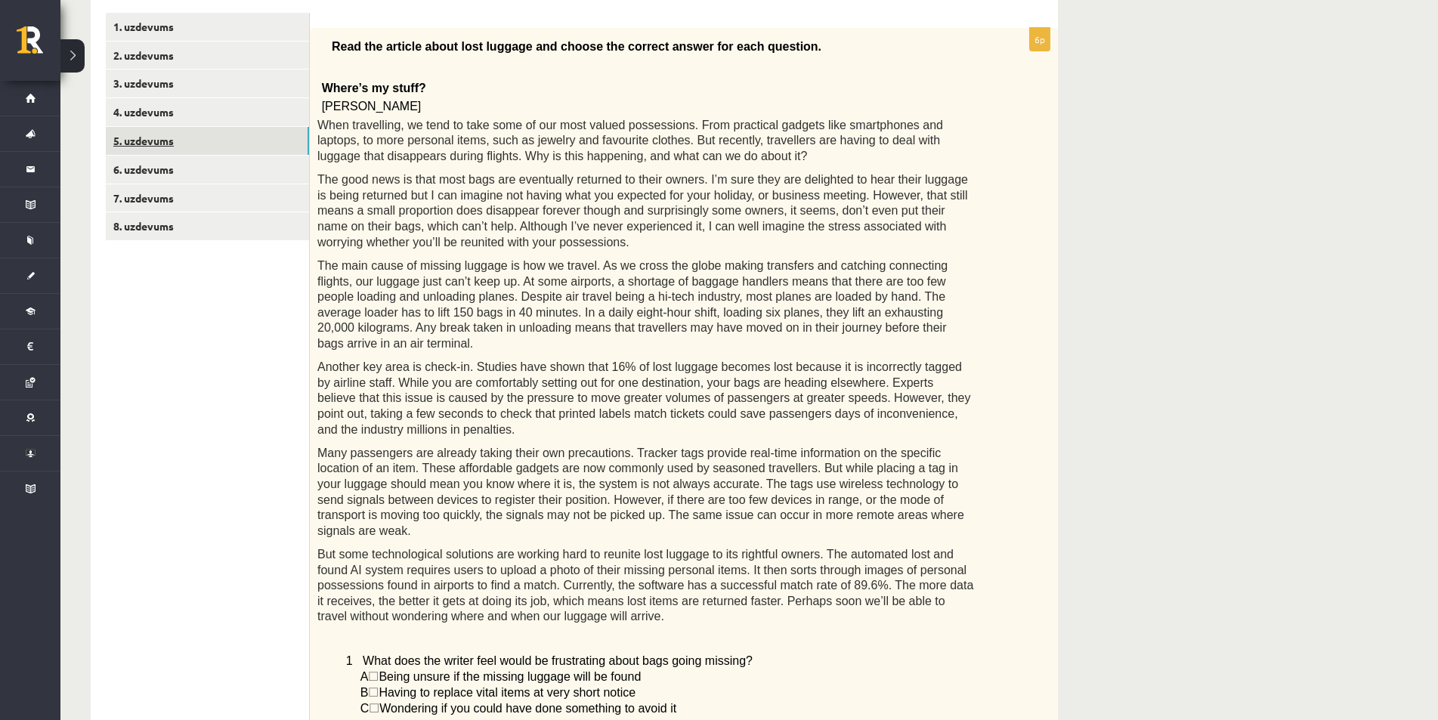
click at [131, 146] on link "5. uzdevums" at bounding box center [207, 141] width 203 height 28
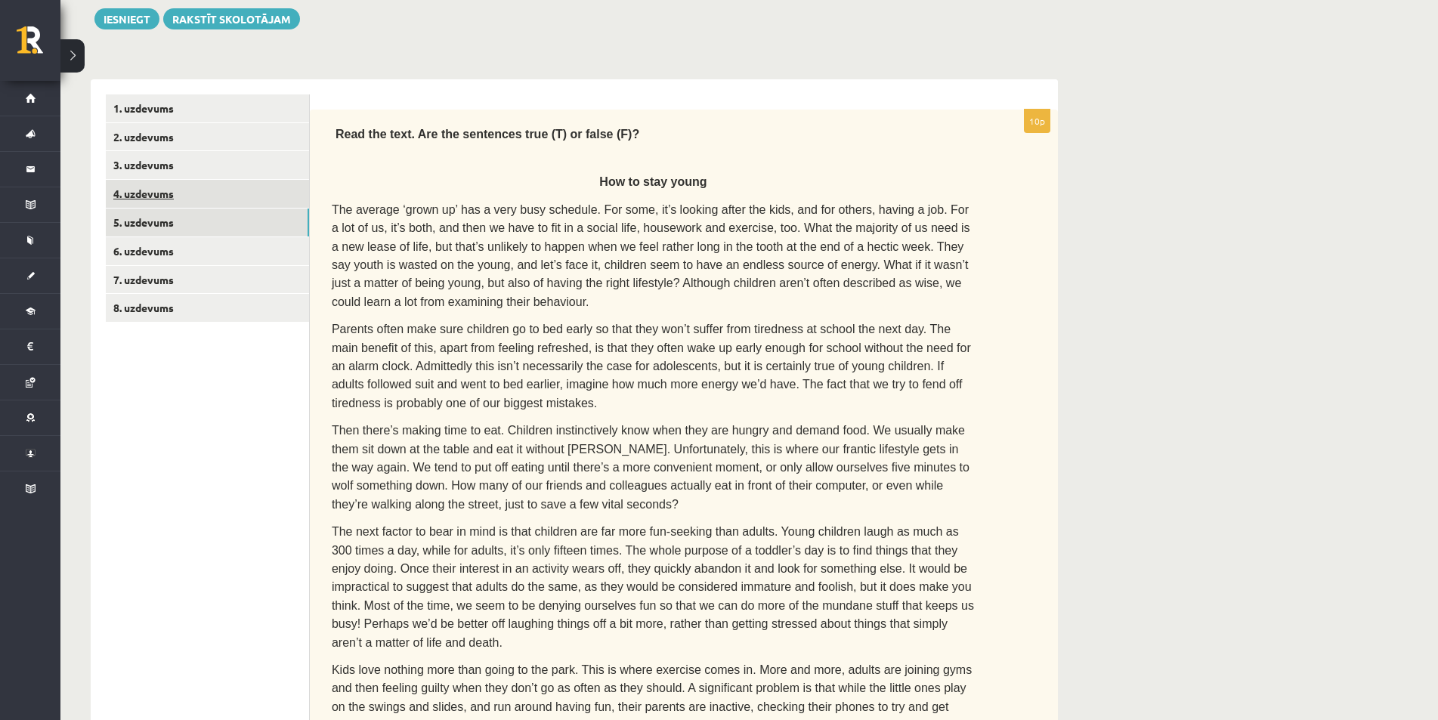
scroll to position [101, 0]
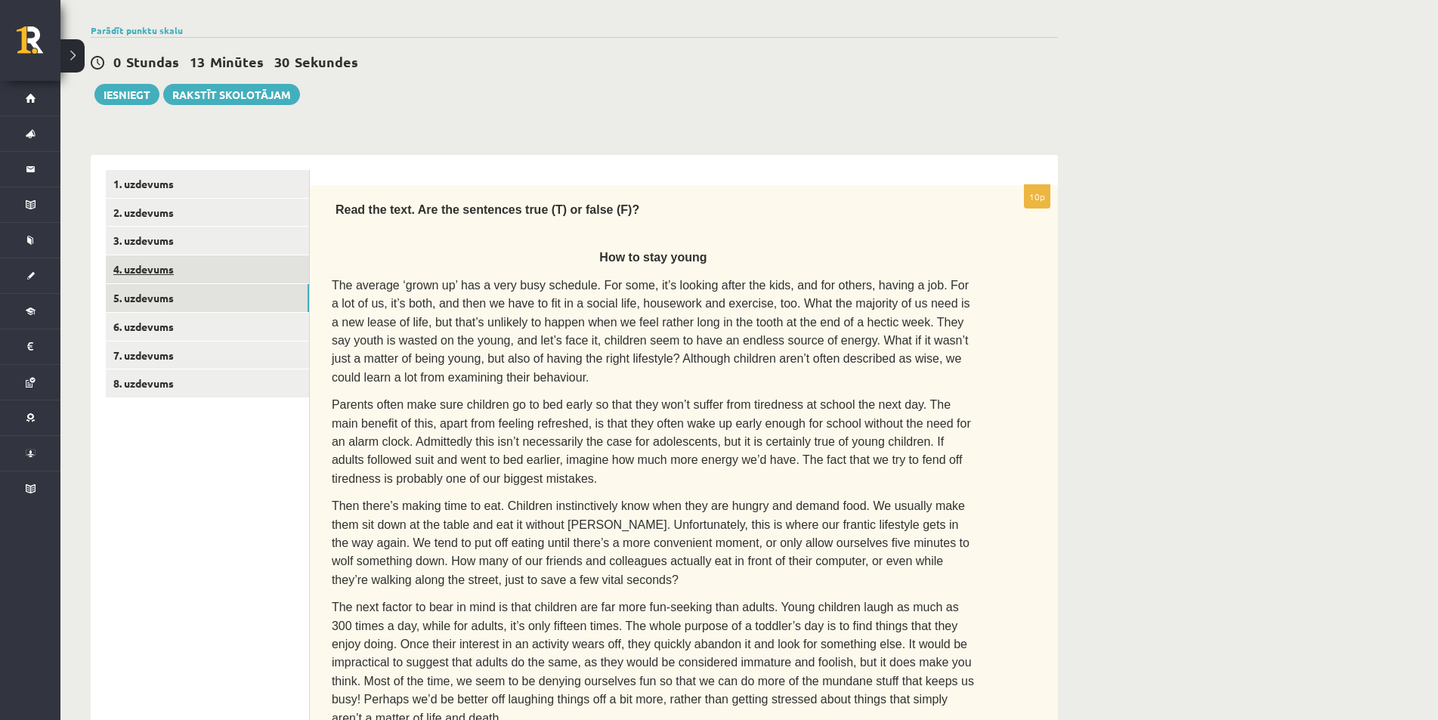
click at [135, 269] on link "4. uzdevums" at bounding box center [207, 269] width 203 height 28
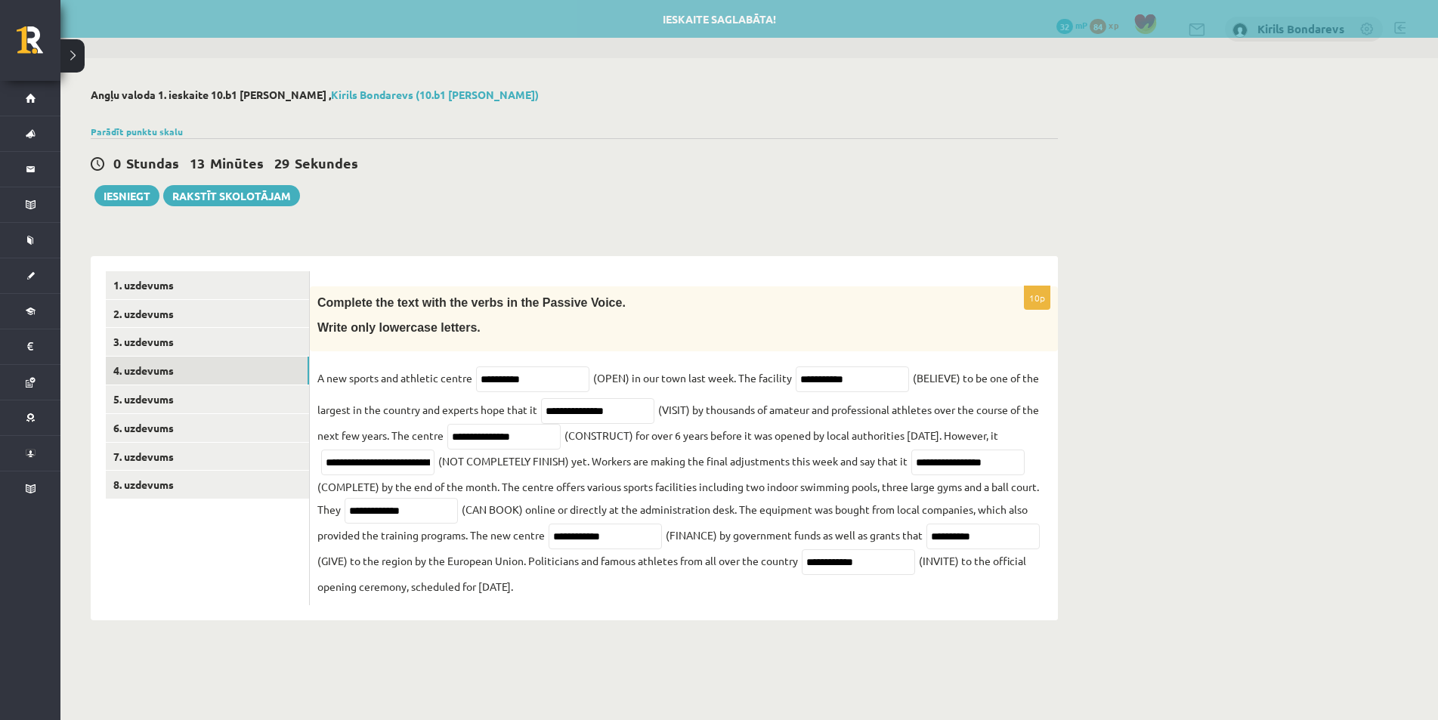
scroll to position [0, 0]
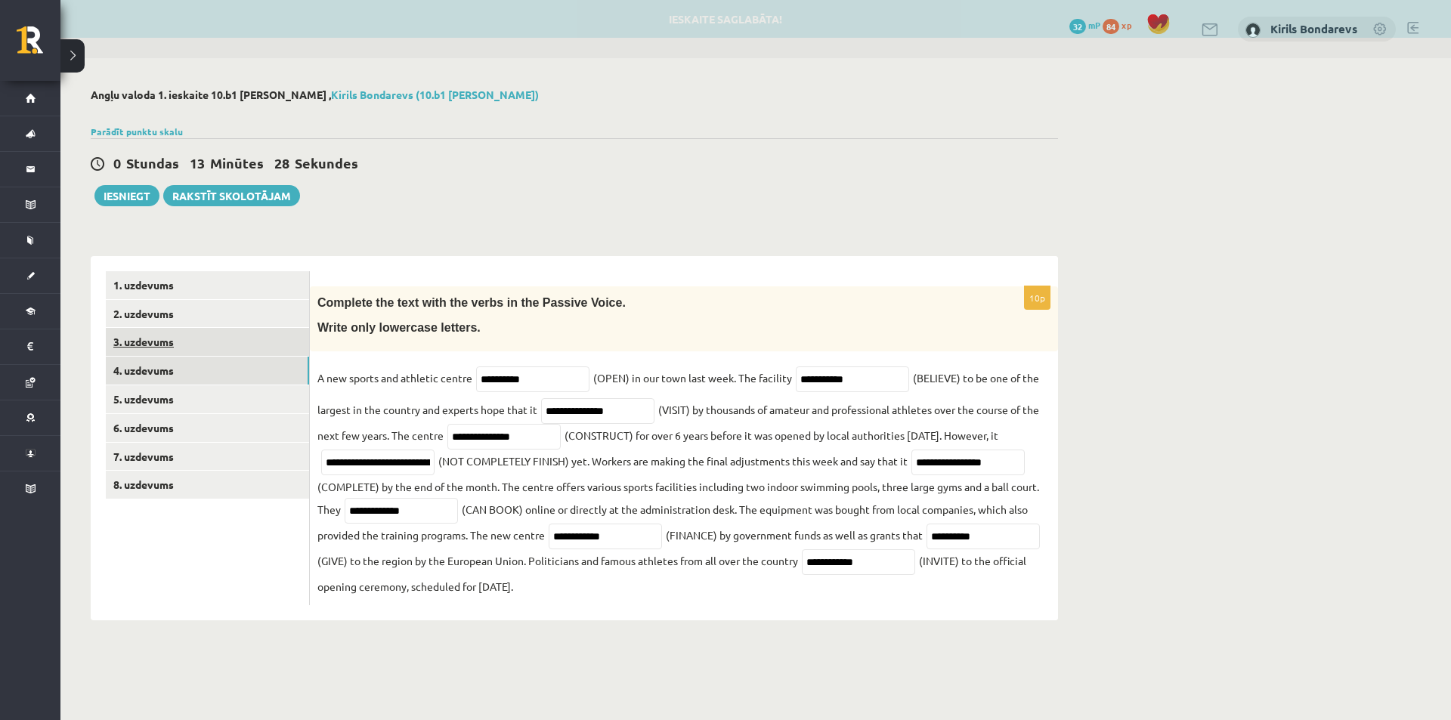
click at [150, 338] on link "3. uzdevums" at bounding box center [207, 342] width 203 height 28
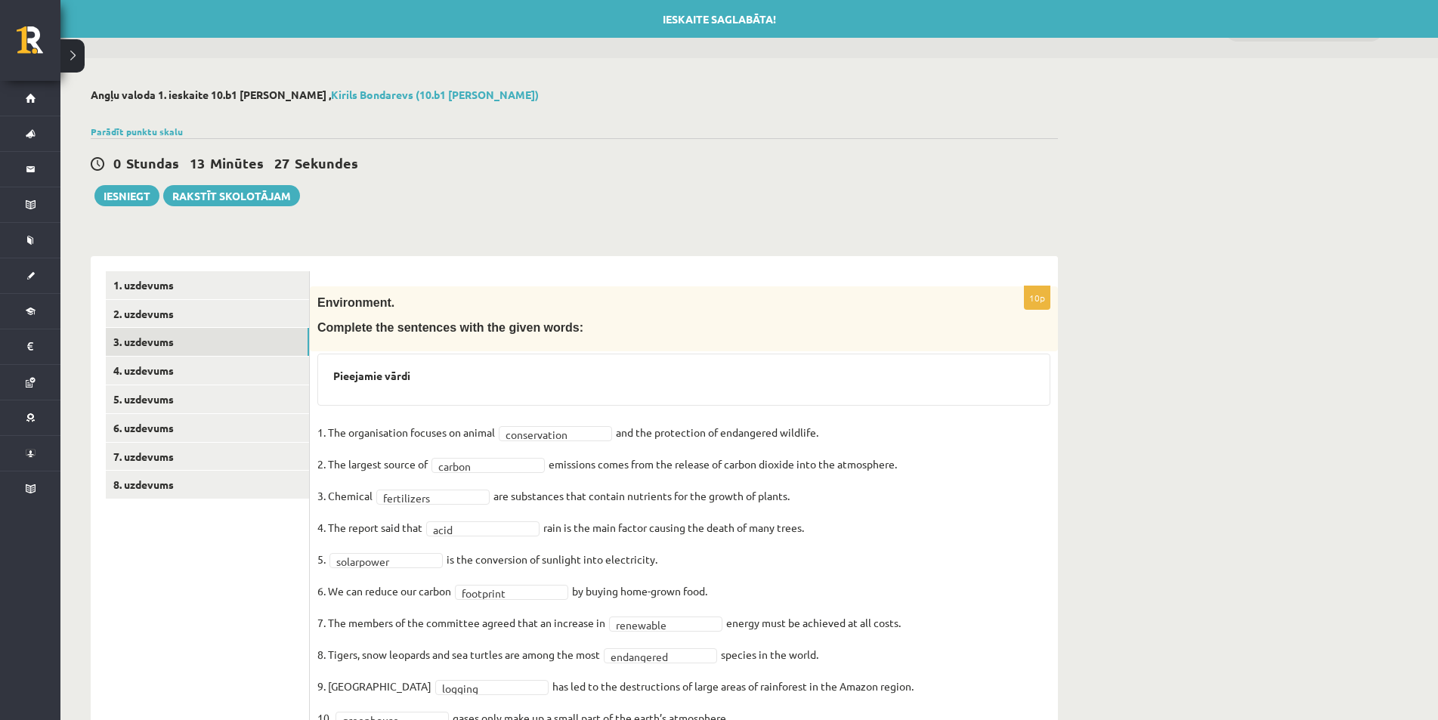
scroll to position [72, 0]
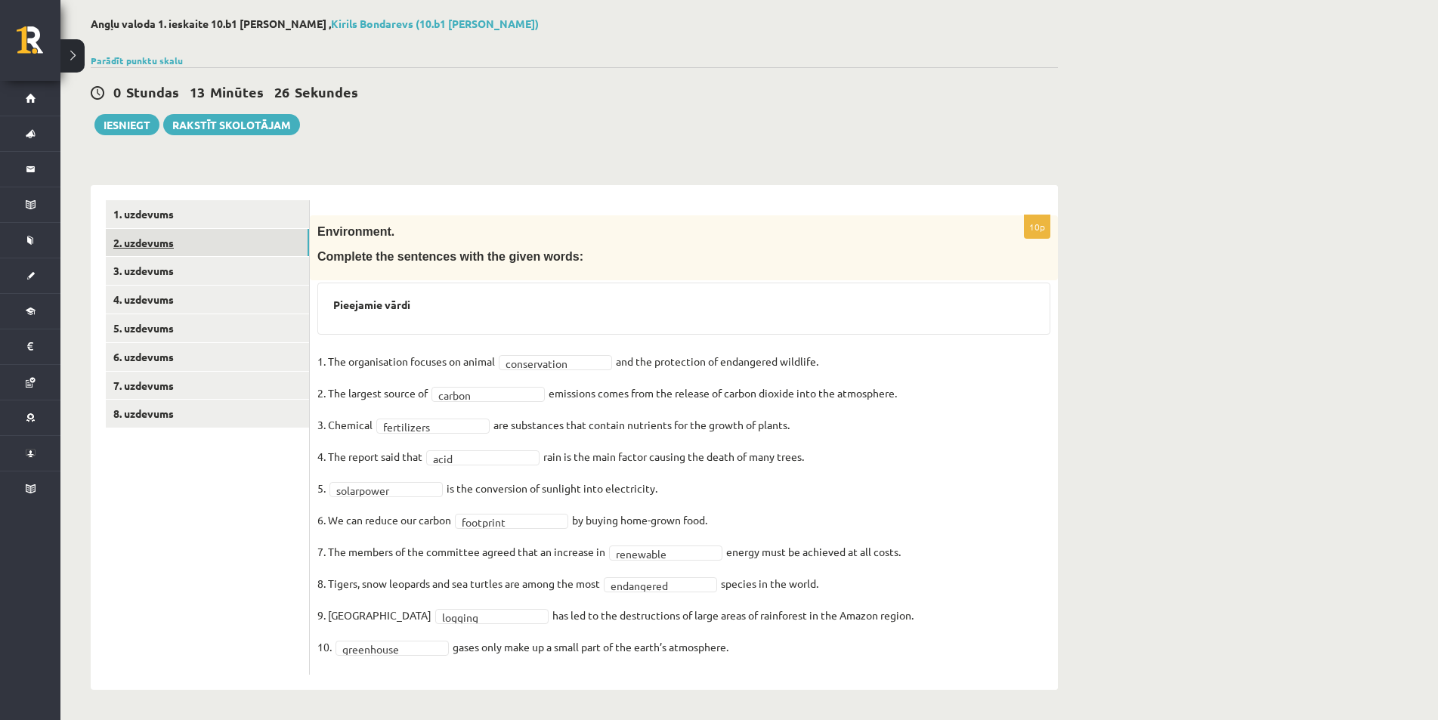
click at [149, 248] on link "2. uzdevums" at bounding box center [207, 243] width 203 height 28
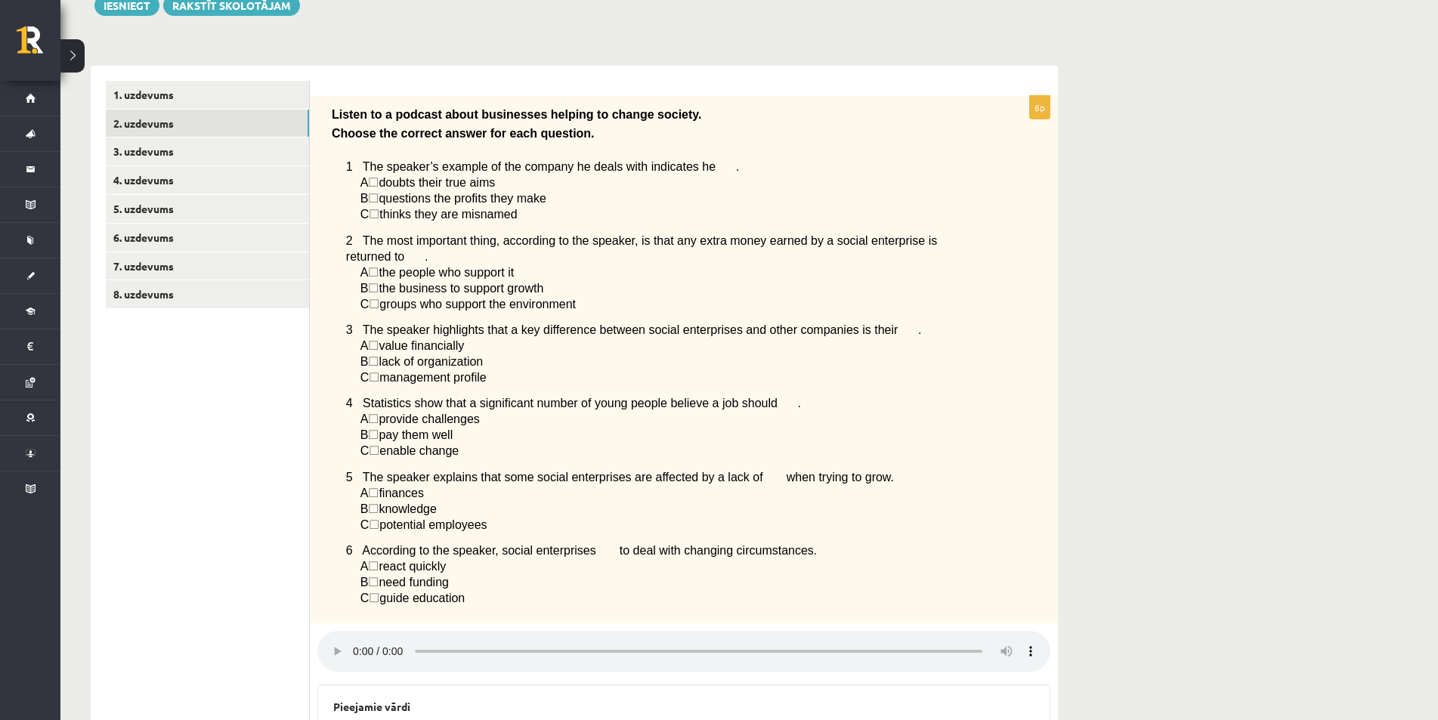
scroll to position [39, 0]
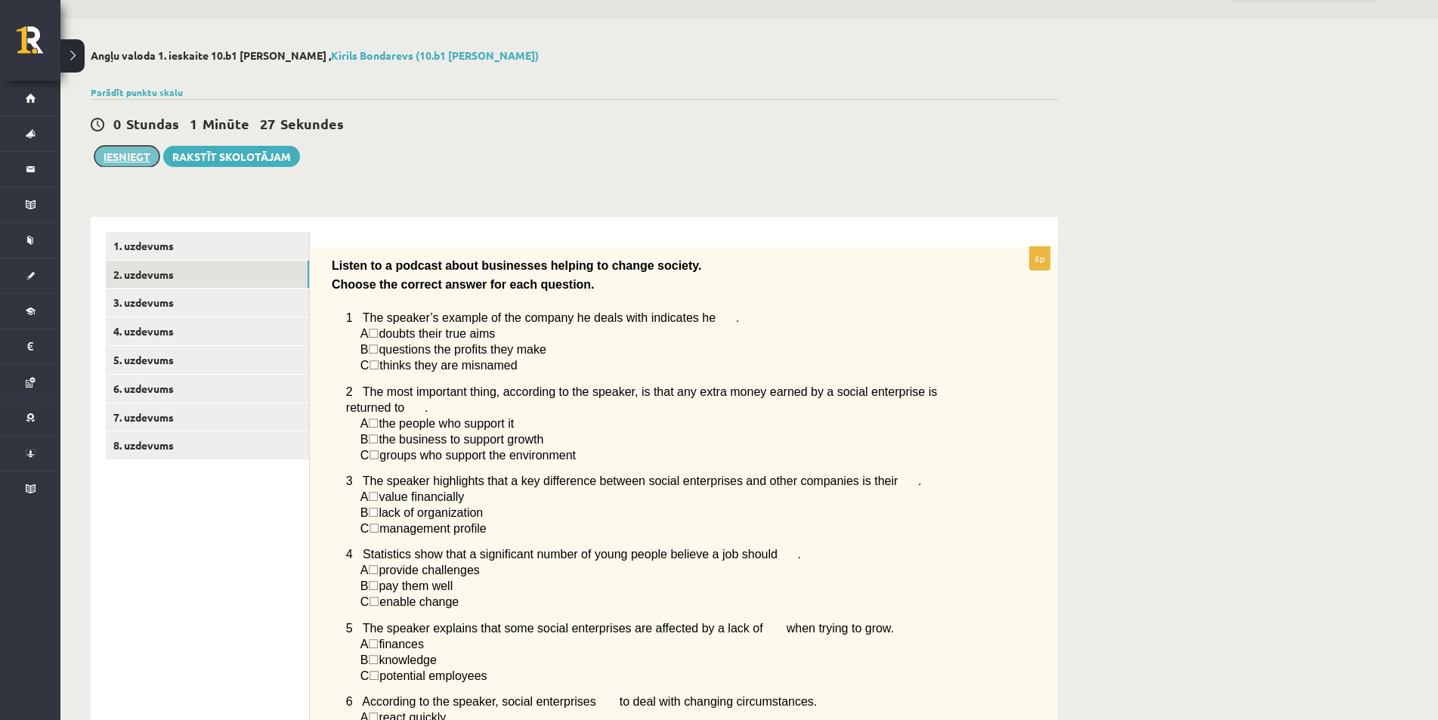
click at [118, 151] on button "Iesniegt" at bounding box center [126, 156] width 65 height 21
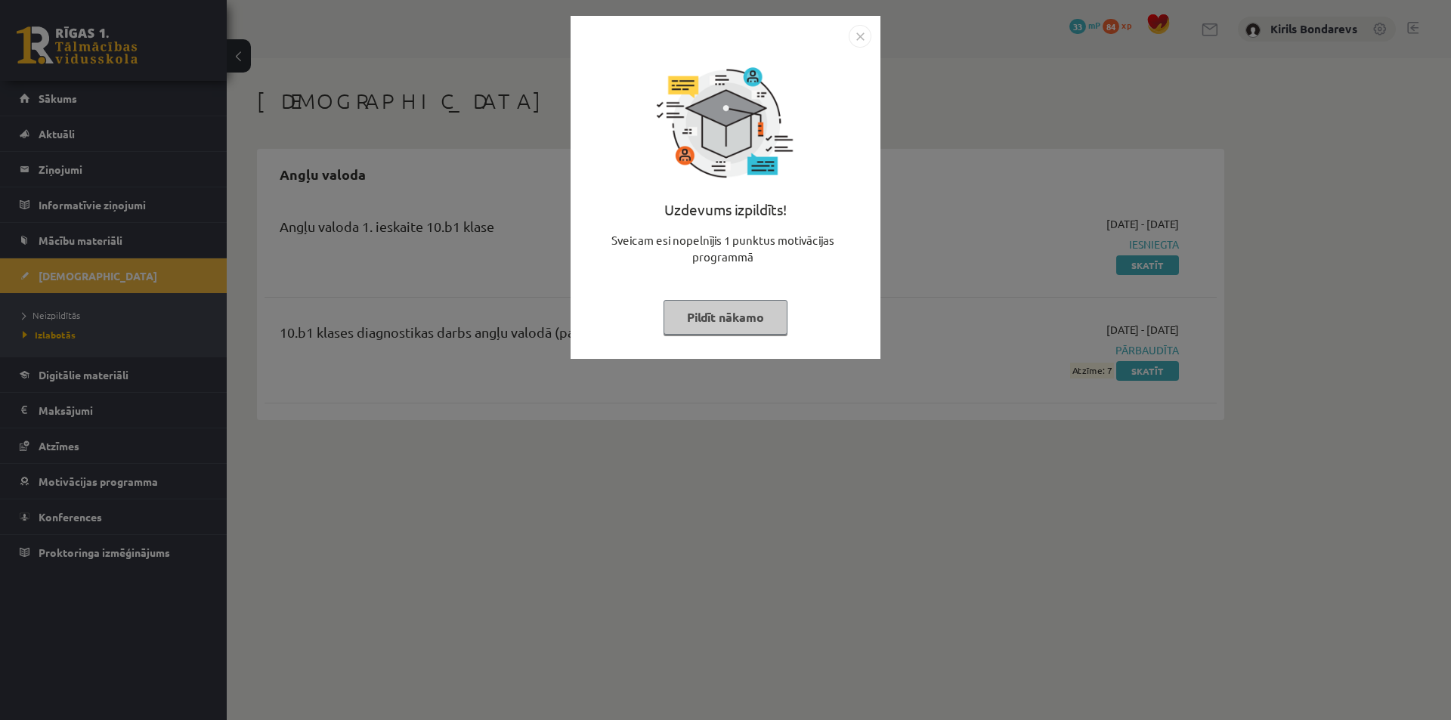
click at [709, 309] on button "Pildīt nākamo" at bounding box center [725, 317] width 124 height 35
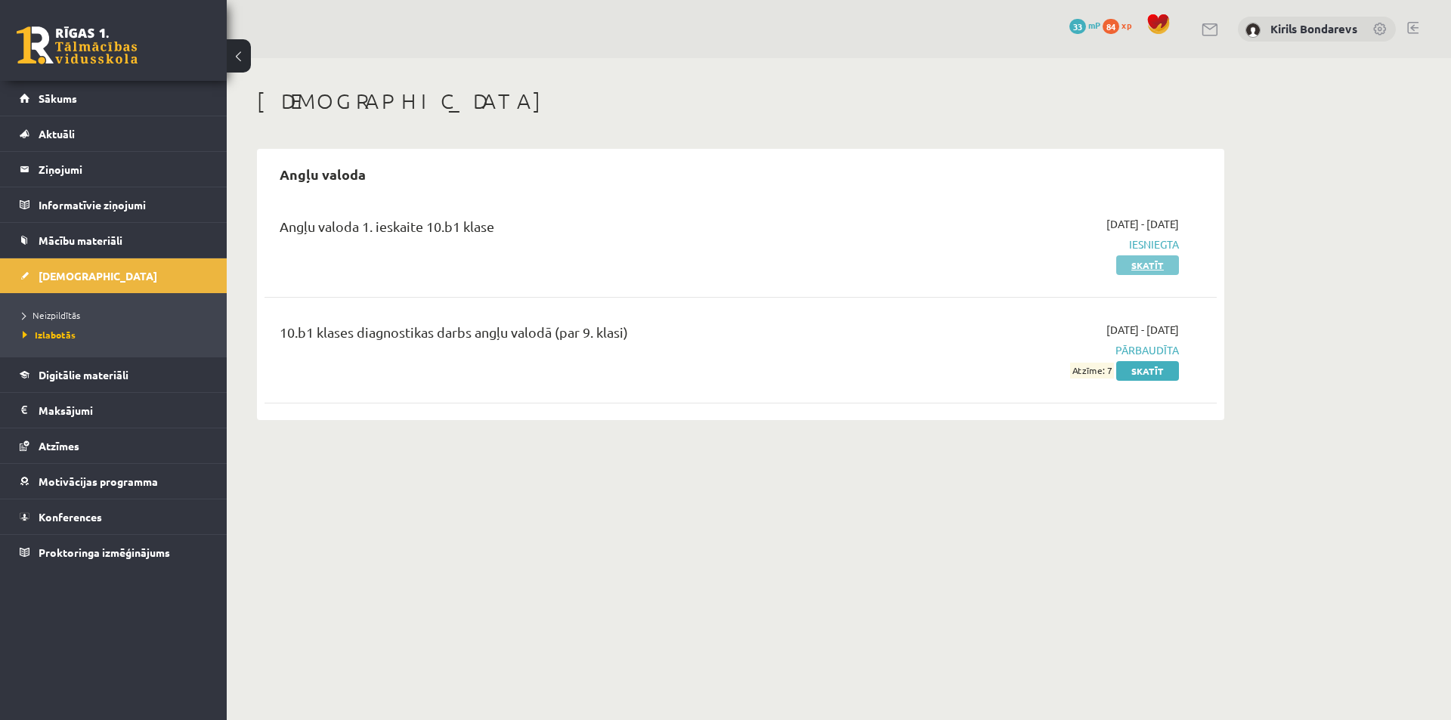
click at [1130, 270] on link "Skatīt" at bounding box center [1147, 265] width 63 height 20
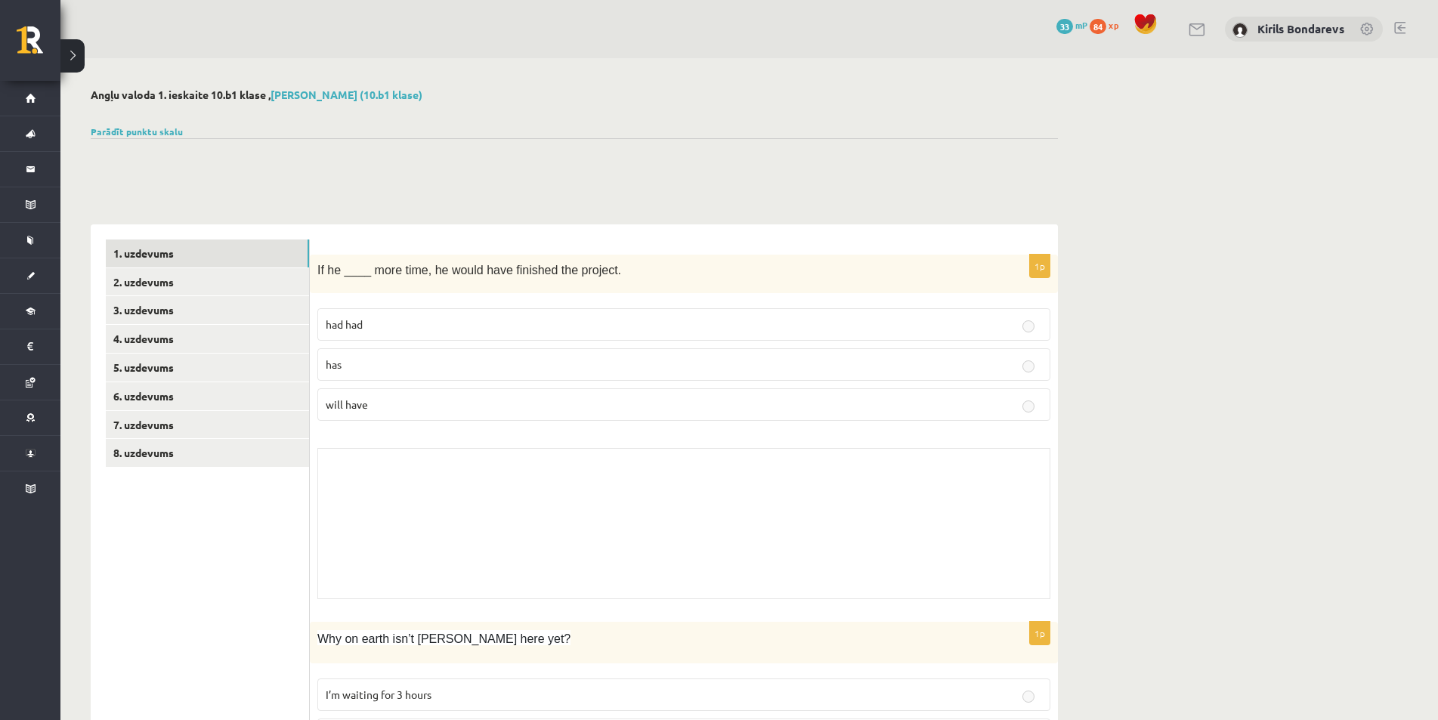
click at [768, 374] on label "has" at bounding box center [683, 364] width 733 height 32
click at [168, 288] on link "2. uzdevums" at bounding box center [207, 282] width 203 height 28
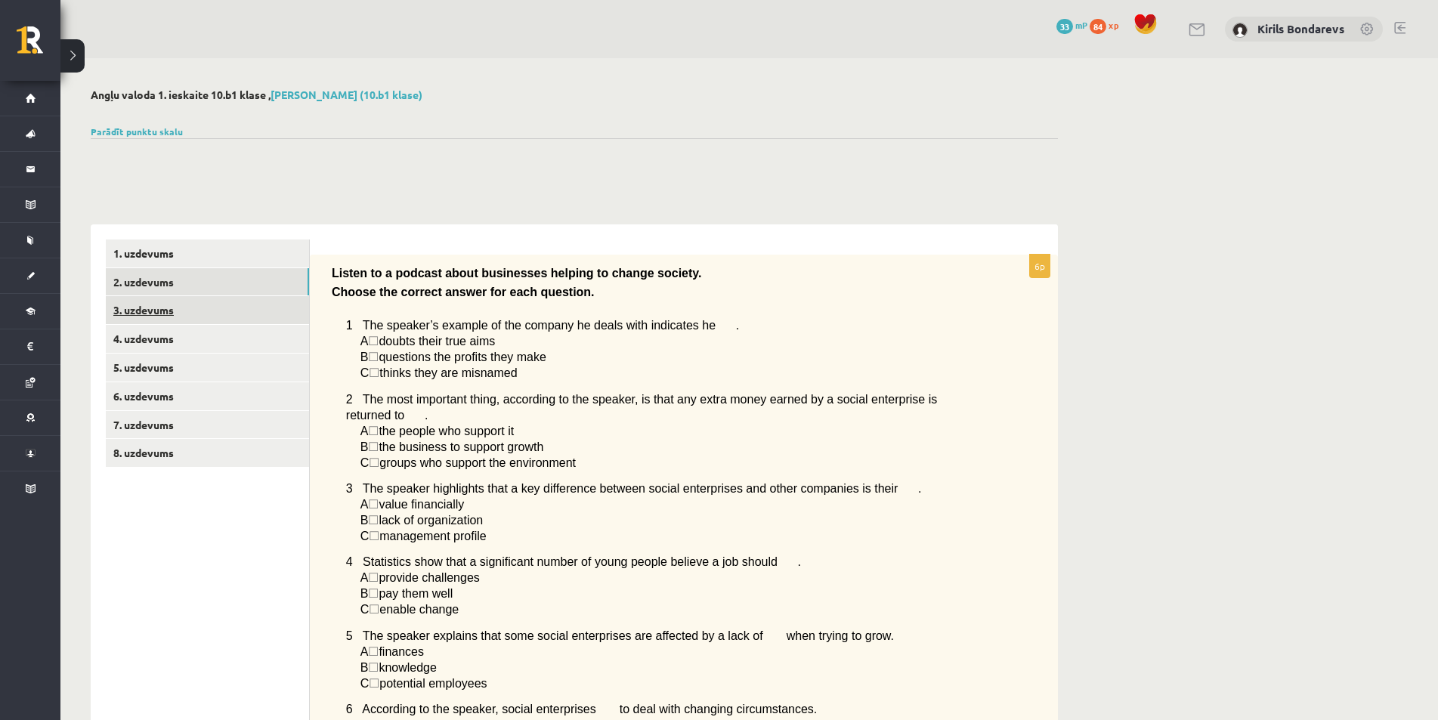
click at [186, 321] on link "3. uzdevums" at bounding box center [207, 310] width 203 height 28
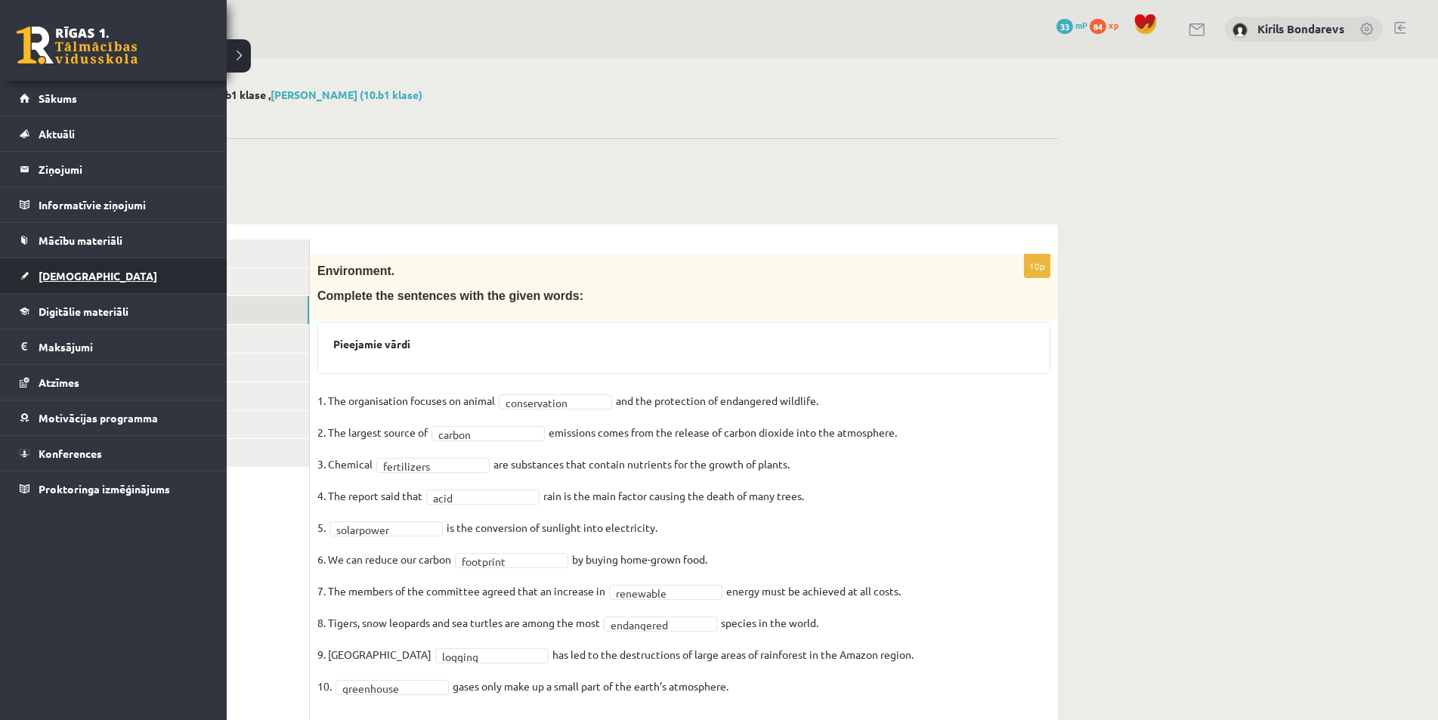
click at [79, 278] on span "[DEMOGRAPHIC_DATA]" at bounding box center [98, 276] width 119 height 14
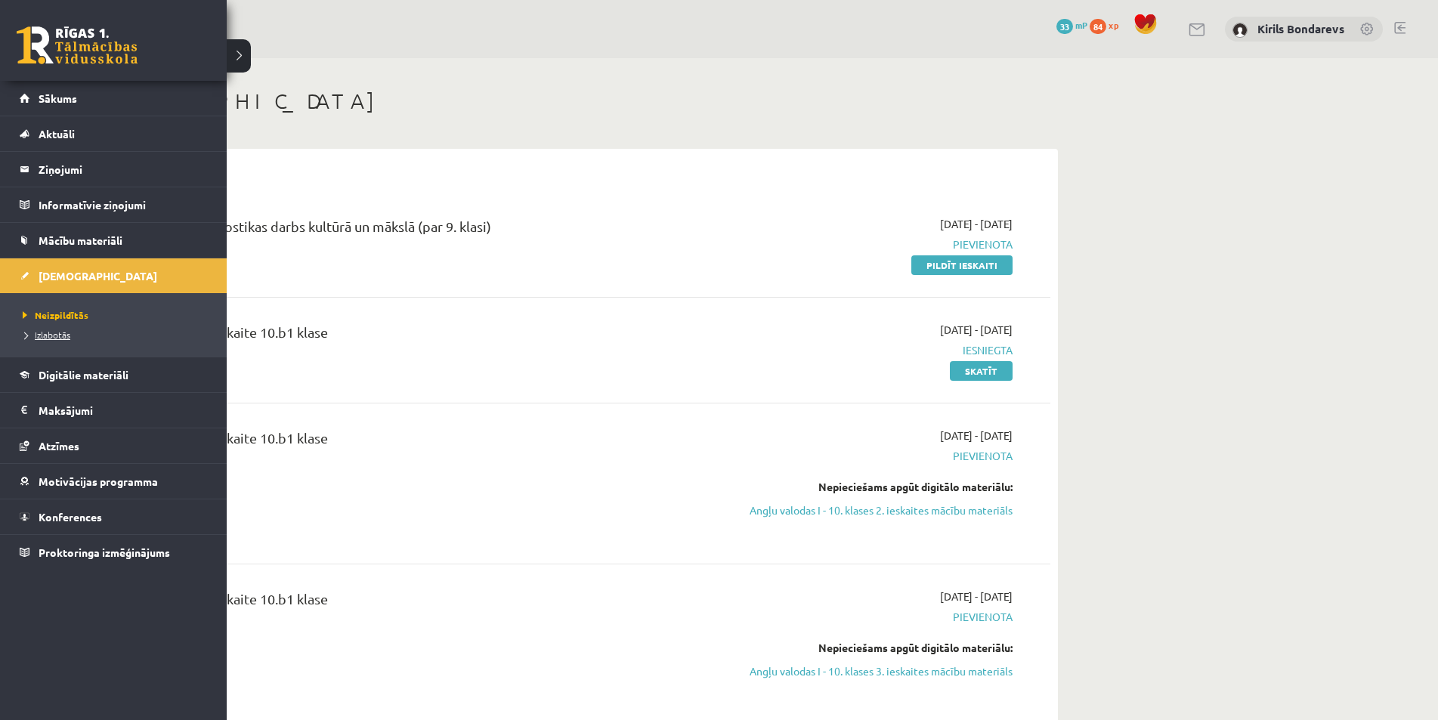
click at [65, 332] on span "Izlabotās" at bounding box center [44, 335] width 51 height 12
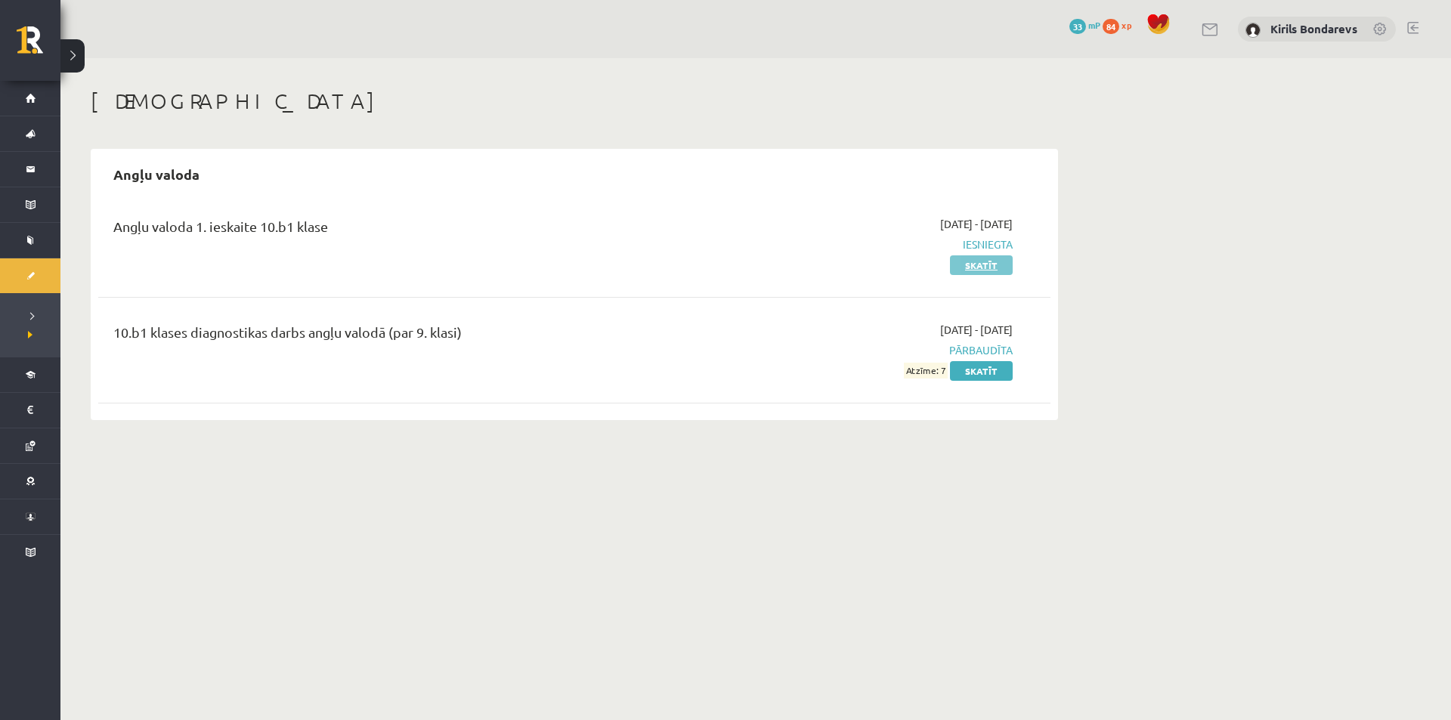
click at [994, 271] on link "Skatīt" at bounding box center [981, 265] width 63 height 20
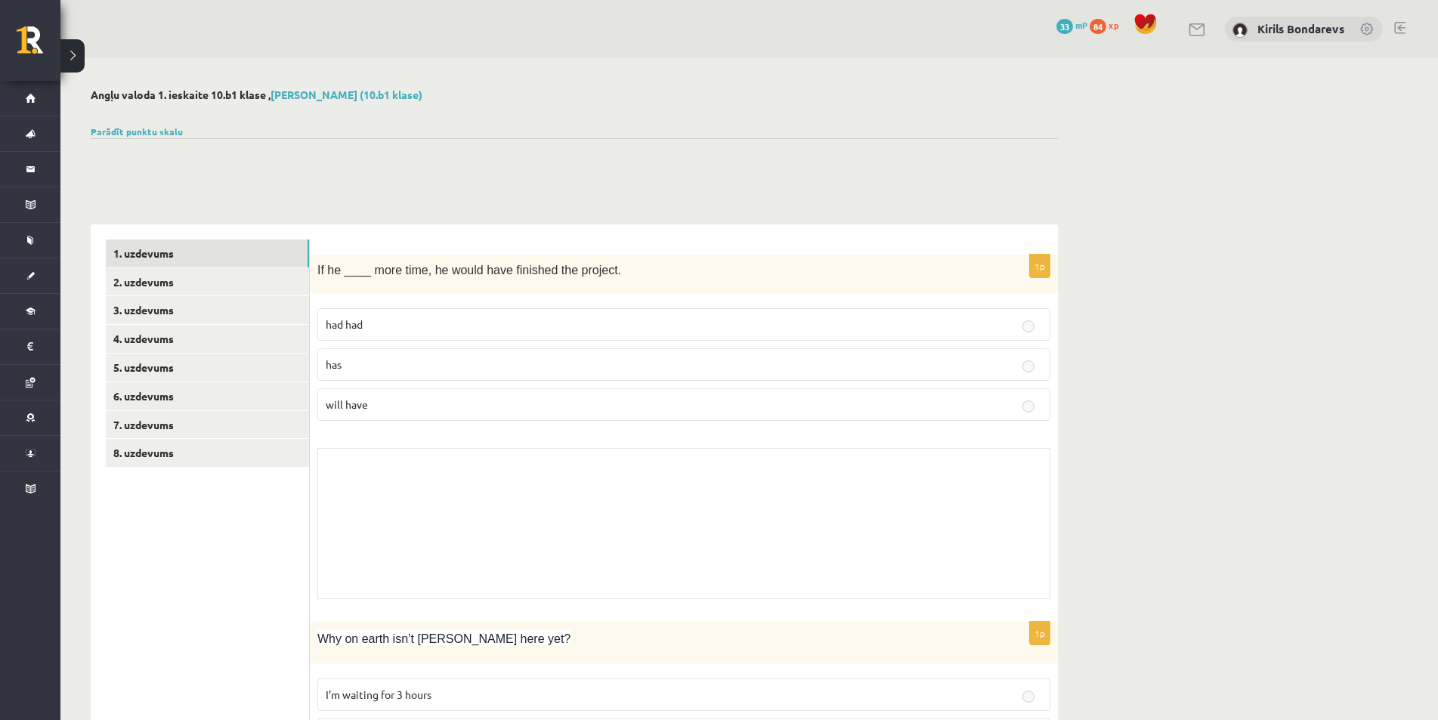
click at [137, 125] on link "Parādīt punktu skalu" at bounding box center [137, 131] width 92 height 12
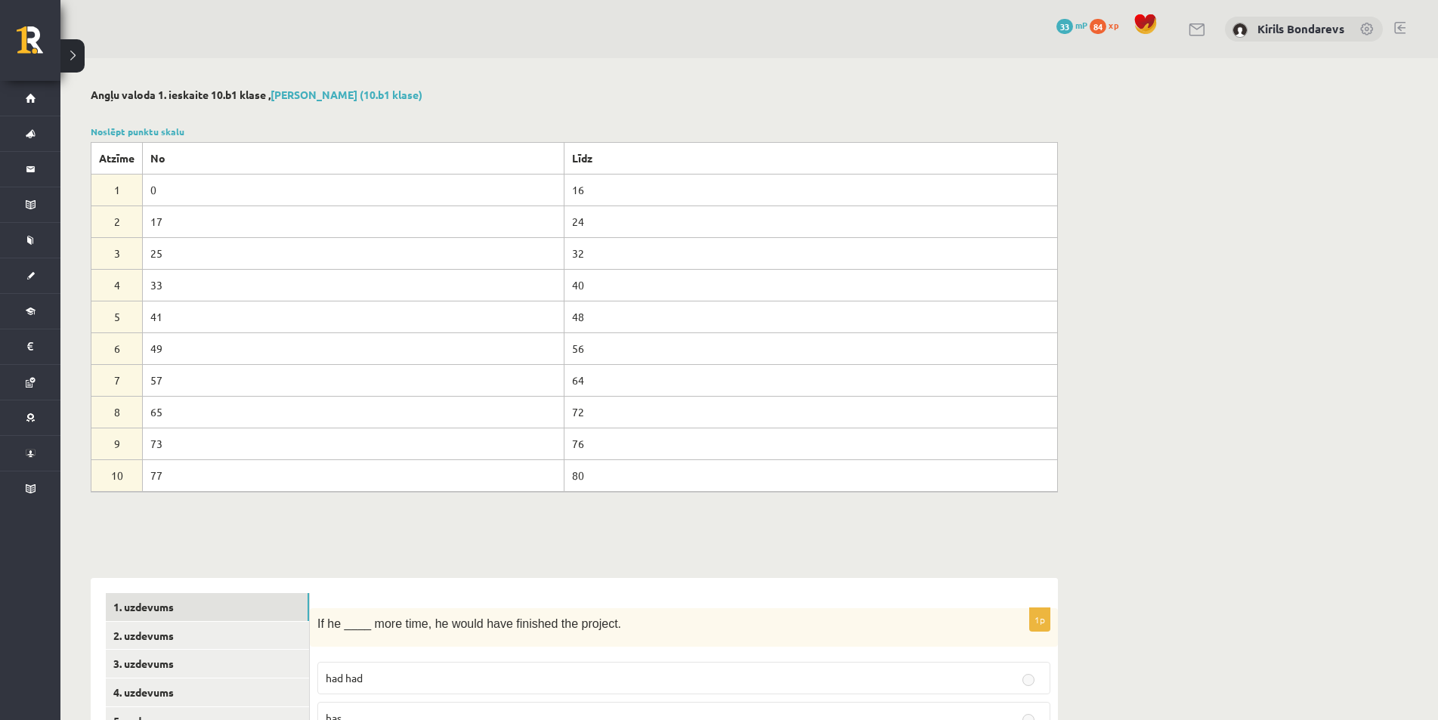
click at [110, 141] on div "Noslēpt punktu skalu Atzīme No Līdz 1 0 16 2 17 24 3 25 32 4 33 40 5 41 48 6 49…" at bounding box center [574, 308] width 967 height 367
click at [140, 135] on link "Noslēpt punktu skalu" at bounding box center [138, 131] width 94 height 12
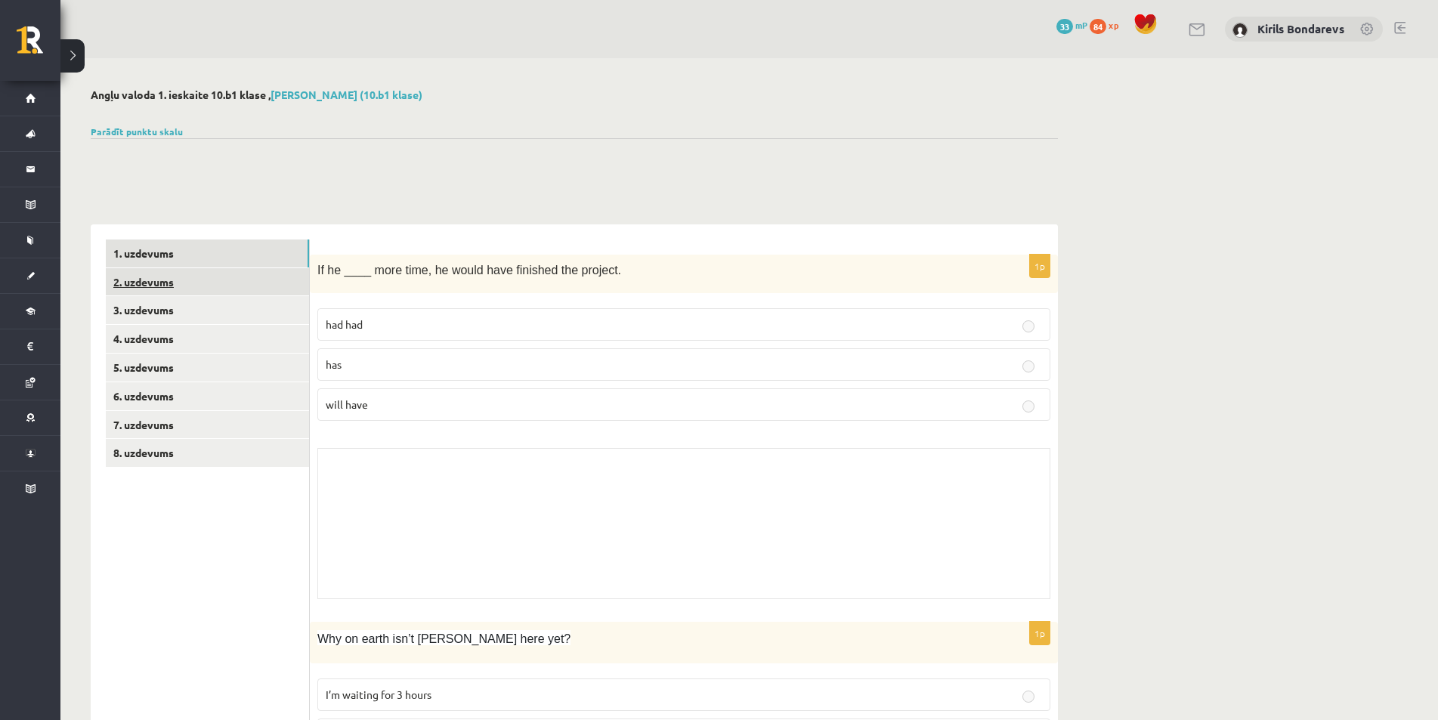
click at [160, 274] on link "2. uzdevums" at bounding box center [207, 282] width 203 height 28
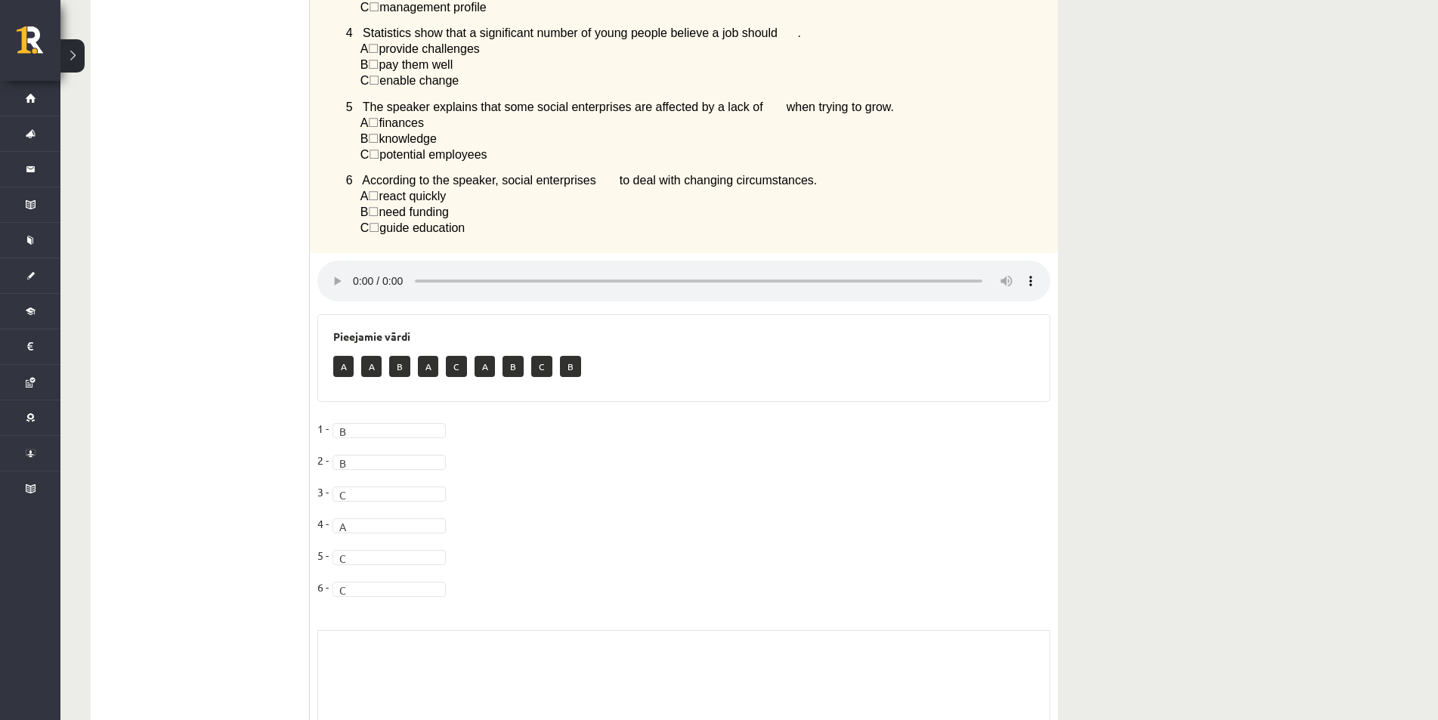
scroll to position [227, 0]
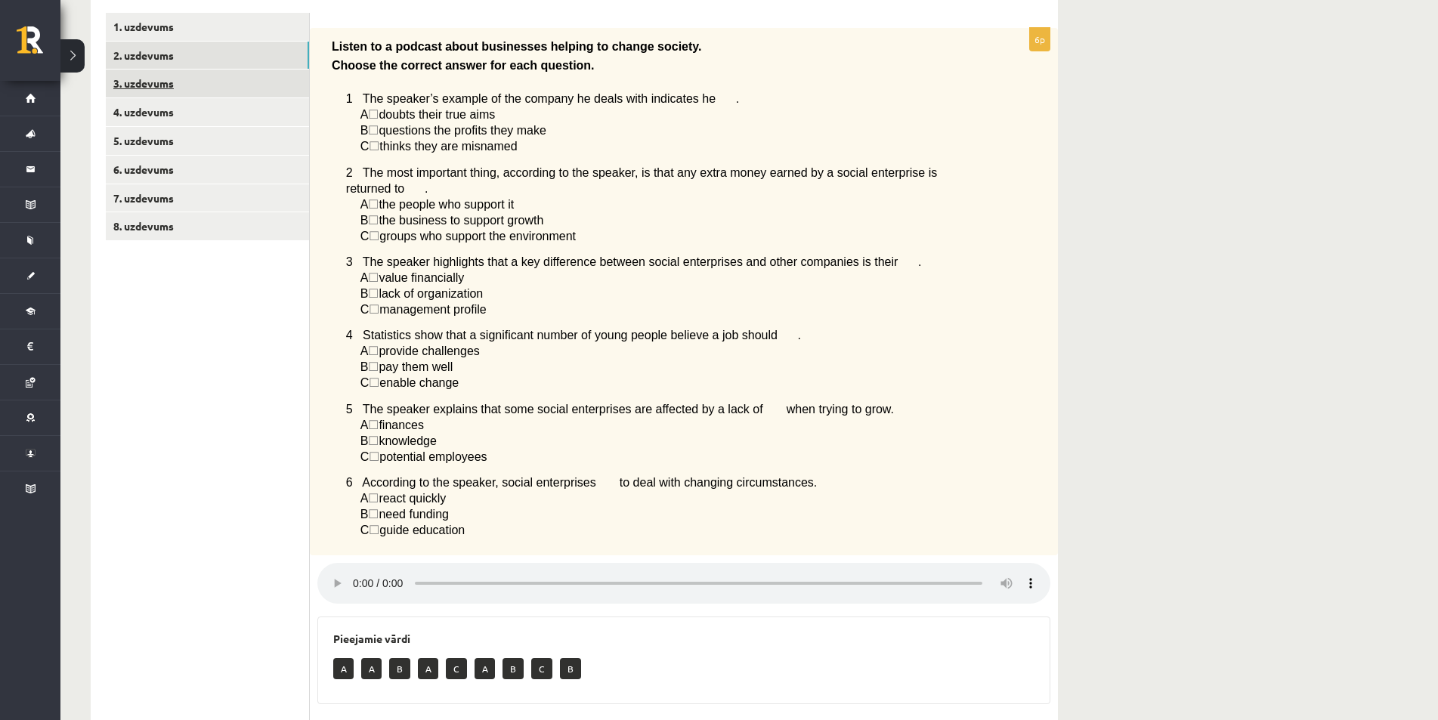
click at [132, 79] on link "3. uzdevums" at bounding box center [207, 84] width 203 height 28
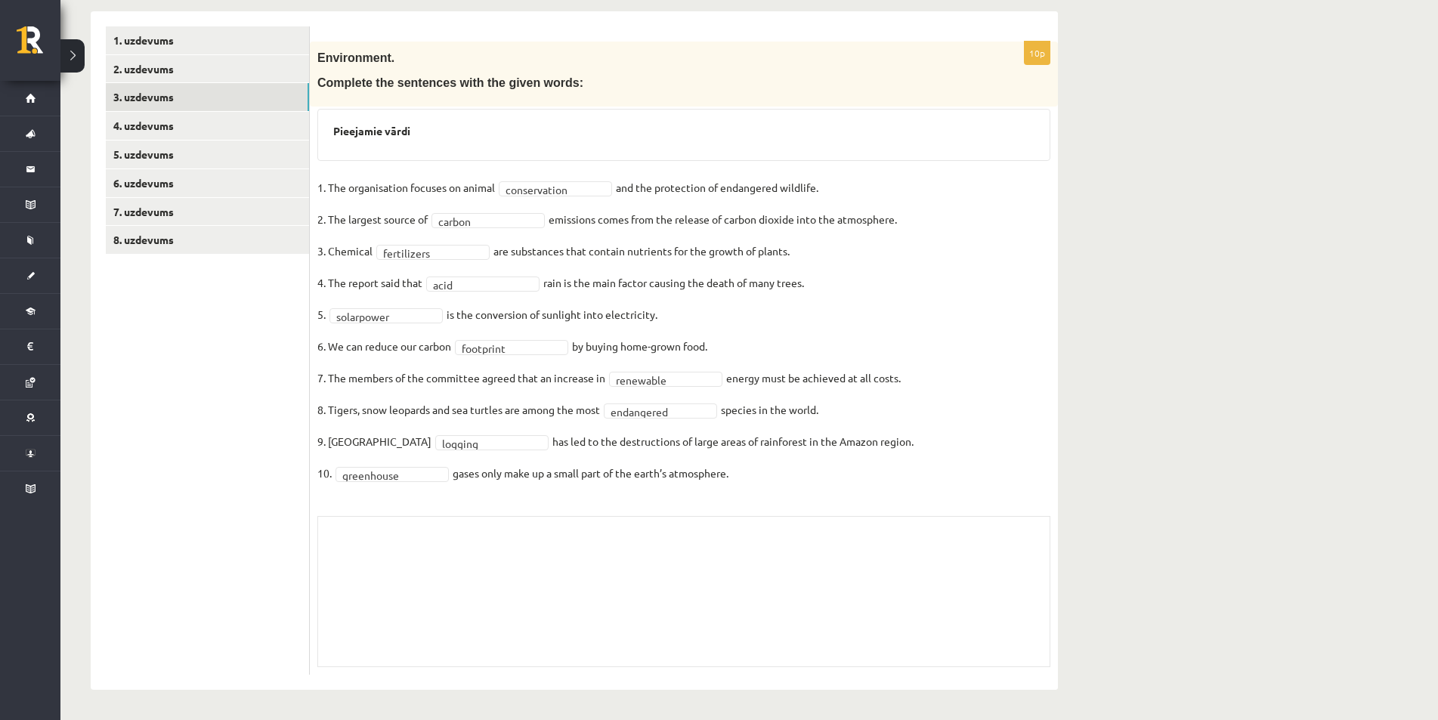
scroll to position [62, 0]
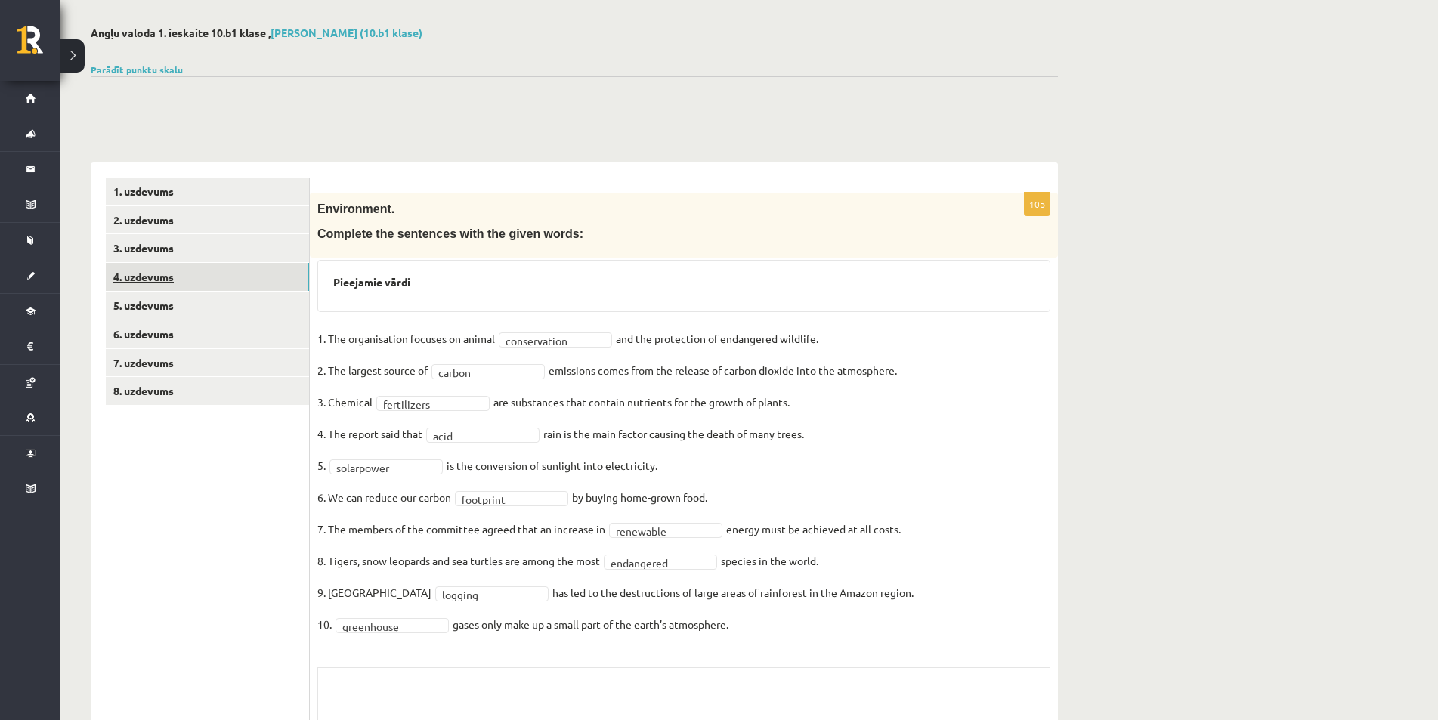
click at [170, 281] on link "4. uzdevums" at bounding box center [207, 277] width 203 height 28
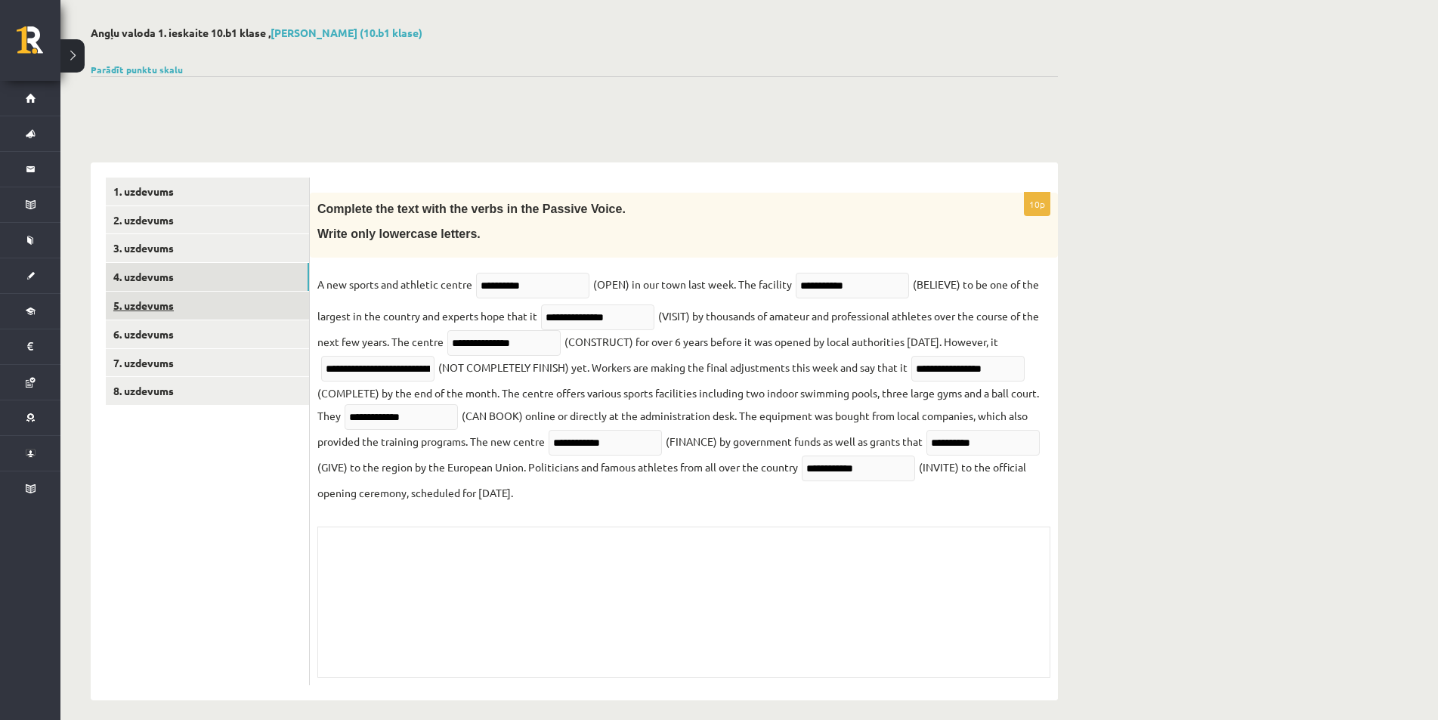
click at [142, 308] on link "5. uzdevums" at bounding box center [207, 306] width 203 height 28
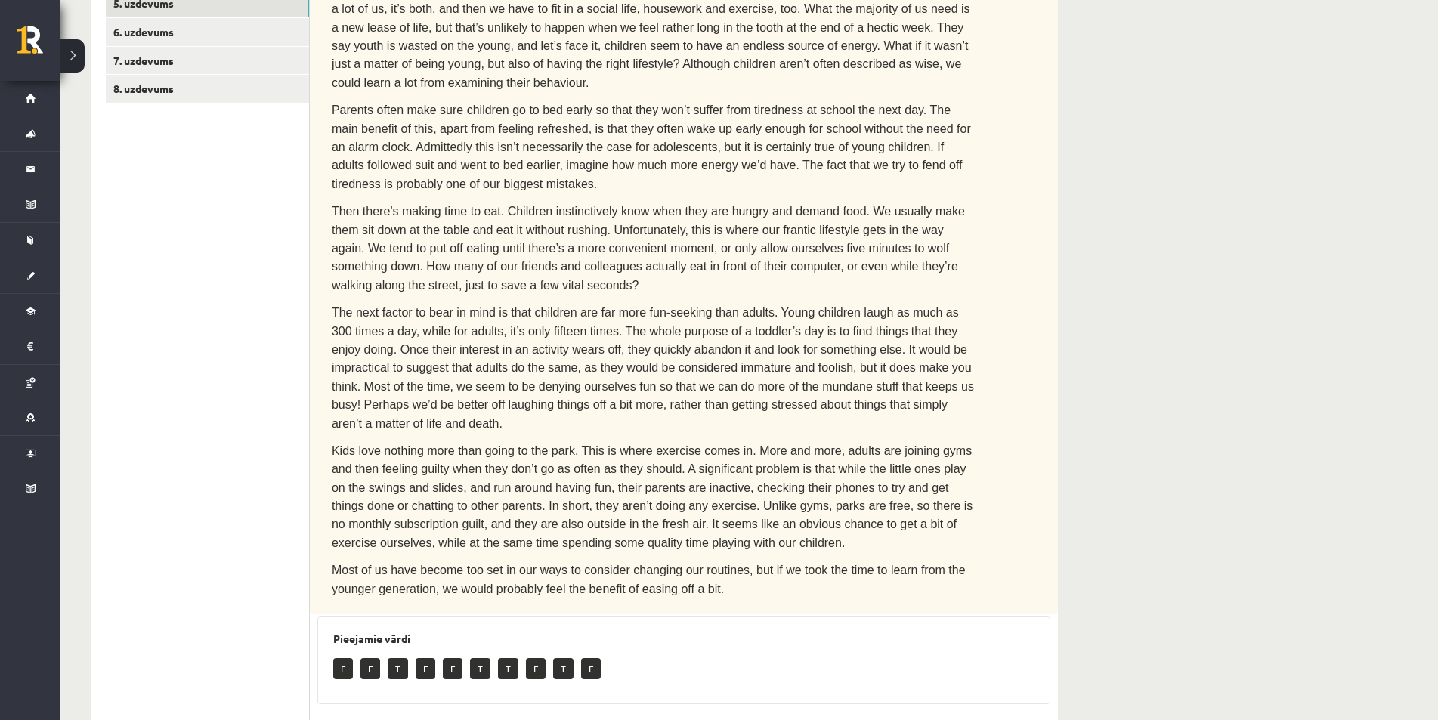
scroll to position [0, 0]
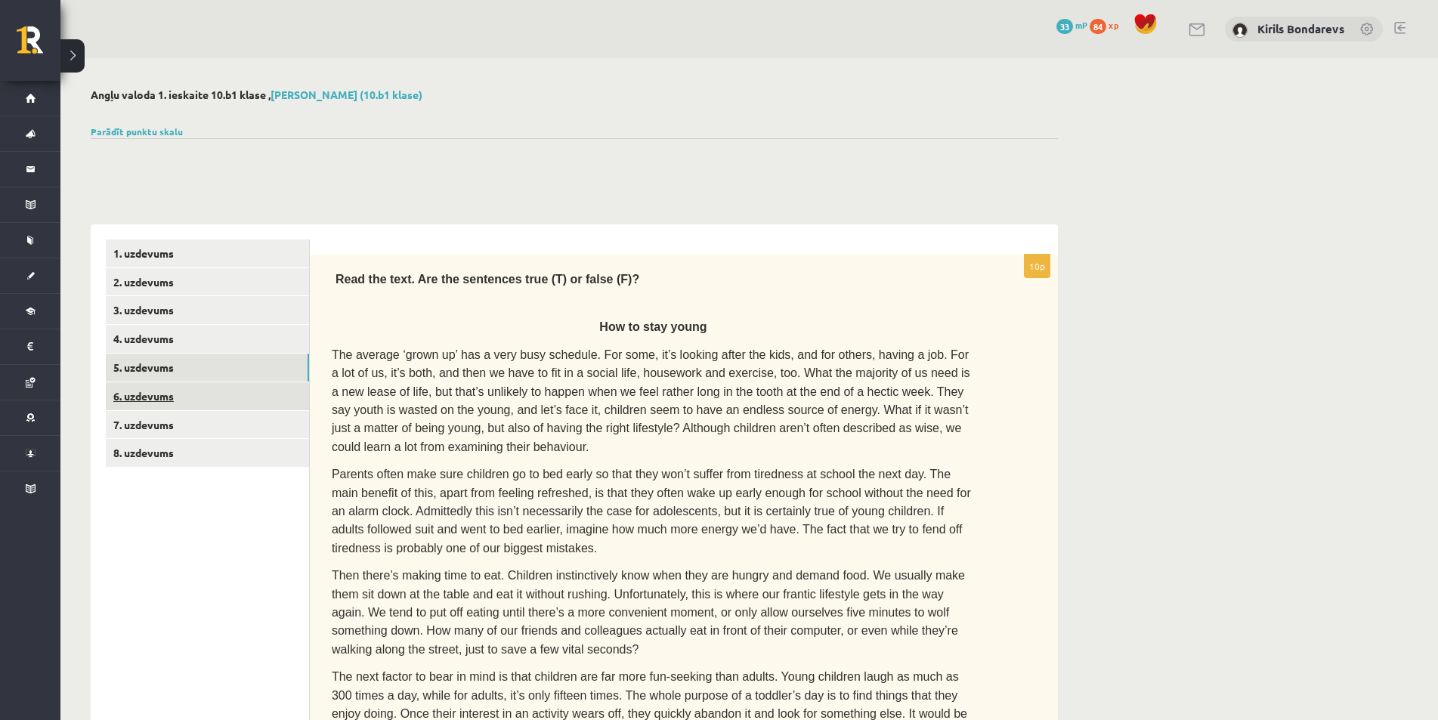
click at [147, 395] on link "6. uzdevums" at bounding box center [207, 396] width 203 height 28
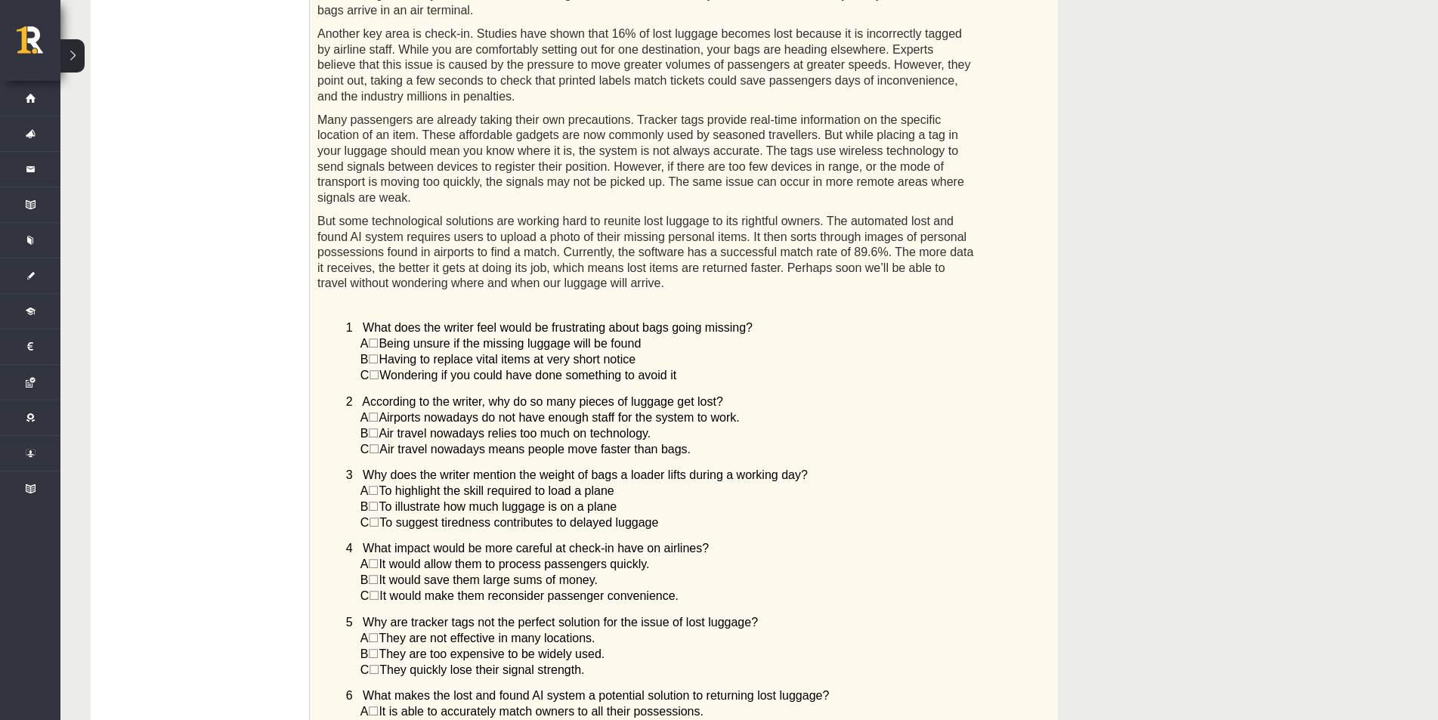
scroll to position [107, 0]
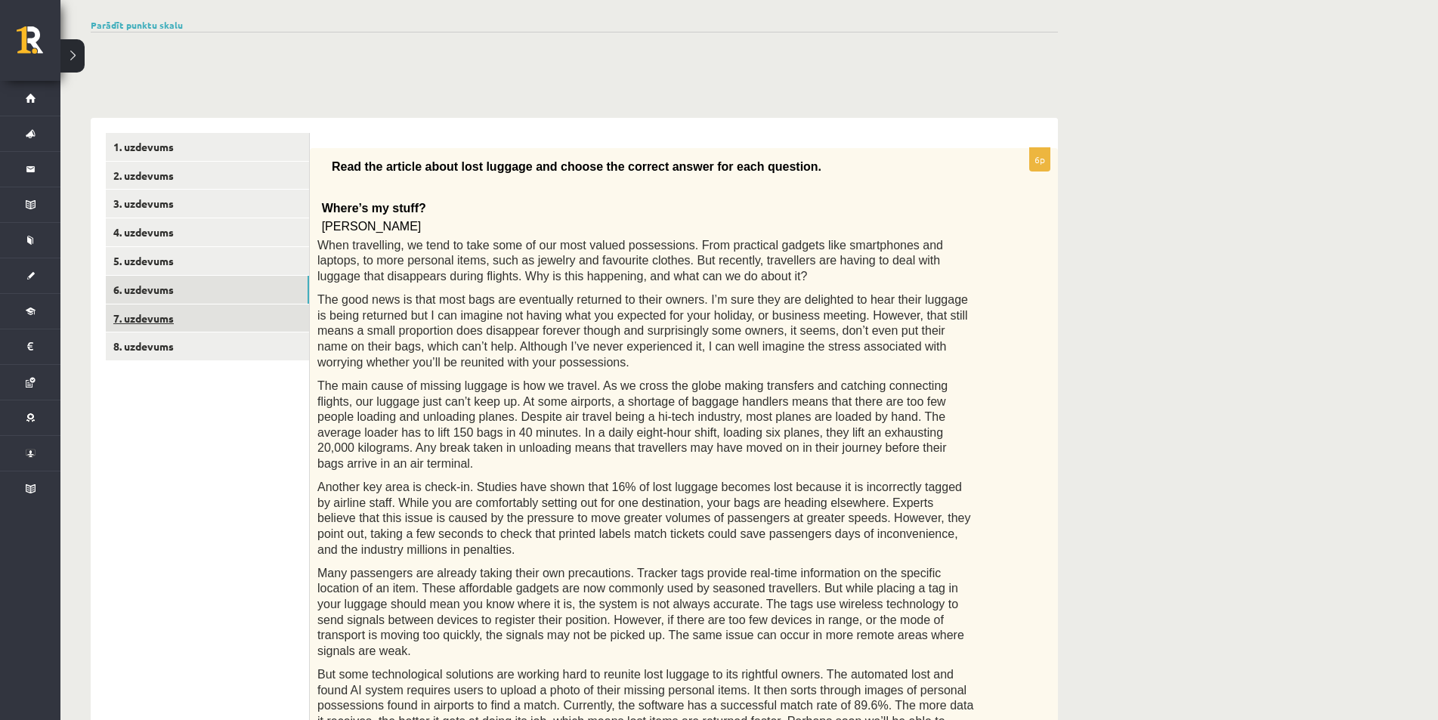
click at [153, 316] on link "7. uzdevums" at bounding box center [207, 319] width 203 height 28
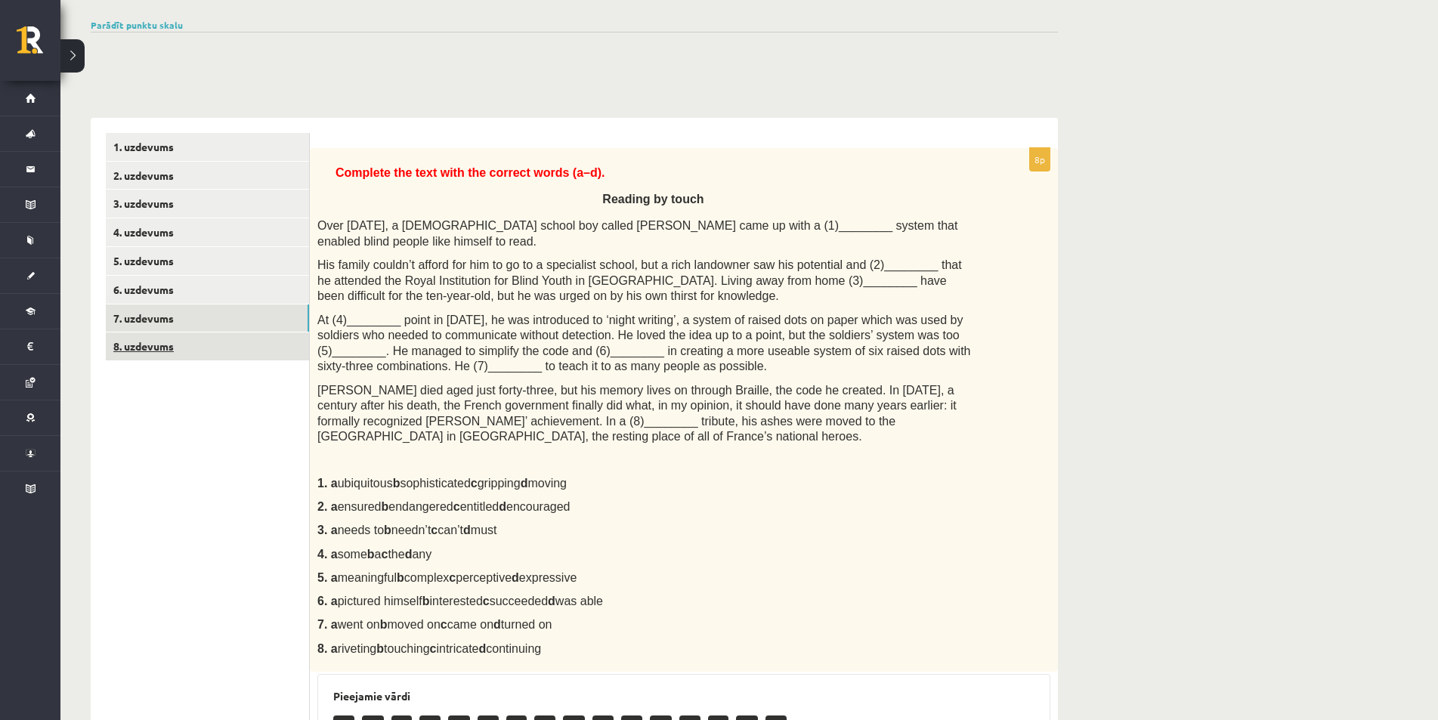
click at [141, 345] on link "8. uzdevums" at bounding box center [207, 346] width 203 height 28
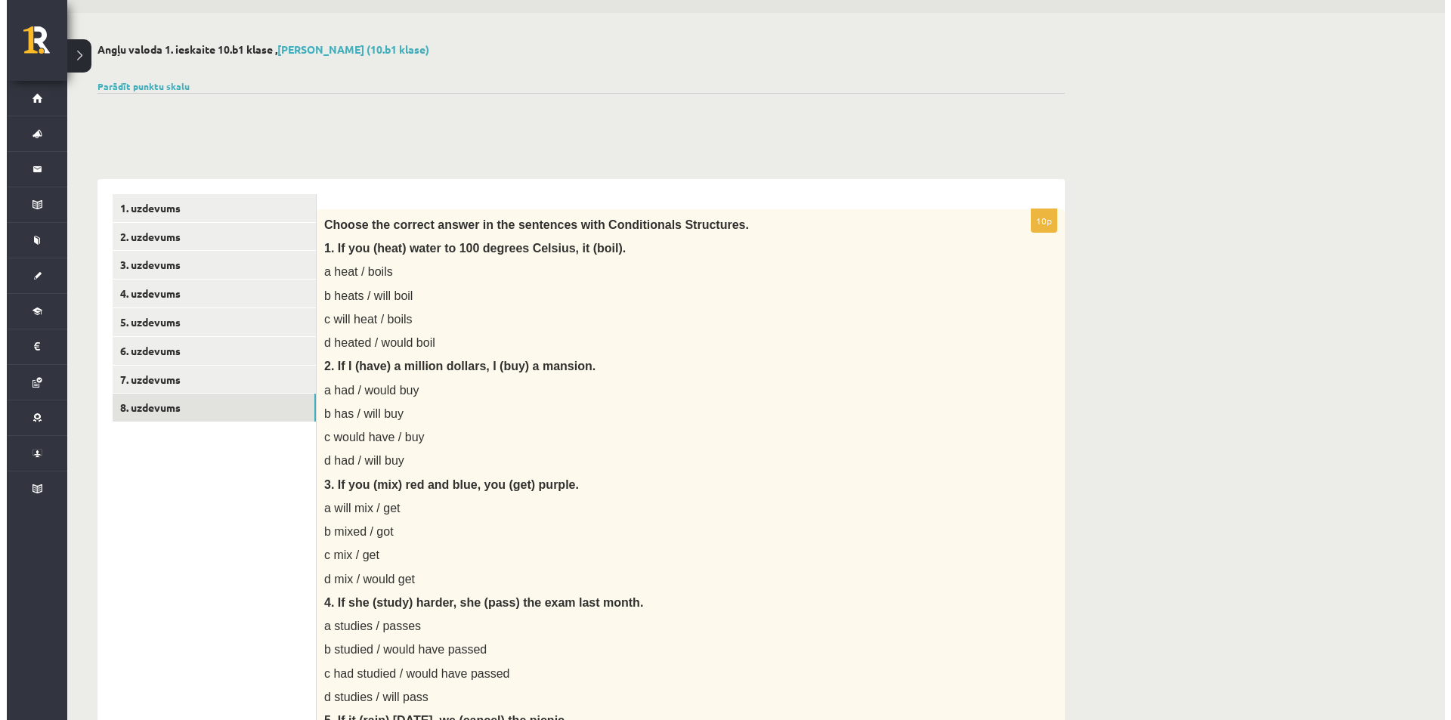
scroll to position [0, 0]
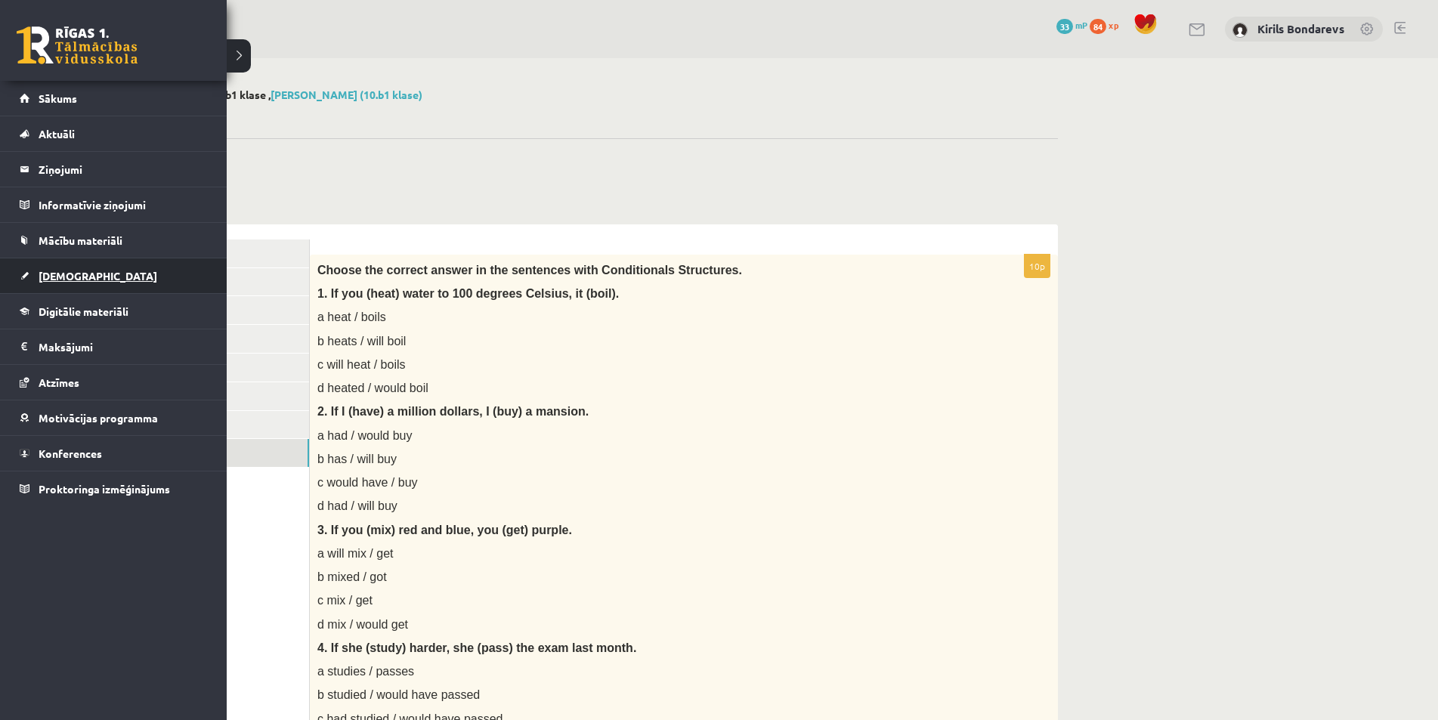
click at [46, 274] on span "[DEMOGRAPHIC_DATA]" at bounding box center [98, 276] width 119 height 14
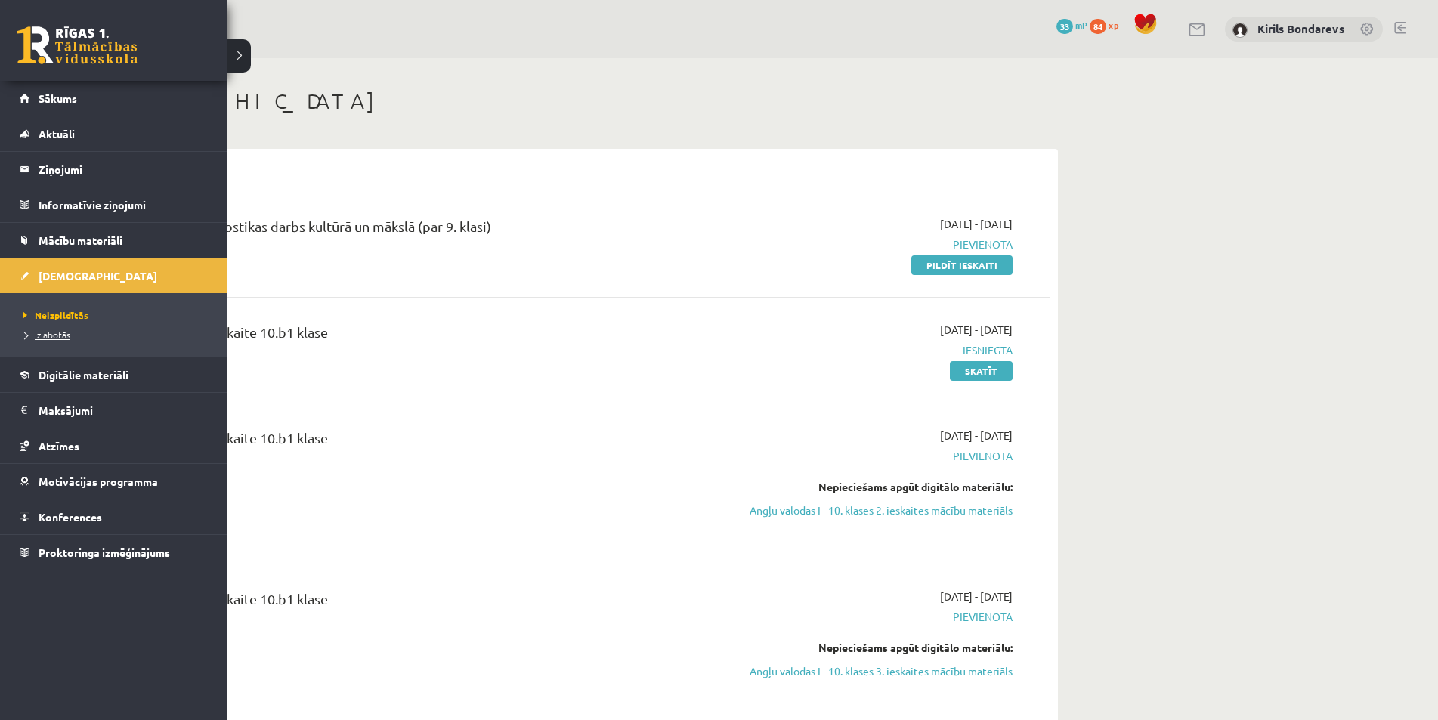
click at [63, 335] on span "Izlabotās" at bounding box center [44, 335] width 51 height 12
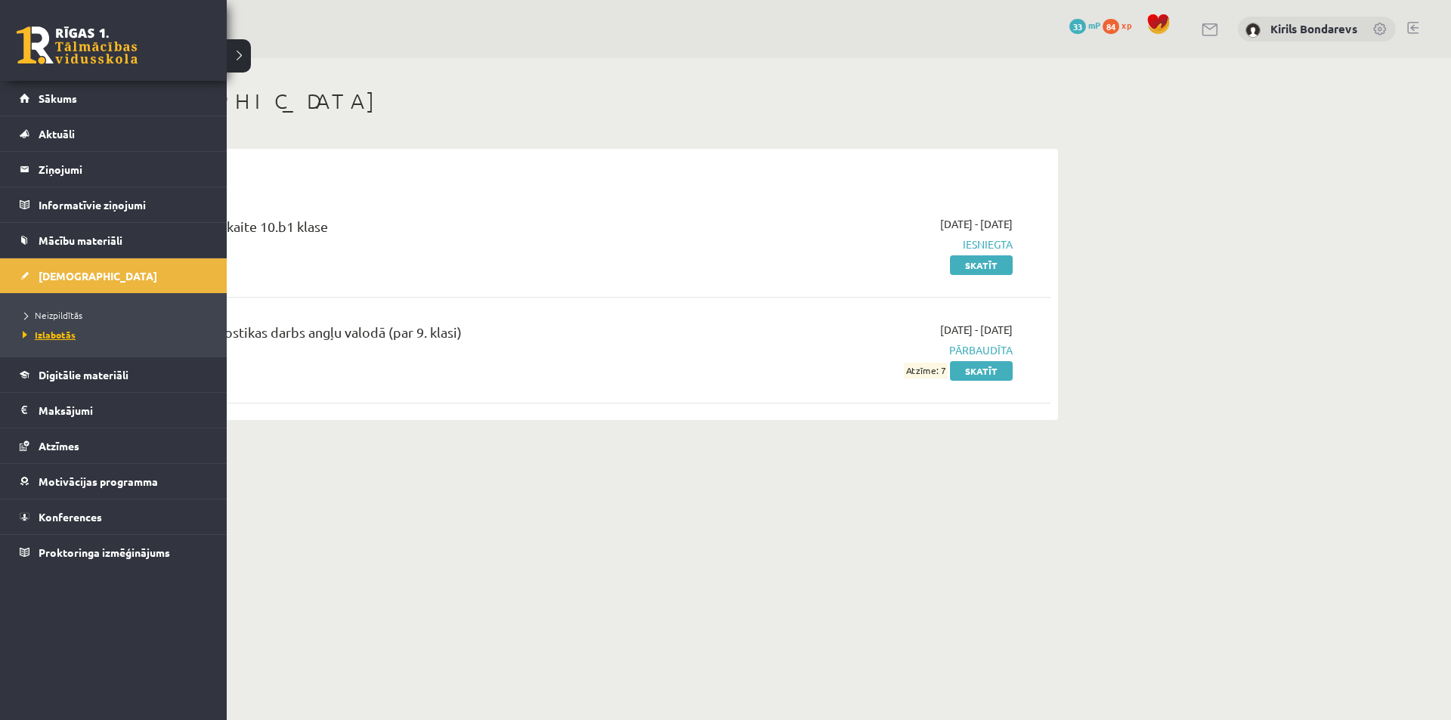
click at [58, 331] on span "Izlabotās" at bounding box center [47, 335] width 57 height 12
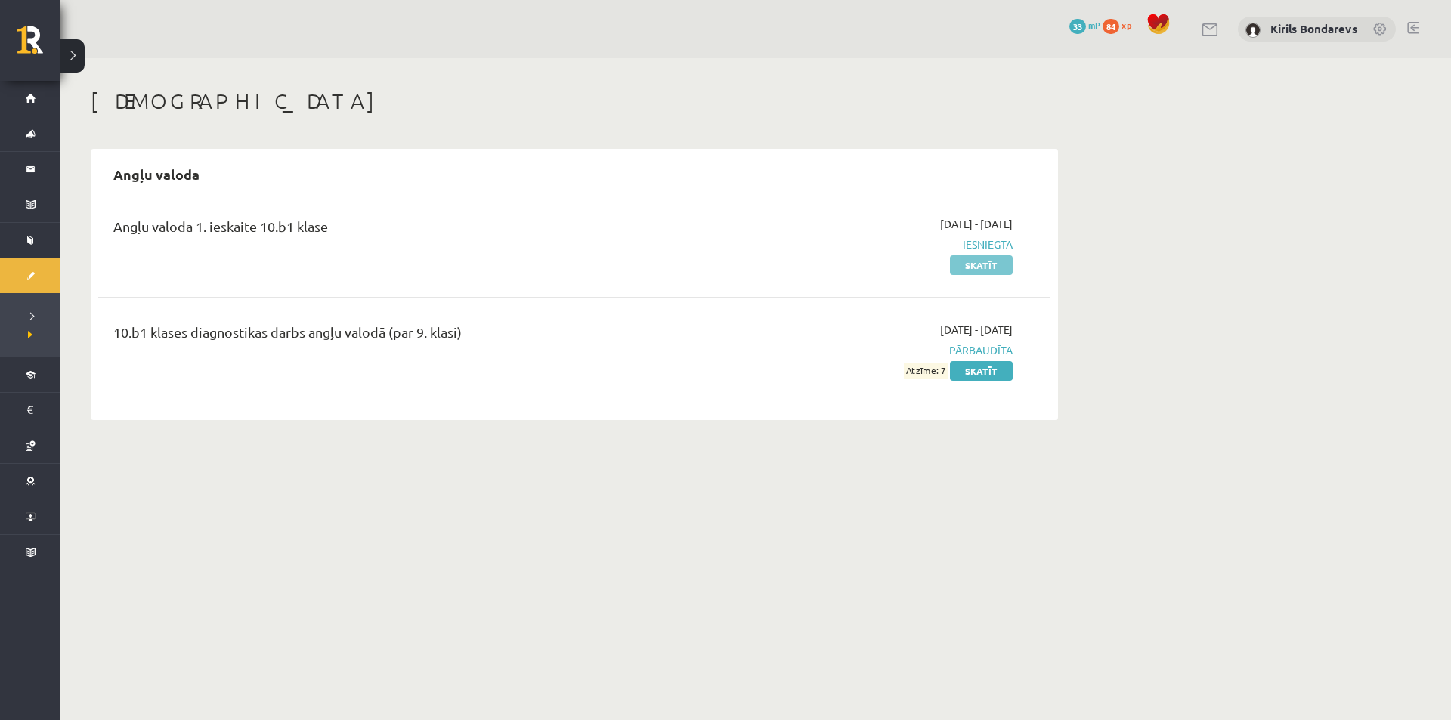
click at [963, 267] on link "Skatīt" at bounding box center [981, 265] width 63 height 20
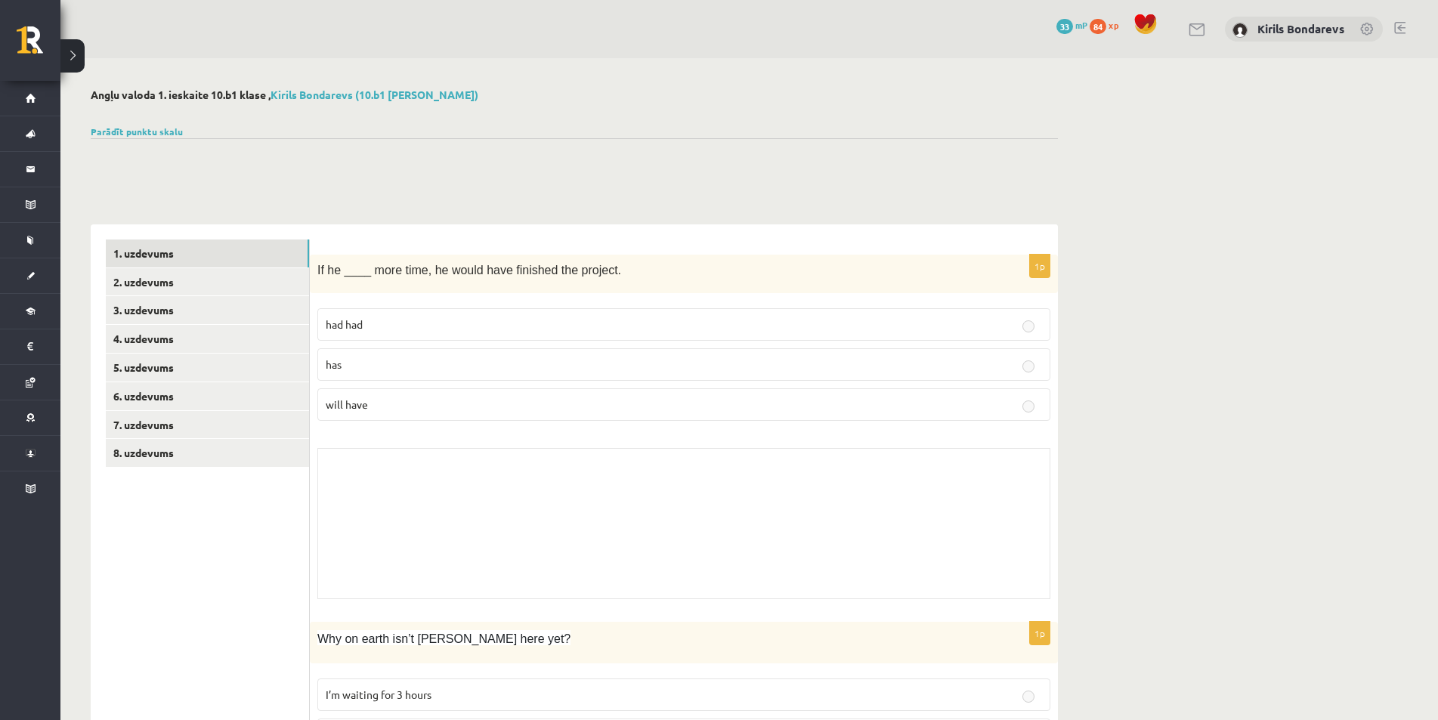
click at [1070, 23] on span "33" at bounding box center [1064, 26] width 17 height 15
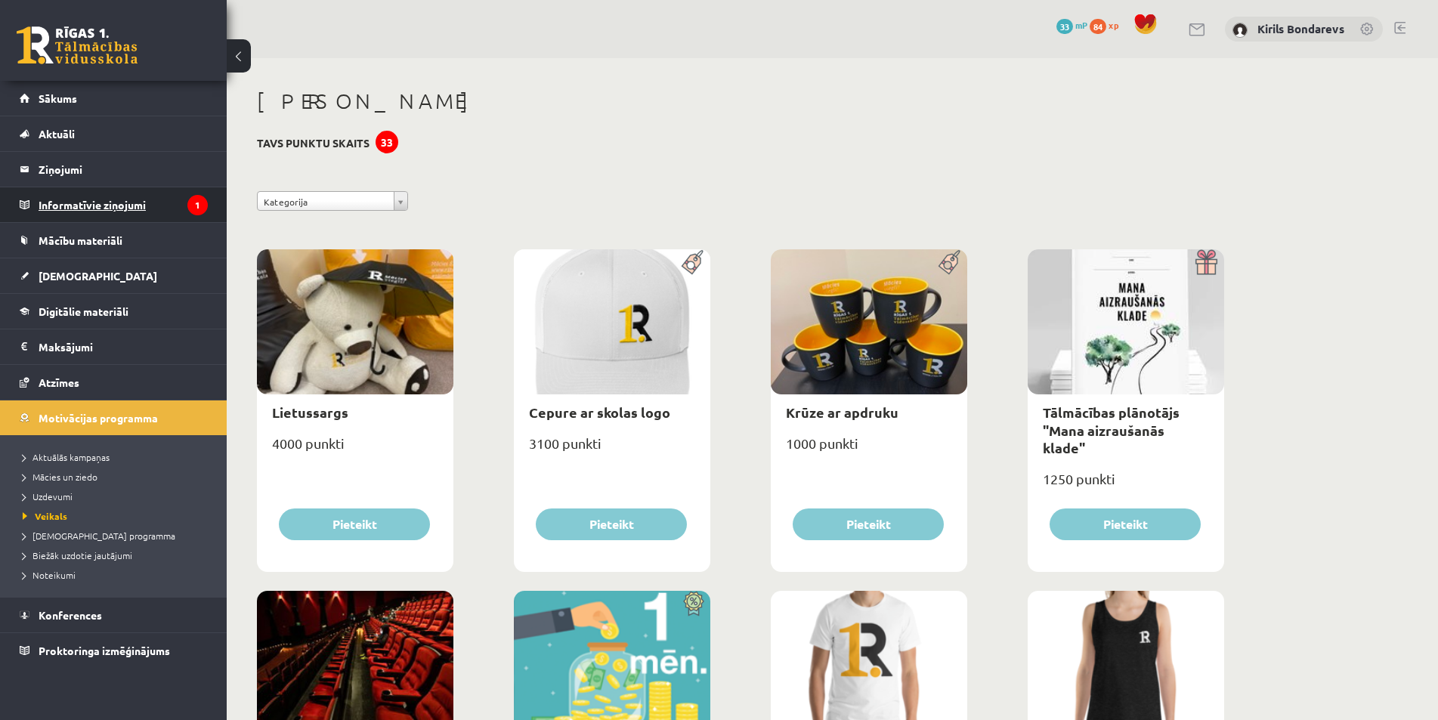
click at [92, 201] on legend "Informatīvie ziņojumi 1" at bounding box center [123, 204] width 169 height 35
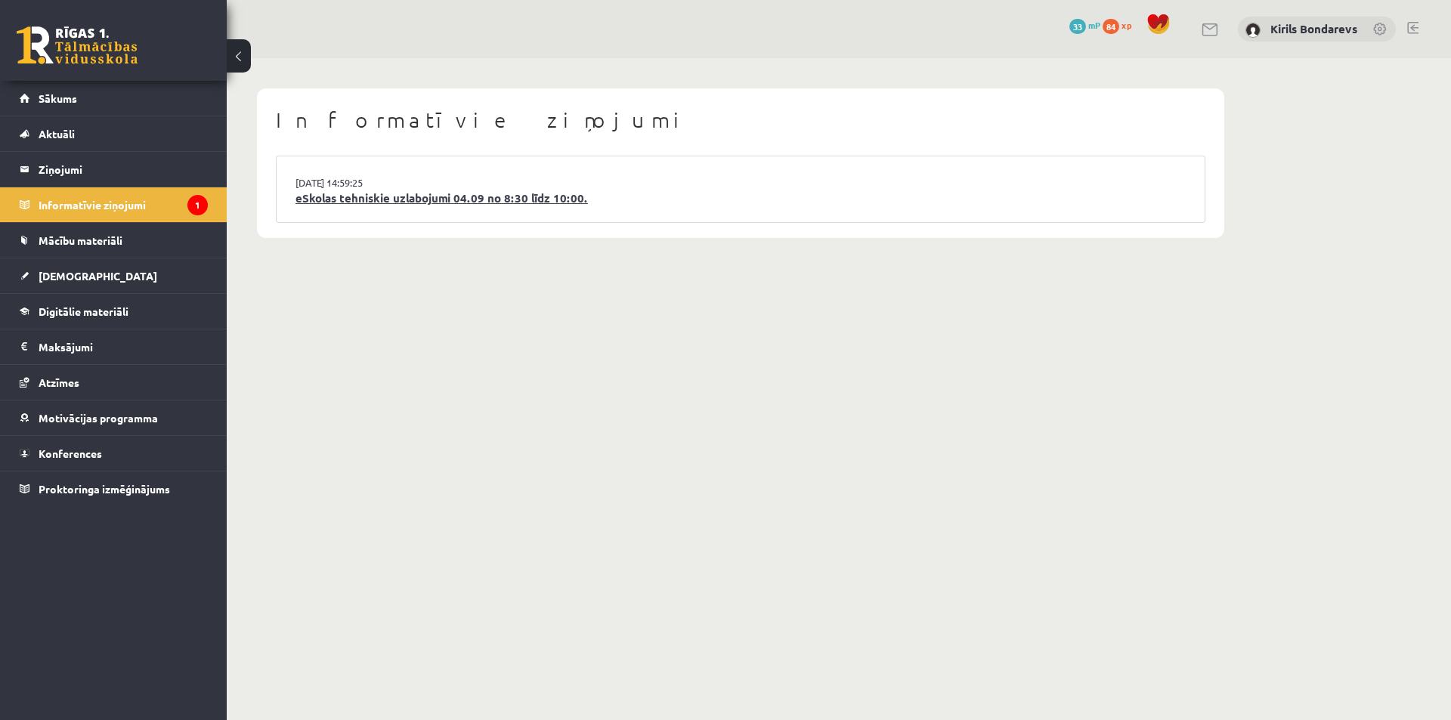
click at [406, 195] on link "eSkolas tehniskie uzlabojumi 04.09 no 8:30 līdz 10:00." at bounding box center [740, 198] width 890 height 17
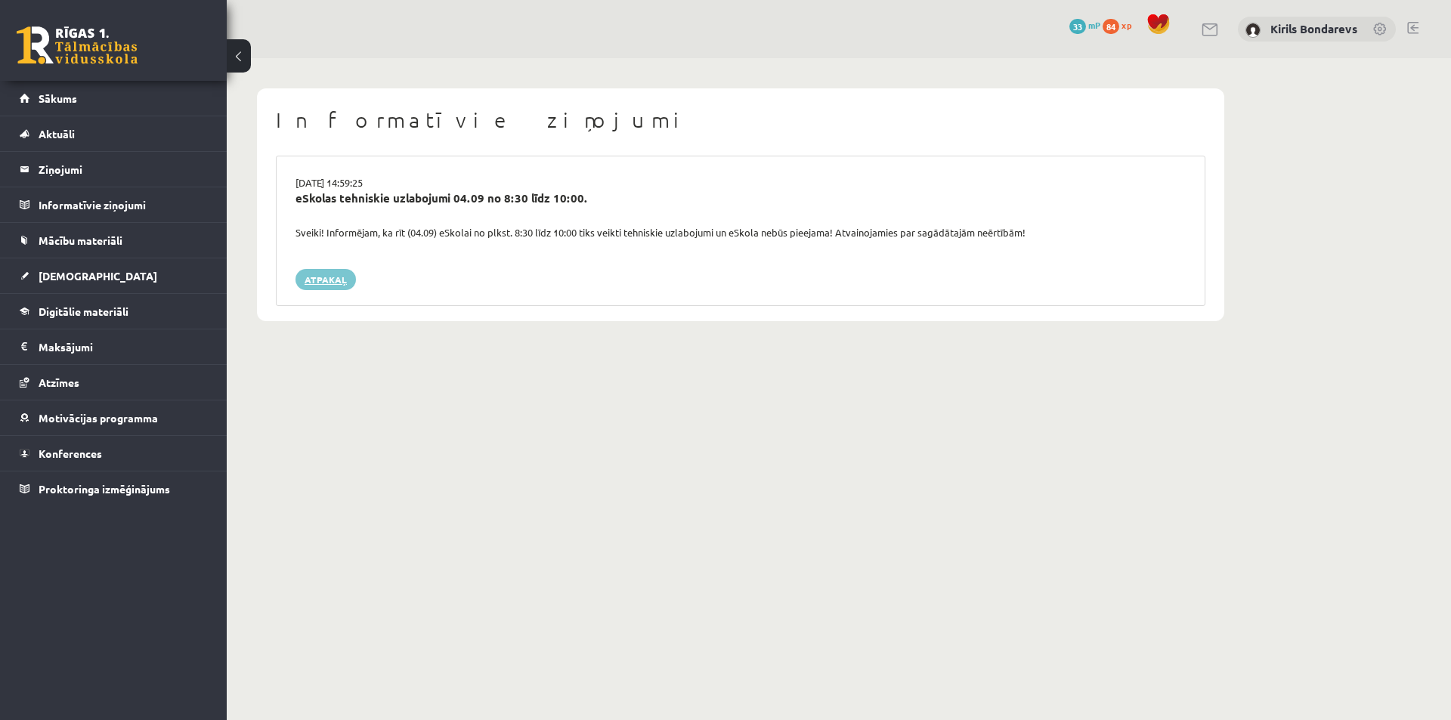
click at [322, 277] on link "Atpakaļ" at bounding box center [325, 279] width 60 height 21
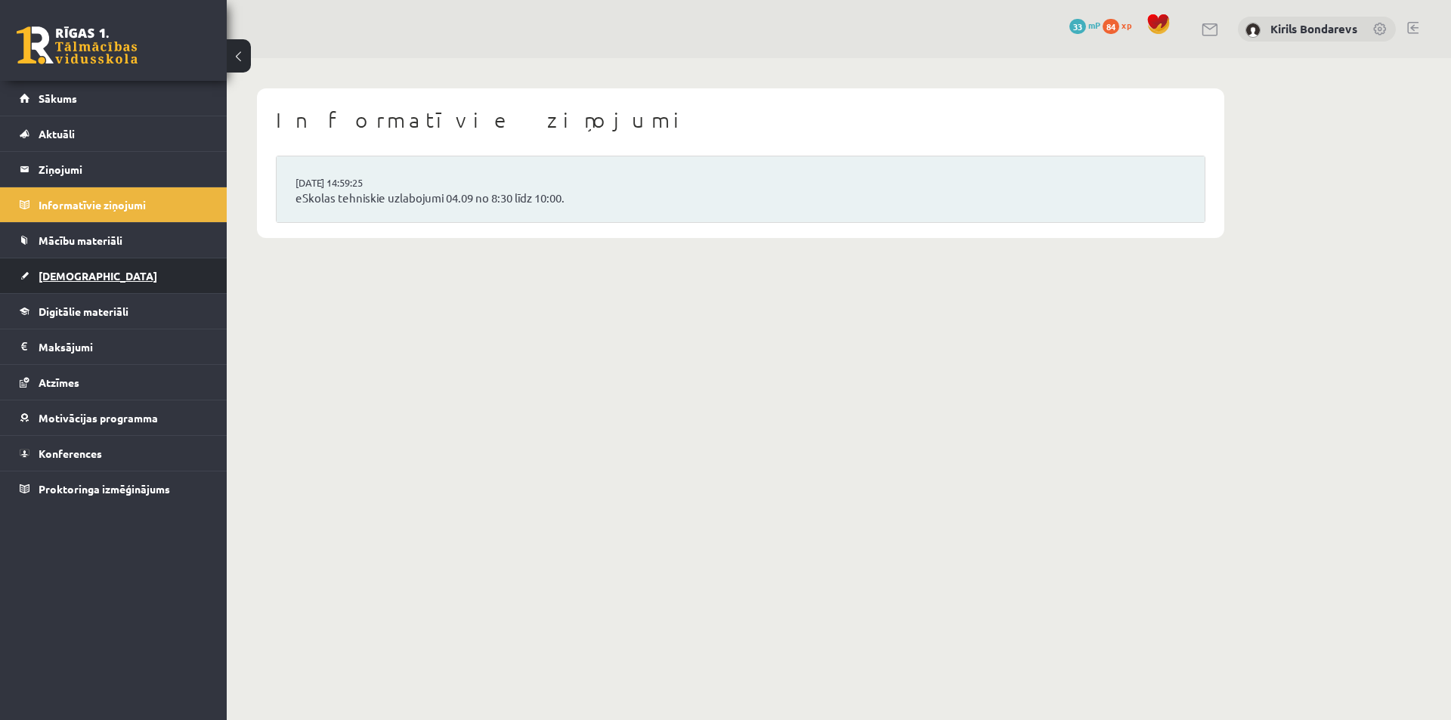
click at [60, 280] on span "[DEMOGRAPHIC_DATA]" at bounding box center [98, 276] width 119 height 14
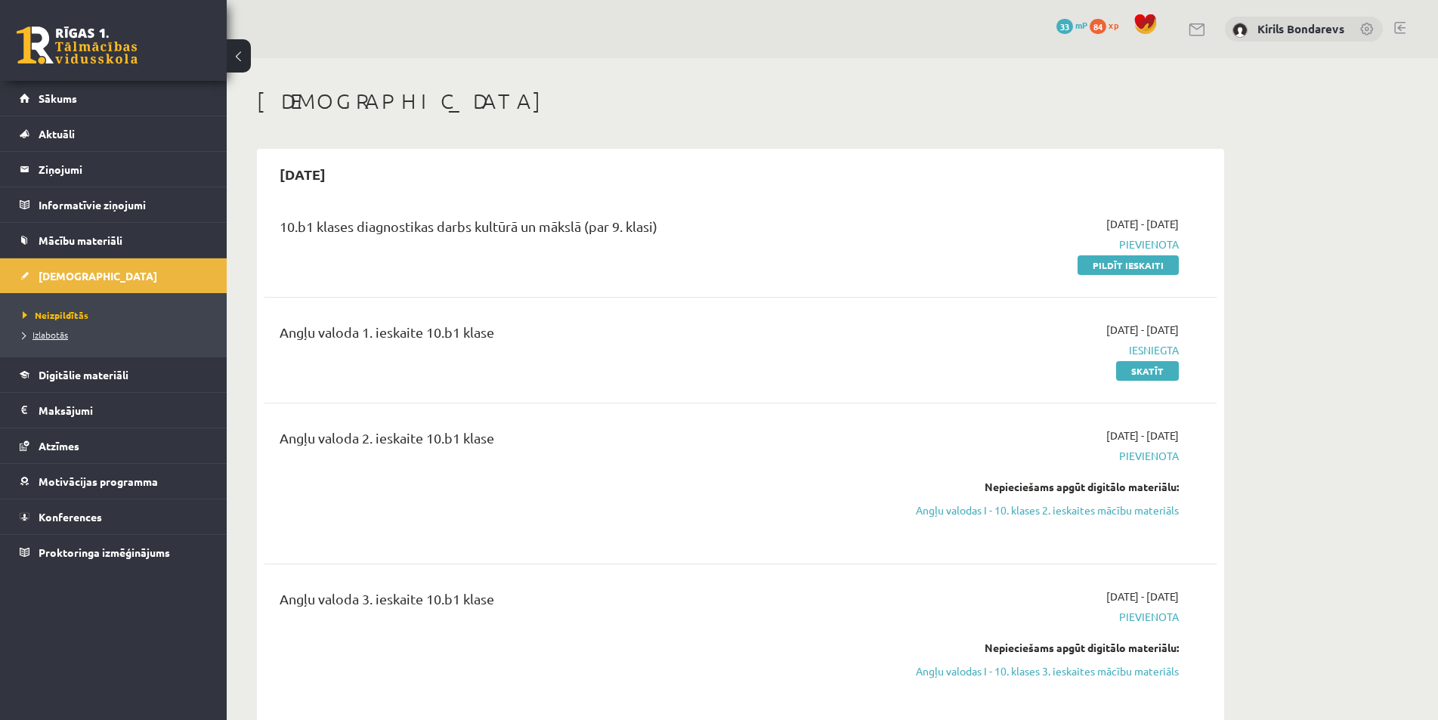
click at [51, 332] on span "Izlabotās" at bounding box center [45, 335] width 45 height 12
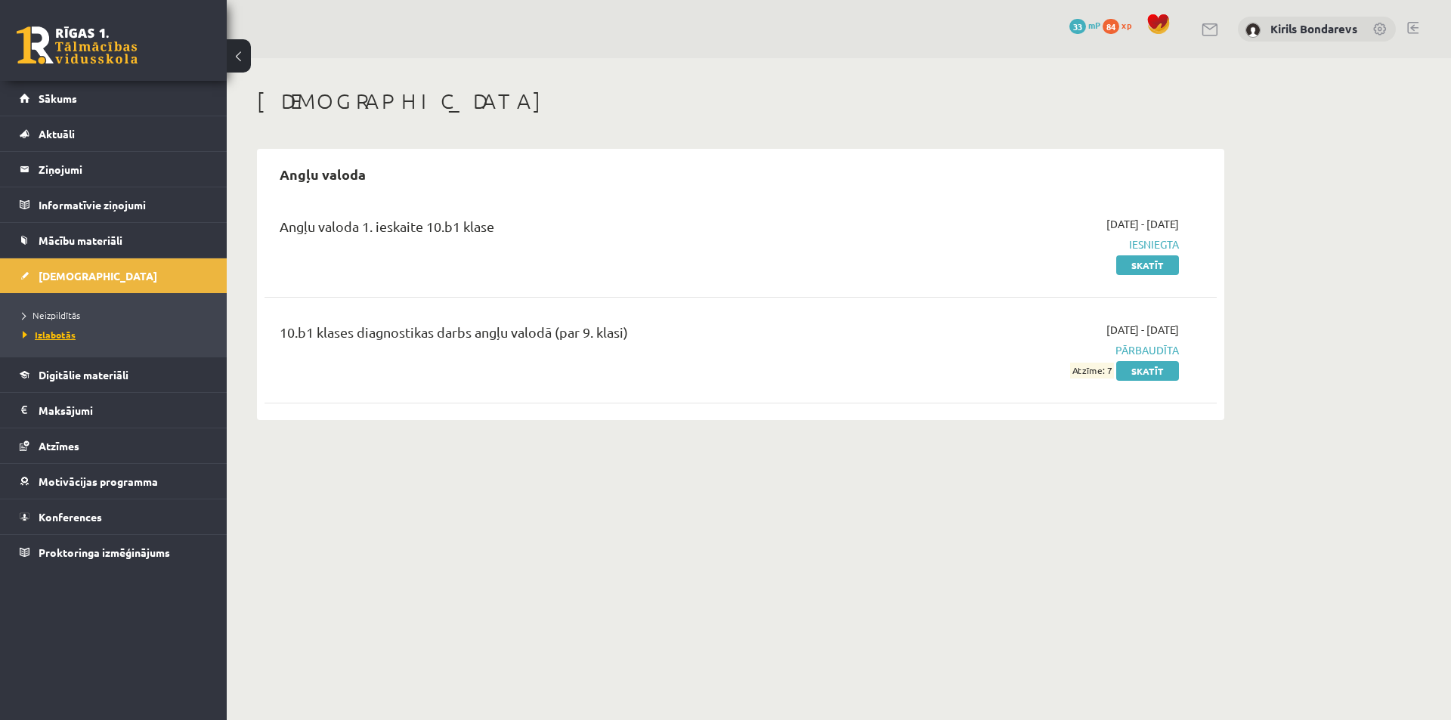
click at [54, 338] on span "Izlabotās" at bounding box center [49, 335] width 53 height 12
click at [51, 329] on link "Izlabotās" at bounding box center [117, 335] width 189 height 14
click at [49, 316] on span "Neizpildītās" at bounding box center [51, 315] width 57 height 12
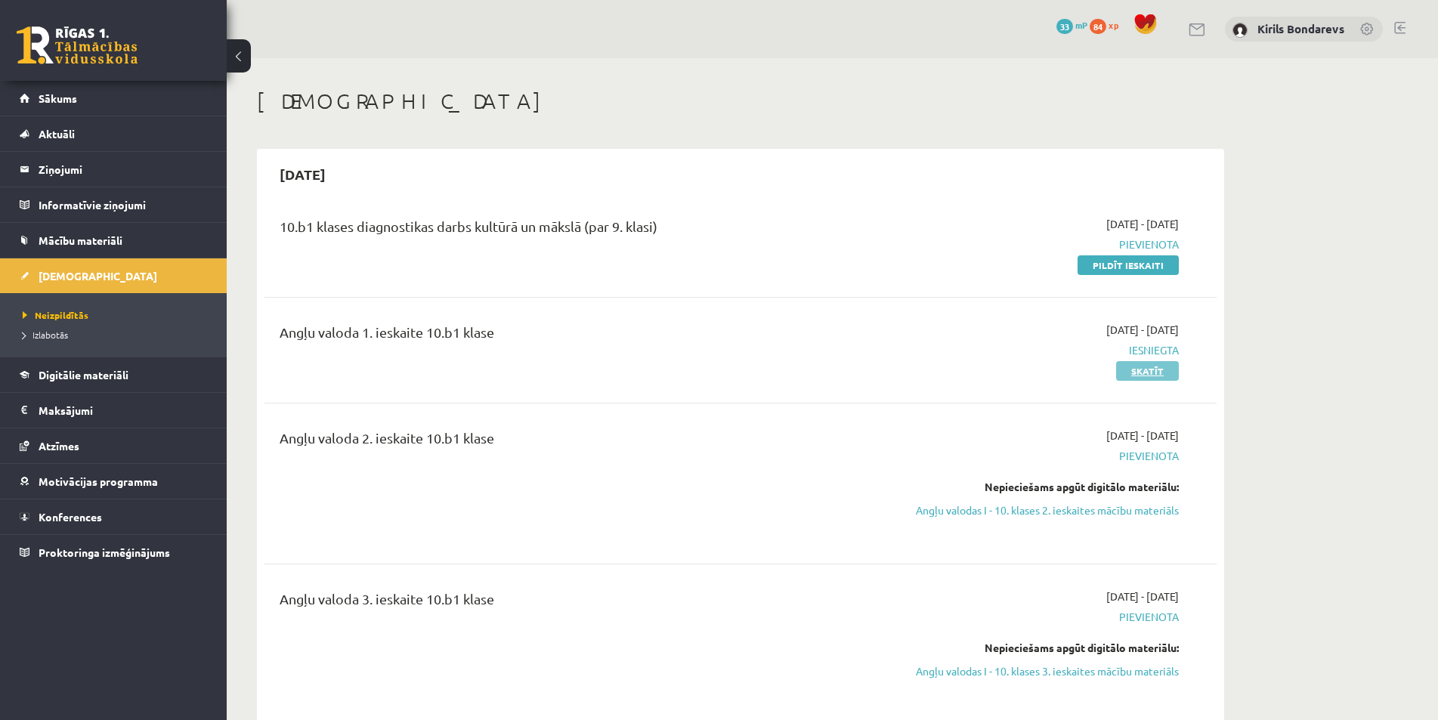
click at [1149, 372] on link "Skatīt" at bounding box center [1147, 371] width 63 height 20
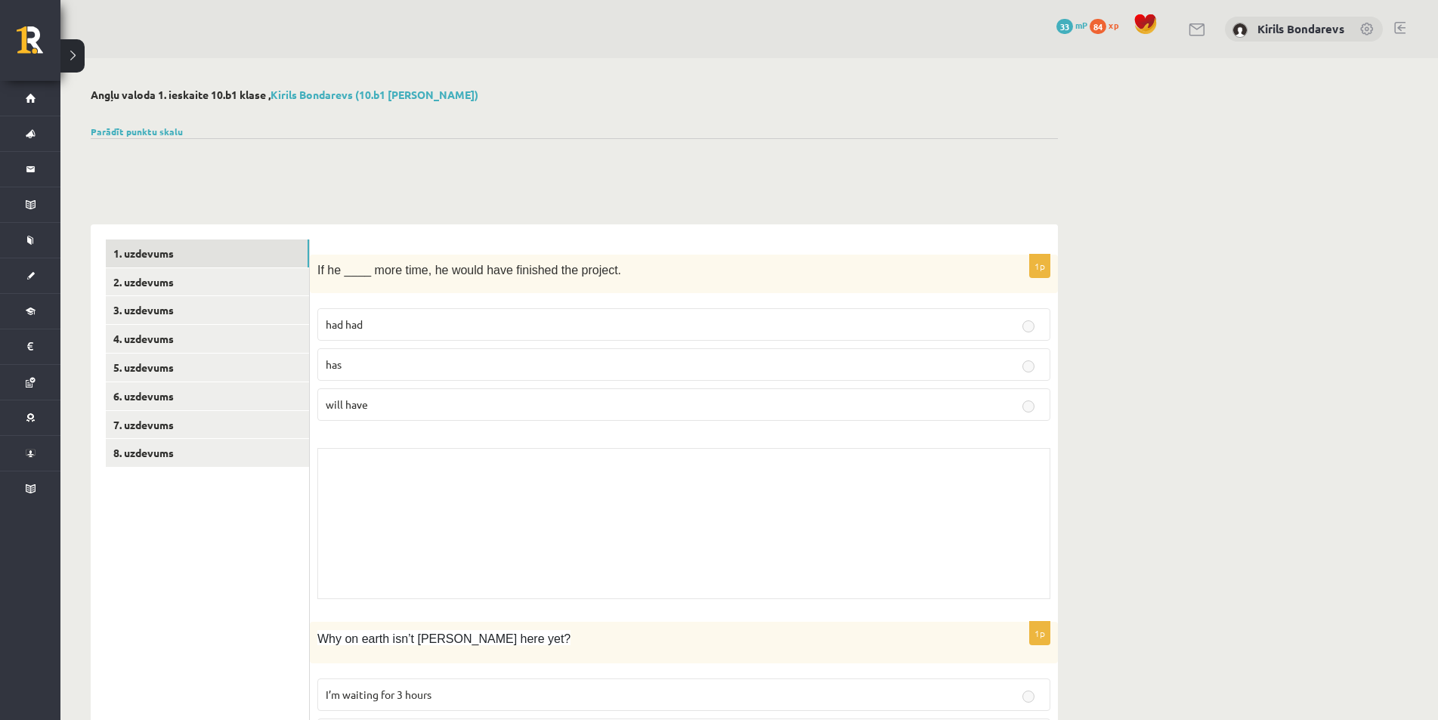
drag, startPoint x: 546, startPoint y: 310, endPoint x: 478, endPoint y: 289, distance: 70.5
click at [543, 311] on label "had had" at bounding box center [683, 324] width 733 height 32
click at [138, 130] on link "Parādīt punktu skalu" at bounding box center [137, 131] width 92 height 12
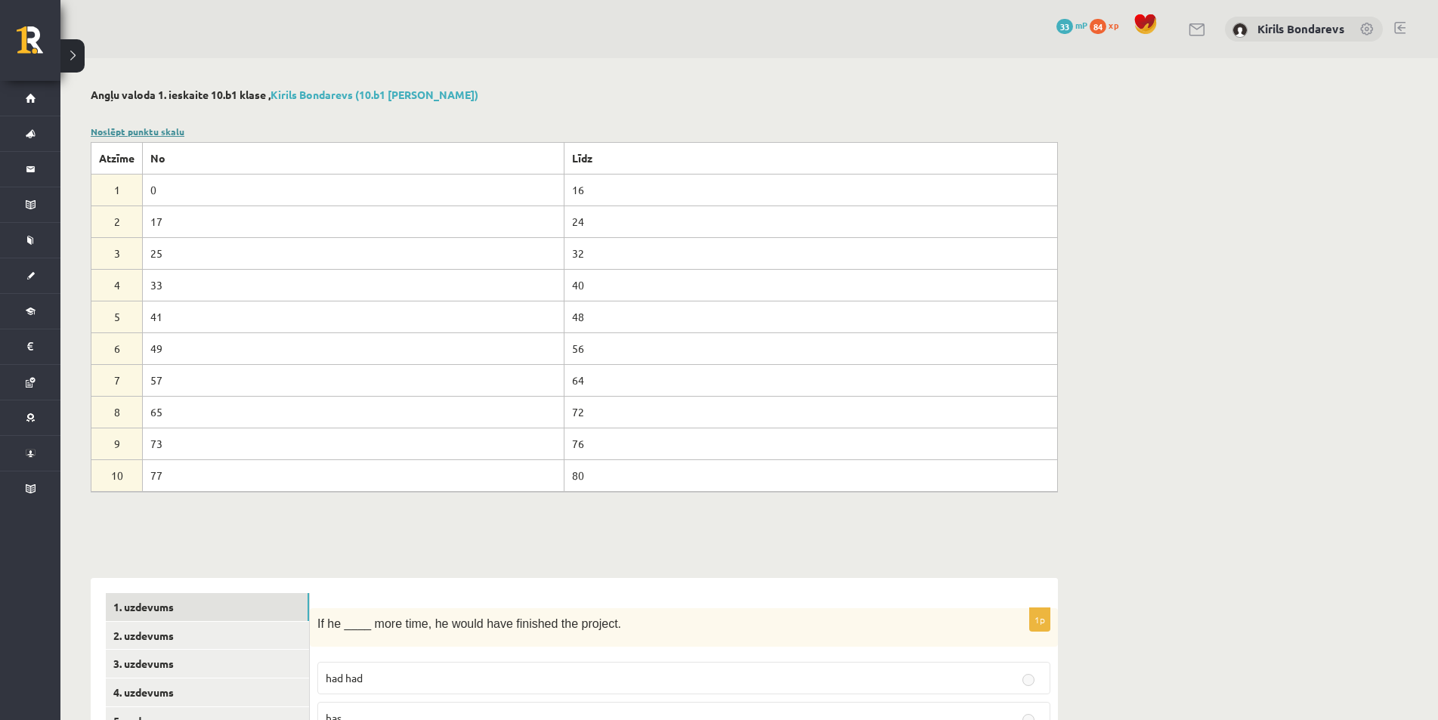
click at [138, 130] on link "Noslēpt punktu skalu" at bounding box center [138, 131] width 94 height 12
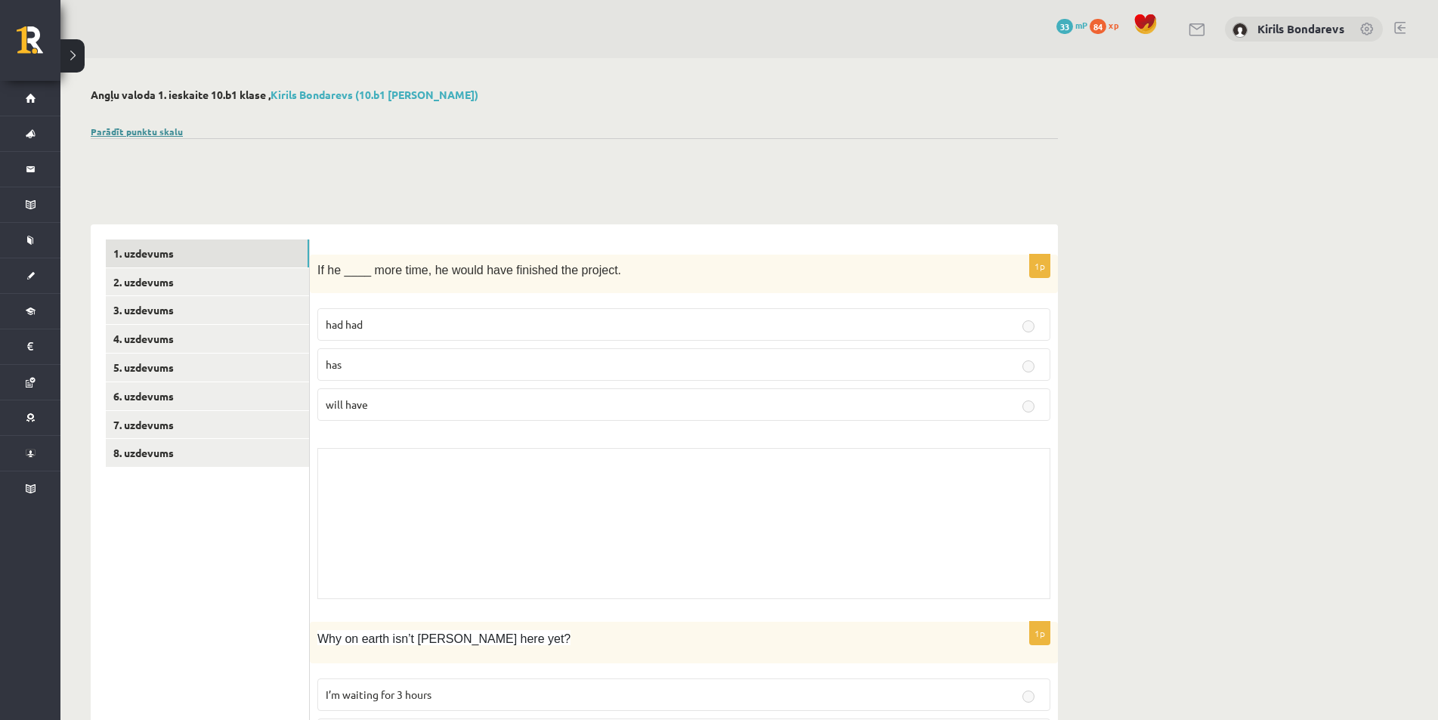
click at [138, 130] on link "Parādīt punktu skalu" at bounding box center [137, 131] width 92 height 12
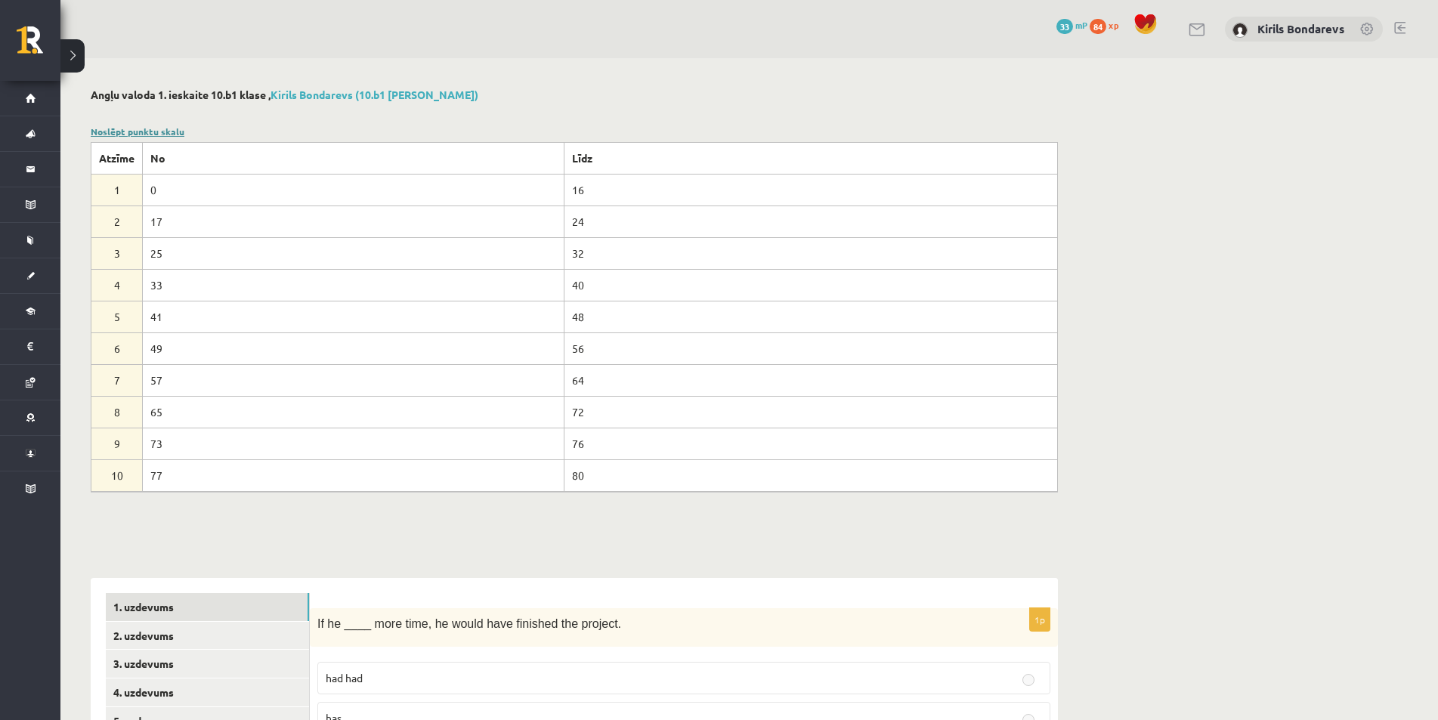
click at [138, 130] on link "Noslēpt punktu skalu" at bounding box center [138, 131] width 94 height 12
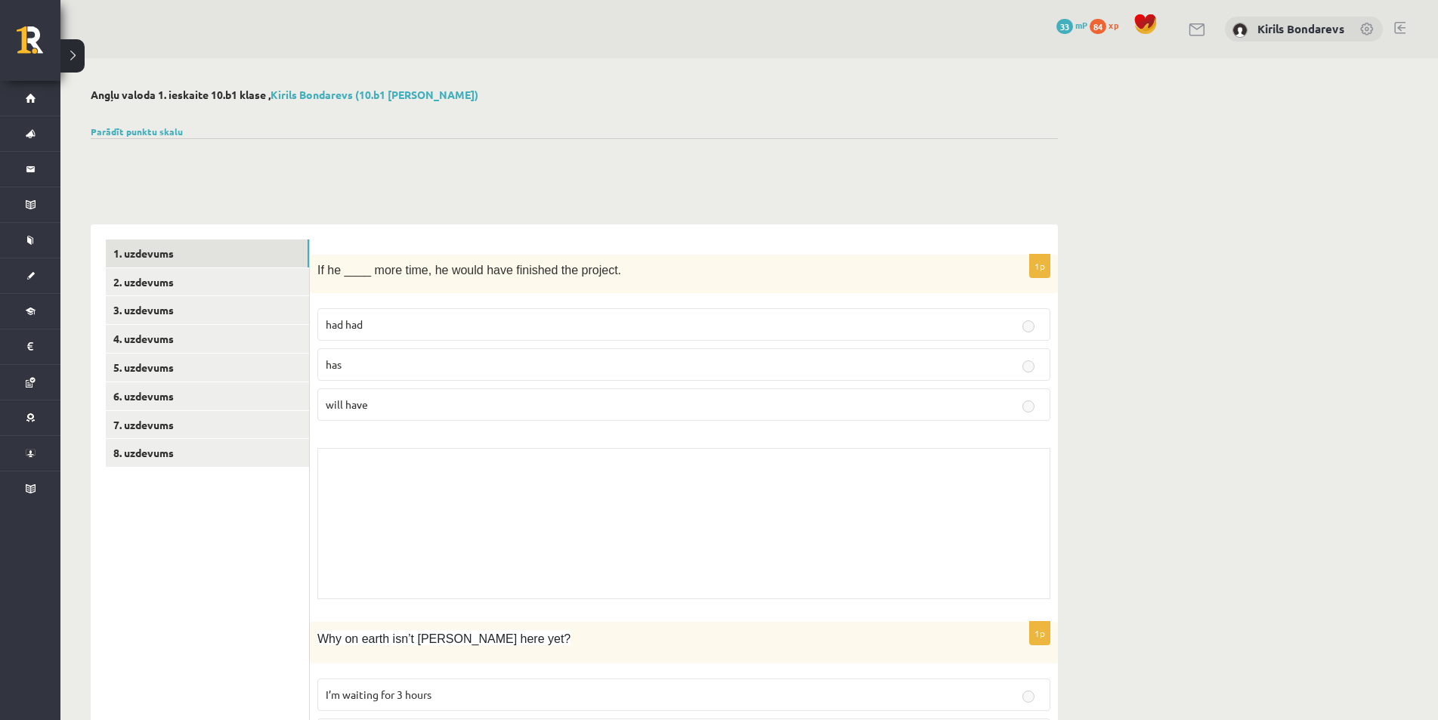
click at [1152, 32] on span at bounding box center [1145, 24] width 23 height 23
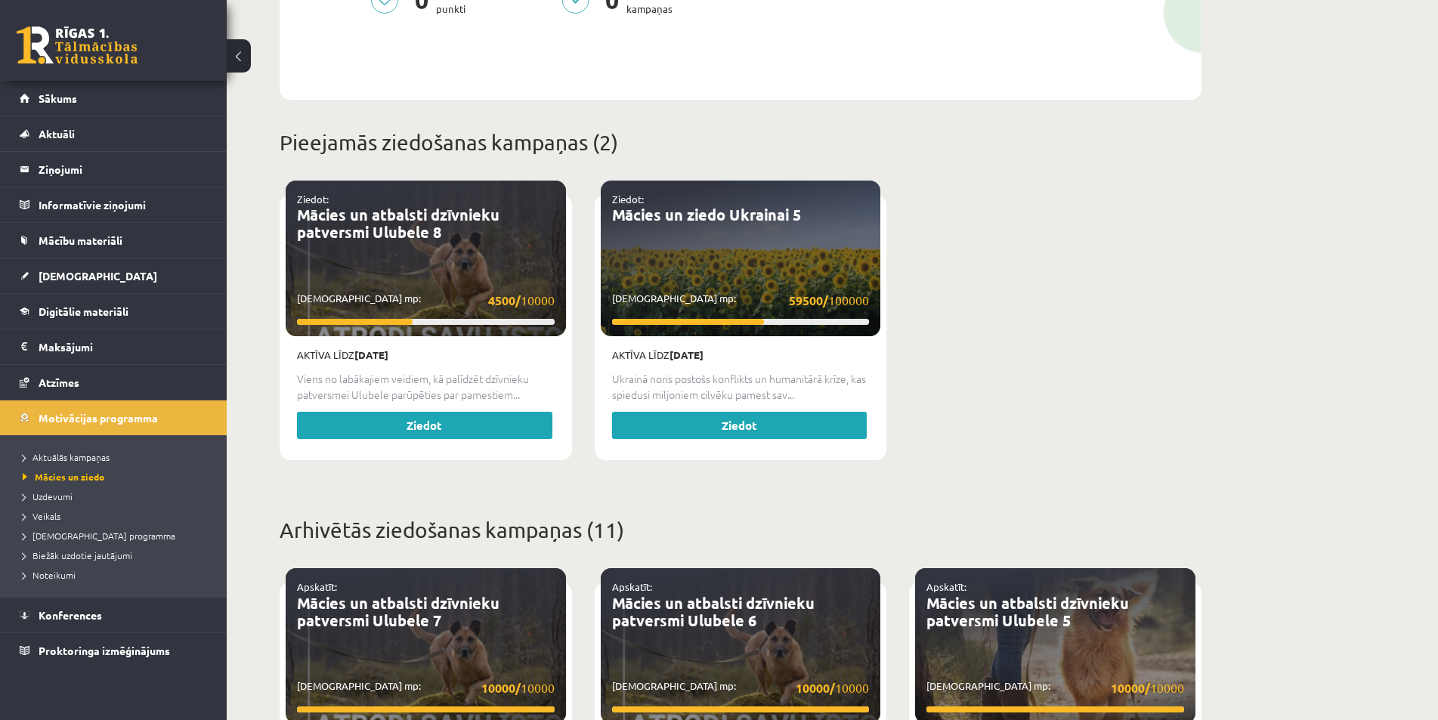
scroll to position [378, 0]
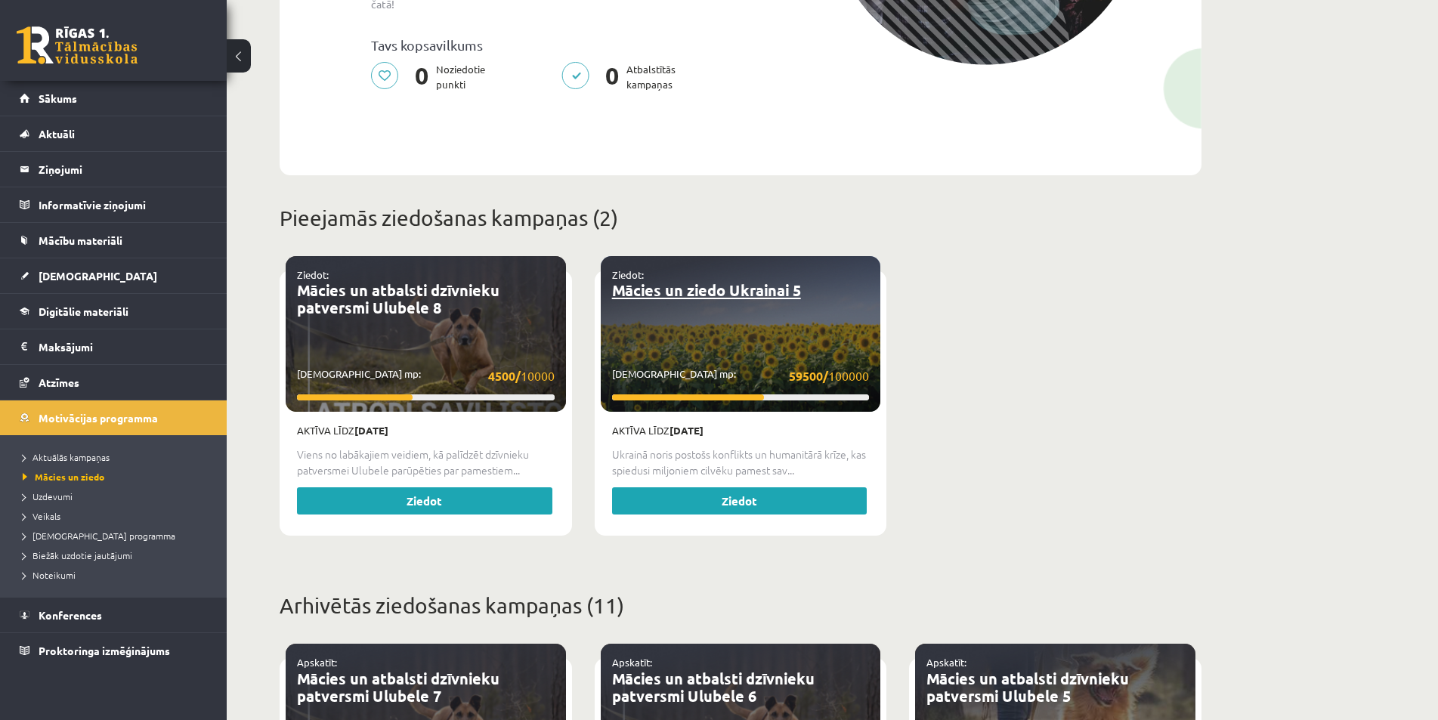
click at [653, 287] on link "Mācies un ziedo Ukrainai 5" at bounding box center [706, 290] width 189 height 20
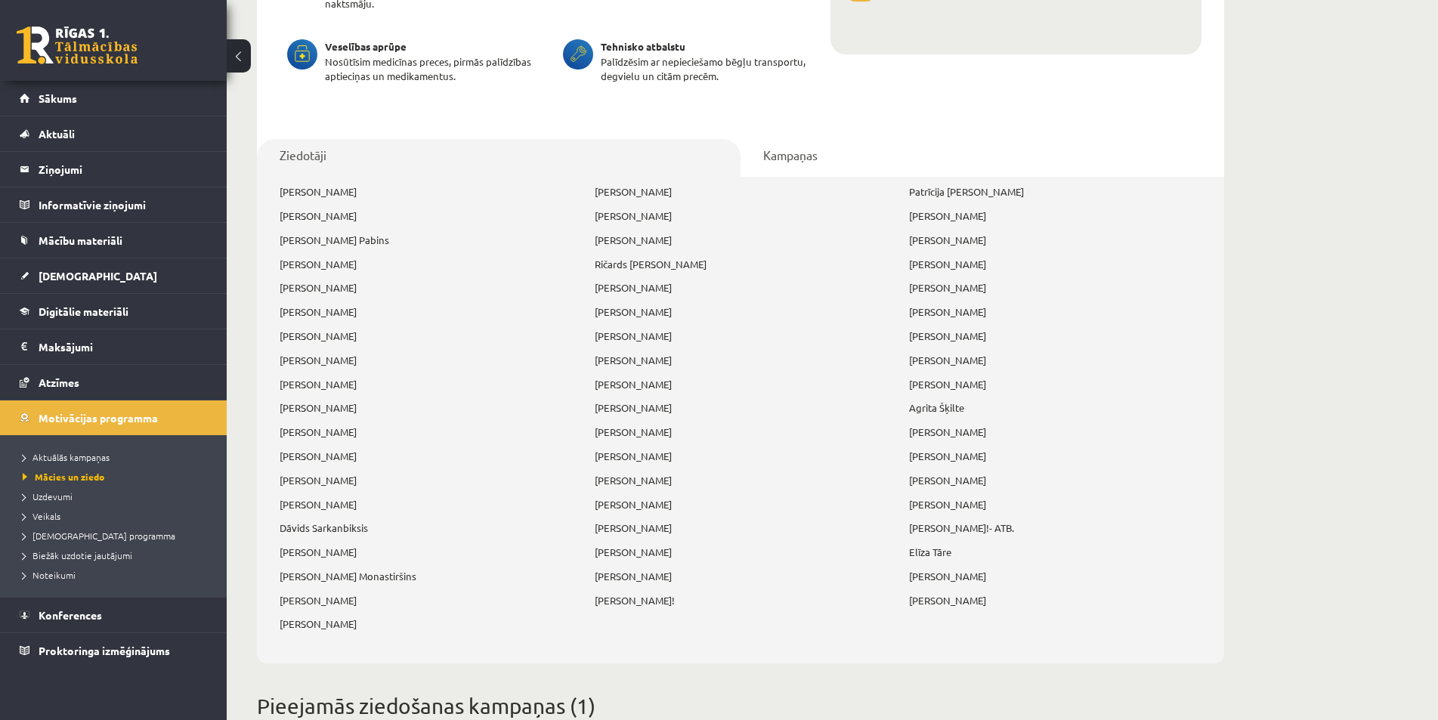
scroll to position [76, 0]
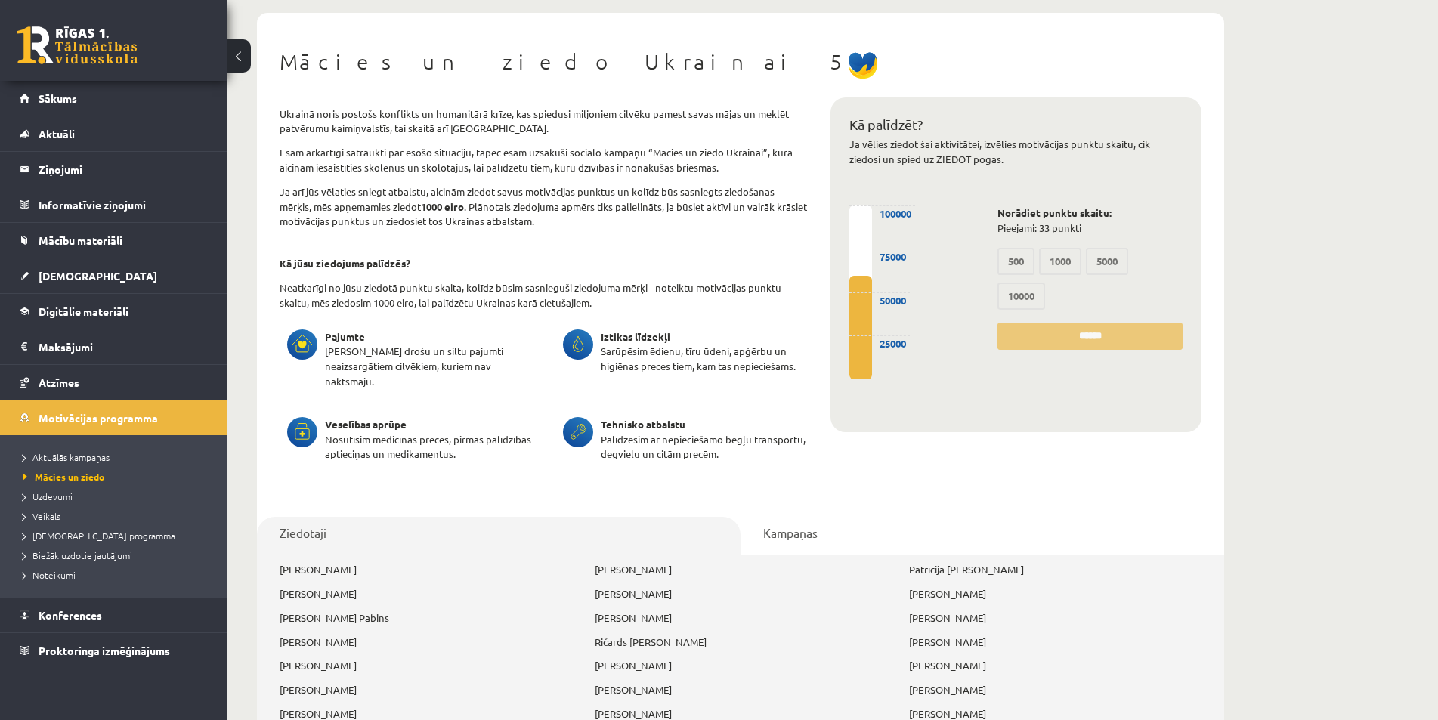
click at [1016, 270] on label "500" at bounding box center [1015, 261] width 37 height 27
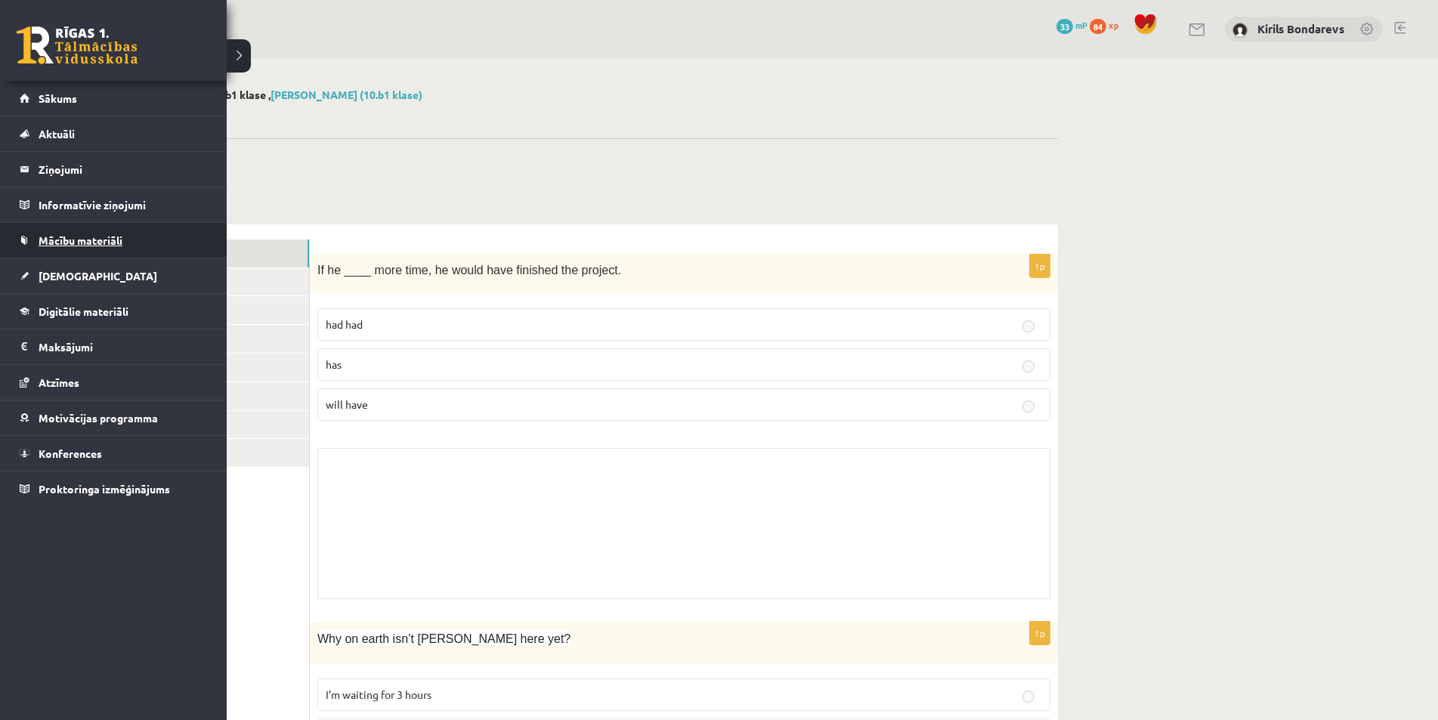
click at [87, 240] on span "Mācību materiāli" at bounding box center [81, 240] width 84 height 14
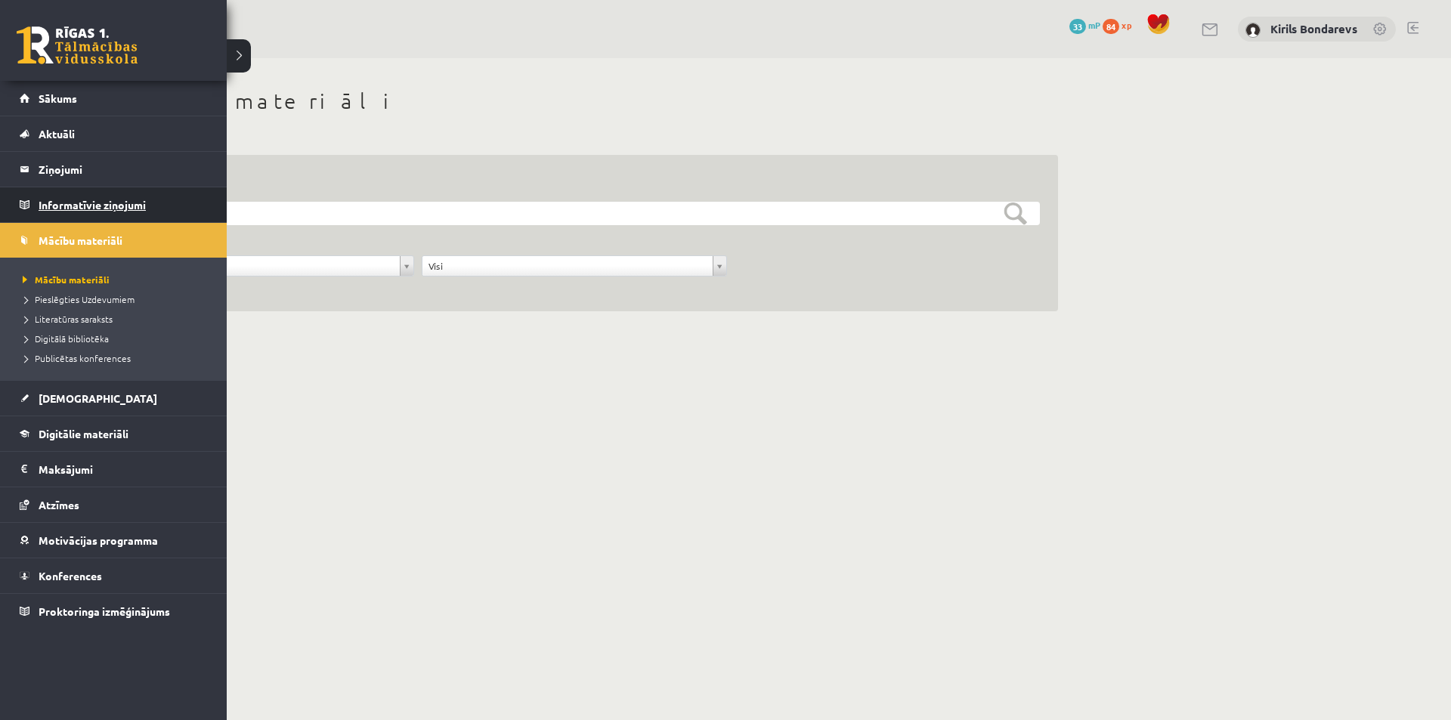
click at [36, 207] on link "Informatīvie ziņojumi 0" at bounding box center [114, 204] width 188 height 35
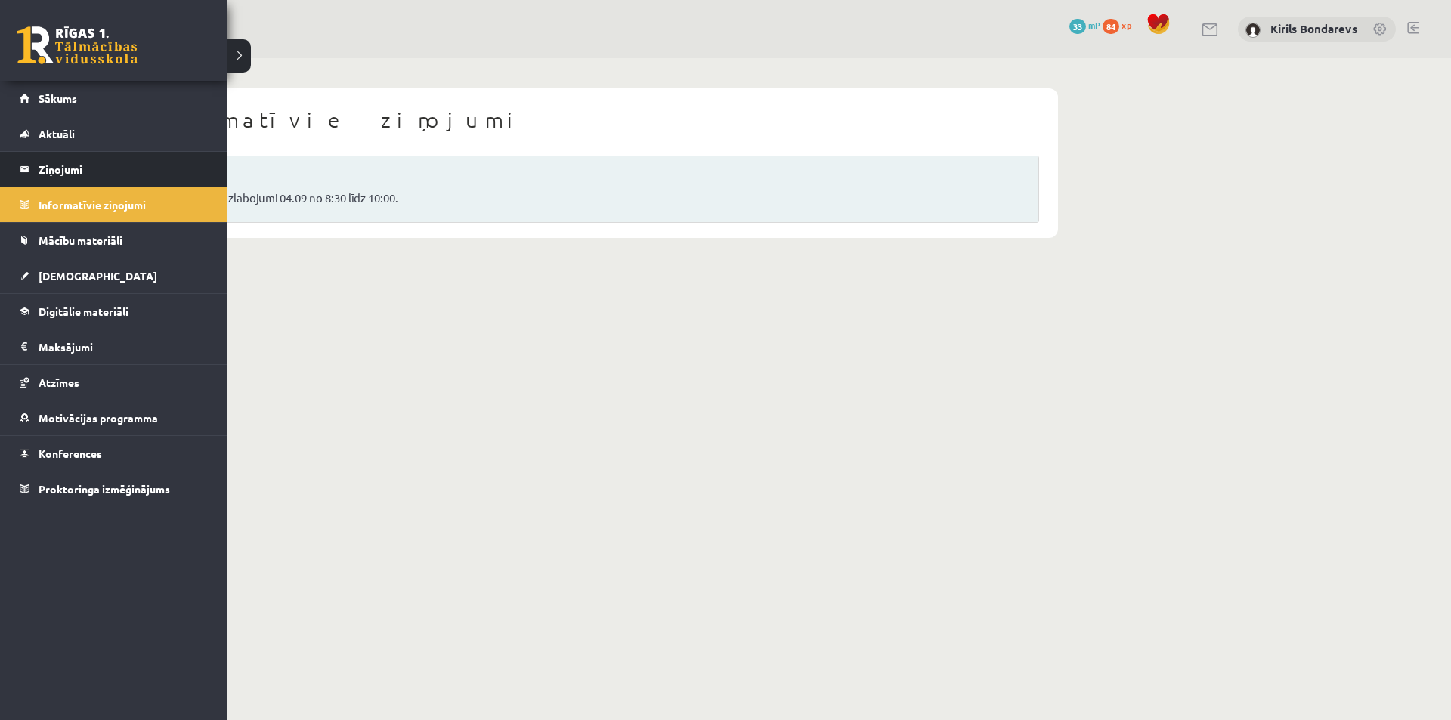
click at [78, 160] on legend "Ziņojumi 0" at bounding box center [123, 169] width 169 height 35
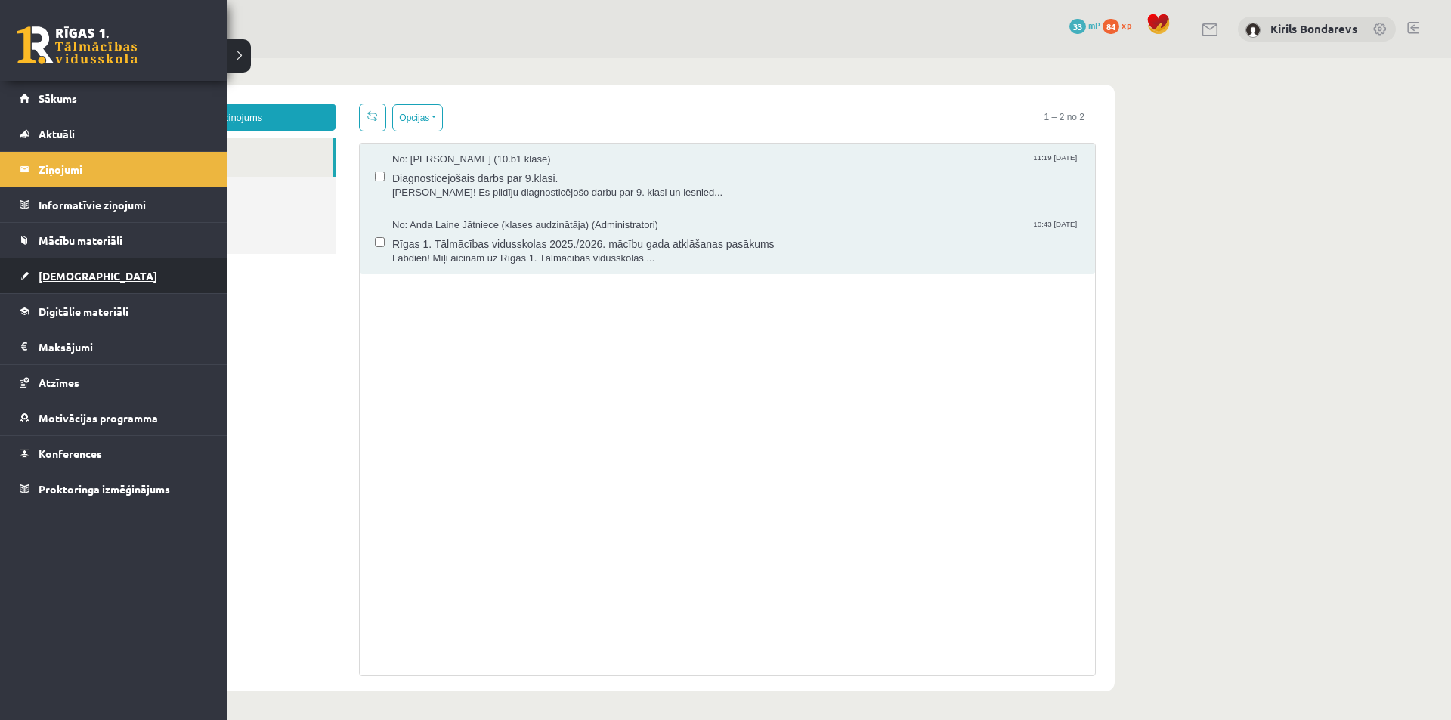
click at [37, 264] on link "[DEMOGRAPHIC_DATA]" at bounding box center [114, 275] width 188 height 35
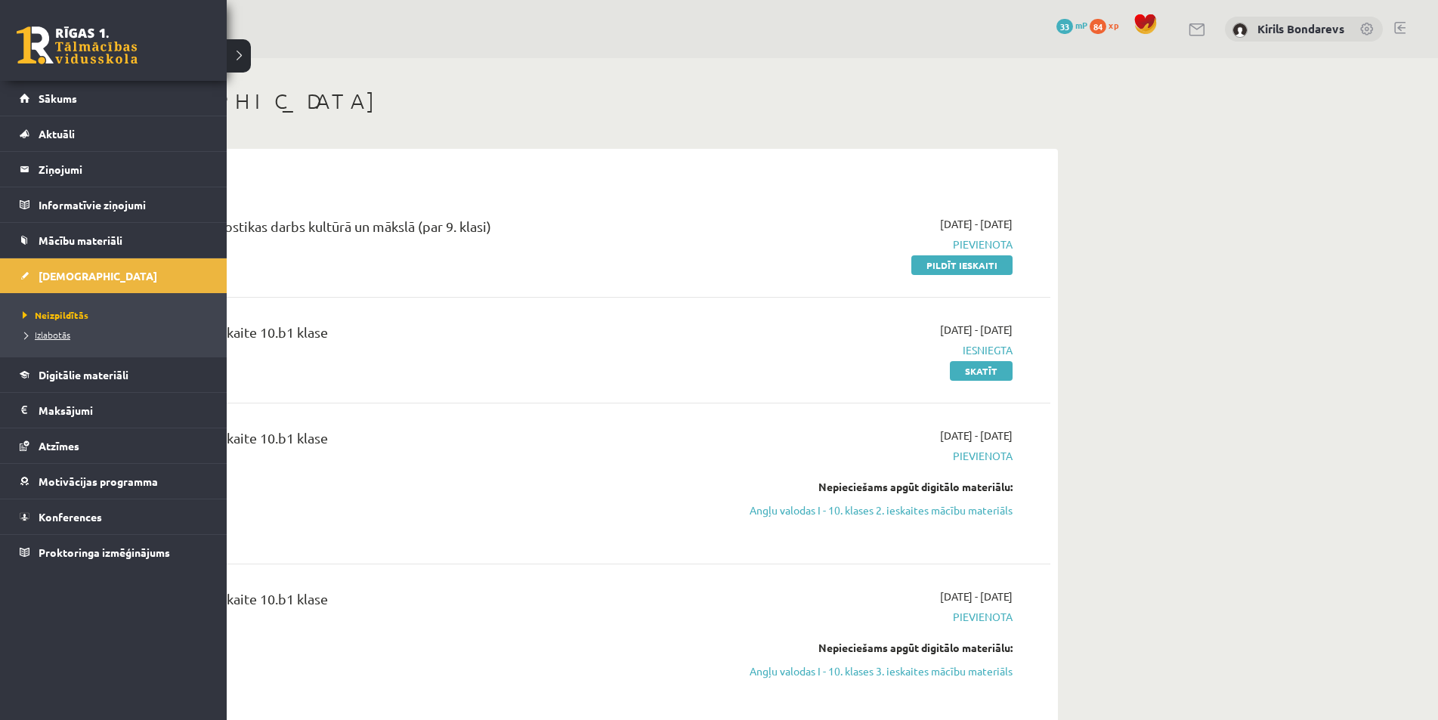
click at [53, 335] on span "Izlabotās" at bounding box center [44, 335] width 51 height 12
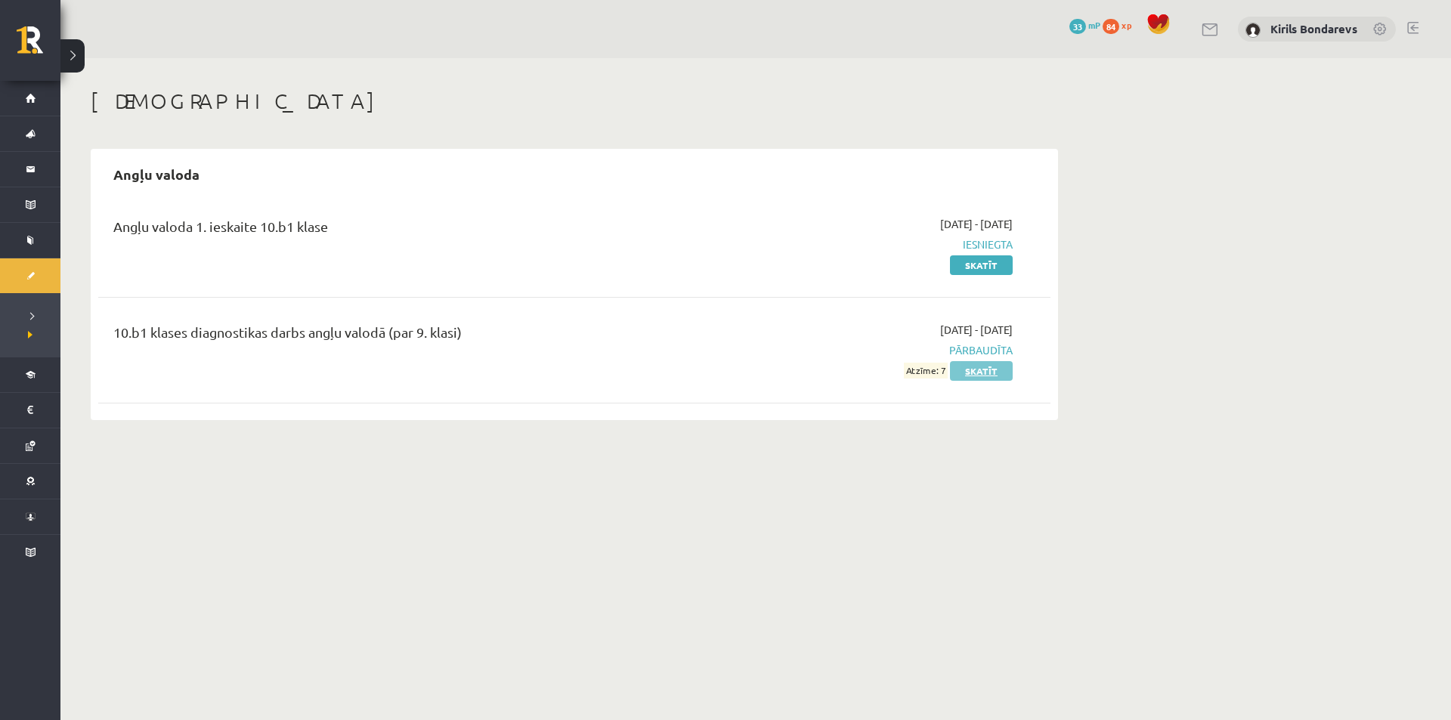
click at [965, 371] on link "Skatīt" at bounding box center [981, 371] width 63 height 20
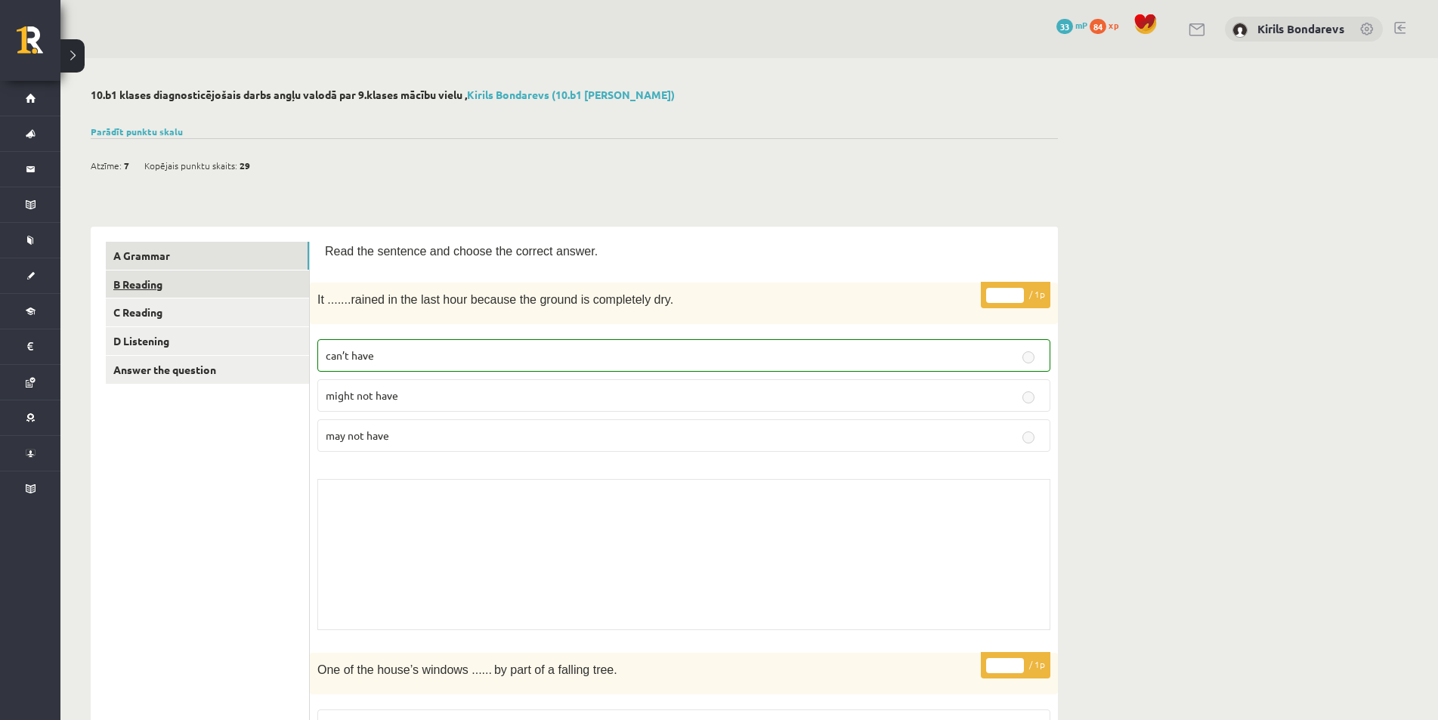
click at [228, 290] on link "B Reading" at bounding box center [207, 285] width 203 height 28
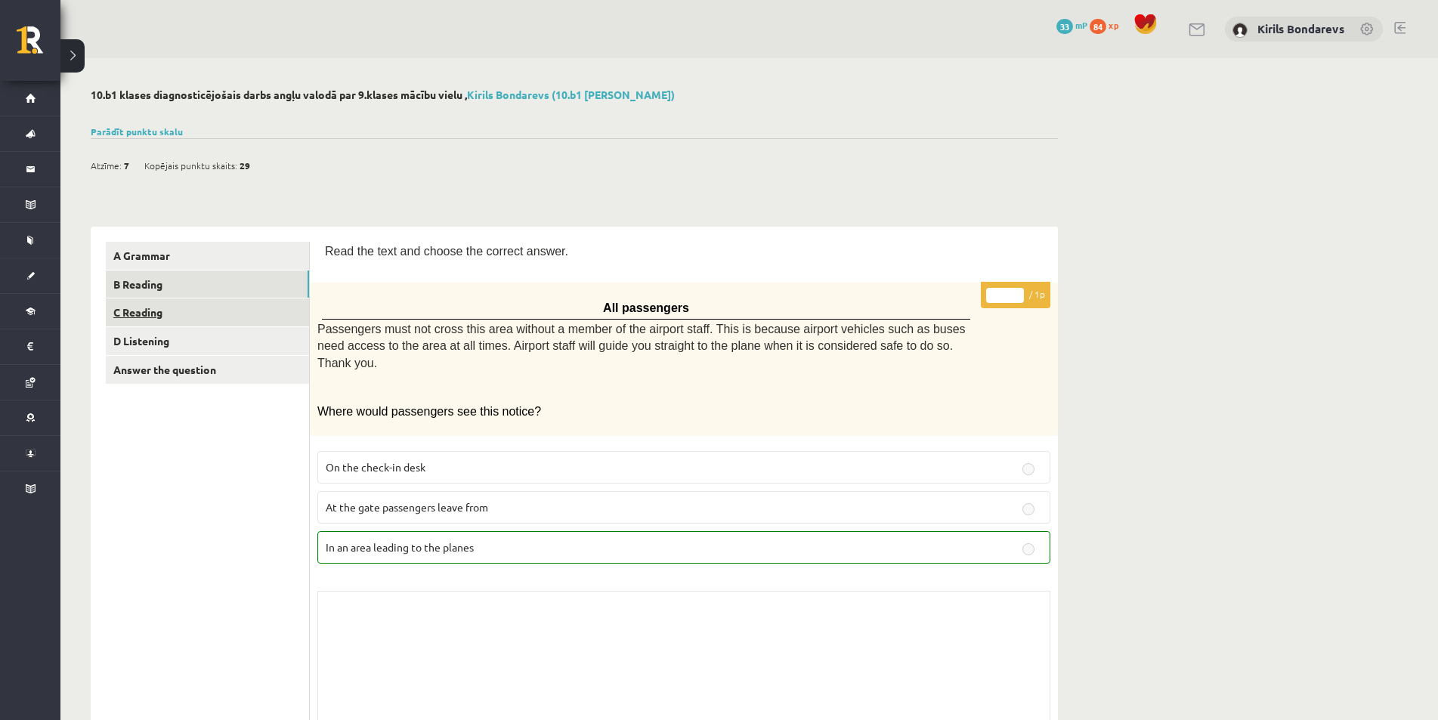
click at [159, 320] on link "C Reading" at bounding box center [207, 312] width 203 height 28
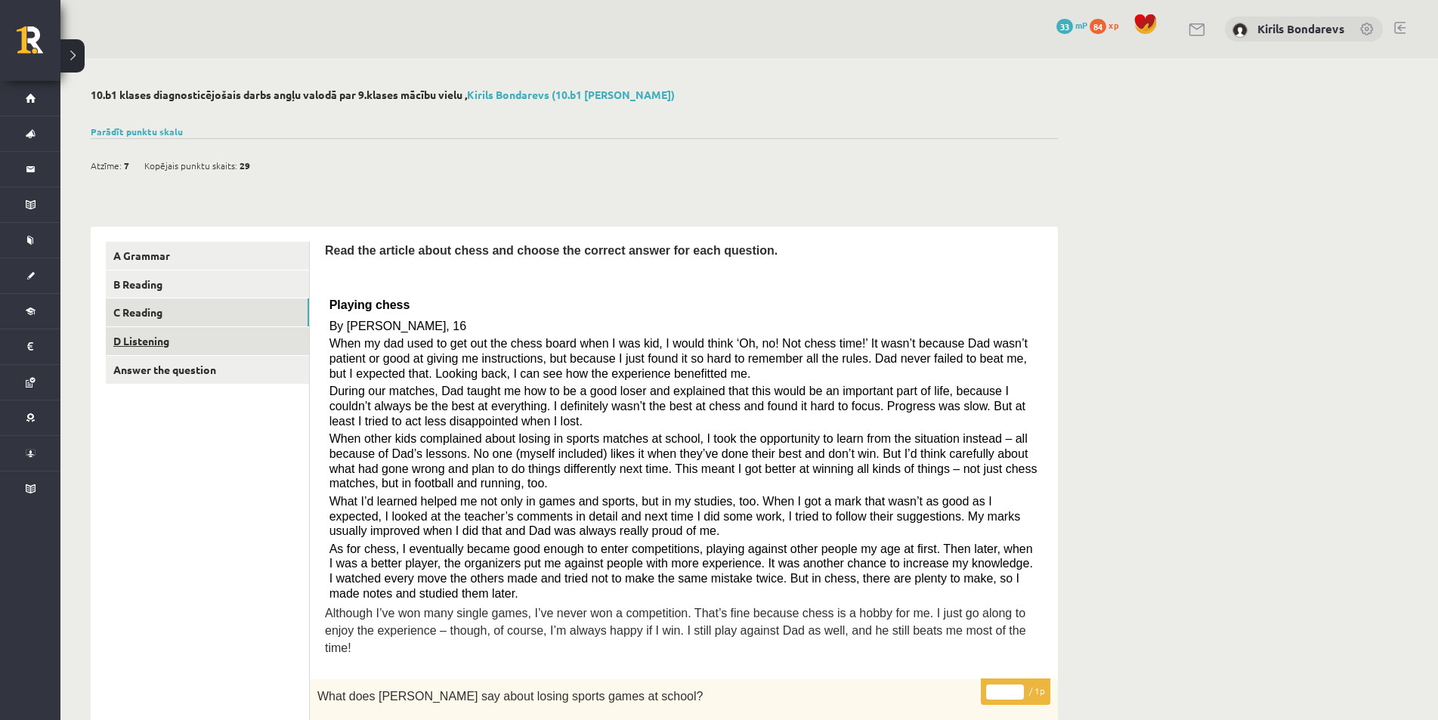
click at [181, 343] on link "D Listening" at bounding box center [207, 341] width 203 height 28
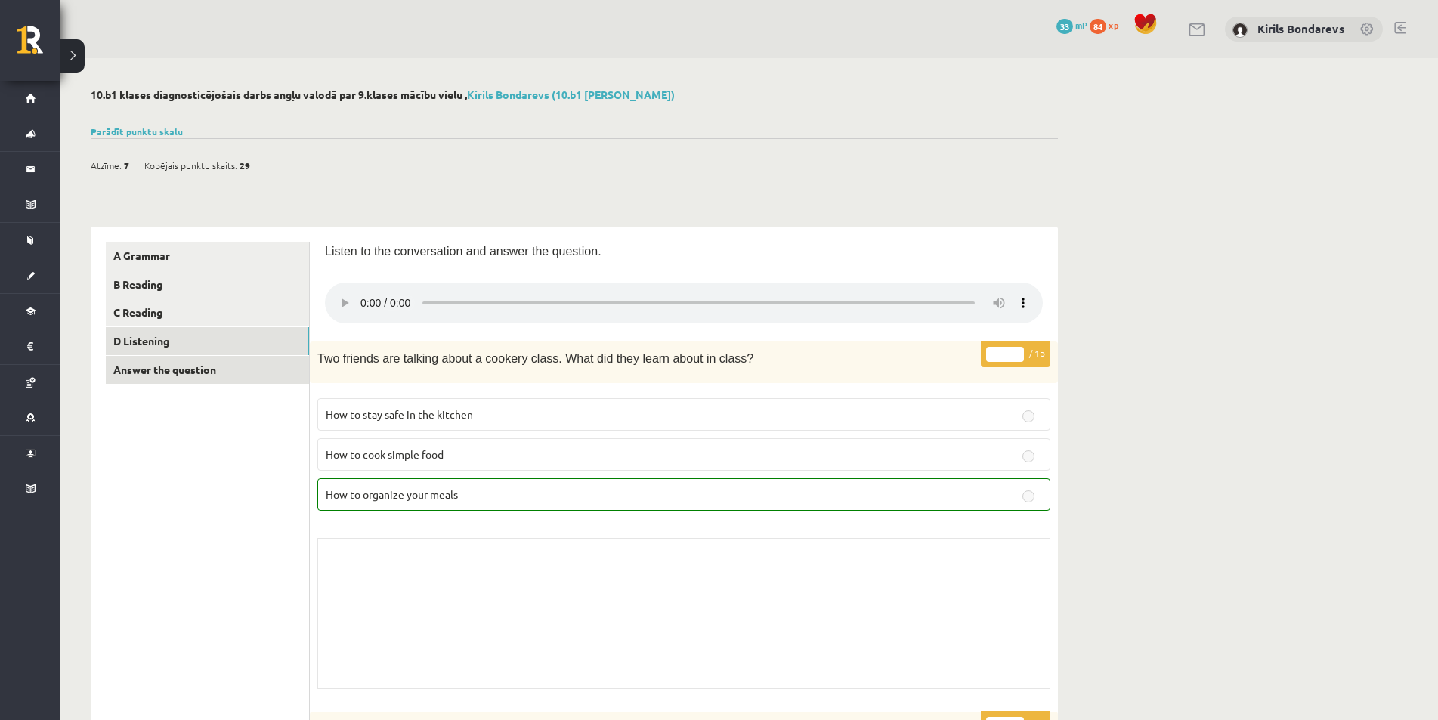
click at [168, 373] on link "Answer the question" at bounding box center [207, 370] width 203 height 28
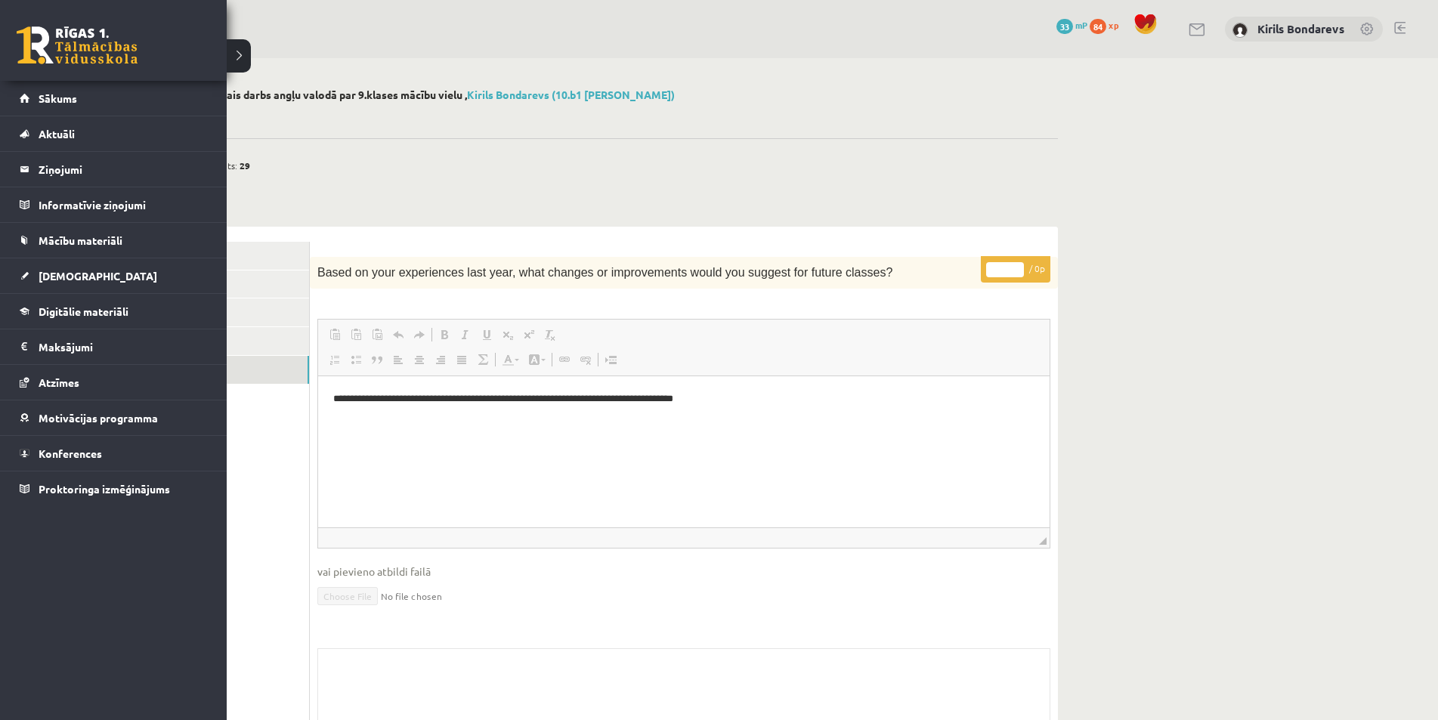
click at [20, 32] on link at bounding box center [77, 45] width 121 height 38
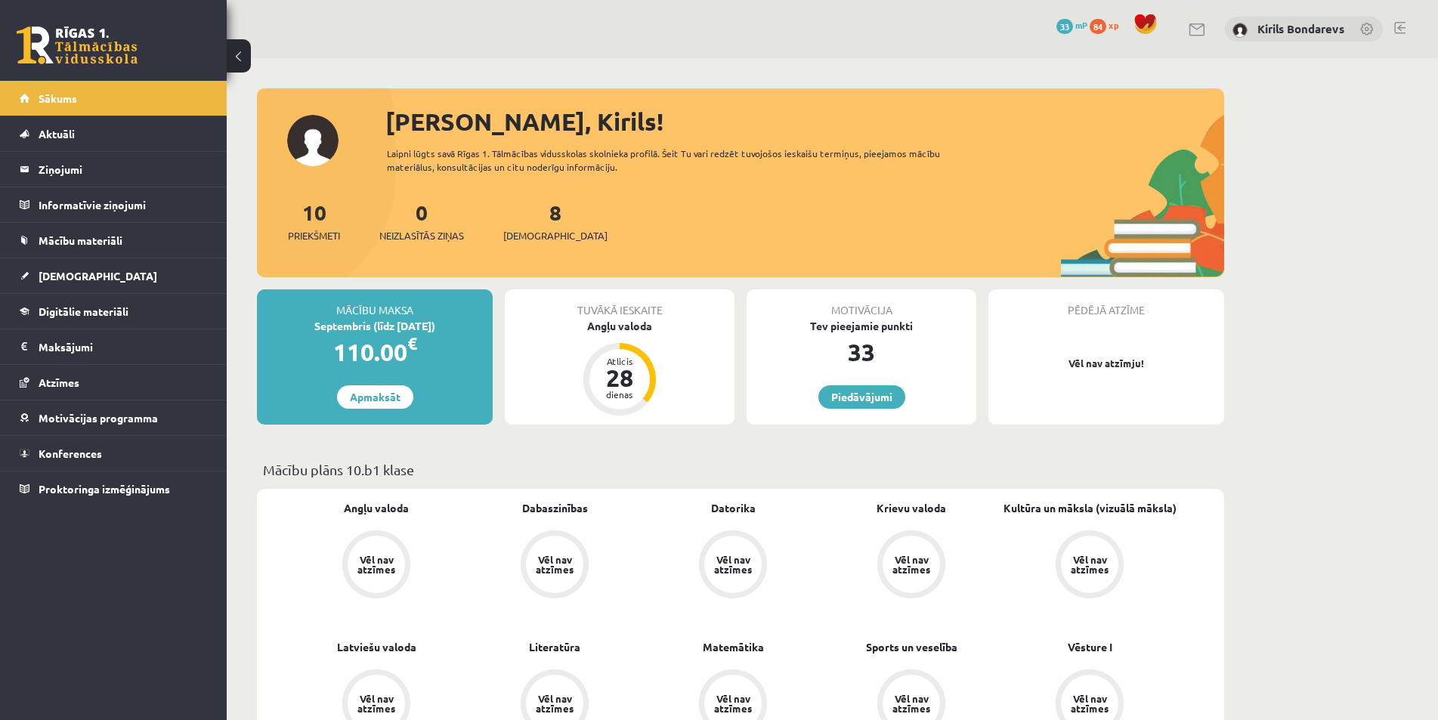
click at [526, 227] on div "8 Ieskaites" at bounding box center [555, 219] width 104 height 47
click at [298, 233] on span "Priekšmeti" at bounding box center [314, 235] width 52 height 15
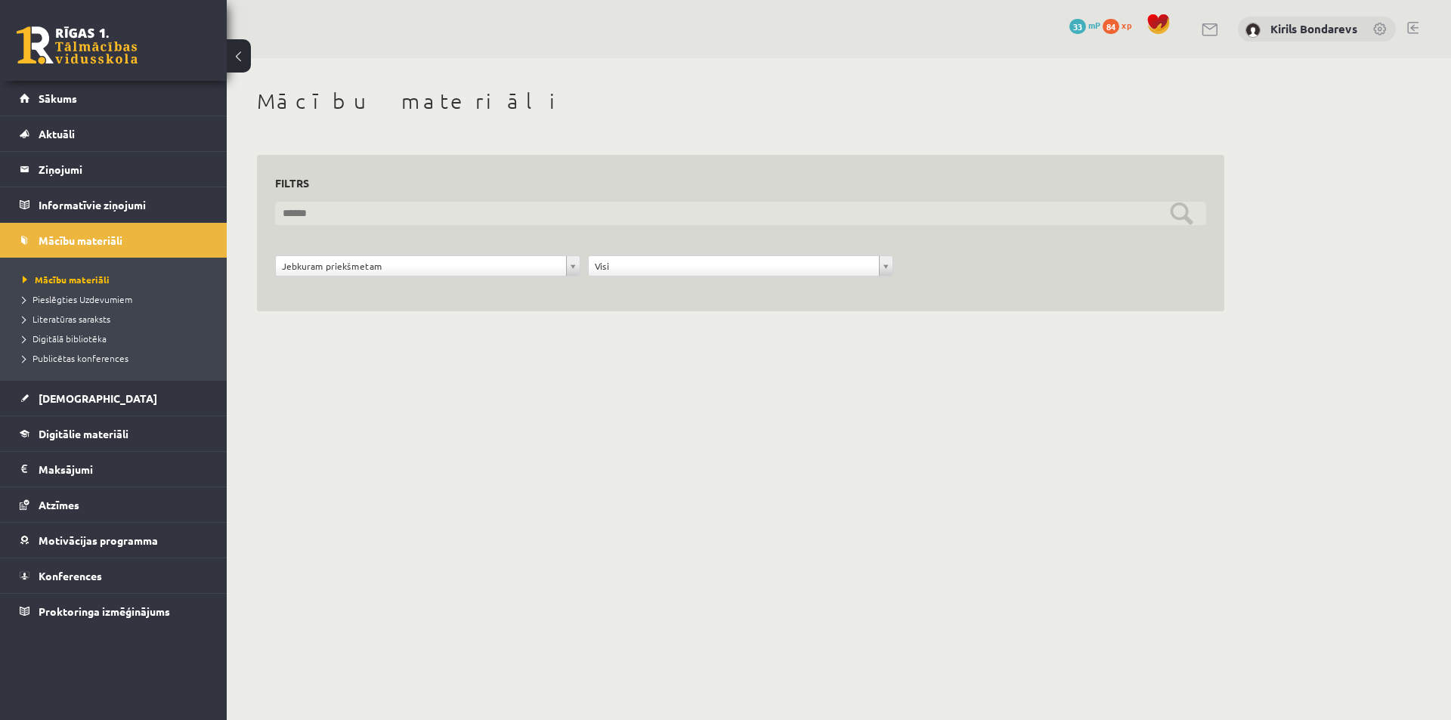
click at [389, 215] on input "text" at bounding box center [740, 213] width 931 height 23
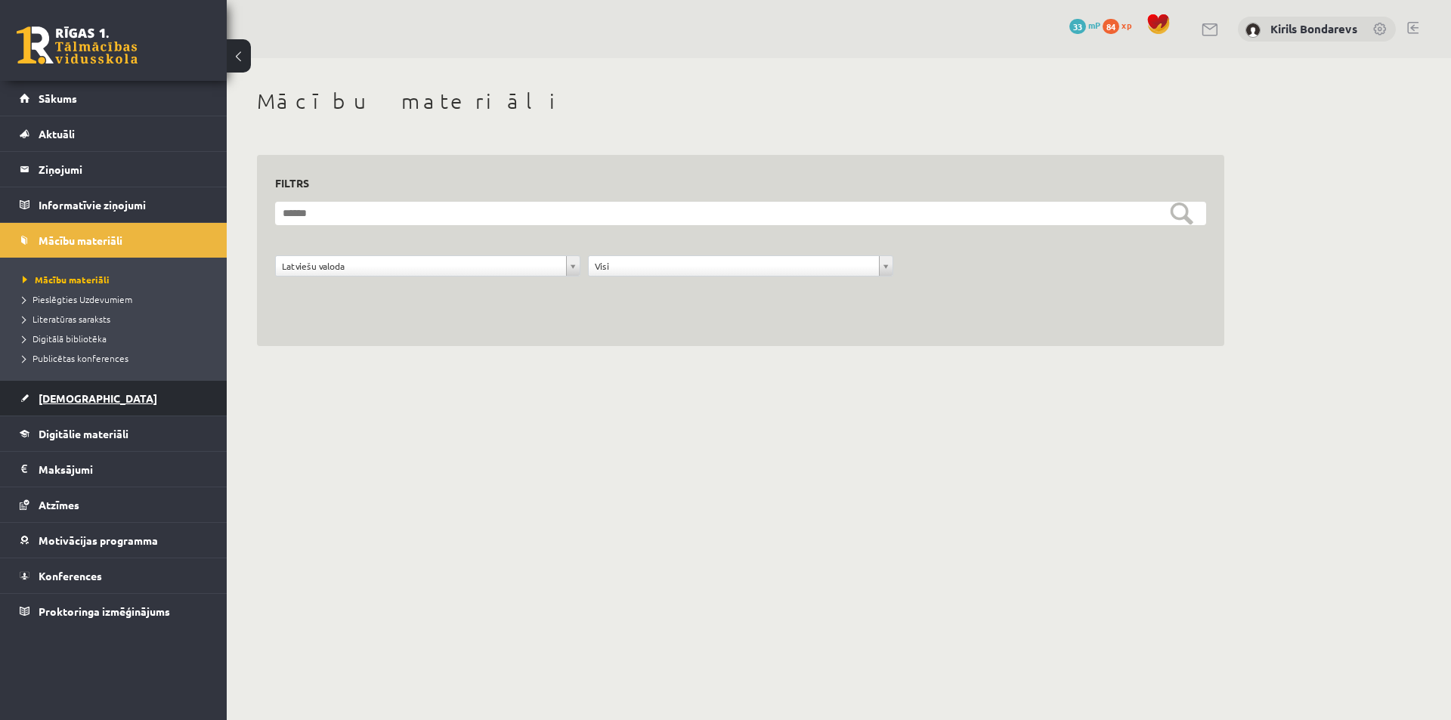
click at [45, 399] on span "[DEMOGRAPHIC_DATA]" at bounding box center [98, 398] width 119 height 14
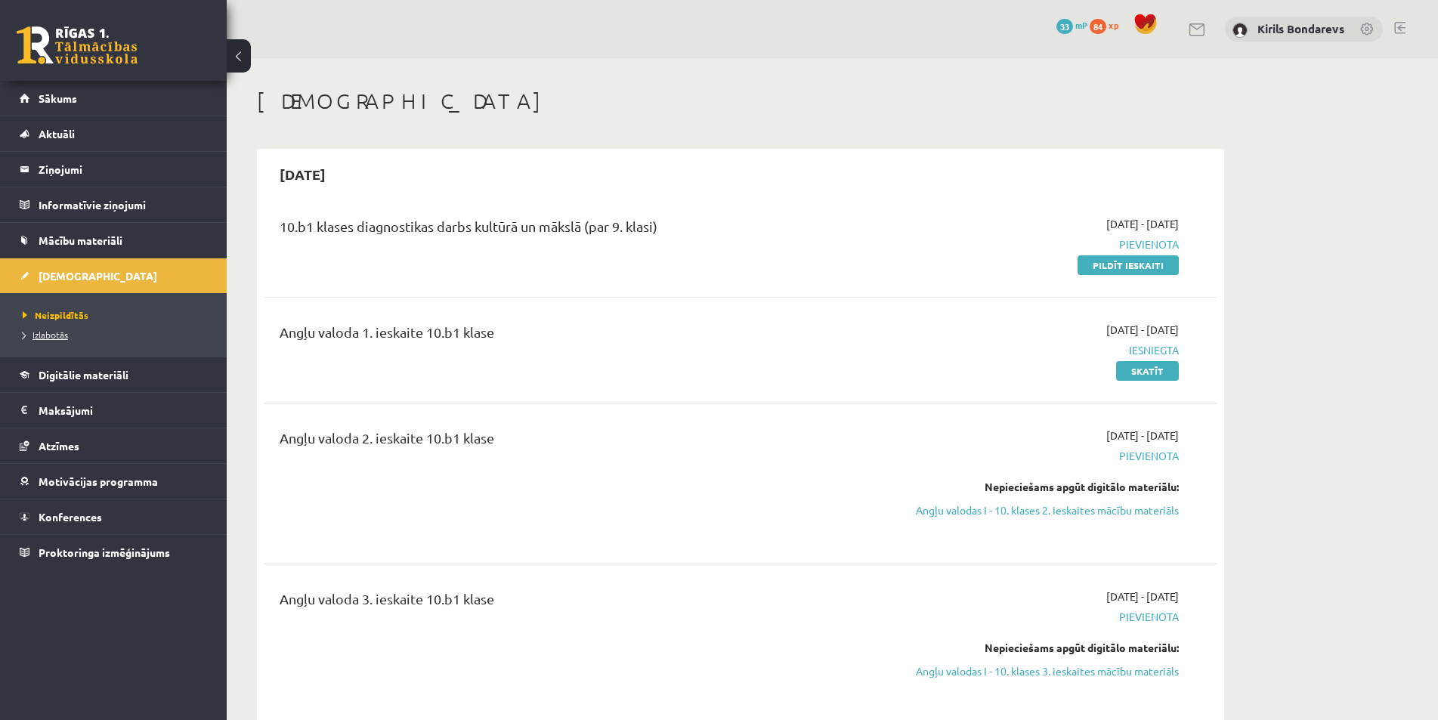
click at [54, 332] on span "Izlabotās" at bounding box center [45, 335] width 45 height 12
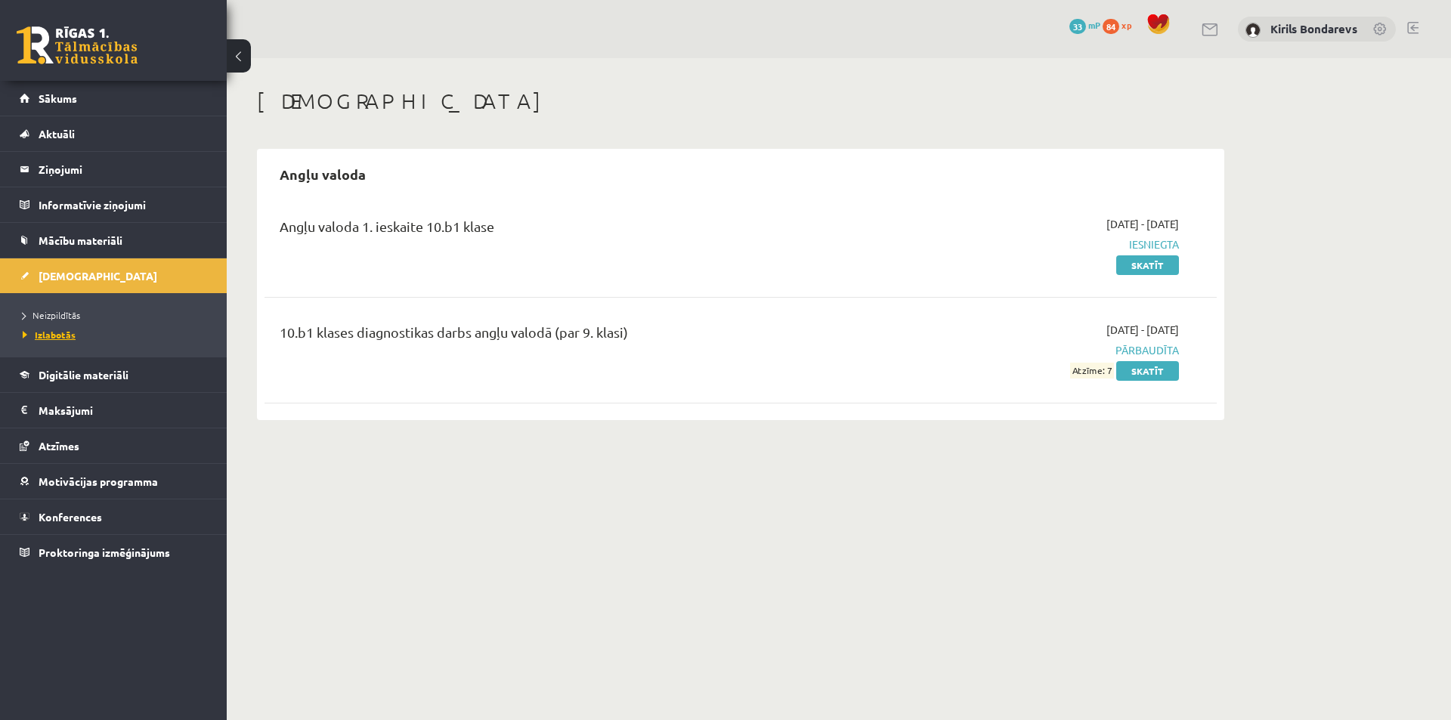
click at [66, 331] on span "Izlabotās" at bounding box center [49, 335] width 53 height 12
click at [69, 326] on li "Izlabotās" at bounding box center [117, 335] width 189 height 20
click at [66, 335] on span "Izlabotās" at bounding box center [49, 335] width 53 height 12
click at [69, 314] on span "Neizpildītās" at bounding box center [51, 315] width 57 height 12
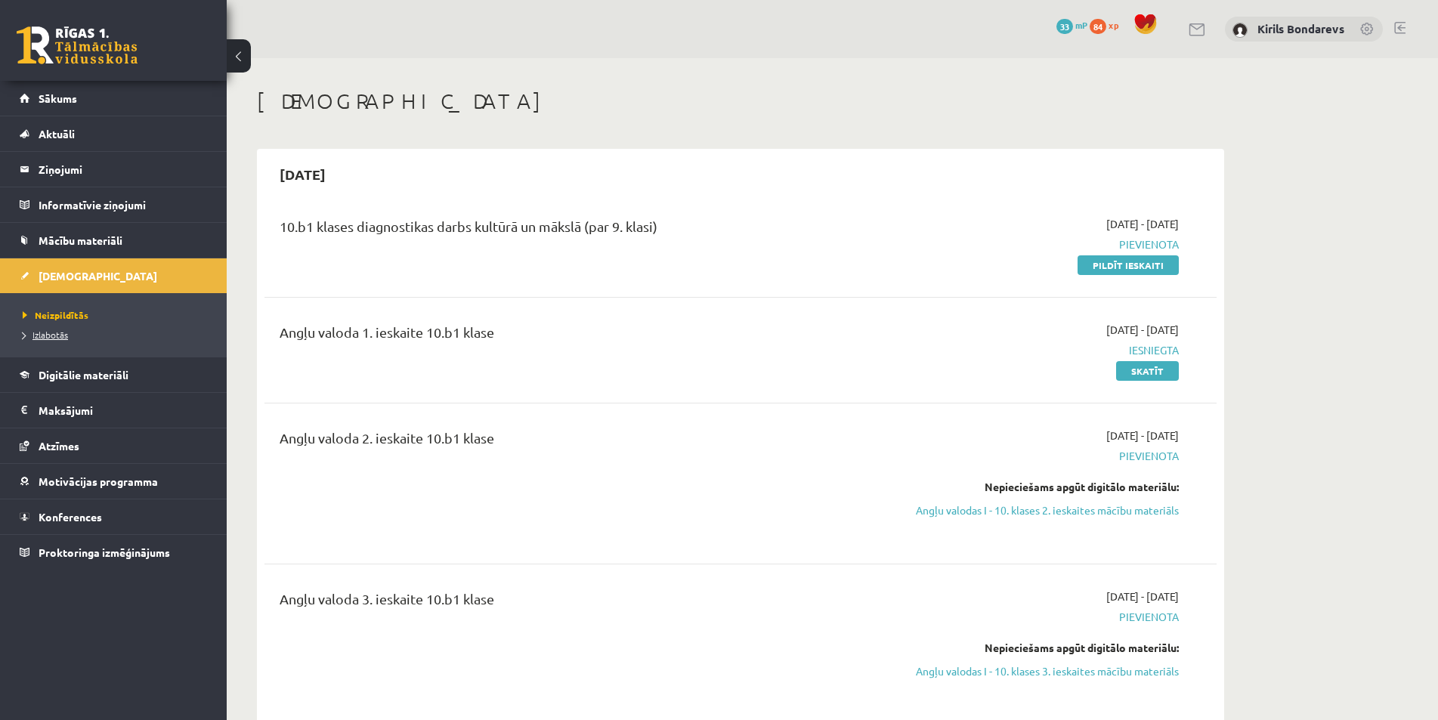
click at [59, 336] on span "Izlabotās" at bounding box center [45, 335] width 45 height 12
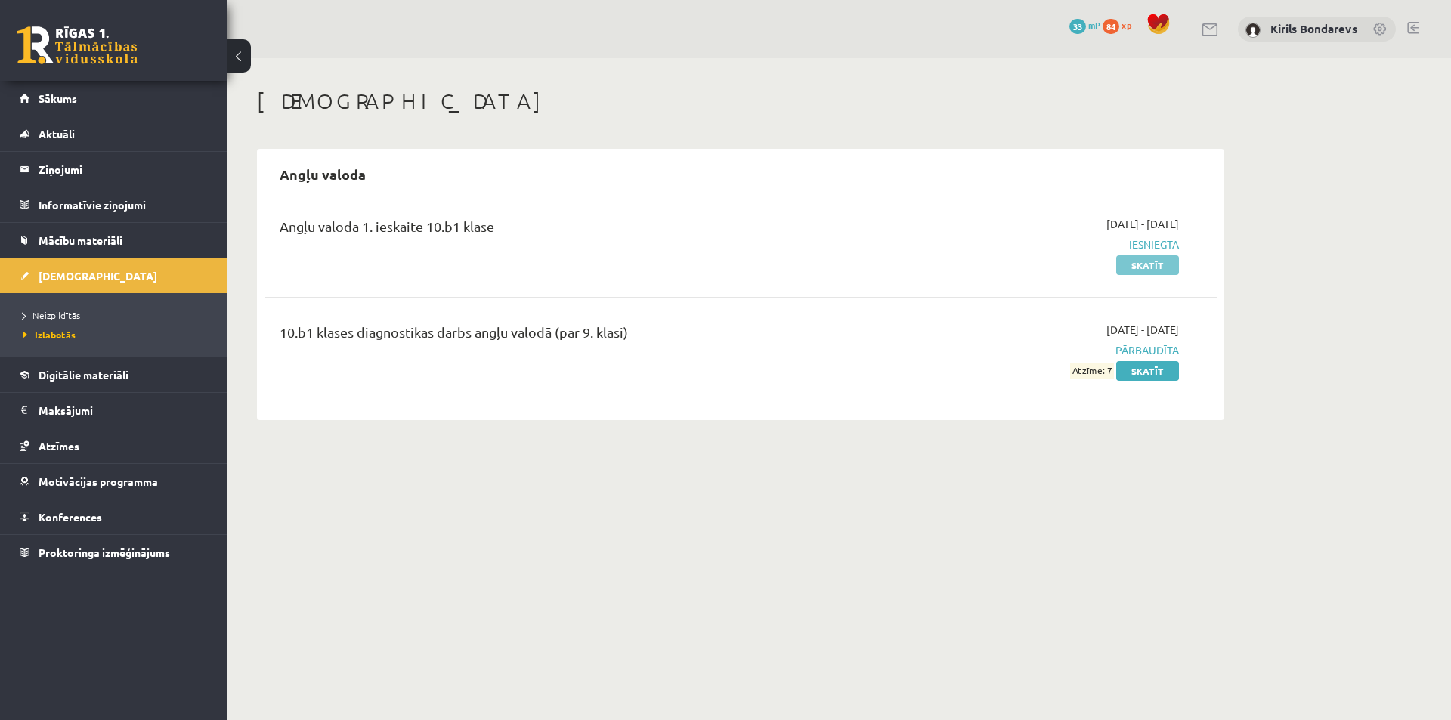
click at [1129, 271] on link "Skatīt" at bounding box center [1147, 265] width 63 height 20
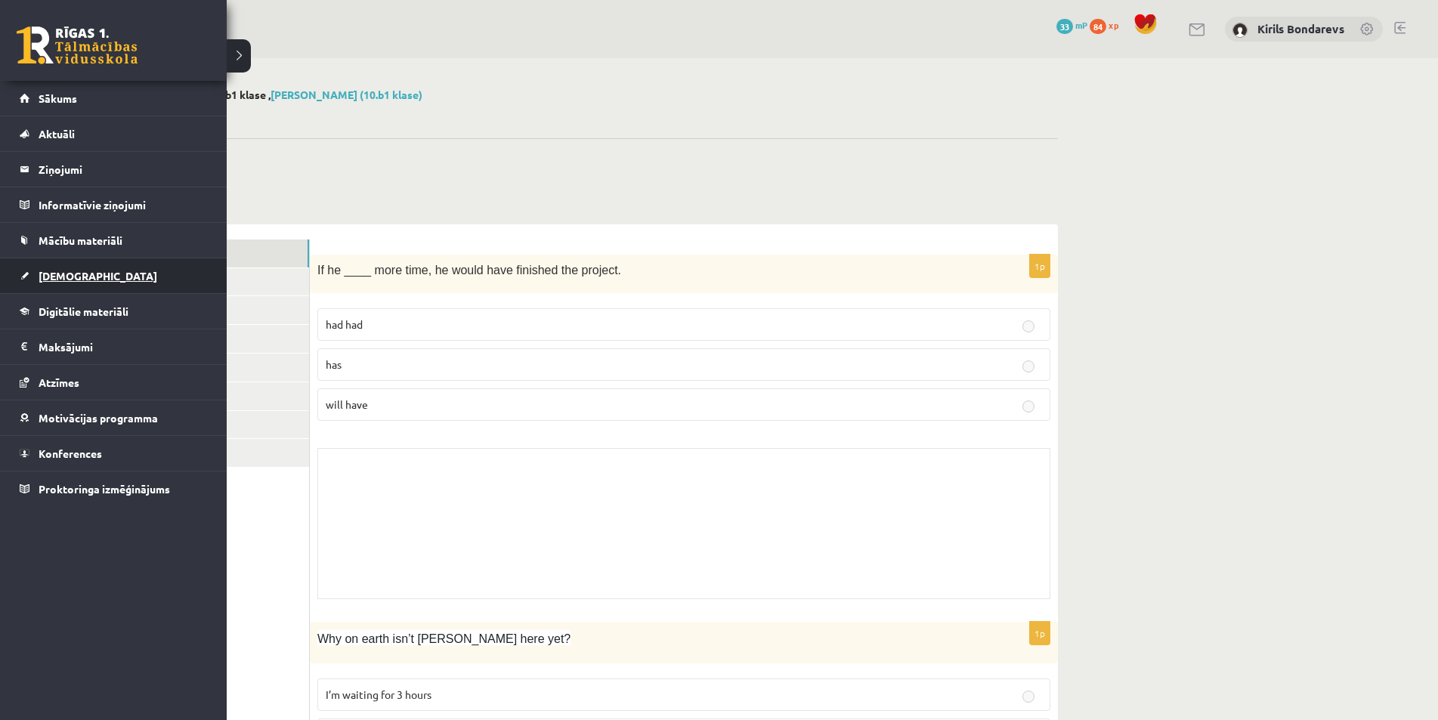
click at [74, 278] on span "[DEMOGRAPHIC_DATA]" at bounding box center [98, 276] width 119 height 14
